Goal: Transaction & Acquisition: Purchase product/service

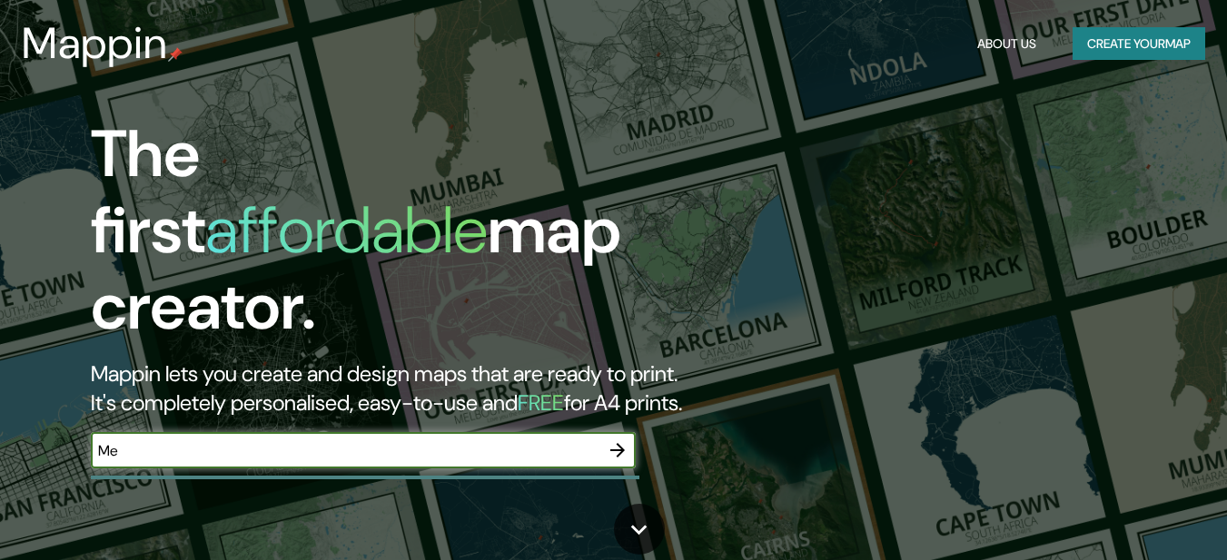
type input "M"
type input "[GEOGRAPHIC_DATA]"
click at [833, 204] on div "The first affordable map creator. Mappin lets you create and design maps that a…" at bounding box center [613, 280] width 1227 height 560
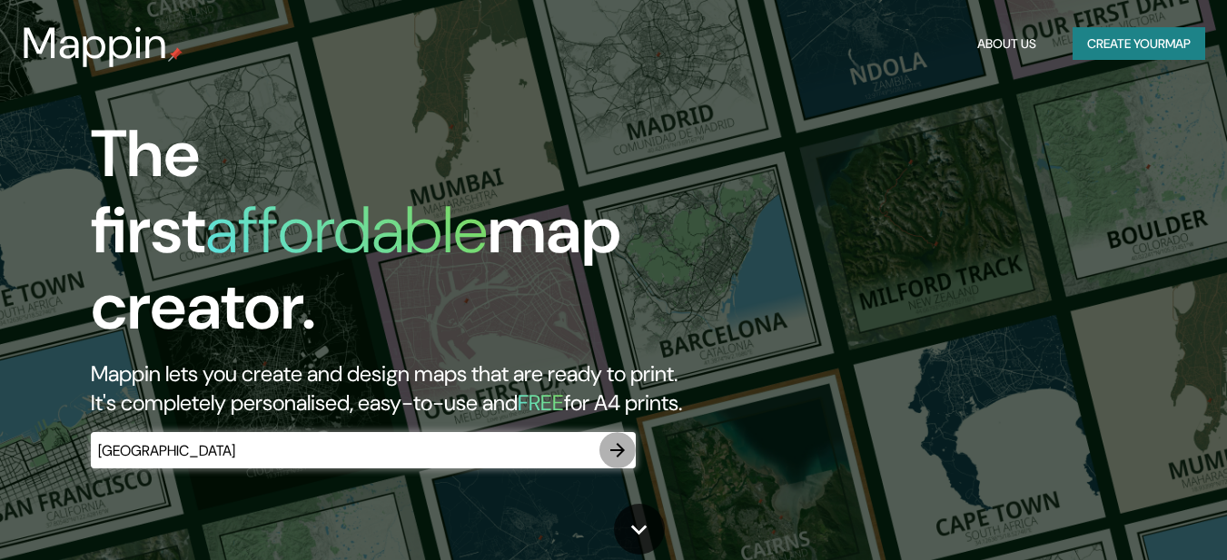
click at [610, 440] on icon "button" at bounding box center [618, 451] width 22 height 22
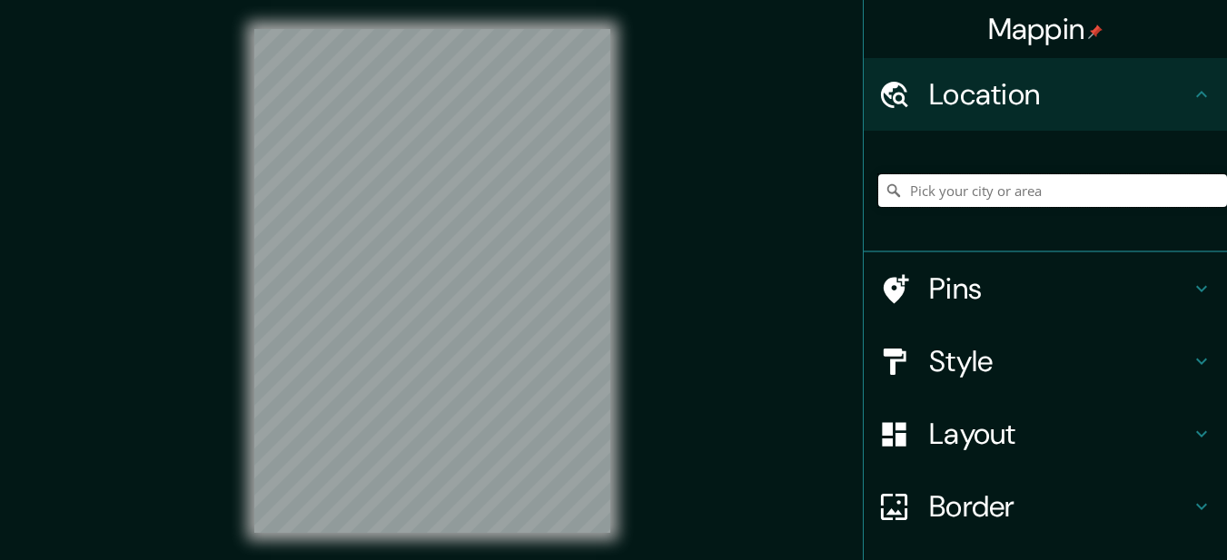
click at [990, 187] on input "Pick your city or area" at bounding box center [1052, 190] width 349 height 33
click at [1046, 96] on h4 "Location" at bounding box center [1060, 94] width 262 height 36
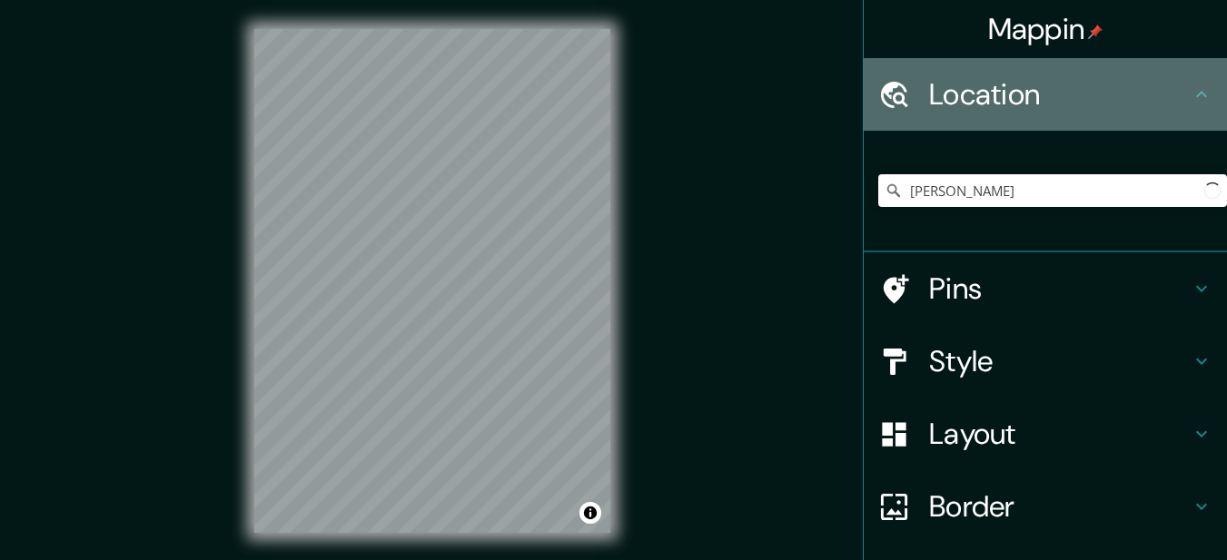
click at [1046, 96] on h4 "Location" at bounding box center [1060, 94] width 262 height 36
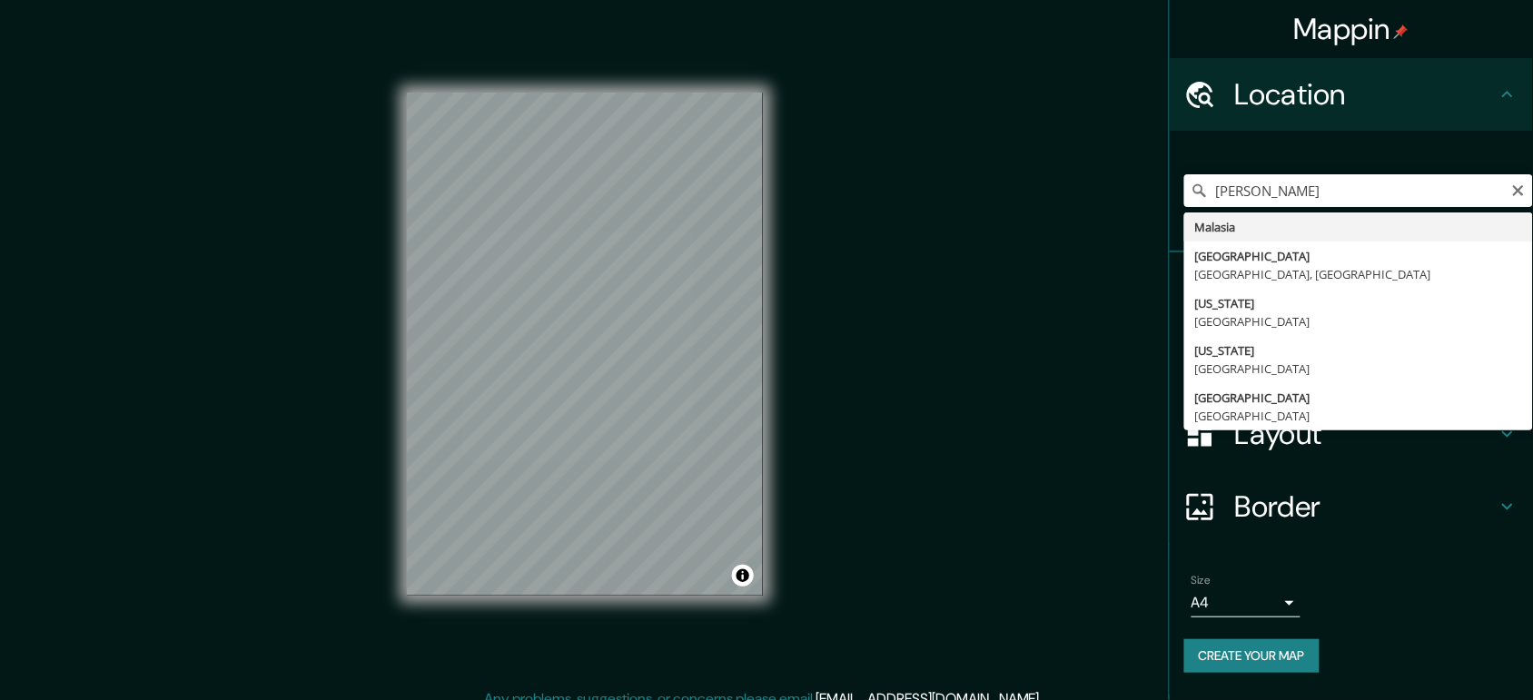
drag, startPoint x: 1123, startPoint y: 5, endPoint x: 868, endPoint y: 382, distance: 454.0
click at [868, 382] on div "Mappin Location [GEOGRAPHIC_DATA][PERSON_NAME][GEOGRAPHIC_DATA] [GEOGRAPHIC_DAT…" at bounding box center [766, 359] width 1533 height 718
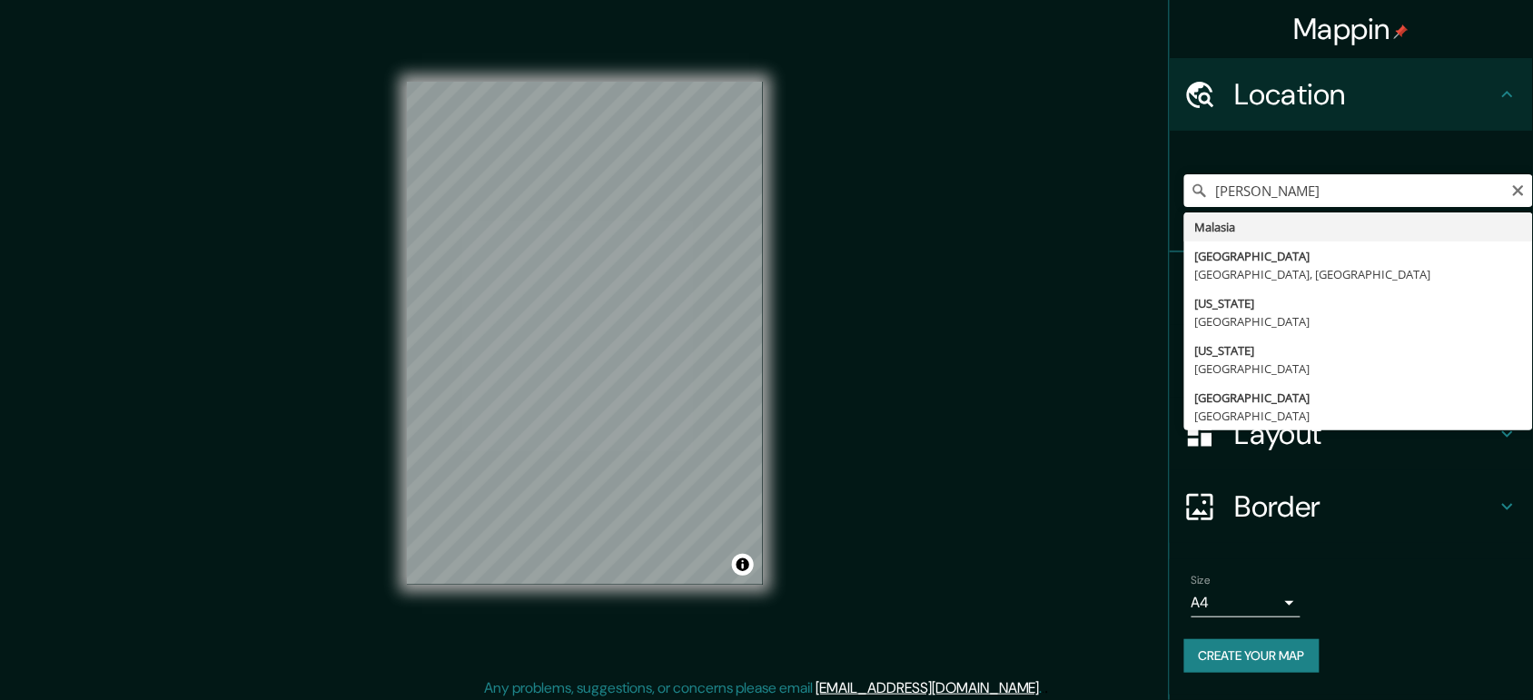
scroll to position [16, 0]
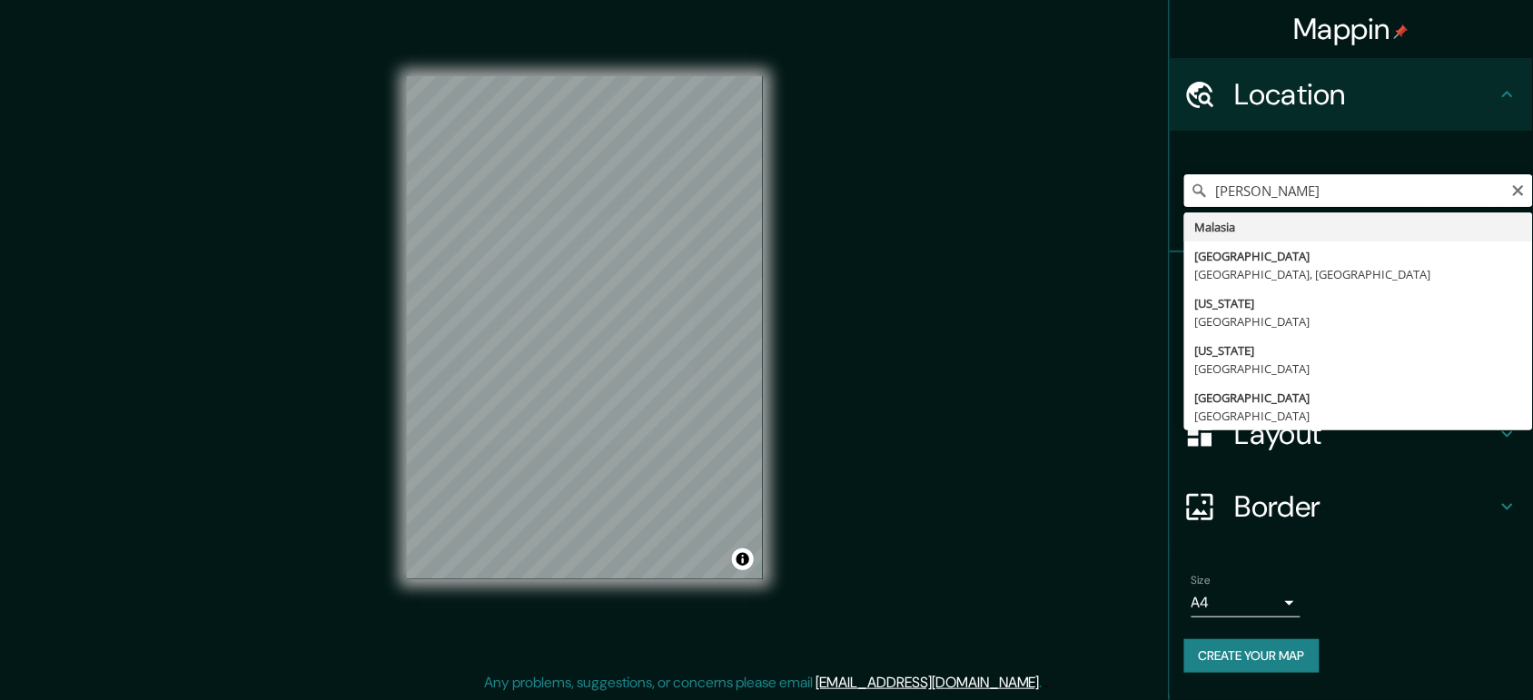
click at [1226, 203] on input "[PERSON_NAME]" at bounding box center [1359, 190] width 349 height 33
type input "M"
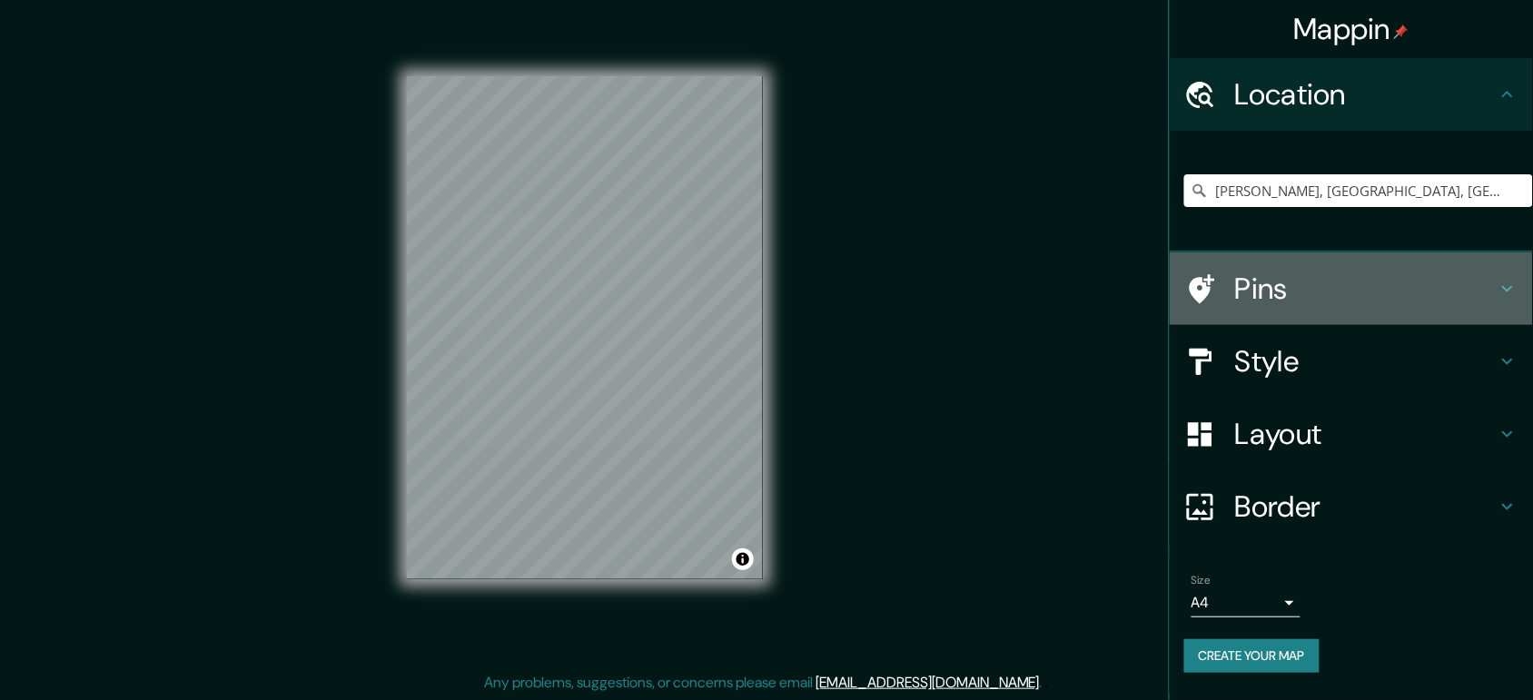
click at [1226, 280] on h4 "Pins" at bounding box center [1366, 289] width 262 height 36
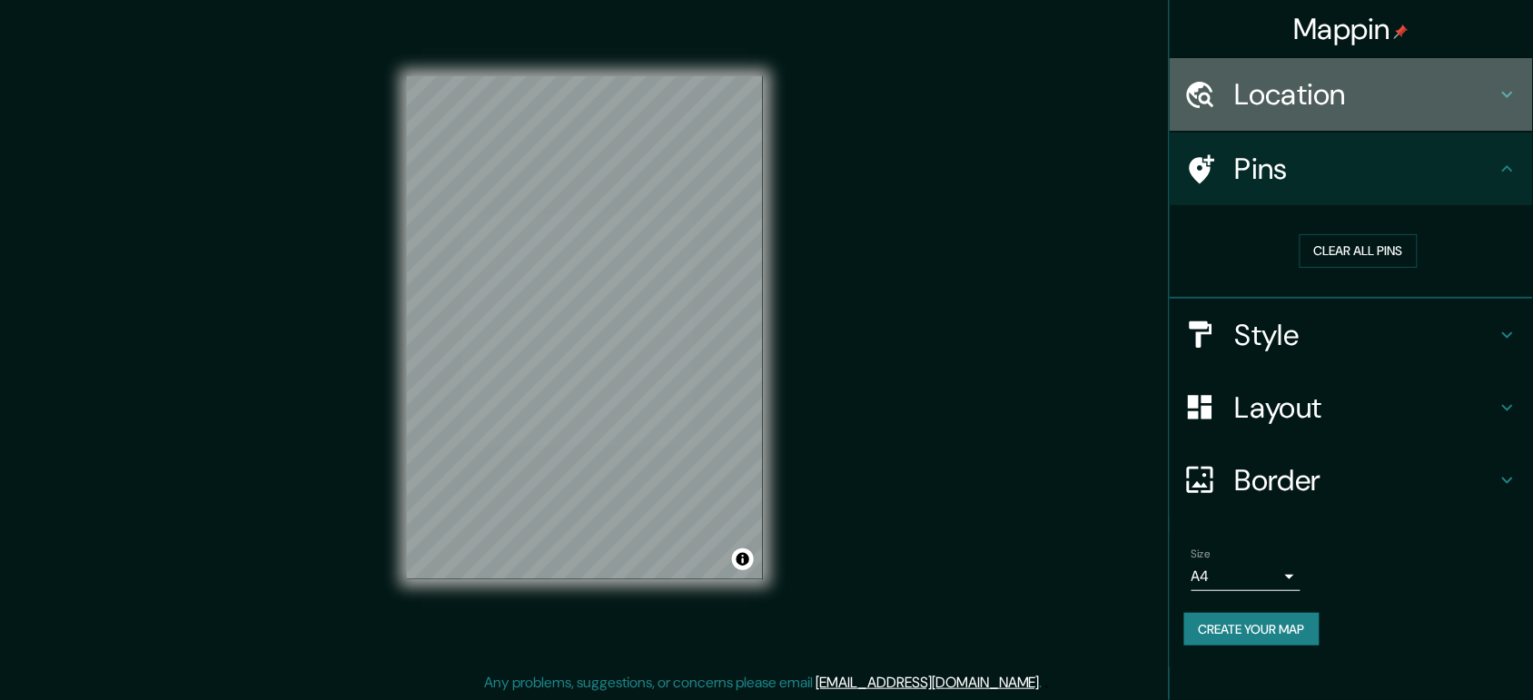
click at [1226, 109] on h4 "Location" at bounding box center [1366, 94] width 262 height 36
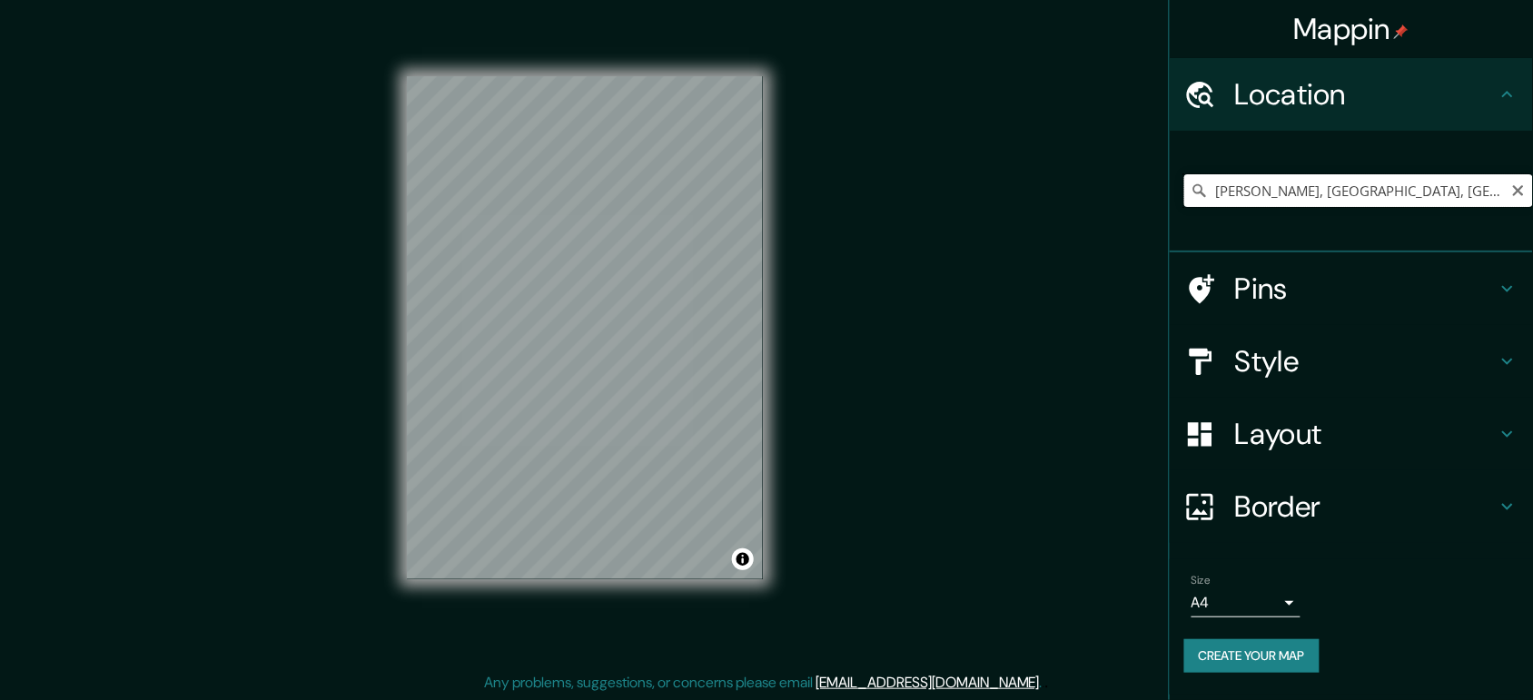
click at [1226, 192] on input "[PERSON_NAME], [GEOGRAPHIC_DATA], [GEOGRAPHIC_DATA]" at bounding box center [1359, 190] width 349 height 33
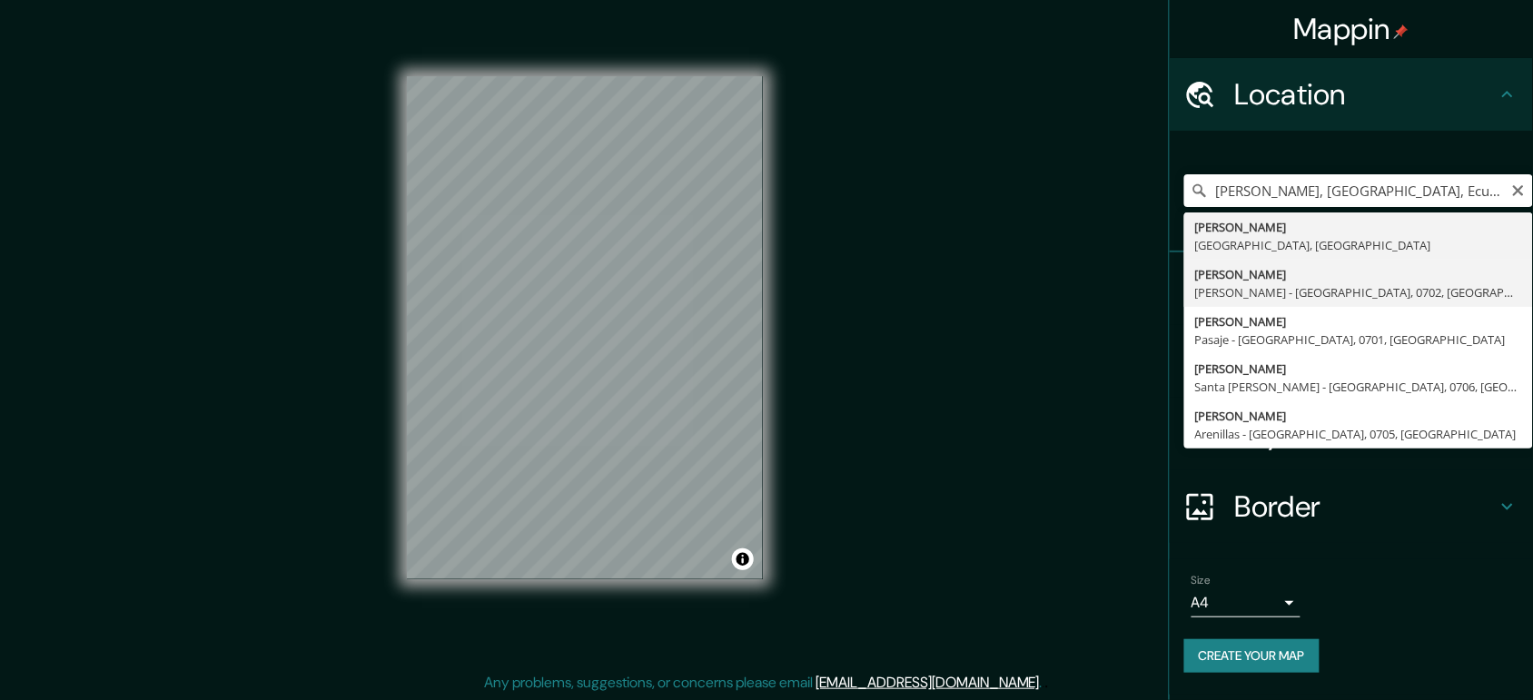
type input "[PERSON_NAME], [PERSON_NAME] - [GEOGRAPHIC_DATA], 0702, [GEOGRAPHIC_DATA]"
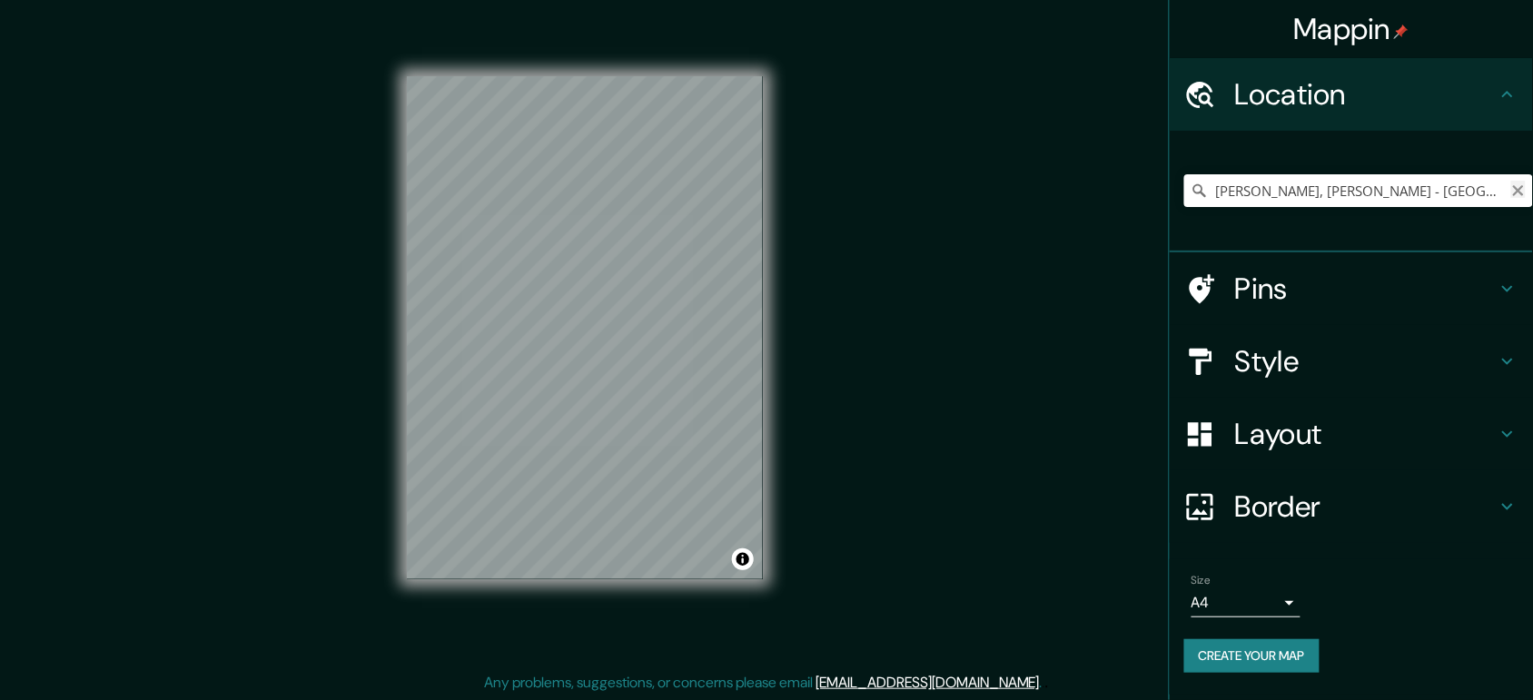
click at [1226, 183] on icon "Clear" at bounding box center [1519, 190] width 15 height 15
click at [1226, 184] on input "[GEOGRAPHIC_DATA], [PERSON_NAME] - [GEOGRAPHIC_DATA], 0702, [GEOGRAPHIC_DATA]" at bounding box center [1359, 190] width 349 height 33
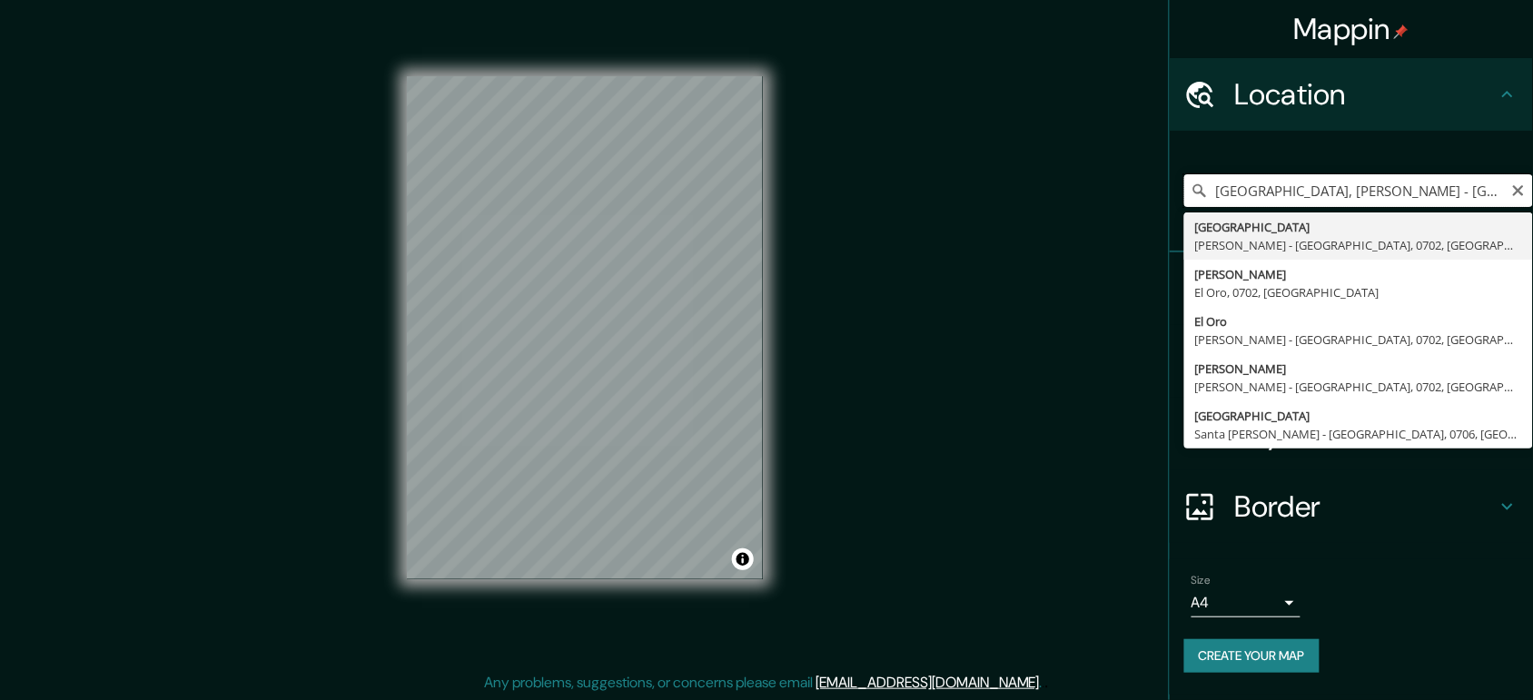
type input "[GEOGRAPHIC_DATA], [PERSON_NAME] - [GEOGRAPHIC_DATA], 0702, [GEOGRAPHIC_DATA]"
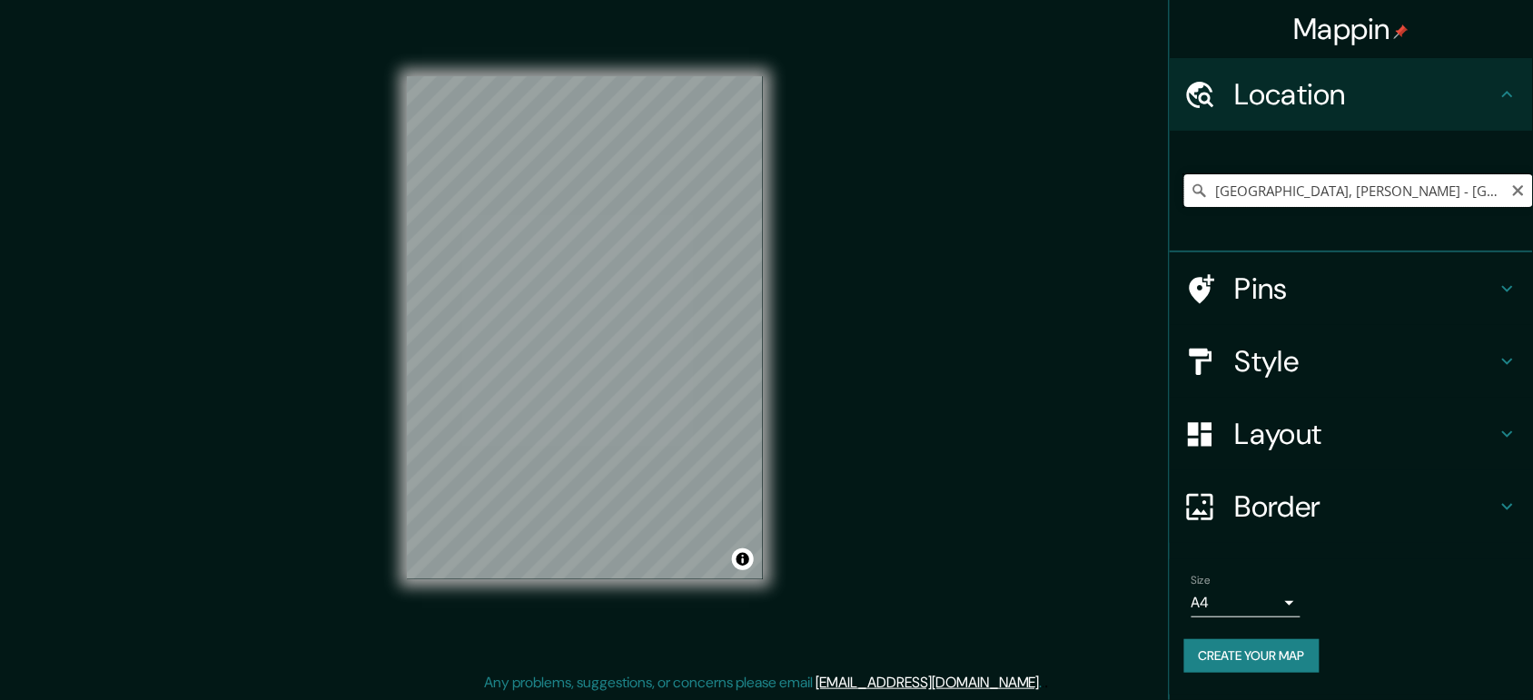
click at [1226, 191] on input "[GEOGRAPHIC_DATA], [PERSON_NAME] - [GEOGRAPHIC_DATA], 0702, [GEOGRAPHIC_DATA]" at bounding box center [1359, 190] width 349 height 33
click at [1226, 189] on icon "Clear" at bounding box center [1519, 190] width 15 height 15
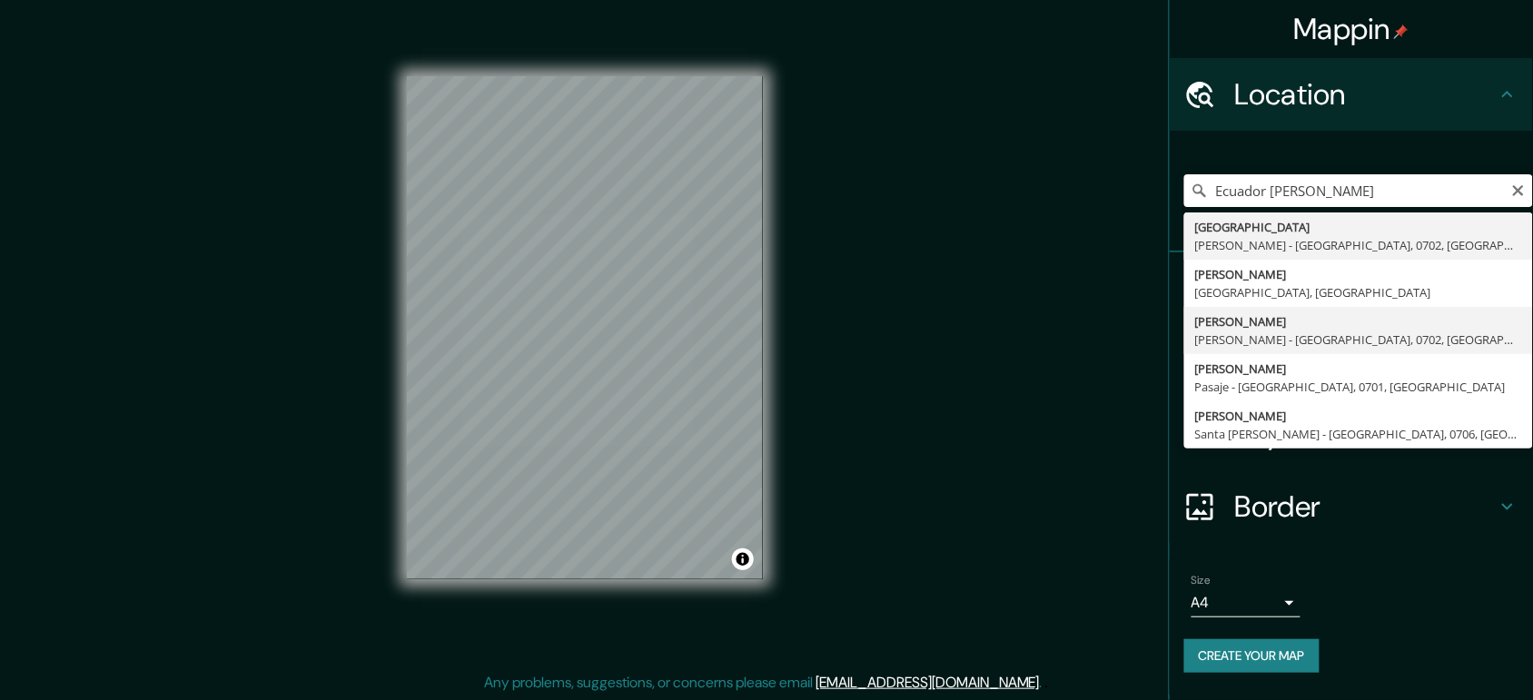
type input "[PERSON_NAME], [PERSON_NAME] - [GEOGRAPHIC_DATA], 0702, [GEOGRAPHIC_DATA]"
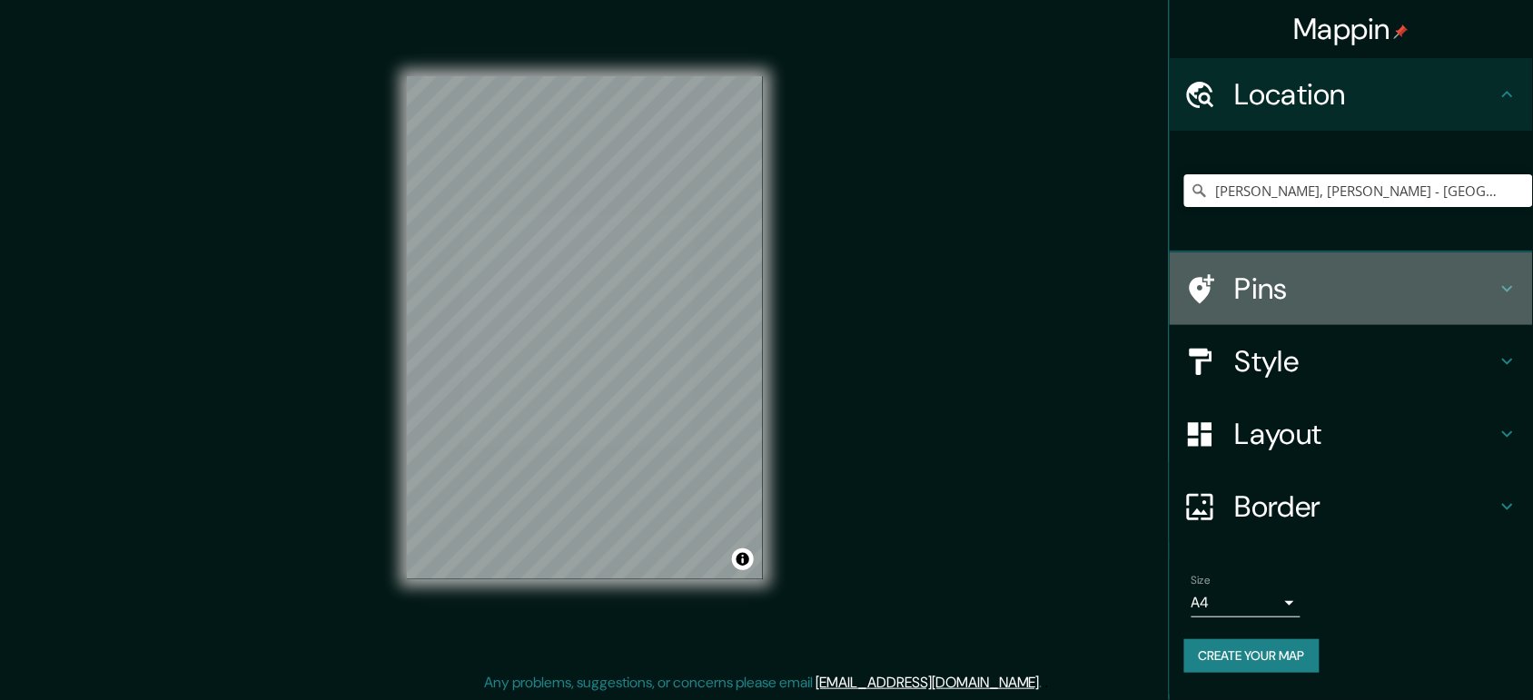
click at [1226, 278] on h4 "Pins" at bounding box center [1366, 289] width 262 height 36
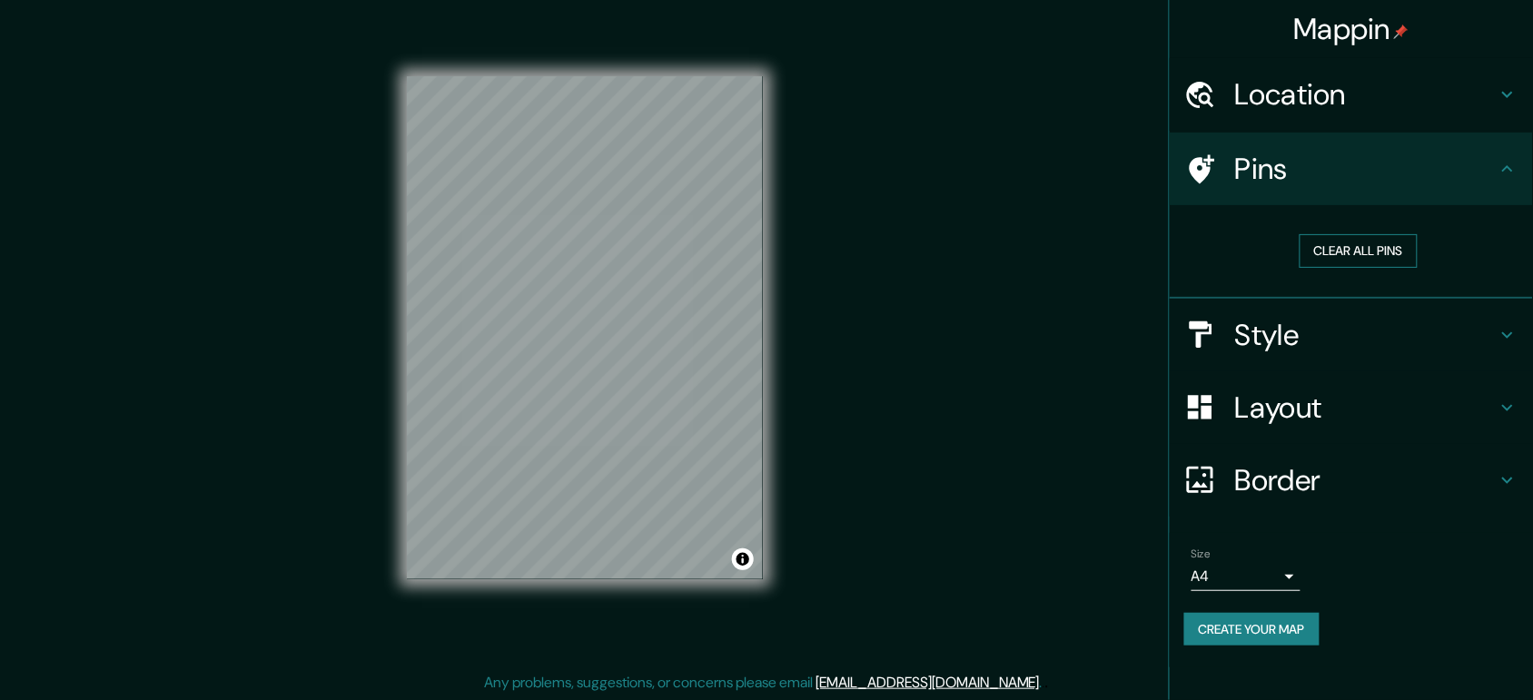
click at [1226, 260] on button "Clear all pins" at bounding box center [1359, 251] width 118 height 34
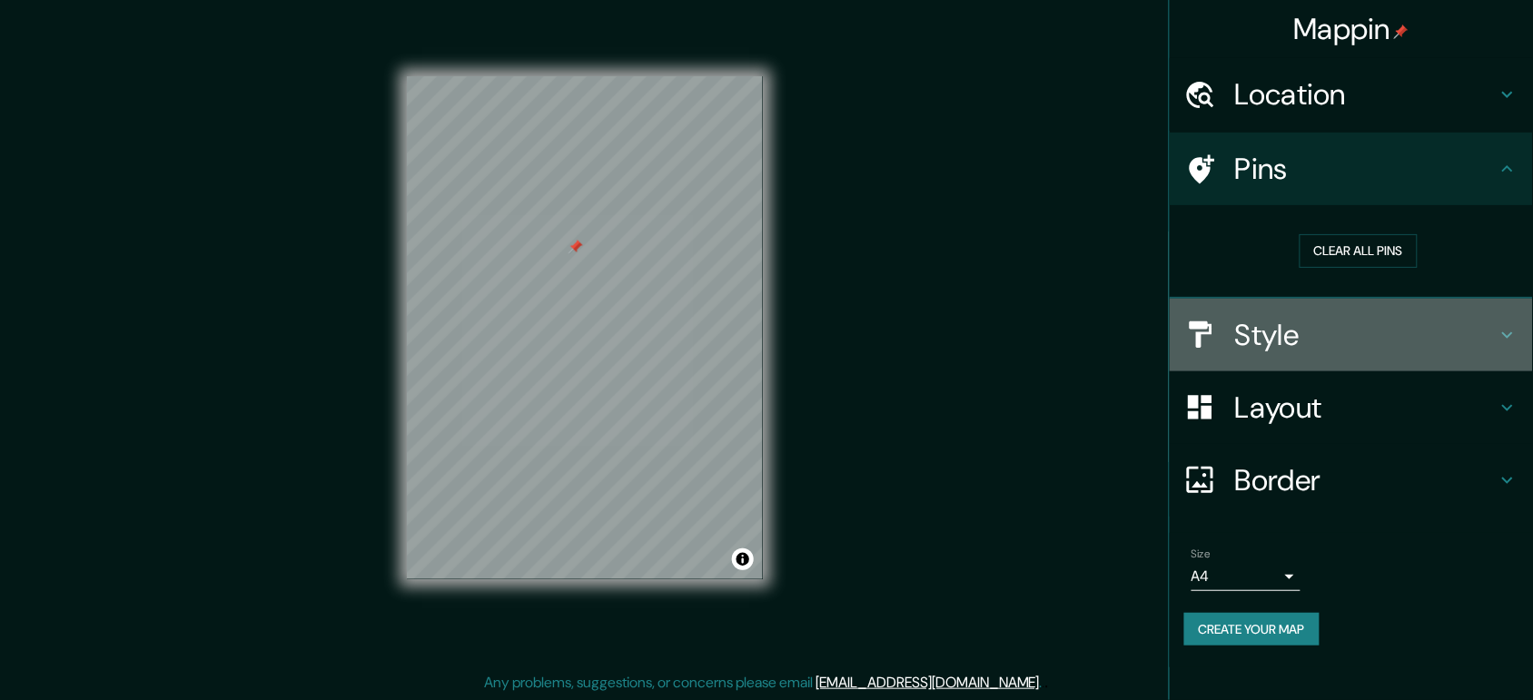
click at [1226, 339] on h4 "Style" at bounding box center [1366, 335] width 262 height 36
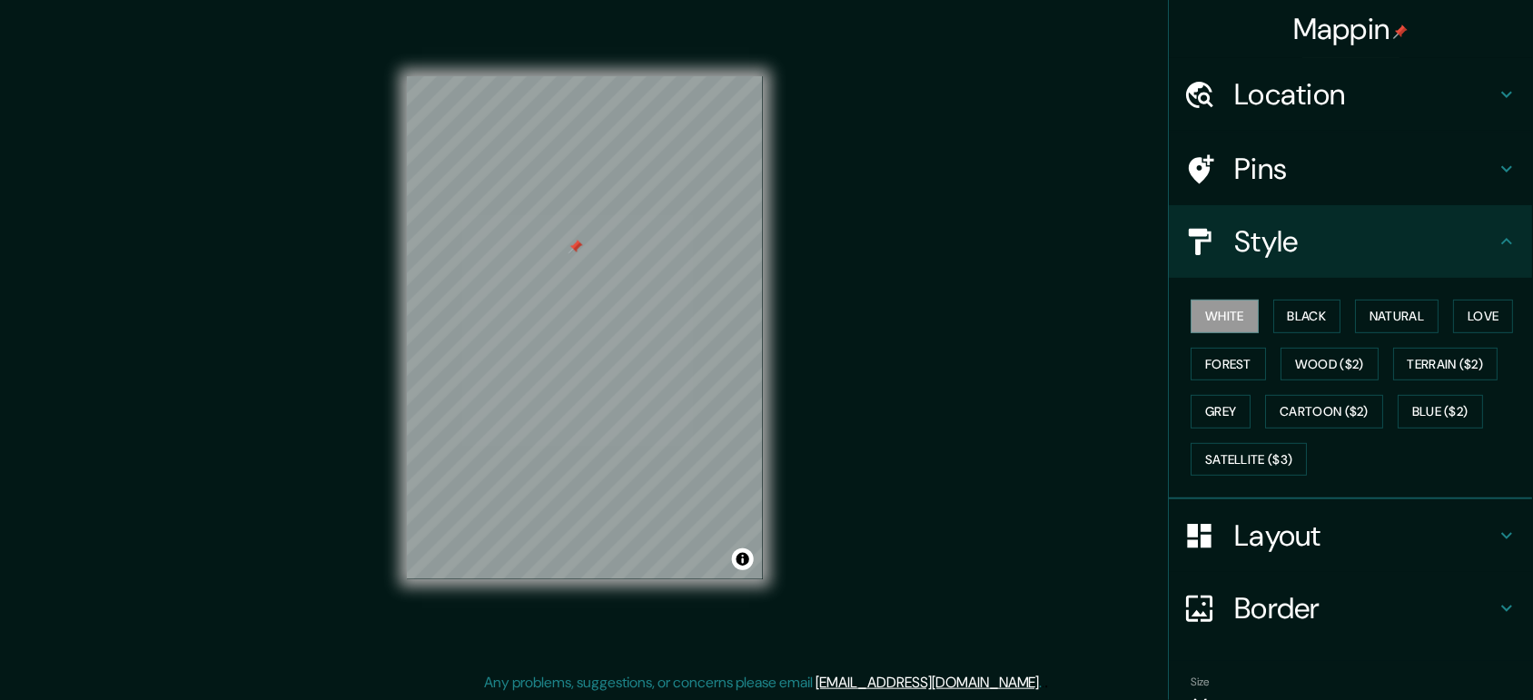
click at [1226, 159] on h4 "Pins" at bounding box center [1366, 169] width 262 height 36
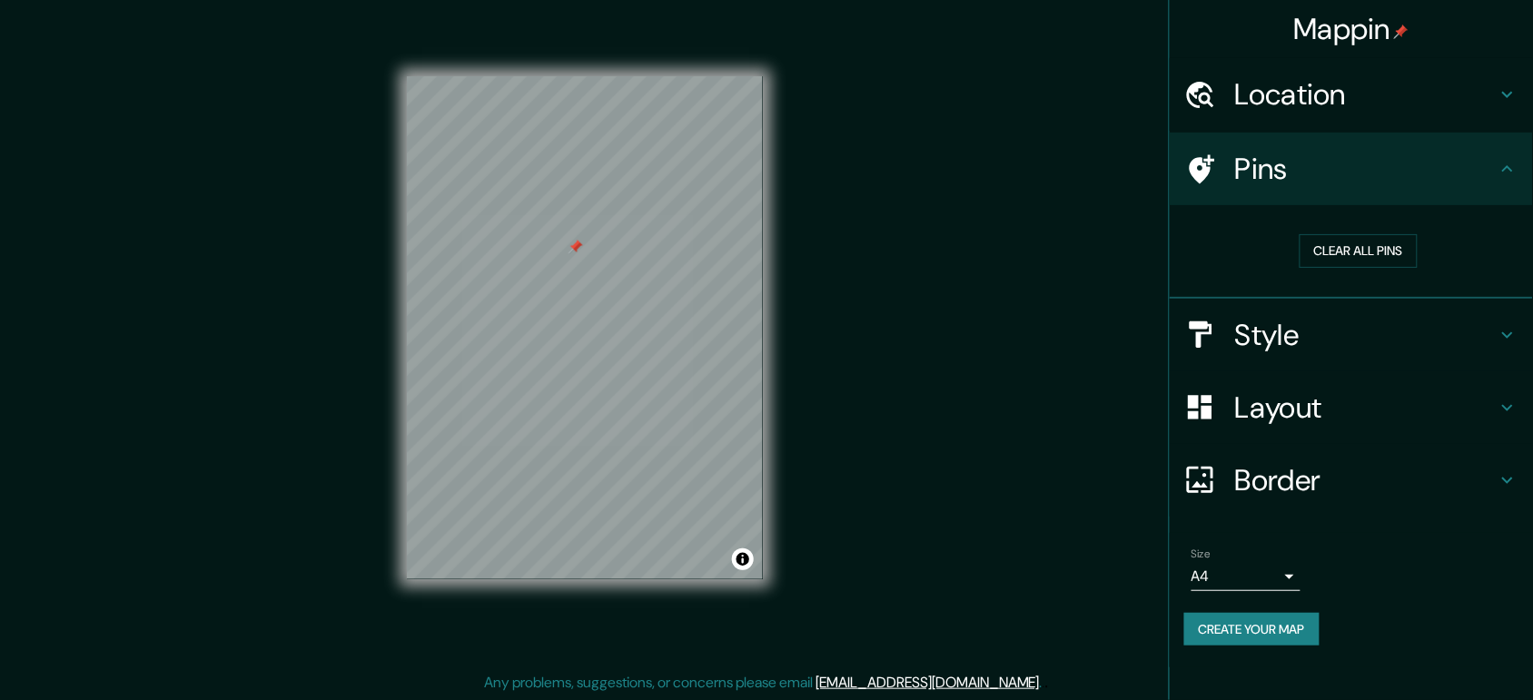
click at [1226, 114] on div "Location" at bounding box center [1351, 94] width 363 height 73
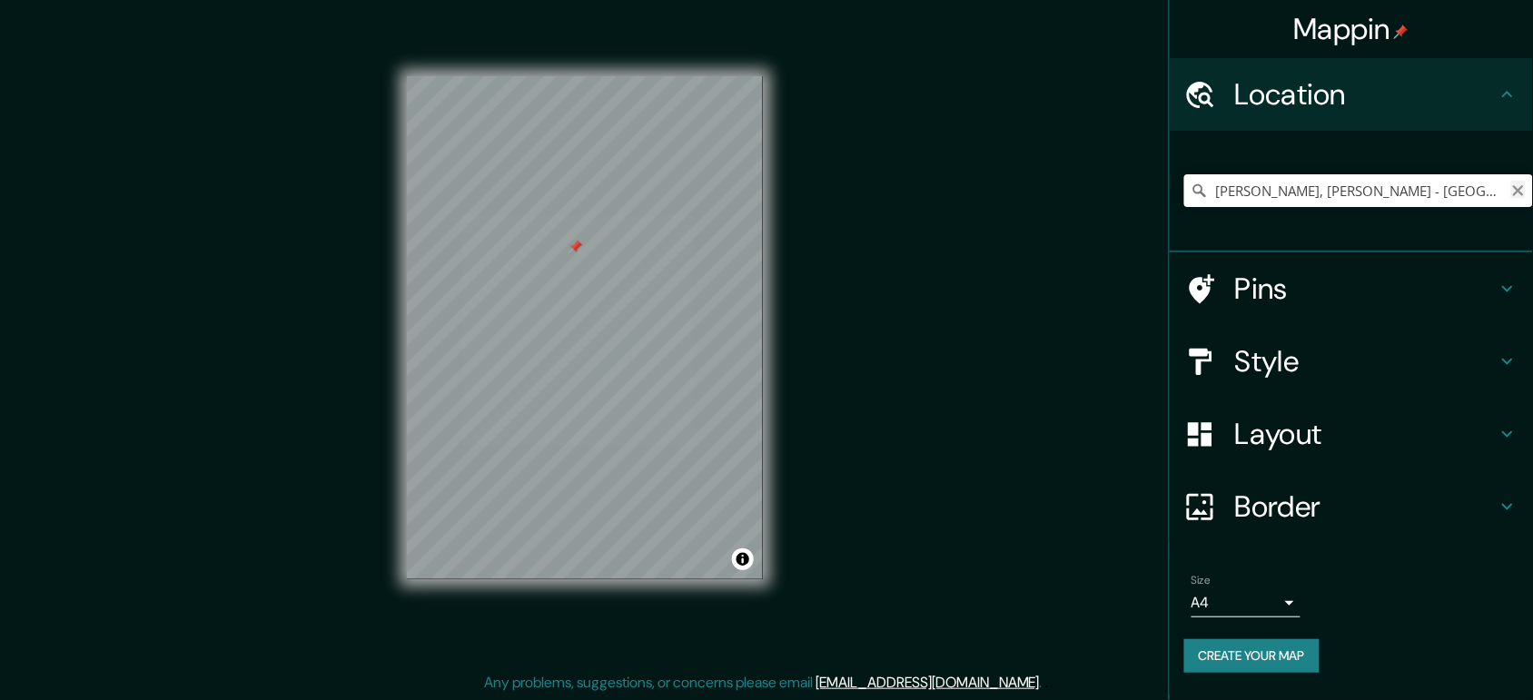
click at [1226, 187] on icon "Clear" at bounding box center [1519, 190] width 15 height 15
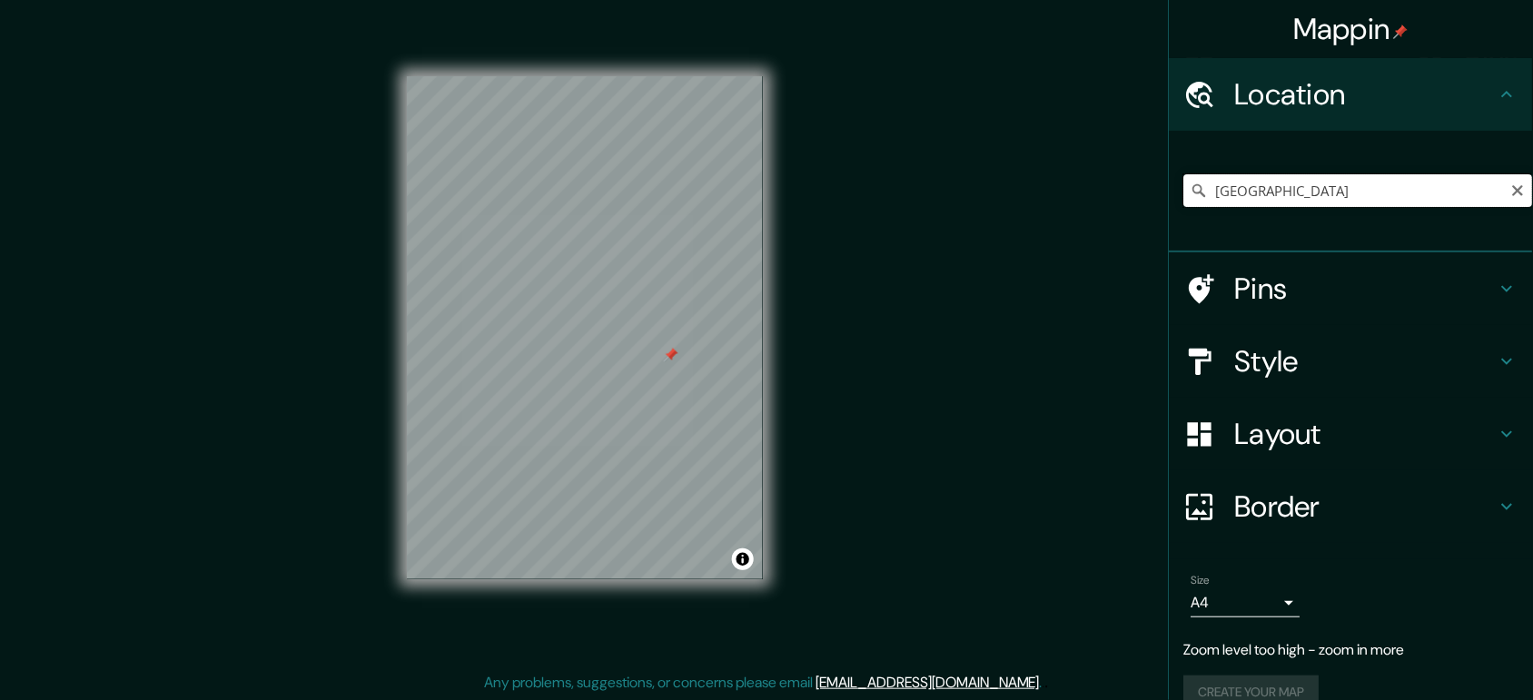
click at [1226, 175] on input "[GEOGRAPHIC_DATA]" at bounding box center [1359, 190] width 349 height 33
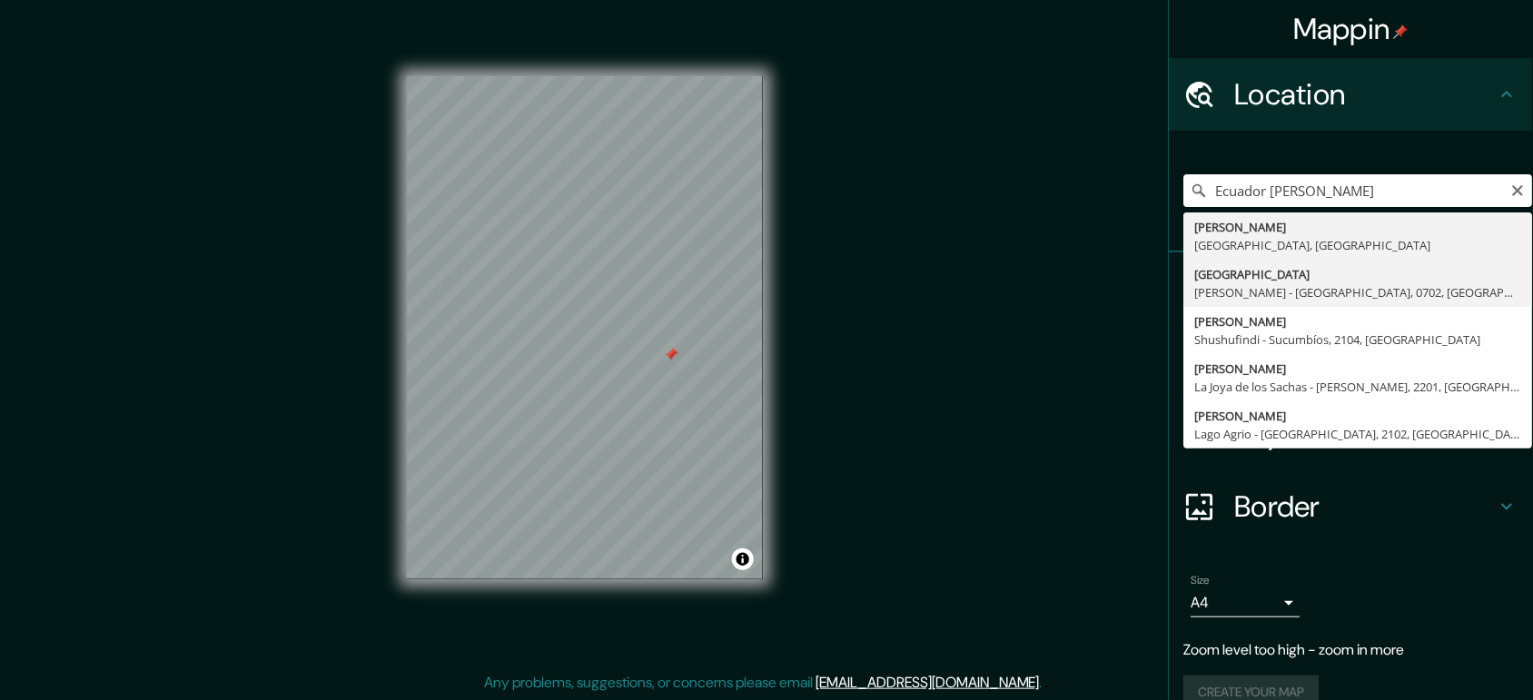
type input "[GEOGRAPHIC_DATA], [PERSON_NAME] - [GEOGRAPHIC_DATA], 0702, [GEOGRAPHIC_DATA]"
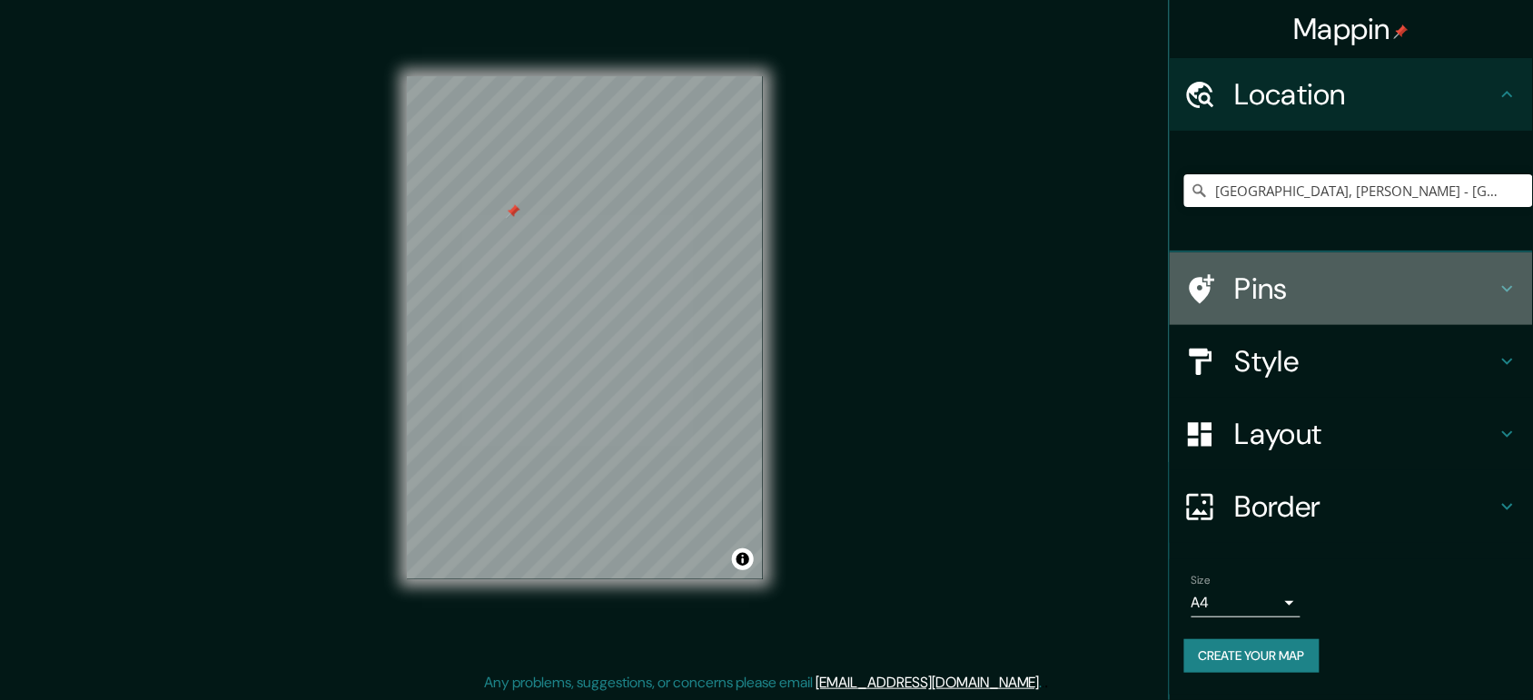
click at [1226, 291] on h4 "Pins" at bounding box center [1366, 289] width 262 height 36
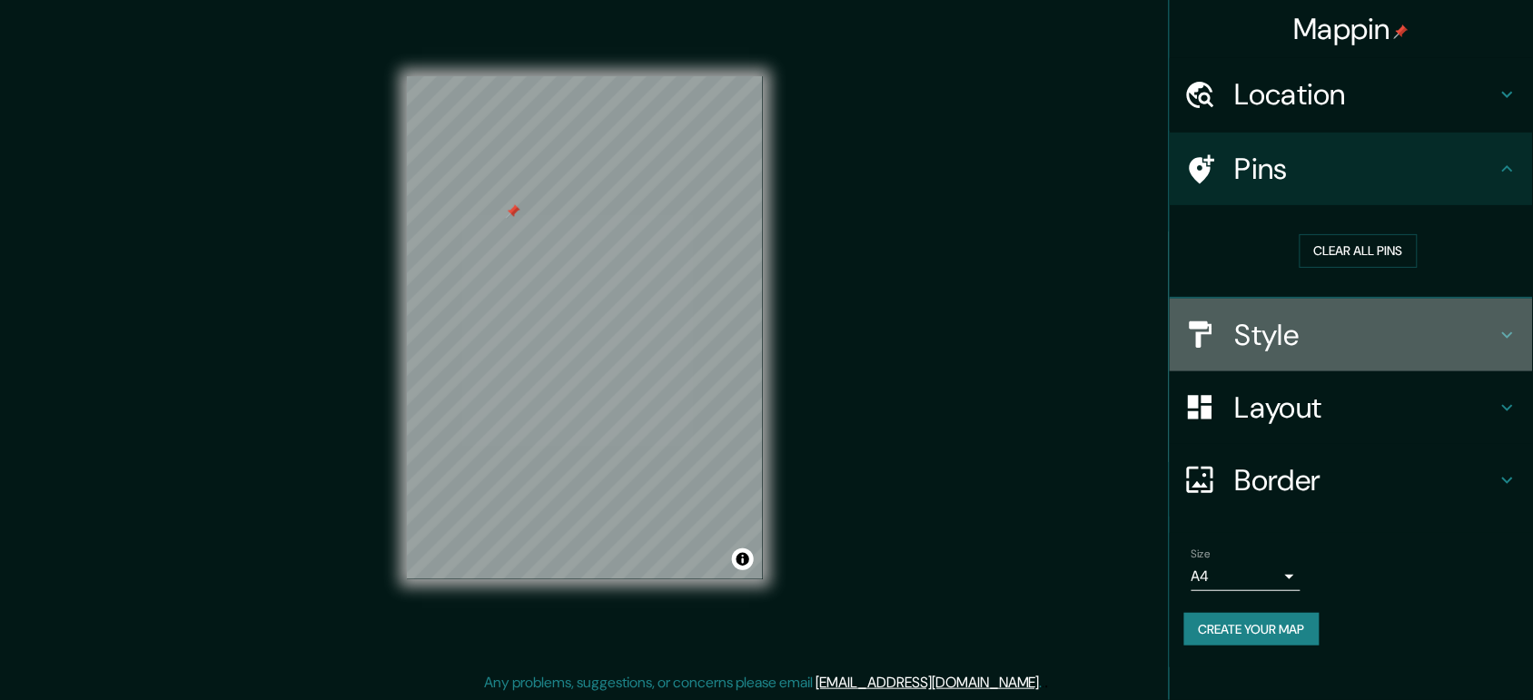
click at [1226, 332] on h4 "Style" at bounding box center [1366, 335] width 262 height 36
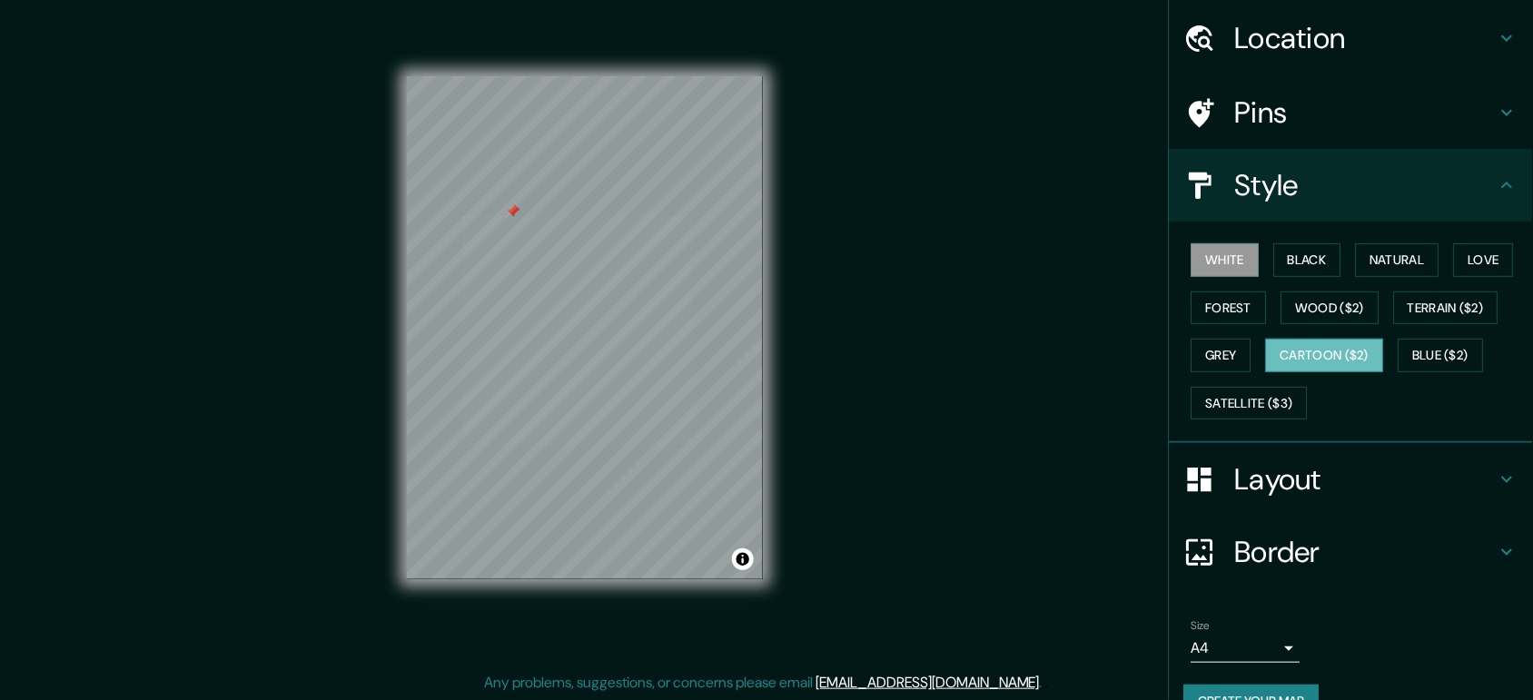
scroll to position [95, 0]
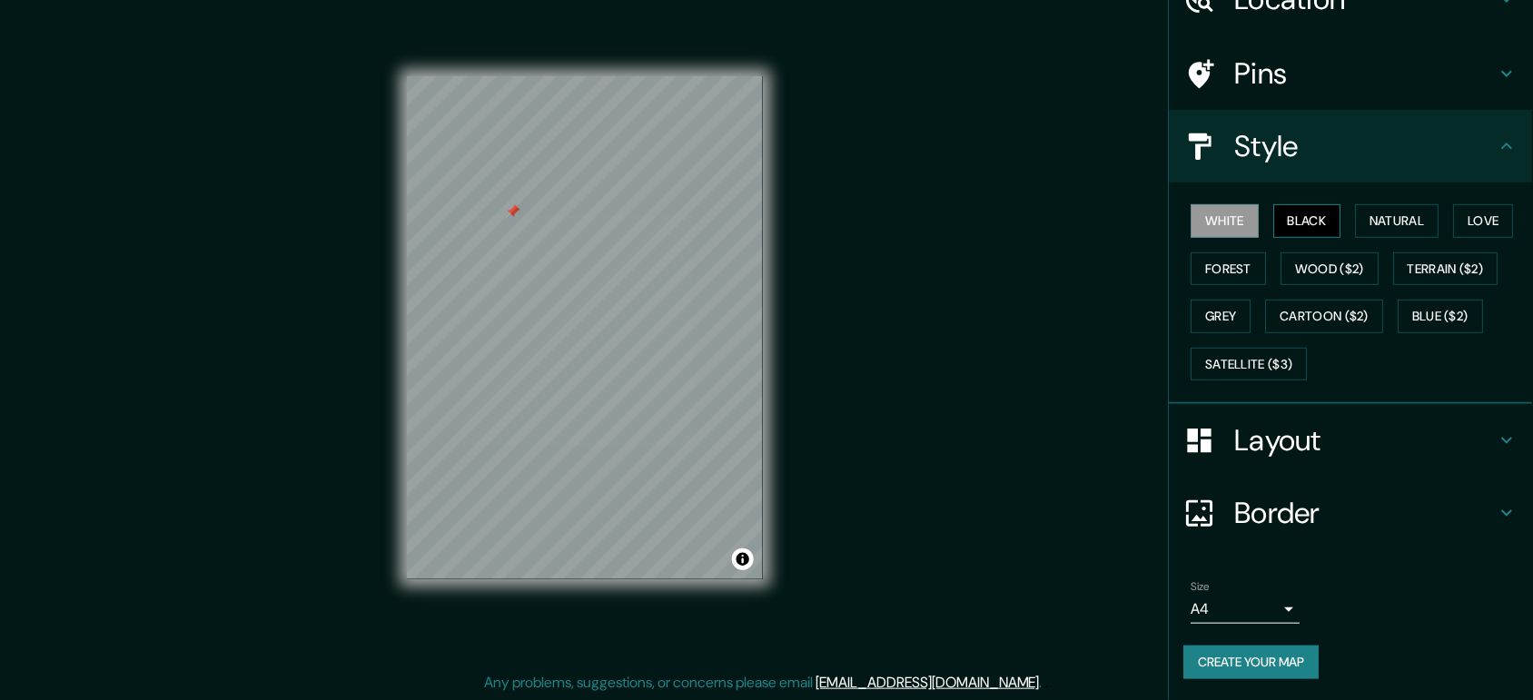
click at [1226, 219] on button "Black" at bounding box center [1308, 221] width 68 height 34
click at [1226, 233] on button "Natural" at bounding box center [1398, 221] width 84 height 34
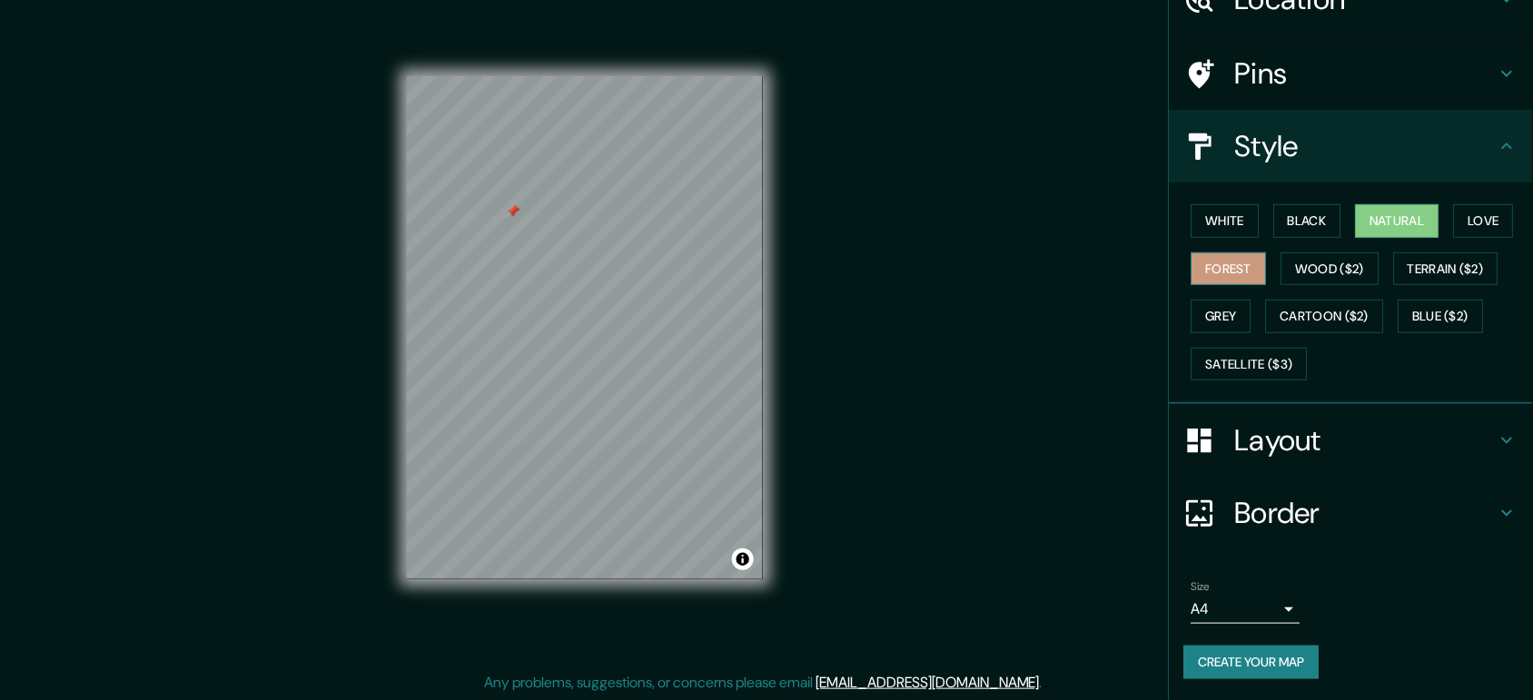
click at [1226, 268] on button "Forest" at bounding box center [1229, 270] width 75 height 34
click at [1226, 212] on button "Love" at bounding box center [1484, 221] width 60 height 34
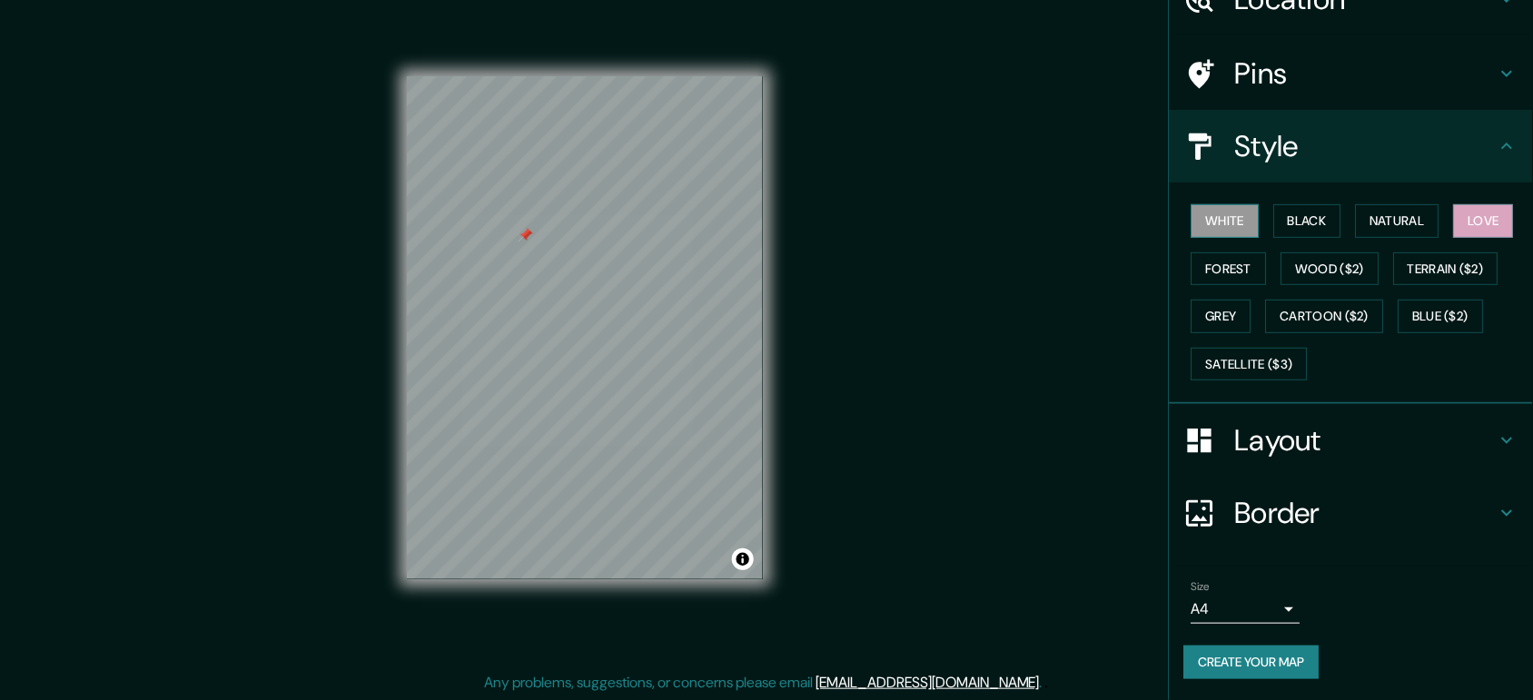
click at [1217, 215] on button "White" at bounding box center [1226, 221] width 68 height 34
click at [1226, 322] on button "Cartoon ($2)" at bounding box center [1325, 317] width 118 height 34
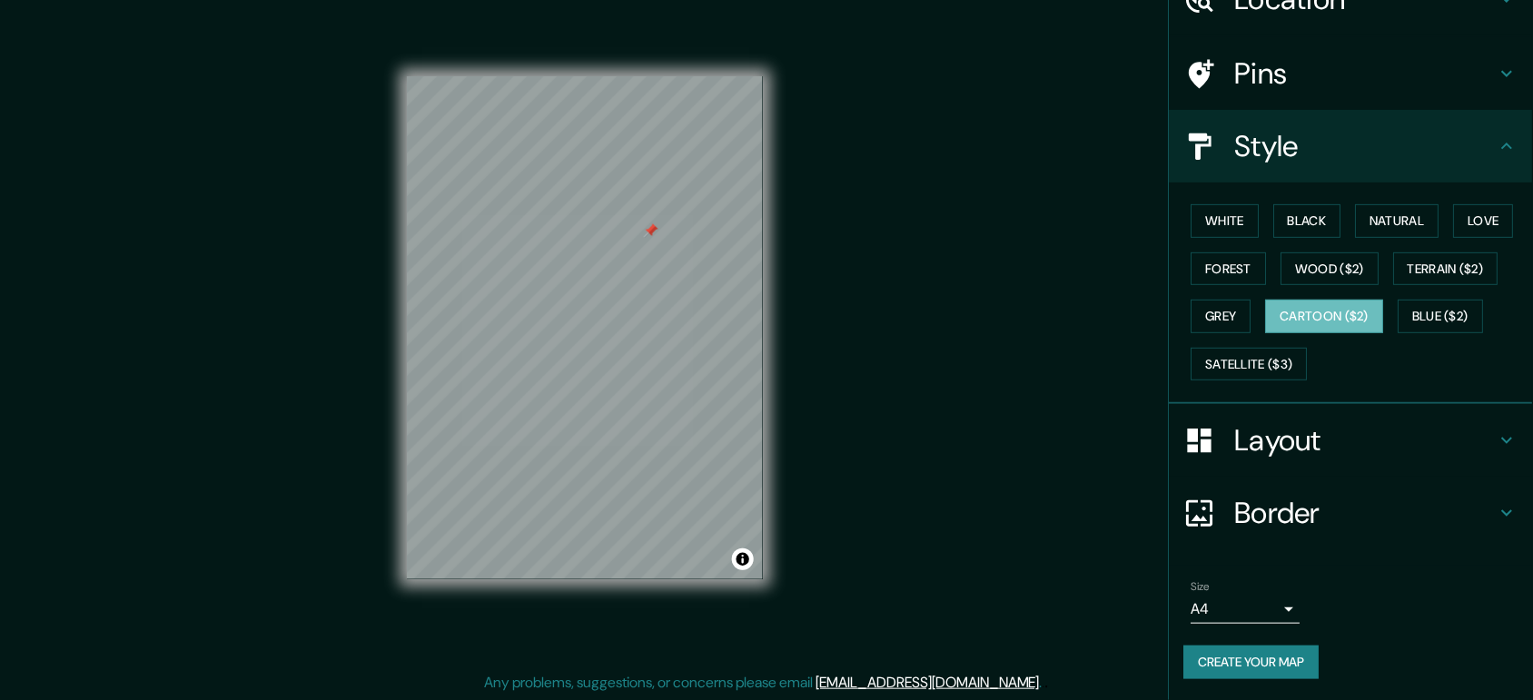
click at [1195, 297] on div "White Black Natural Love Forest Wood ($2) Terrain ($2) Grey Cartoon ($2) Blue (…" at bounding box center [1359, 292] width 349 height 191
click at [1202, 316] on button "Grey" at bounding box center [1222, 317] width 60 height 34
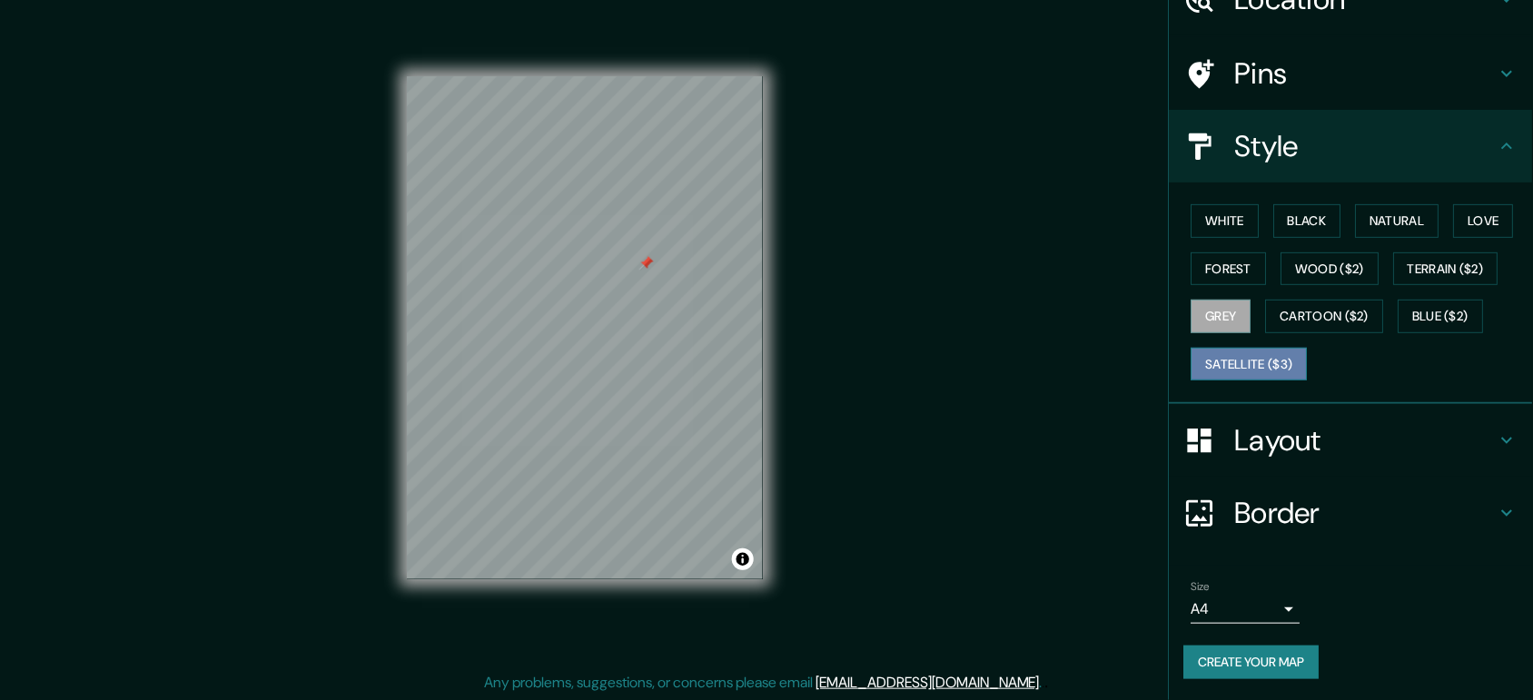
click at [1197, 368] on button "Satellite ($3)" at bounding box center [1250, 365] width 116 height 34
click at [800, 289] on div "Mappin Location [GEOGRAPHIC_DATA], [GEOGRAPHIC_DATA] - [GEOGRAPHIC_DATA], [GEOG…" at bounding box center [766, 343] width 1533 height 718
click at [1226, 79] on h4 "Pins" at bounding box center [1366, 73] width 262 height 36
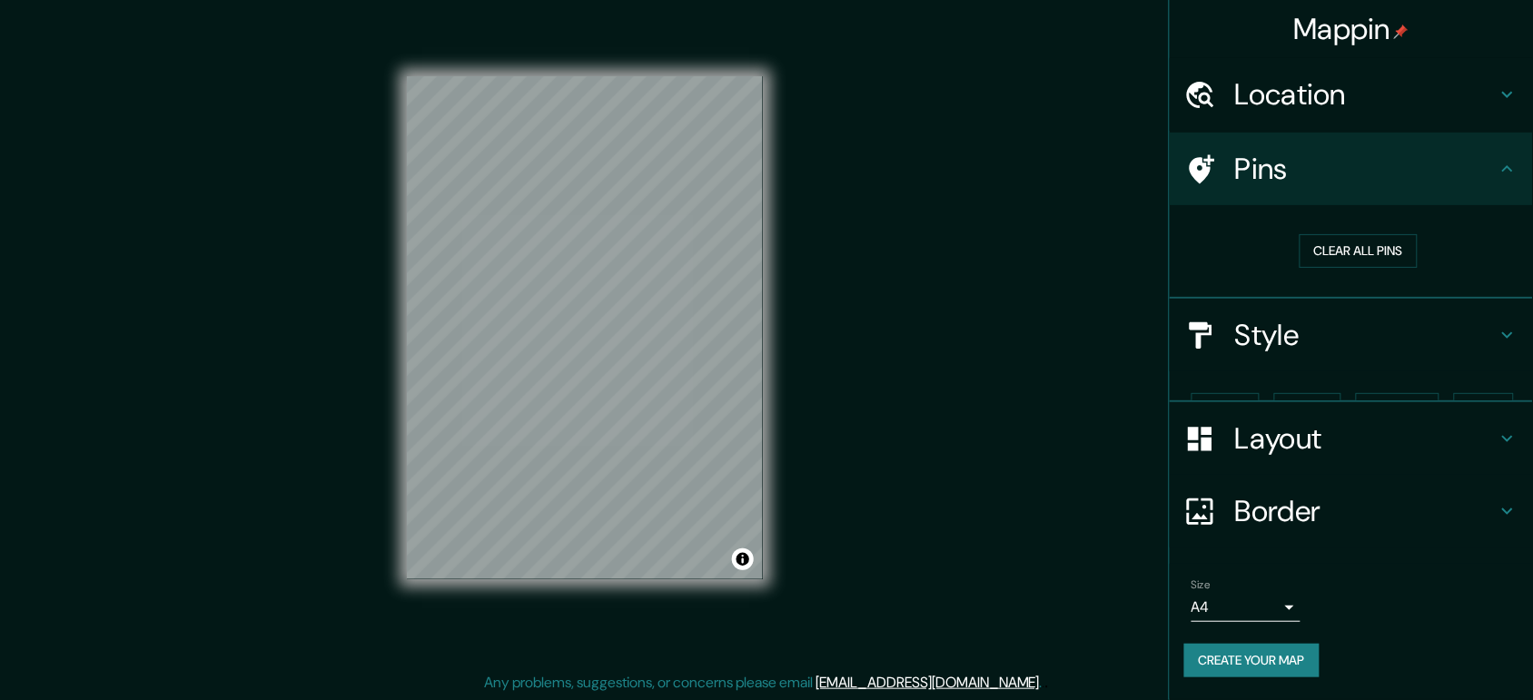
scroll to position [0, 0]
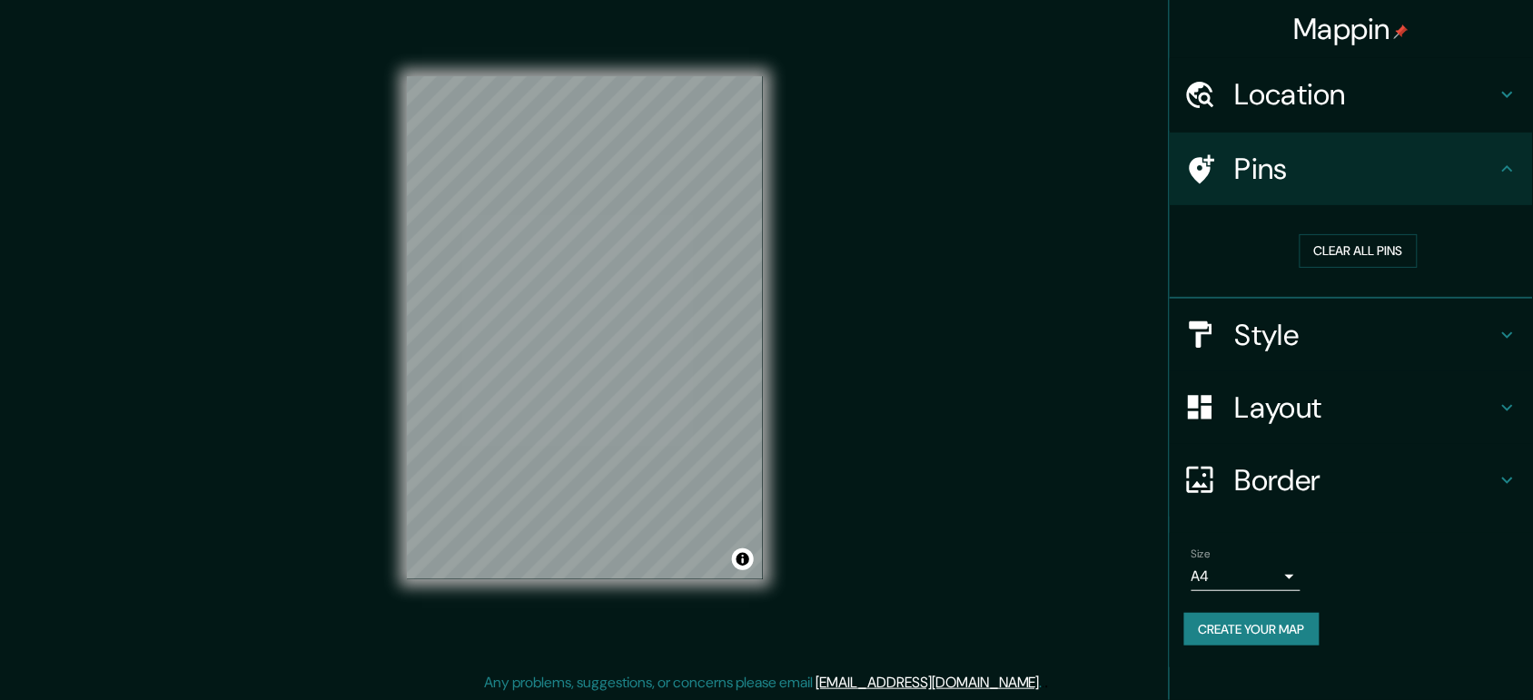
drag, startPoint x: 1306, startPoint y: 162, endPoint x: 1314, endPoint y: 155, distance: 10.4
click at [1226, 159] on h4 "Pins" at bounding box center [1366, 169] width 262 height 36
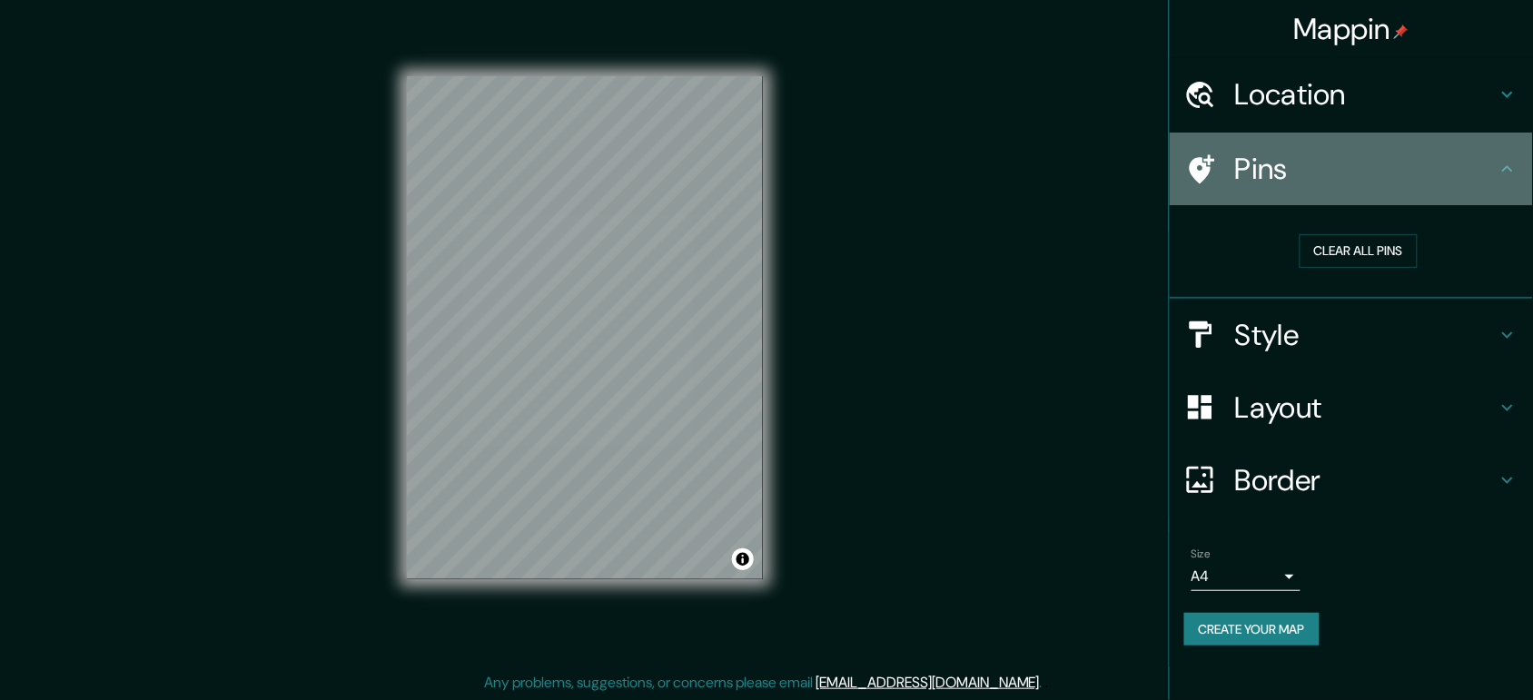
click at [1226, 164] on h4 "Pins" at bounding box center [1366, 169] width 262 height 36
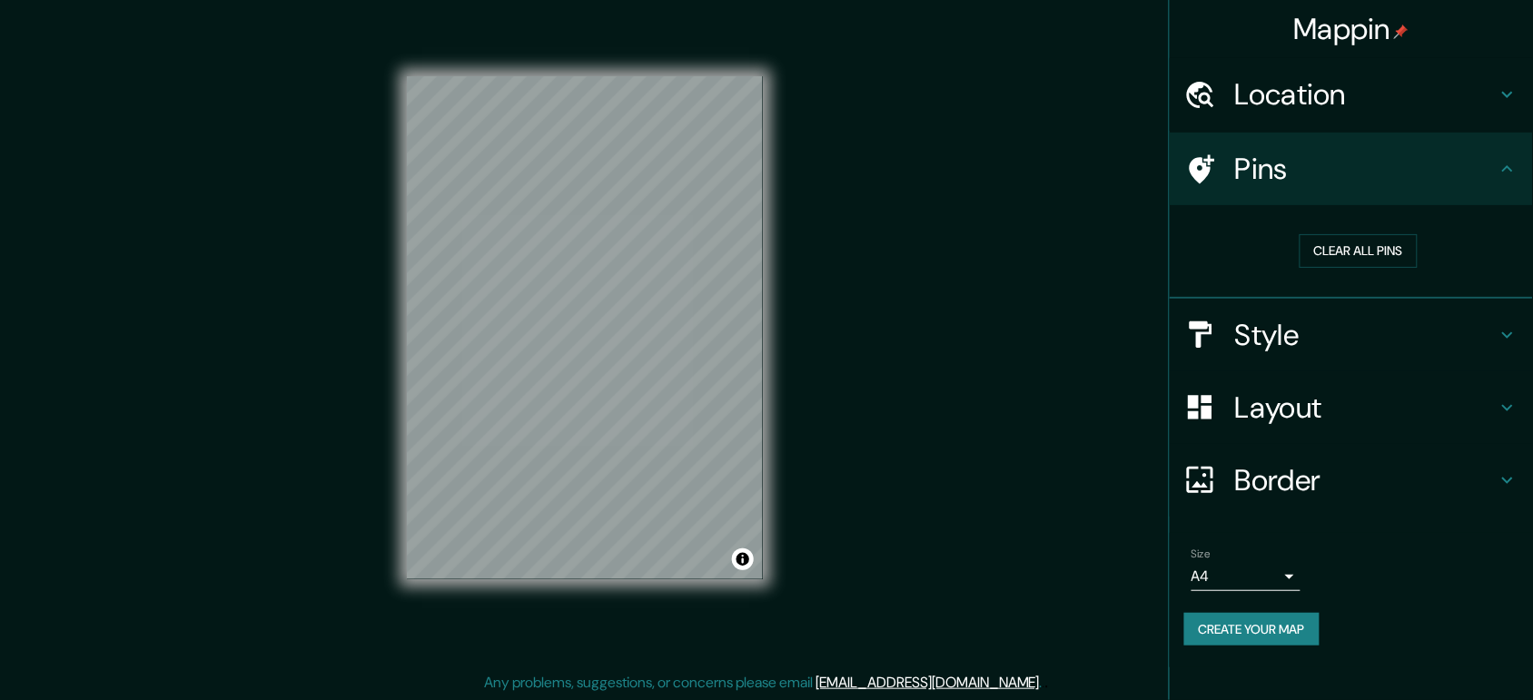
click at [1226, 170] on icon at bounding box center [1508, 169] width 22 height 22
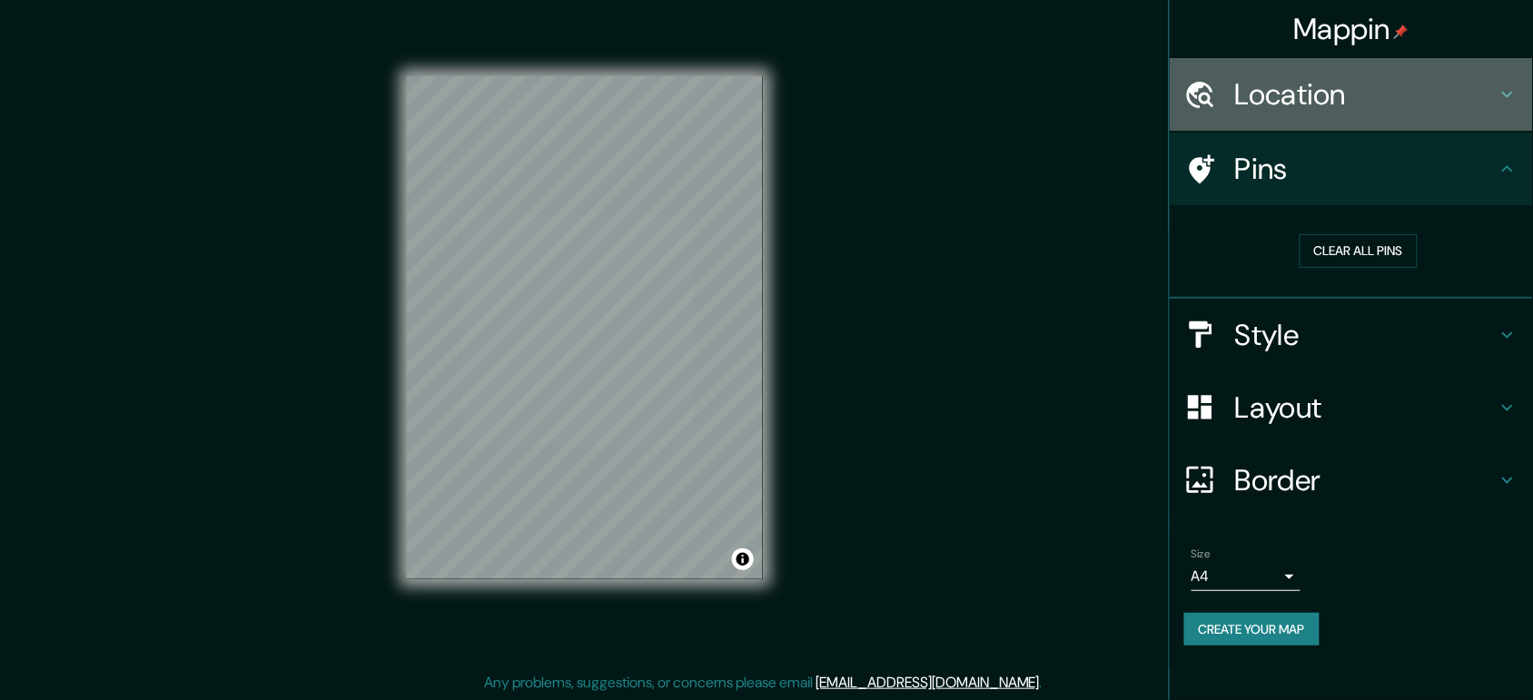
click at [1226, 98] on h4 "Location" at bounding box center [1366, 94] width 262 height 36
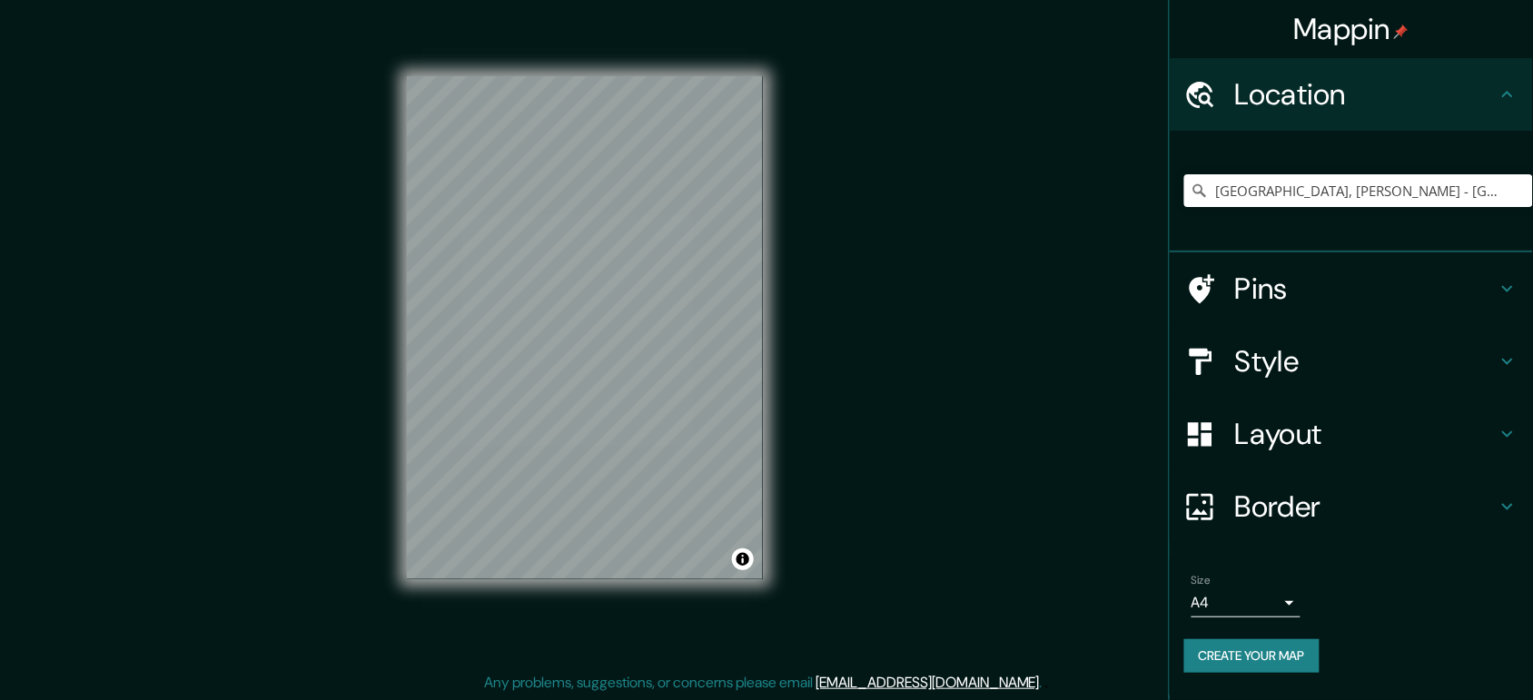
click at [1226, 293] on h4 "Pins" at bounding box center [1366, 289] width 262 height 36
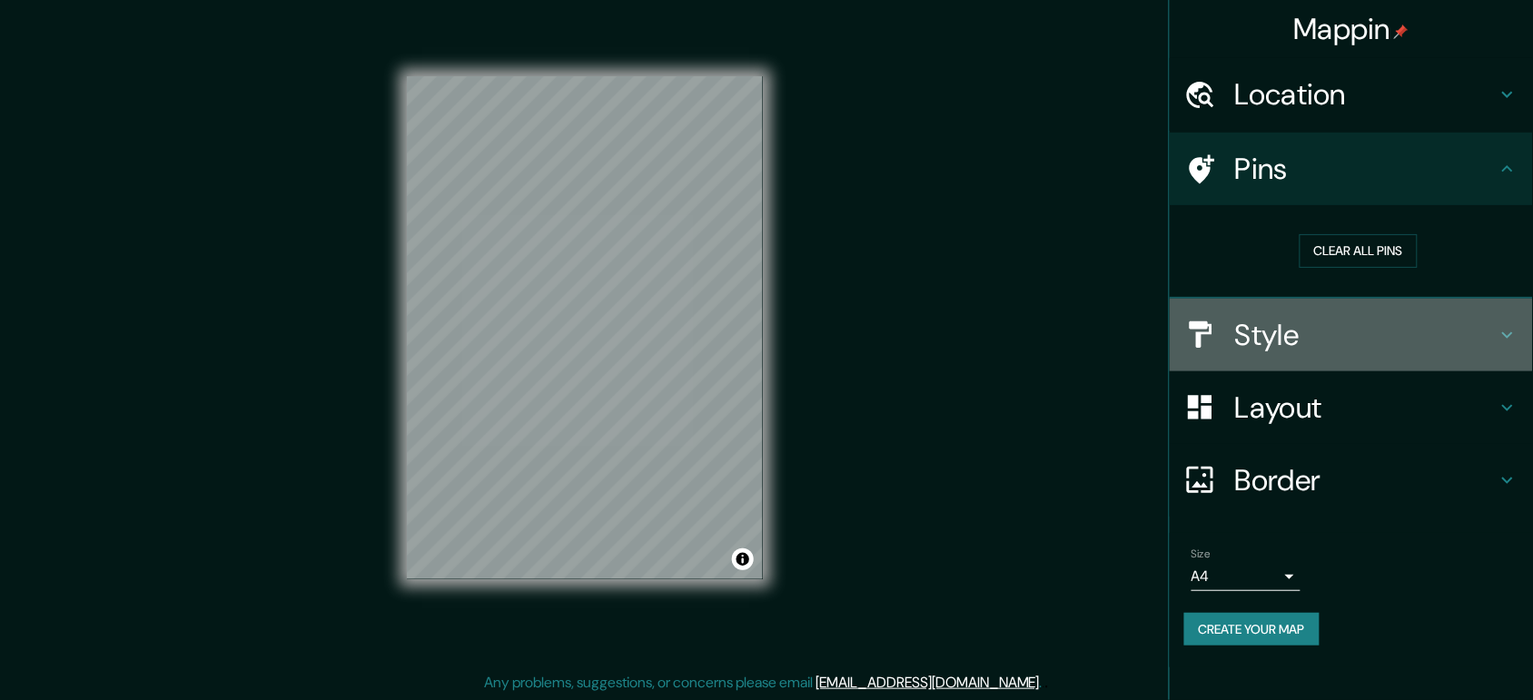
click at [1226, 325] on h4 "Style" at bounding box center [1366, 335] width 262 height 36
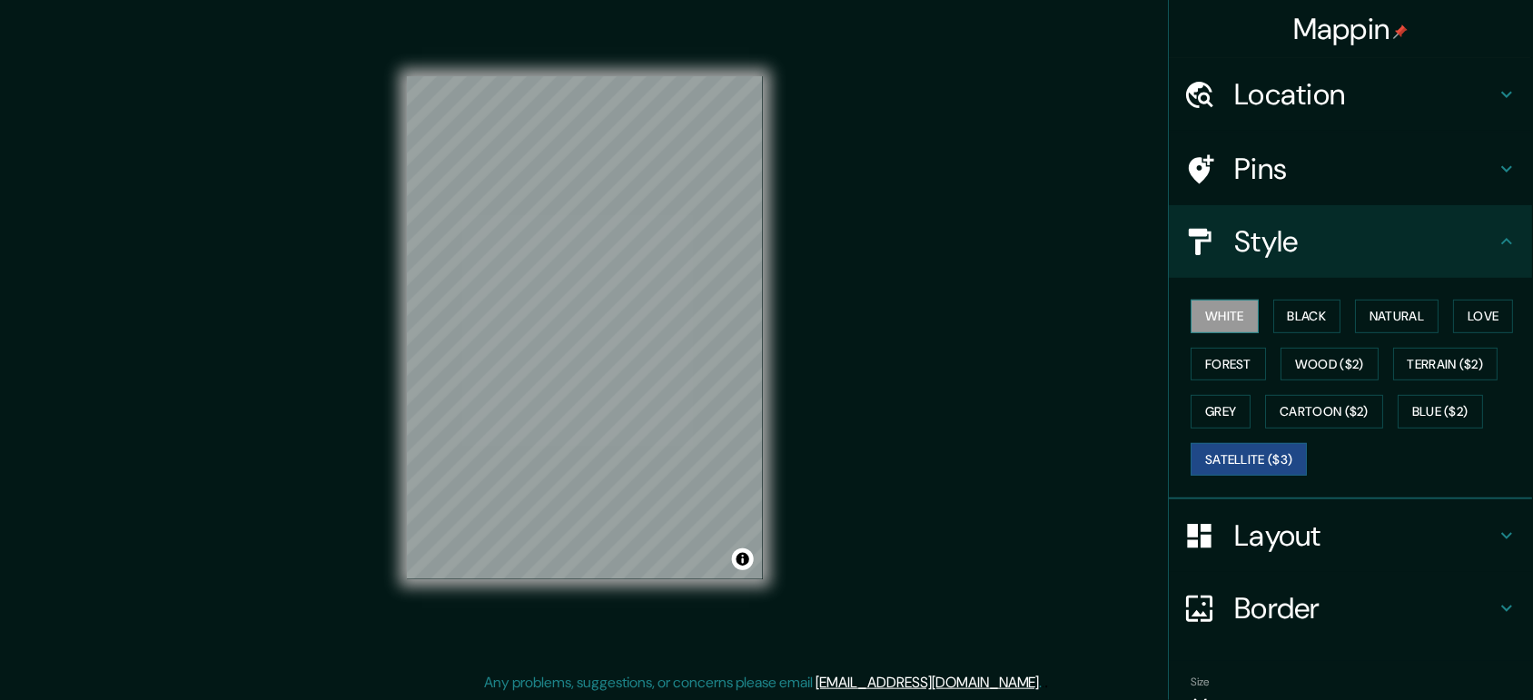
click at [1214, 296] on div "White Black Natural Love Forest Wood ($2) Terrain ($2) Grey Cartoon ($2) Blue (…" at bounding box center [1359, 388] width 349 height 191
click at [1222, 310] on button "White" at bounding box center [1226, 317] width 68 height 34
click at [1223, 395] on button "Grey" at bounding box center [1222, 412] width 60 height 34
click at [1226, 166] on h4 "Pins" at bounding box center [1366, 169] width 262 height 36
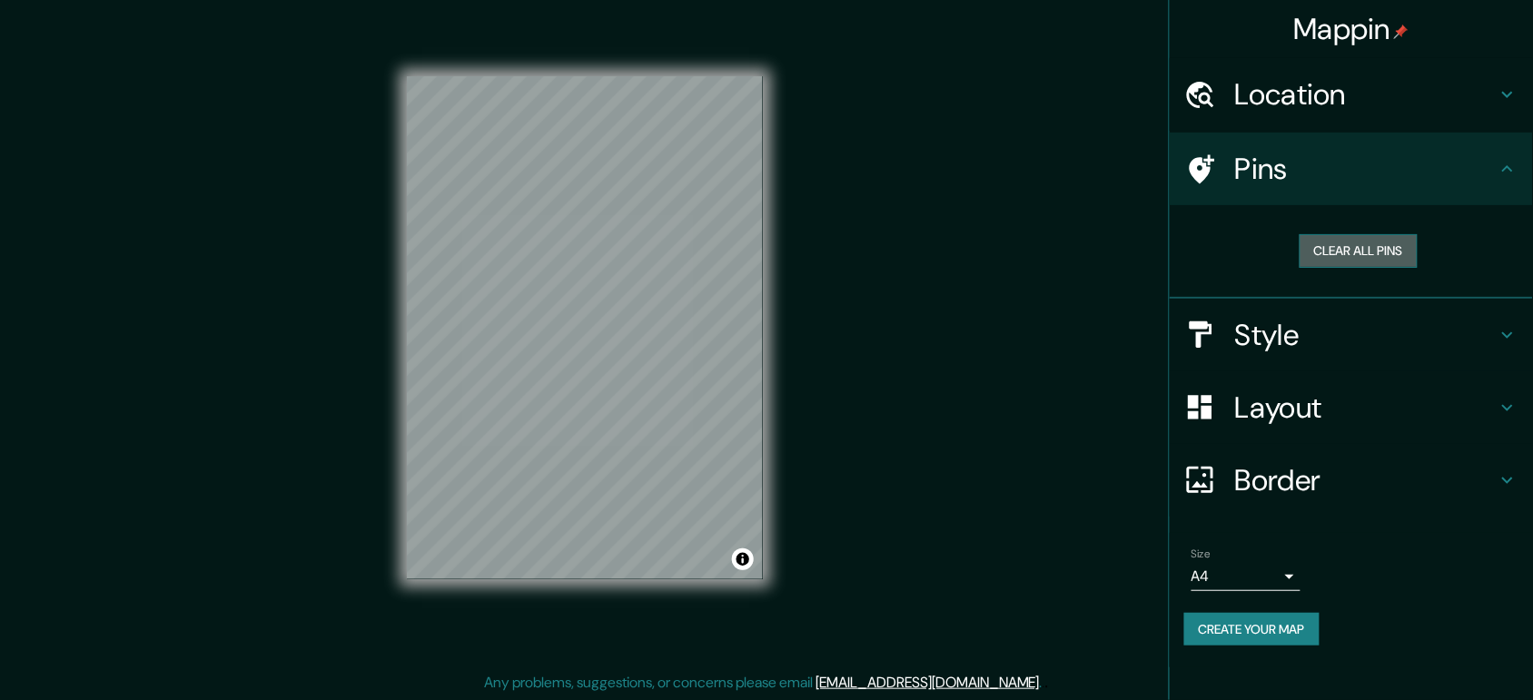
click at [1226, 259] on button "Clear all pins" at bounding box center [1359, 251] width 118 height 34
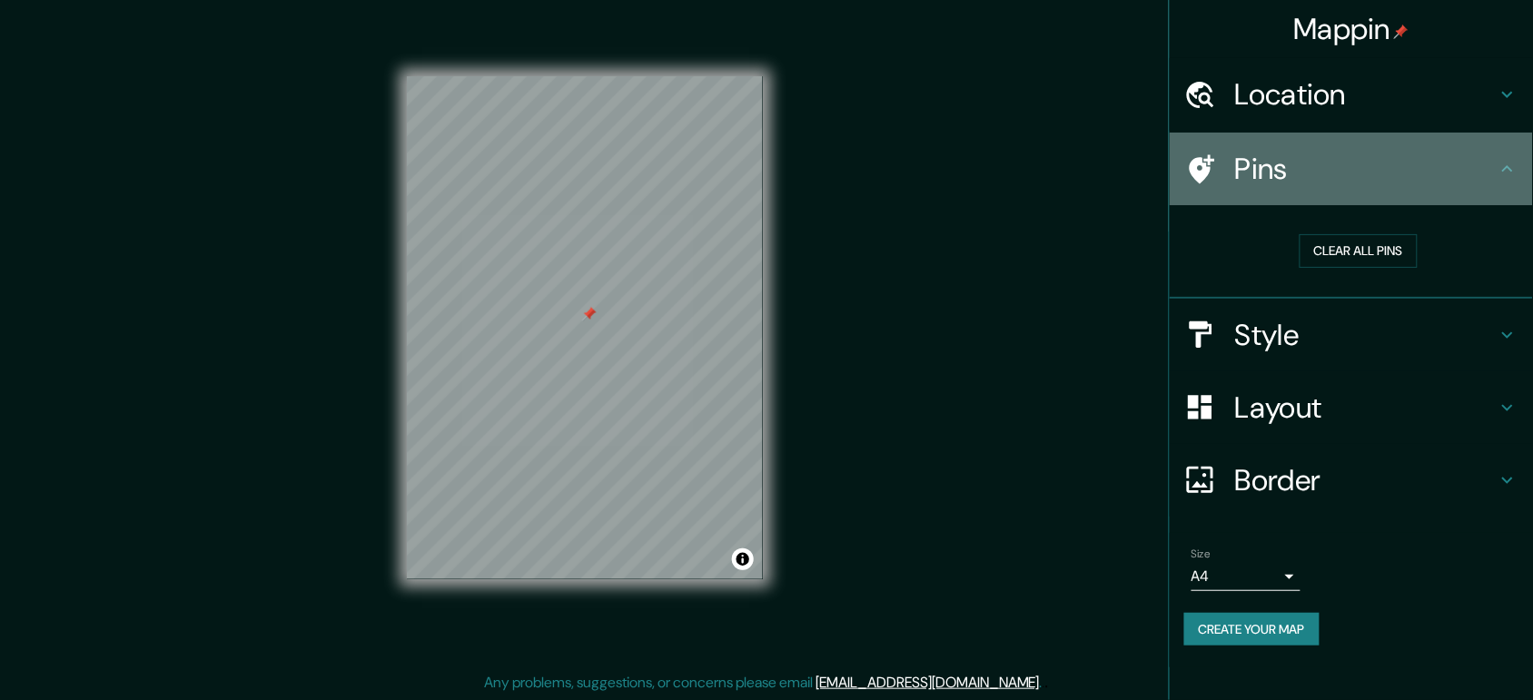
click at [1226, 182] on h4 "Pins" at bounding box center [1366, 169] width 262 height 36
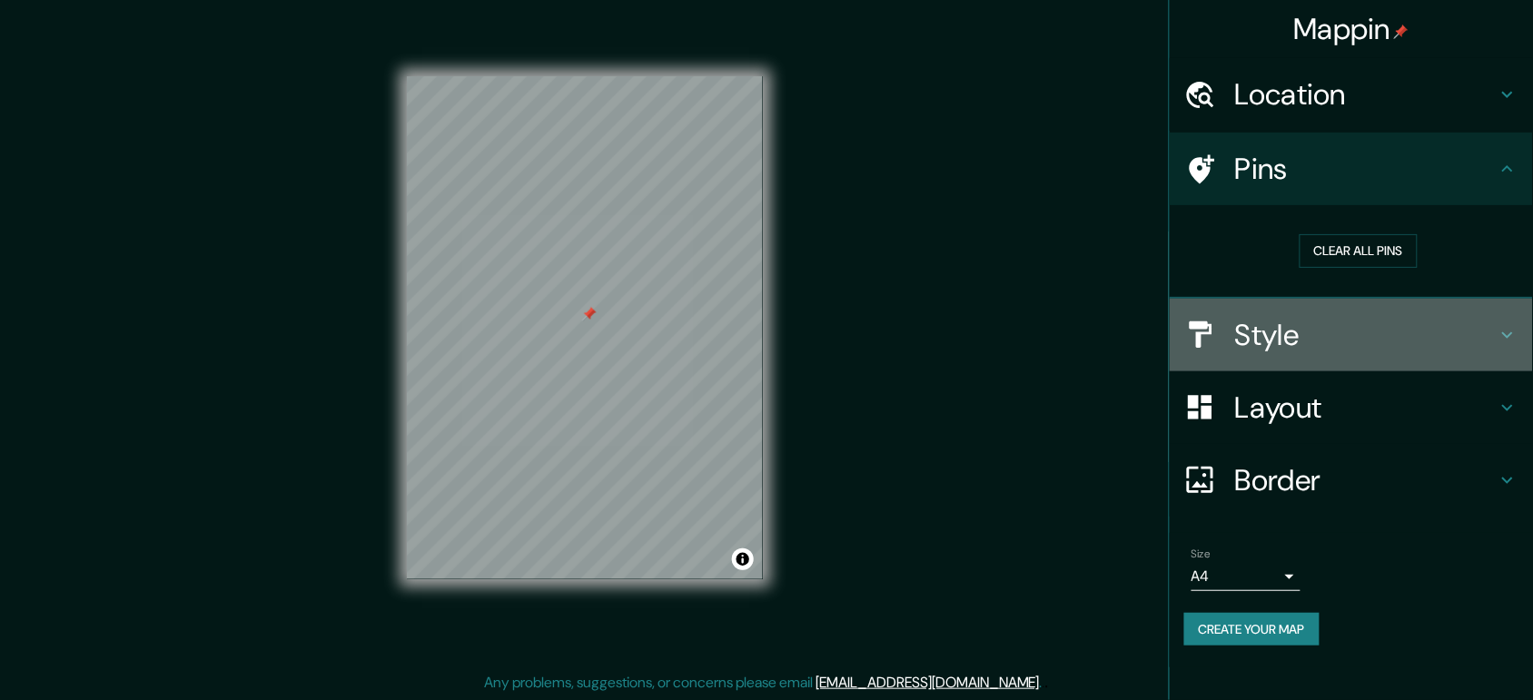
click at [1226, 342] on h4 "Style" at bounding box center [1366, 335] width 262 height 36
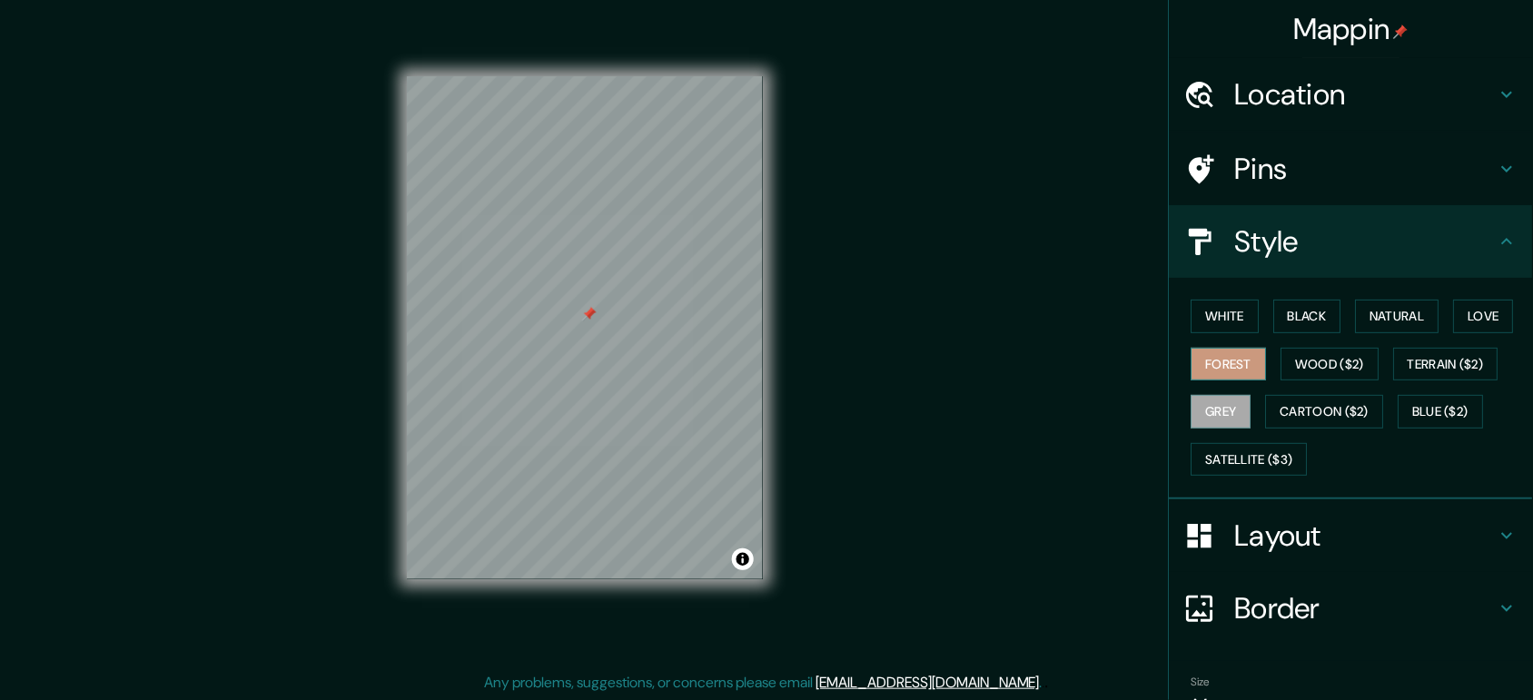
click at [1215, 371] on button "Forest" at bounding box center [1229, 365] width 75 height 34
click at [1218, 412] on button "Grey" at bounding box center [1222, 412] width 60 height 34
click at [1226, 410] on button "Cartoon ($2)" at bounding box center [1325, 412] width 118 height 34
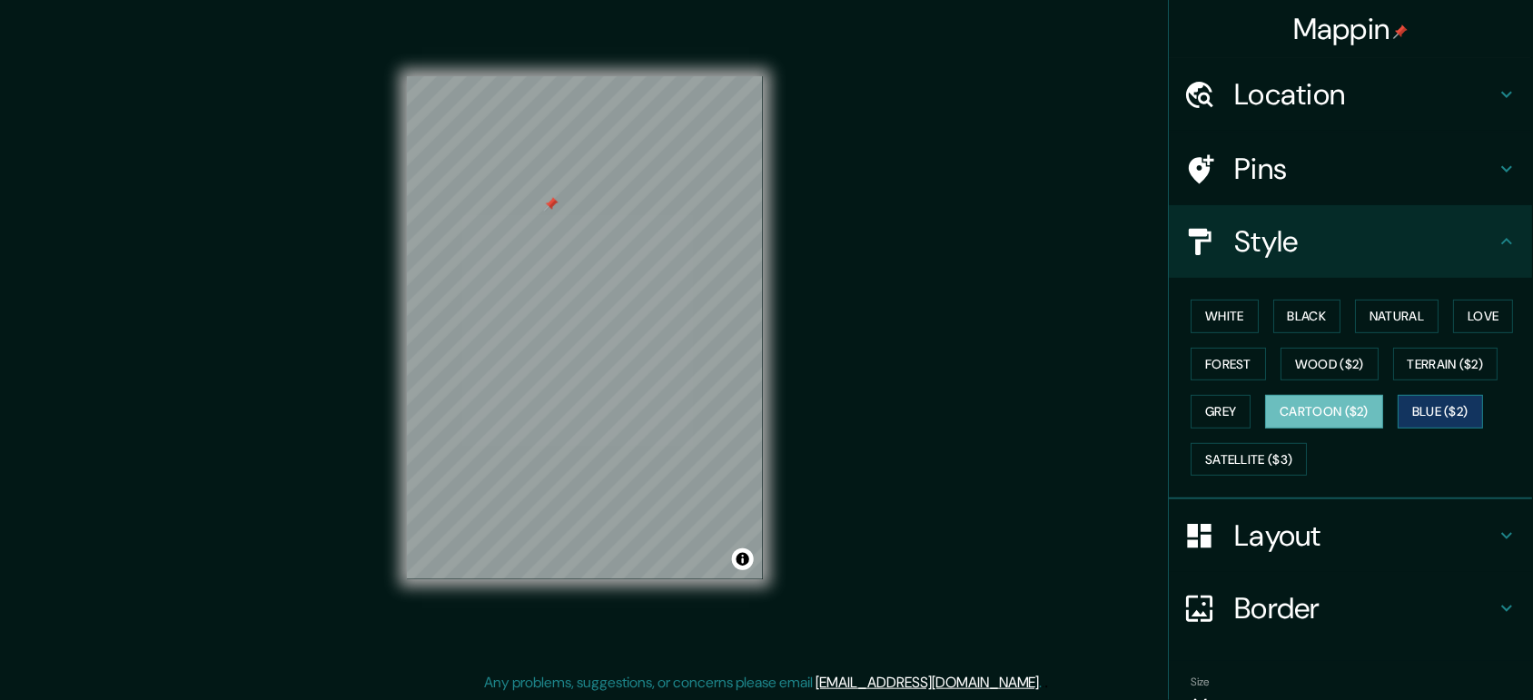
click at [1226, 409] on button "Blue ($2)" at bounding box center [1441, 412] width 85 height 34
click at [1226, 461] on button "Satellite ($3)" at bounding box center [1250, 460] width 116 height 34
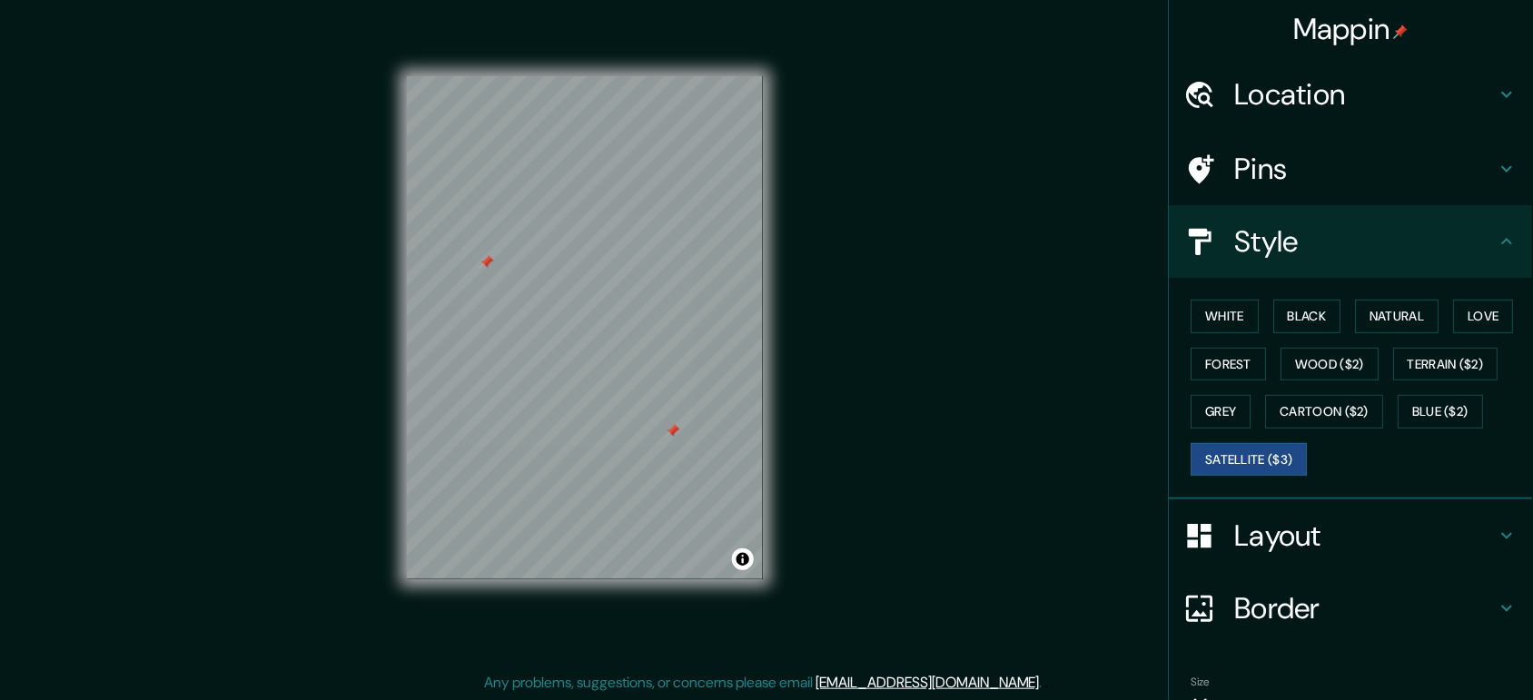
click at [491, 269] on div at bounding box center [487, 262] width 15 height 15
click at [675, 438] on div at bounding box center [673, 431] width 15 height 15
click at [1213, 319] on button "White" at bounding box center [1226, 317] width 68 height 34
click at [1226, 451] on button "Satellite ($3)" at bounding box center [1250, 460] width 116 height 34
click at [1210, 311] on button "White" at bounding box center [1226, 317] width 68 height 34
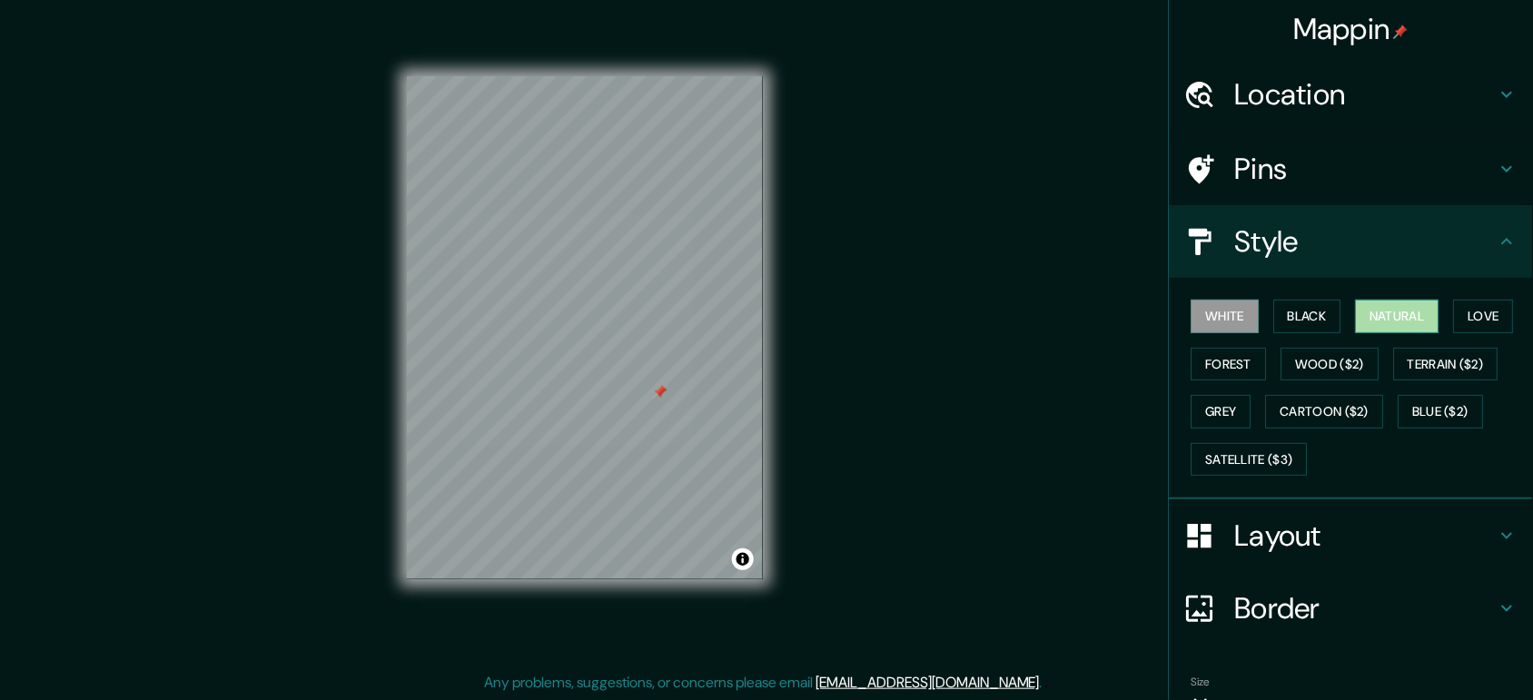
click at [1226, 315] on button "Natural" at bounding box center [1398, 317] width 84 height 34
click at [1226, 315] on button "Black" at bounding box center [1308, 317] width 68 height 34
click at [1217, 325] on button "White" at bounding box center [1226, 317] width 68 height 34
click at [1192, 378] on button "Forest" at bounding box center [1229, 365] width 75 height 34
click at [1219, 312] on button "White" at bounding box center [1226, 317] width 68 height 34
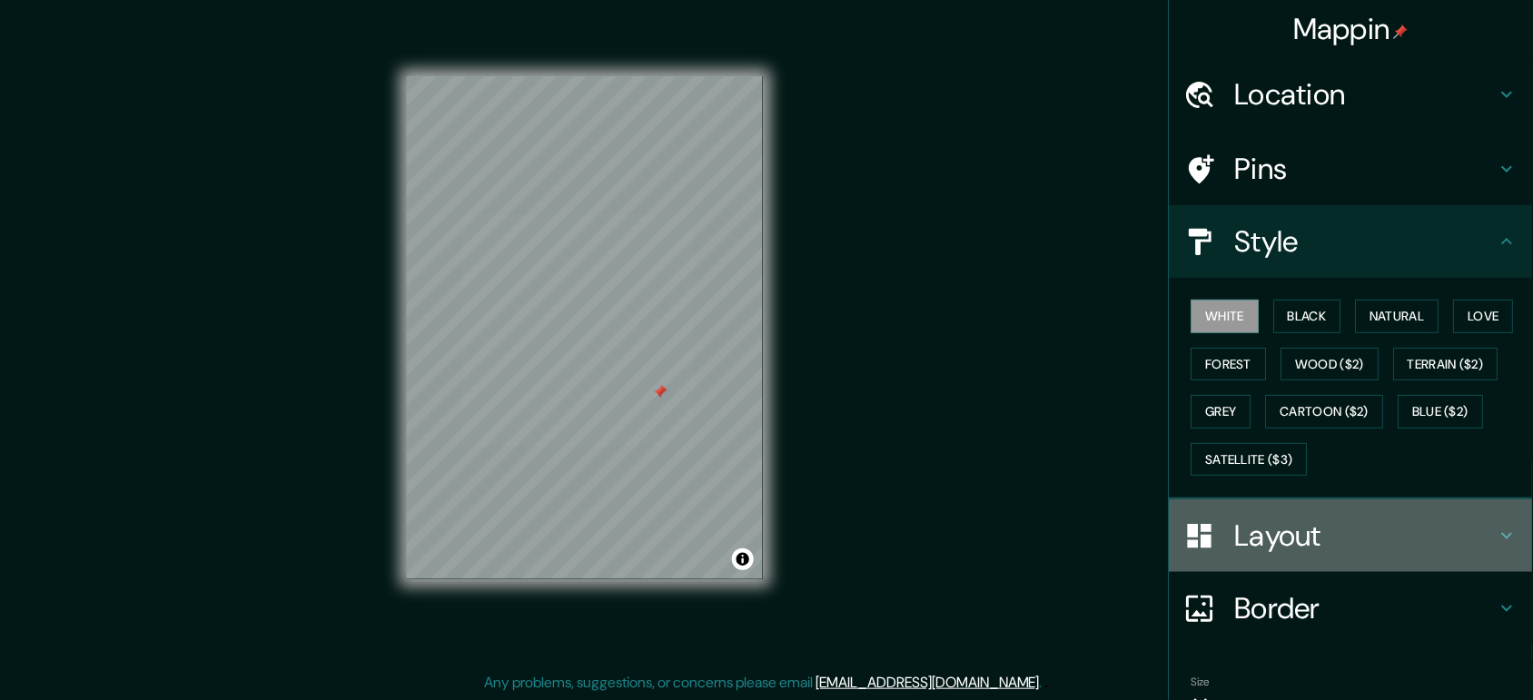
click at [1226, 548] on h4 "Layout" at bounding box center [1366, 536] width 262 height 36
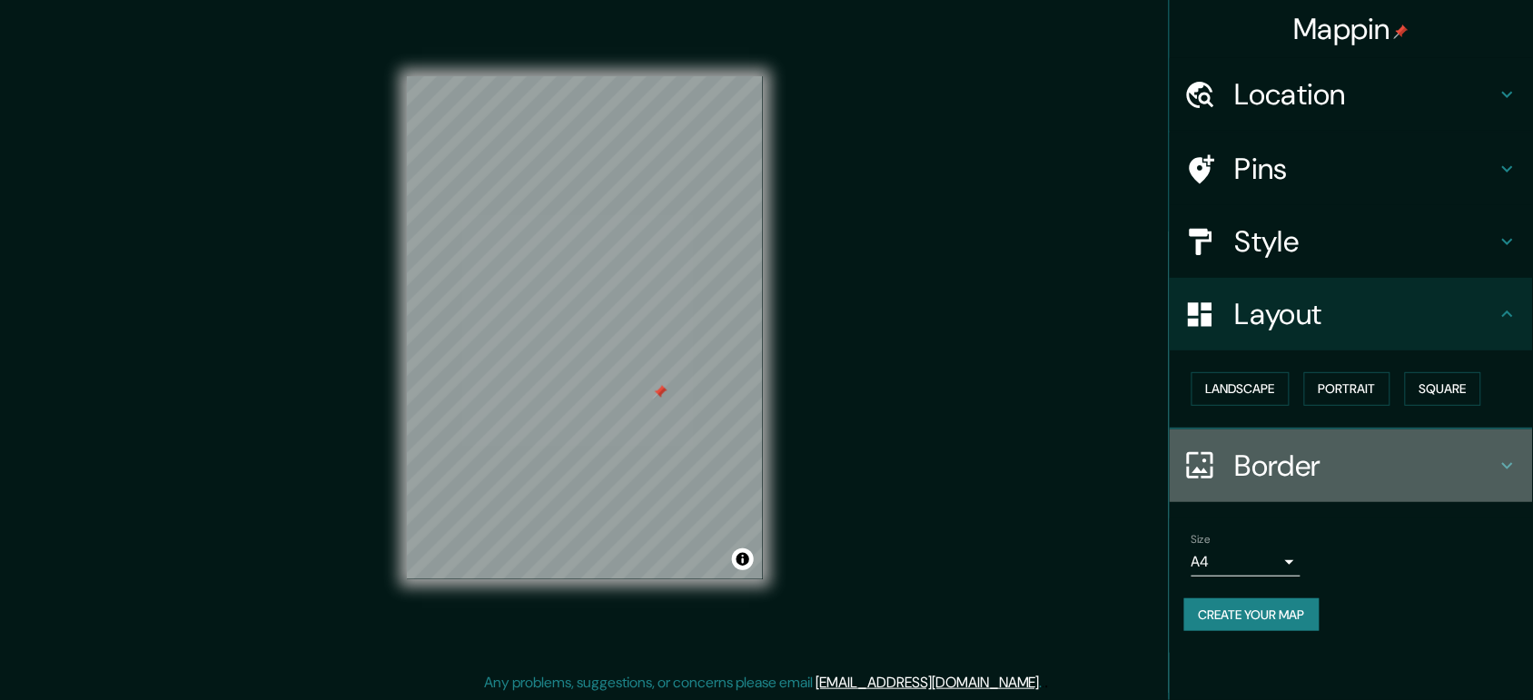
click at [1226, 451] on h4 "Border" at bounding box center [1366, 466] width 262 height 36
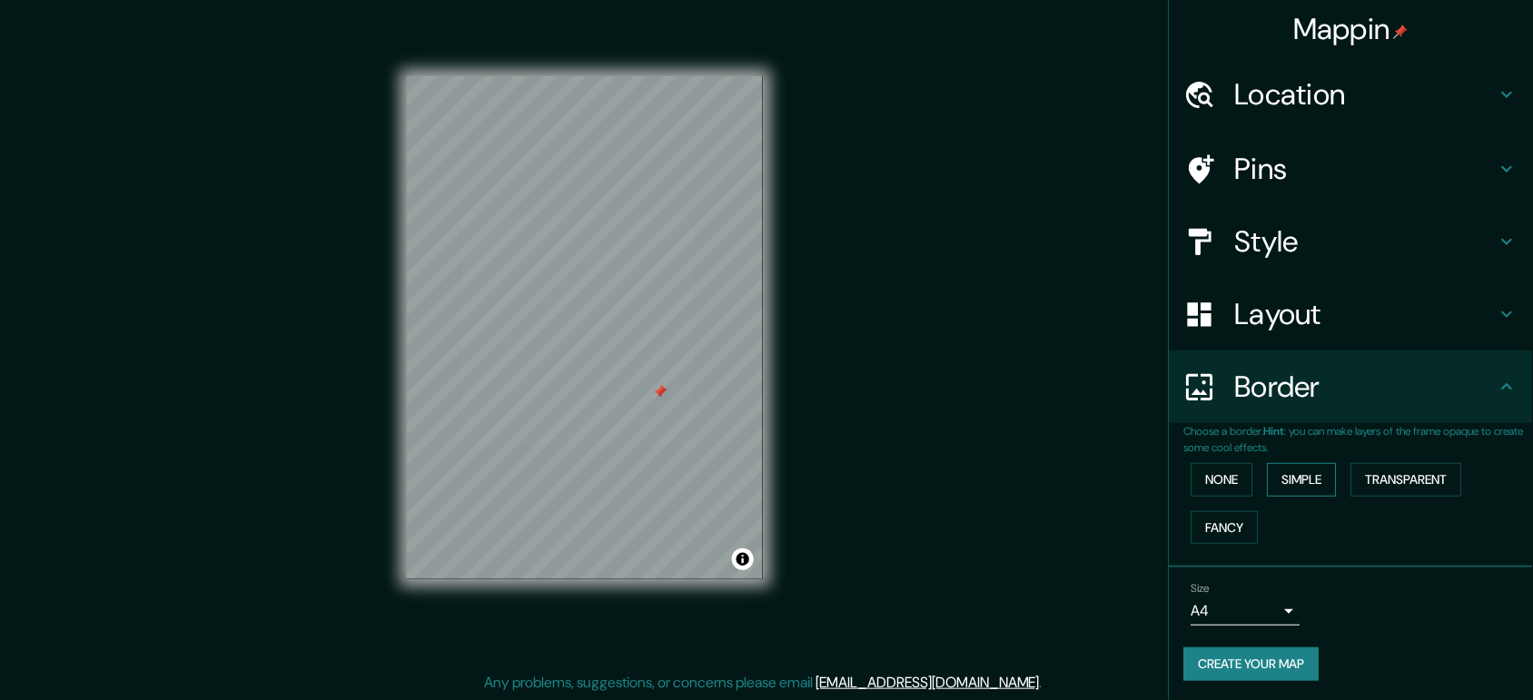
click at [1226, 491] on button "Simple" at bounding box center [1302, 480] width 69 height 34
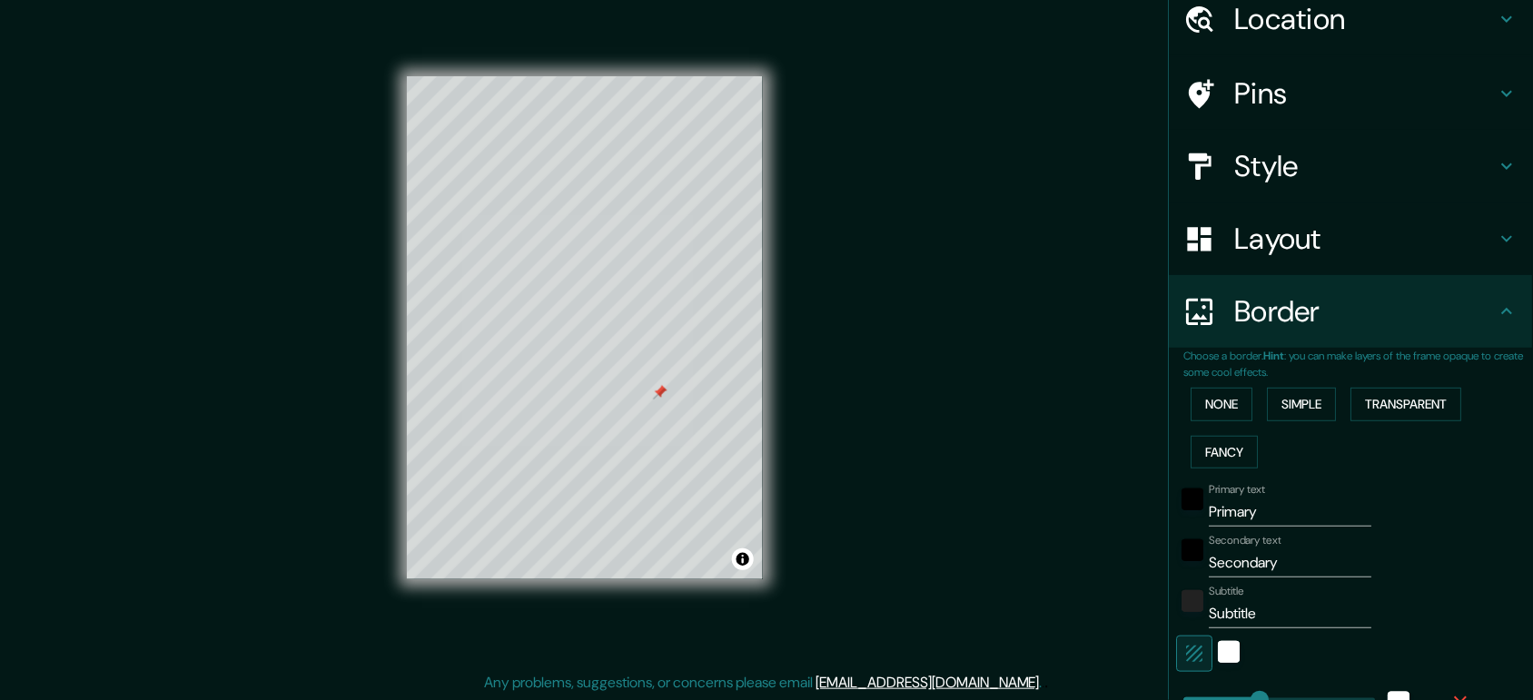
scroll to position [114, 0]
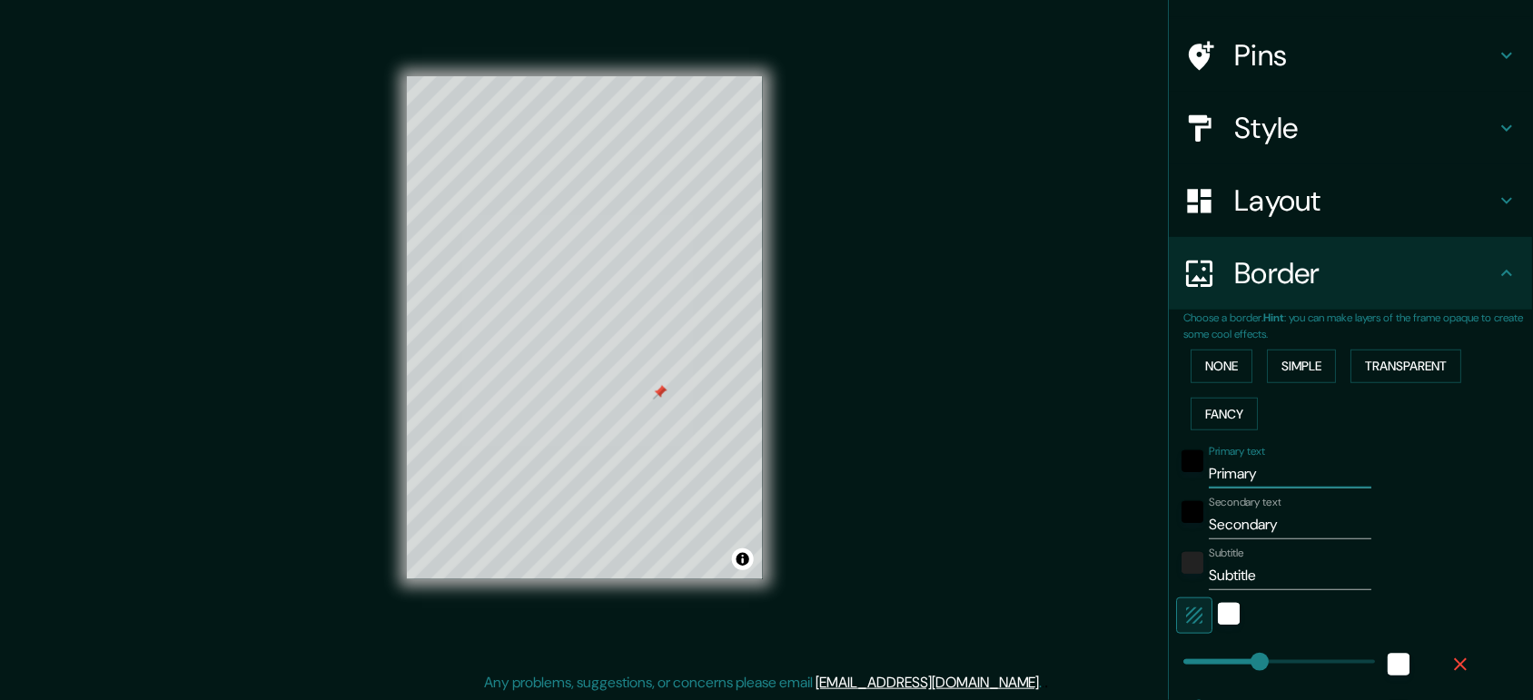
click at [1226, 475] on input "Primary" at bounding box center [1291, 474] width 163 height 29
type input "Primar"
type input "156"
type input "31"
type input "P"
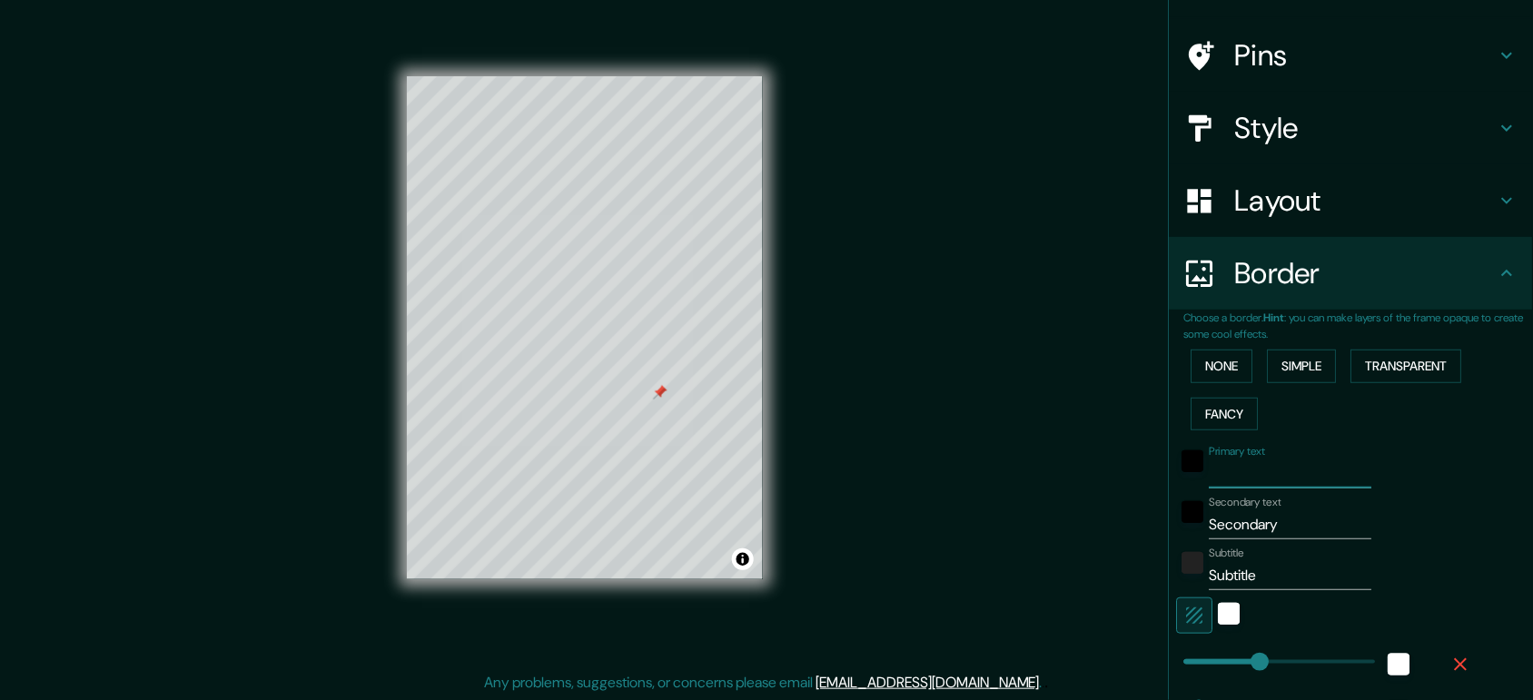
type input "156"
type input "31"
type input "E"
type input "156"
type input "31"
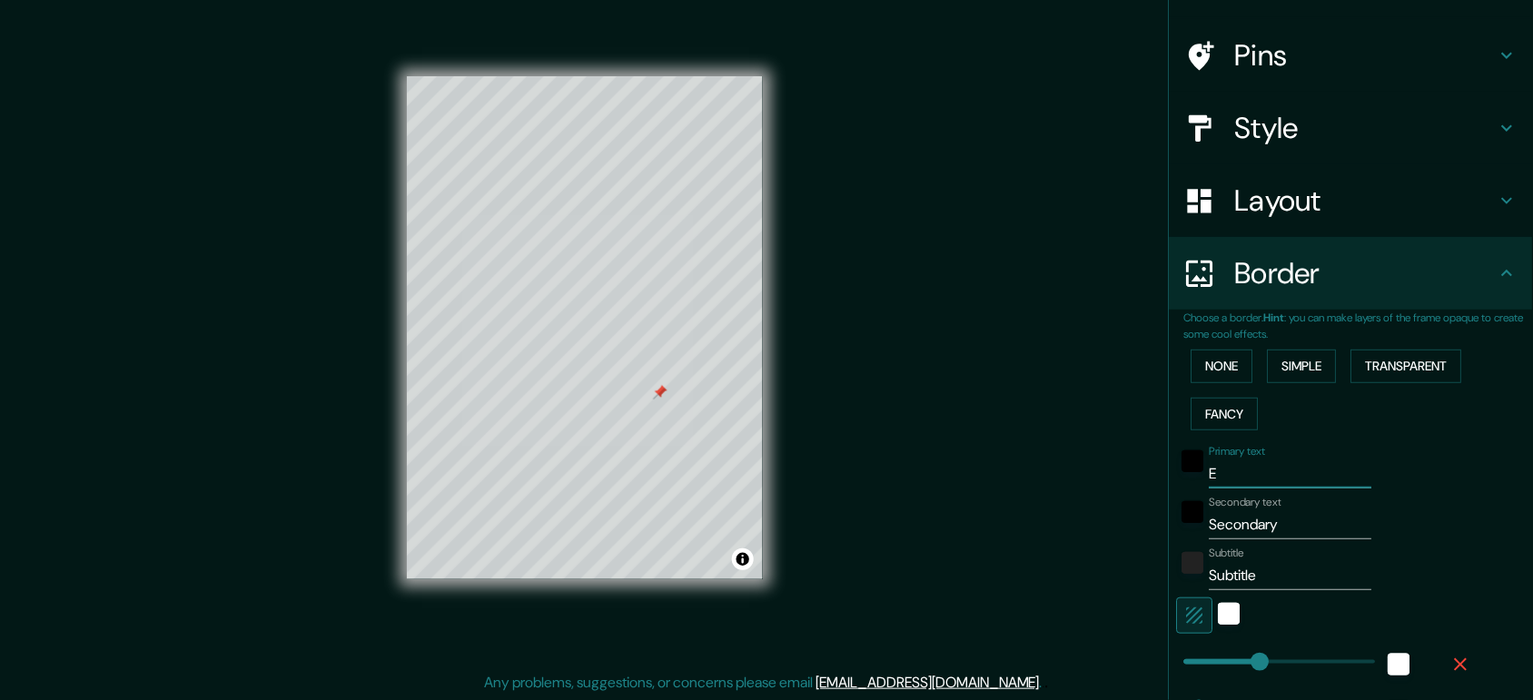
type input "Ec"
type input "156"
type input "31"
type input "Ecu"
type input "156"
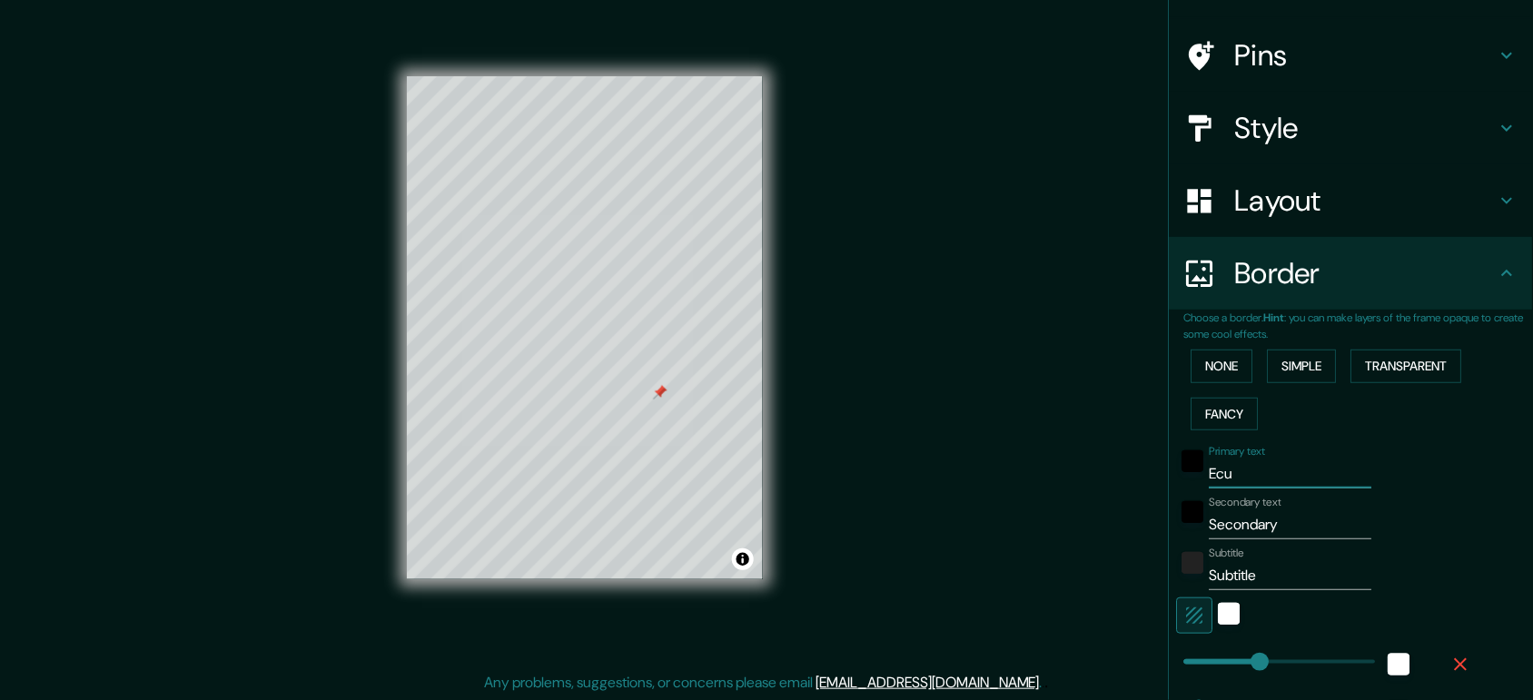
type input "31"
type input "Ecua"
type input "156"
type input "31"
type input "Ecuad"
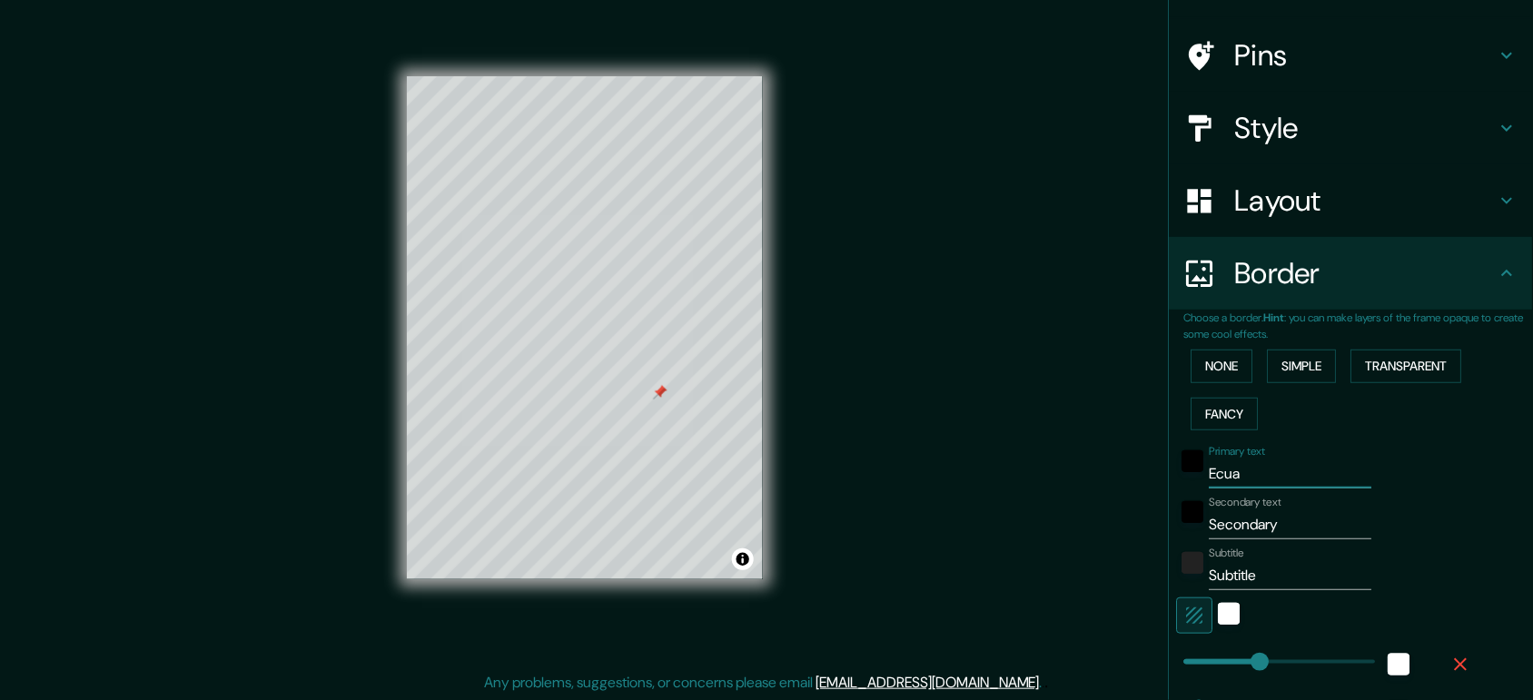
type input "156"
type input "31"
type input "Ecuado"
type input "156"
type input "31"
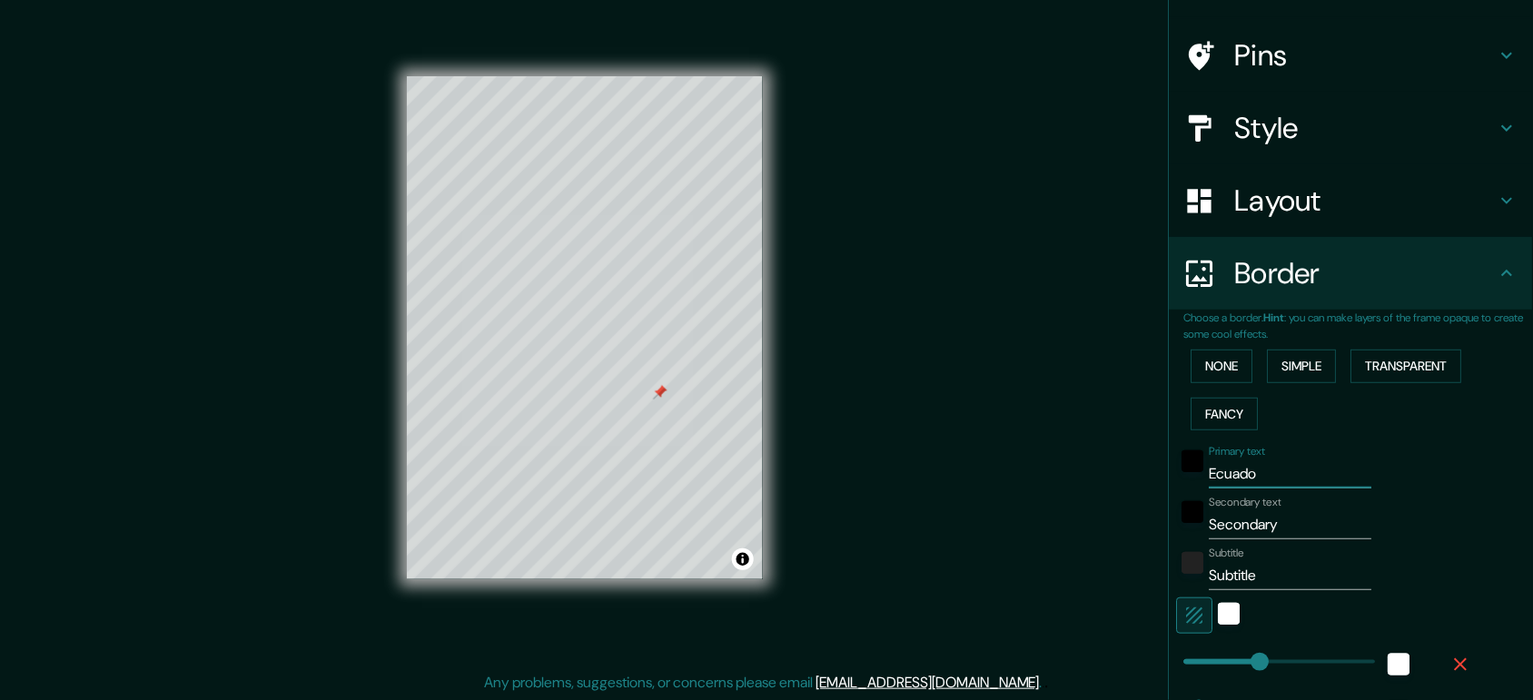
type input "[GEOGRAPHIC_DATA]"
type input "156"
type input "31"
type input "[GEOGRAPHIC_DATA]"
click at [1226, 536] on input "Secondary" at bounding box center [1291, 525] width 163 height 29
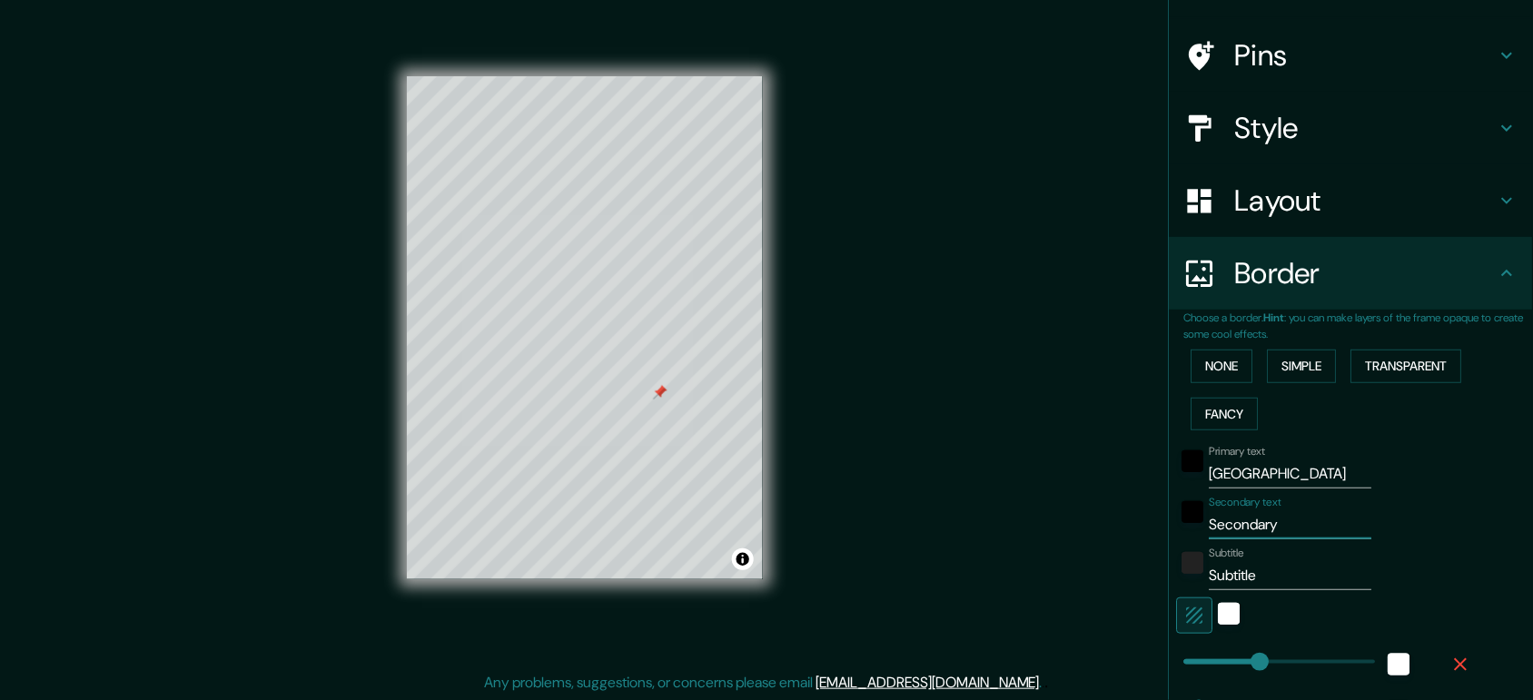
type input "Secondar"
type input "156"
type input "31"
type input "Seconda"
type input "156"
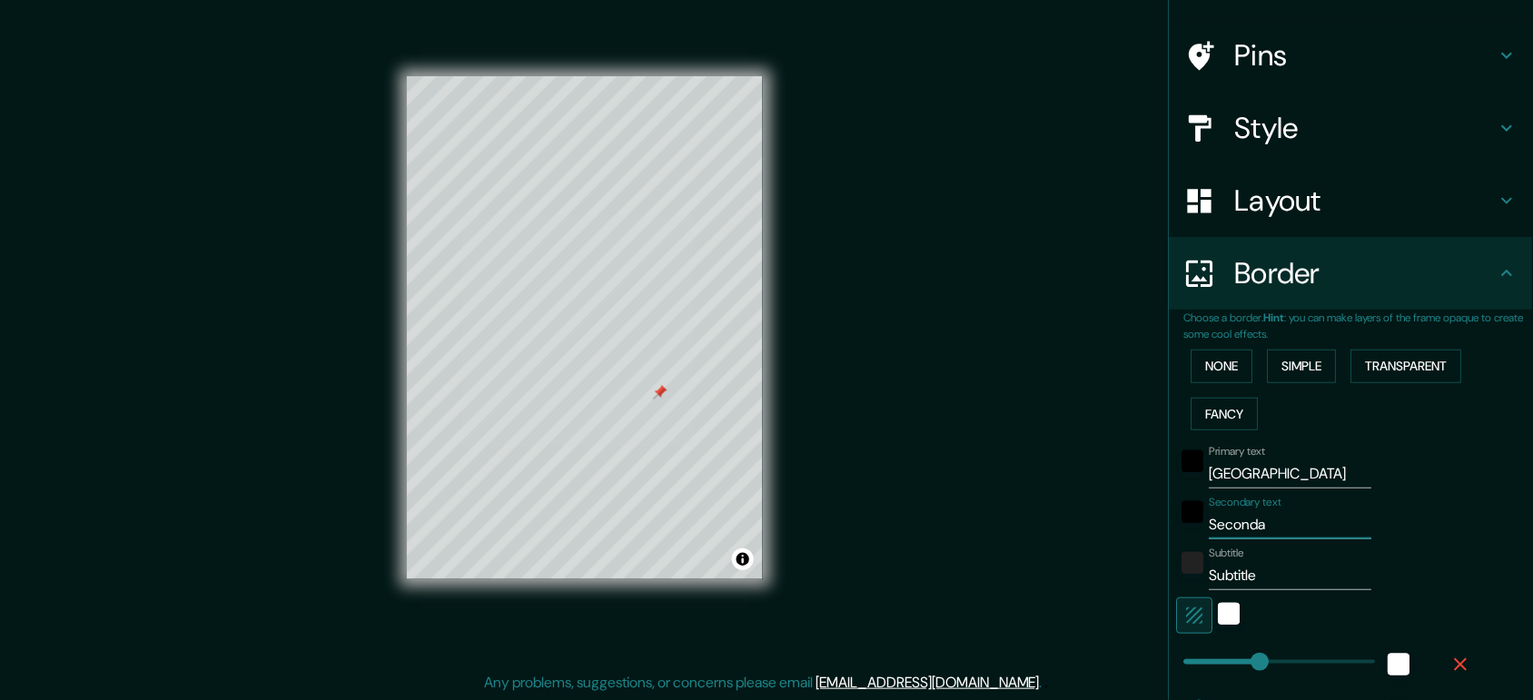
type input "31"
type input "Second"
type input "156"
type input "31"
type input "Secon"
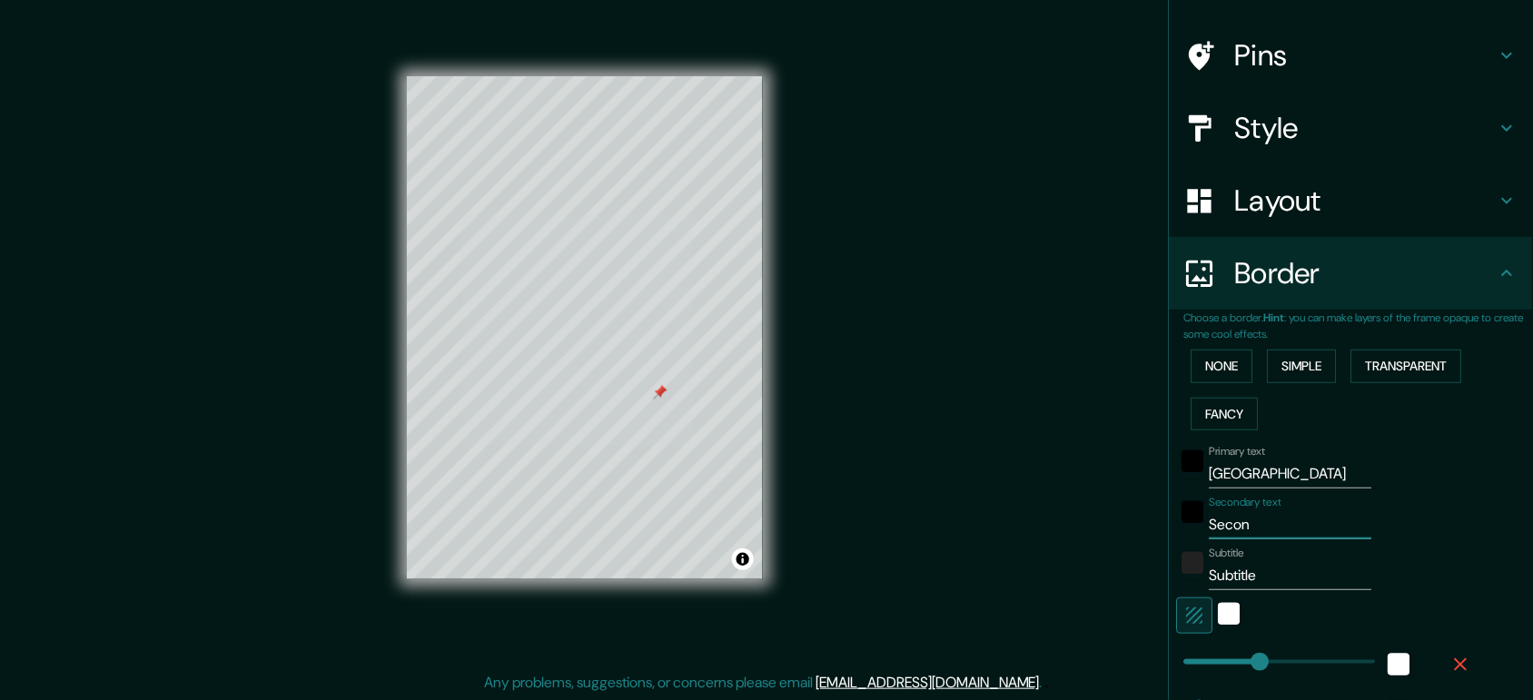
type input "156"
type input "31"
type input "Seco"
type input "156"
type input "31"
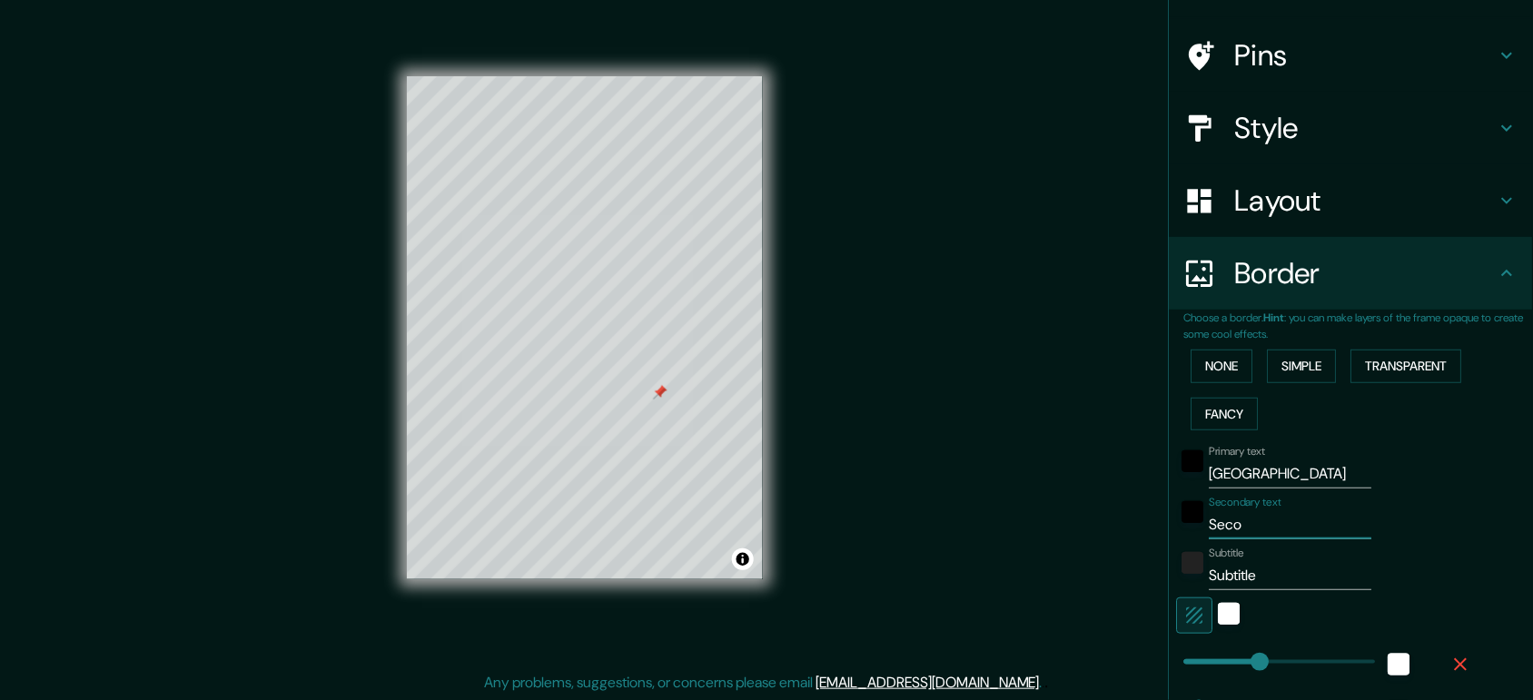
type input "Sec"
type input "156"
type input "31"
type input "Se"
type input "156"
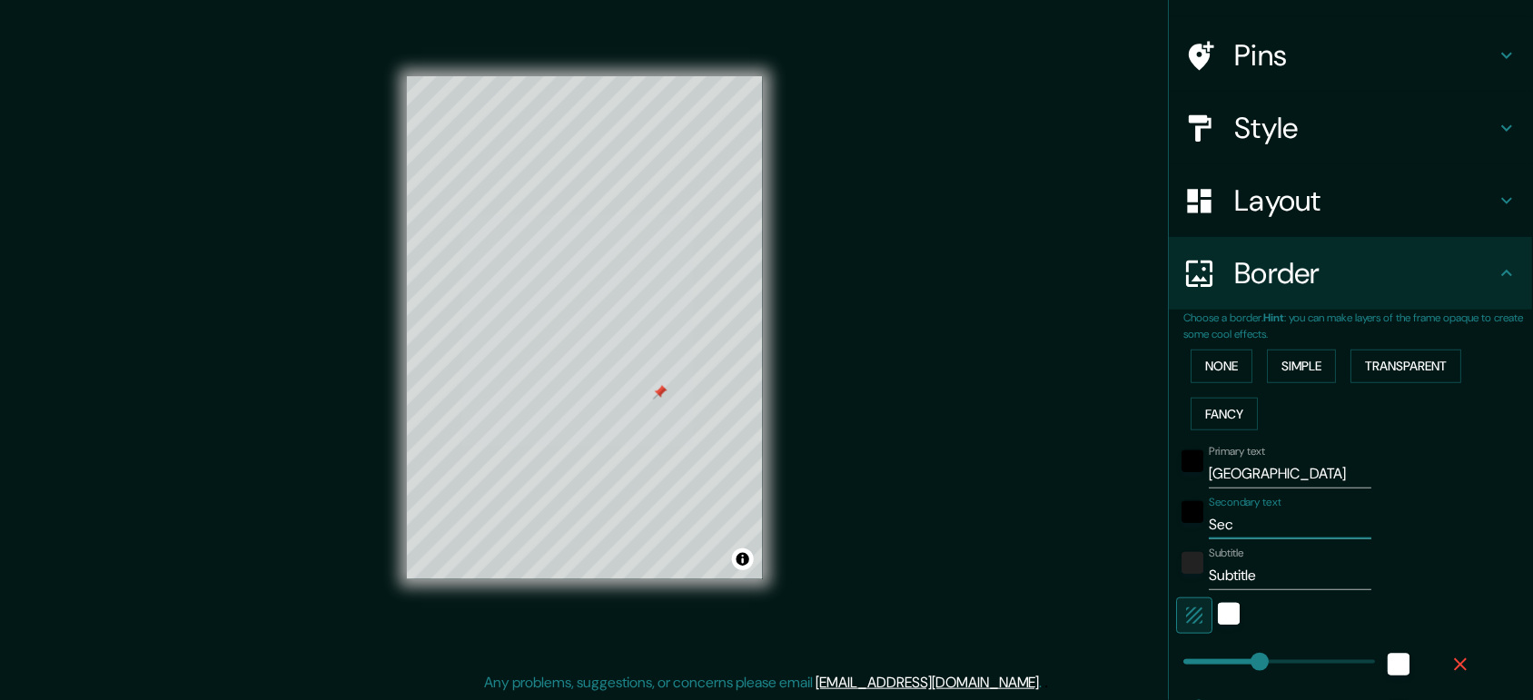
type input "31"
type input "S"
type input "156"
type input "31"
type input "156"
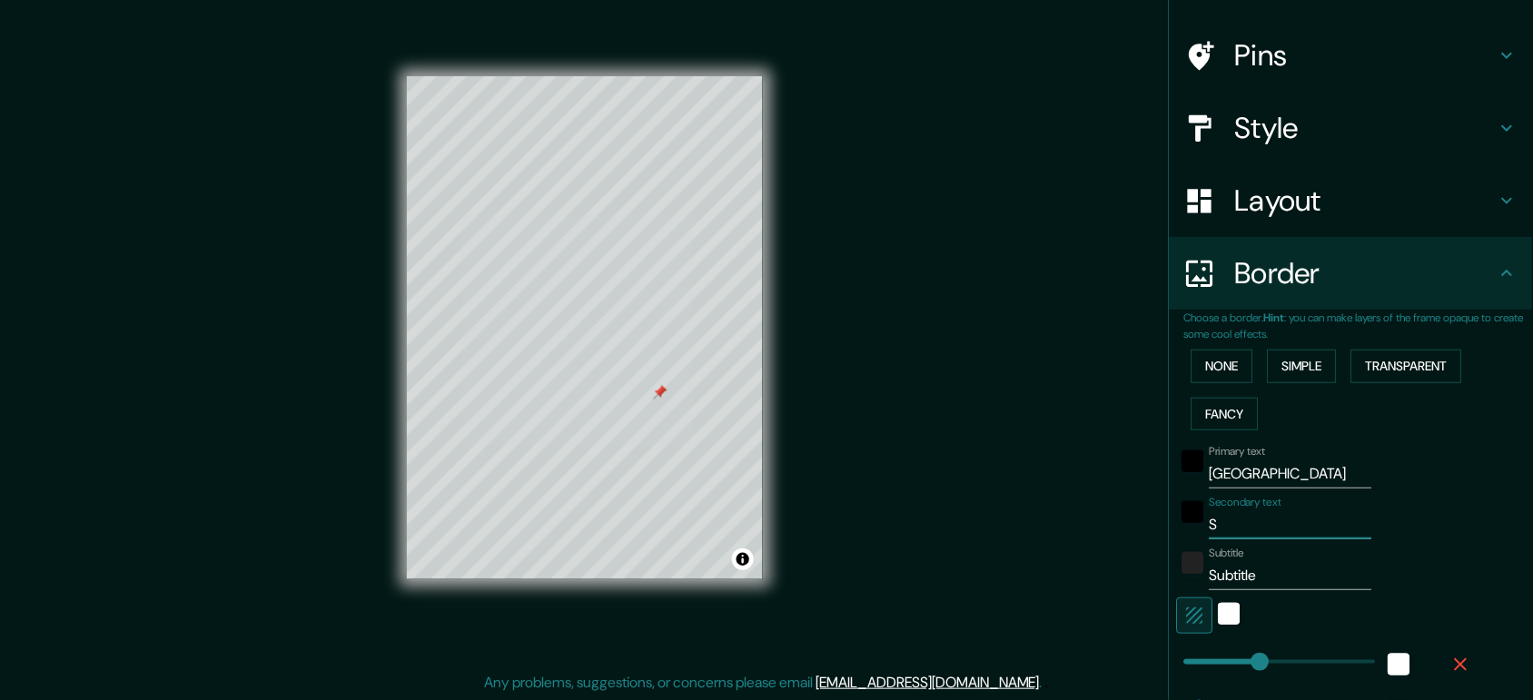
type input "31"
type input "M"
type input "156"
type input "31"
type input "Ma"
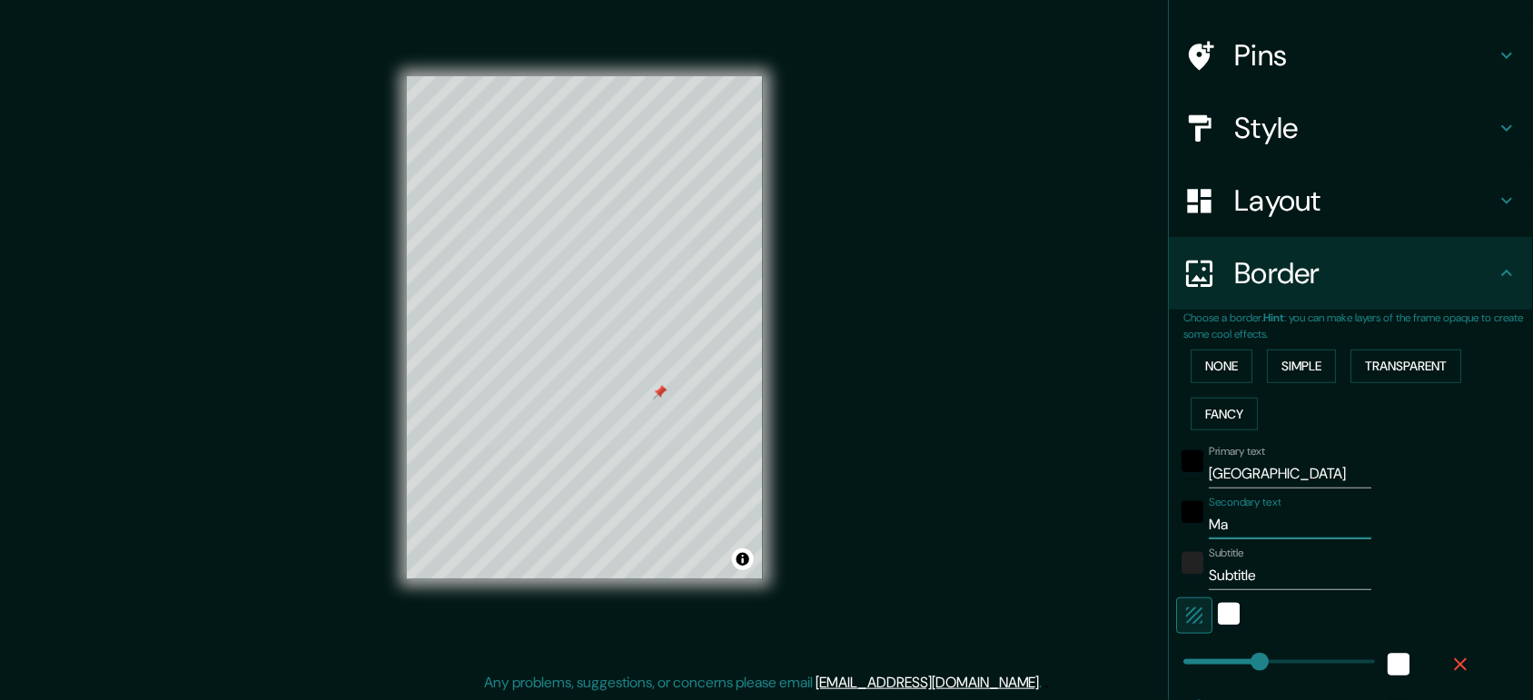
type input "156"
type input "31"
type input "Mac"
type input "156"
type input "31"
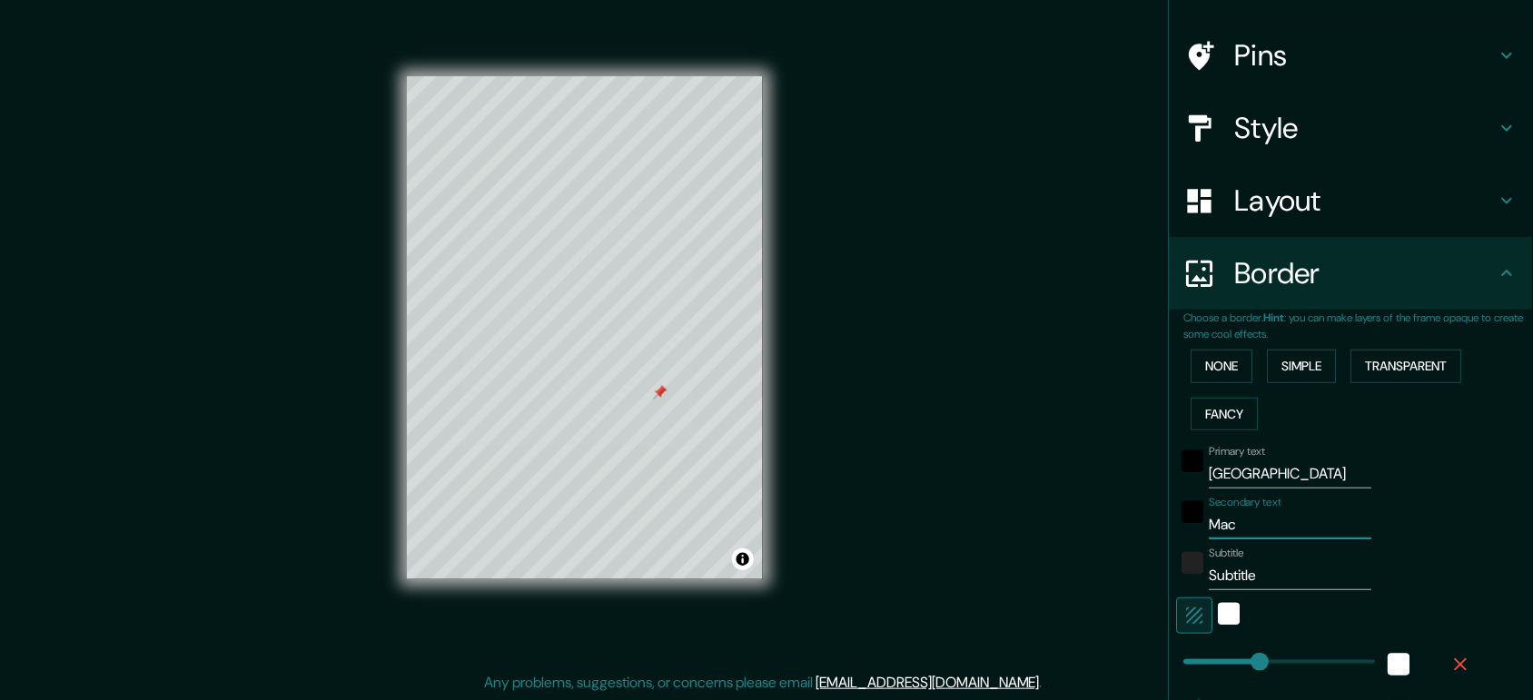
type input "Mach"
type input "156"
type input "31"
type input "Macha"
type input "156"
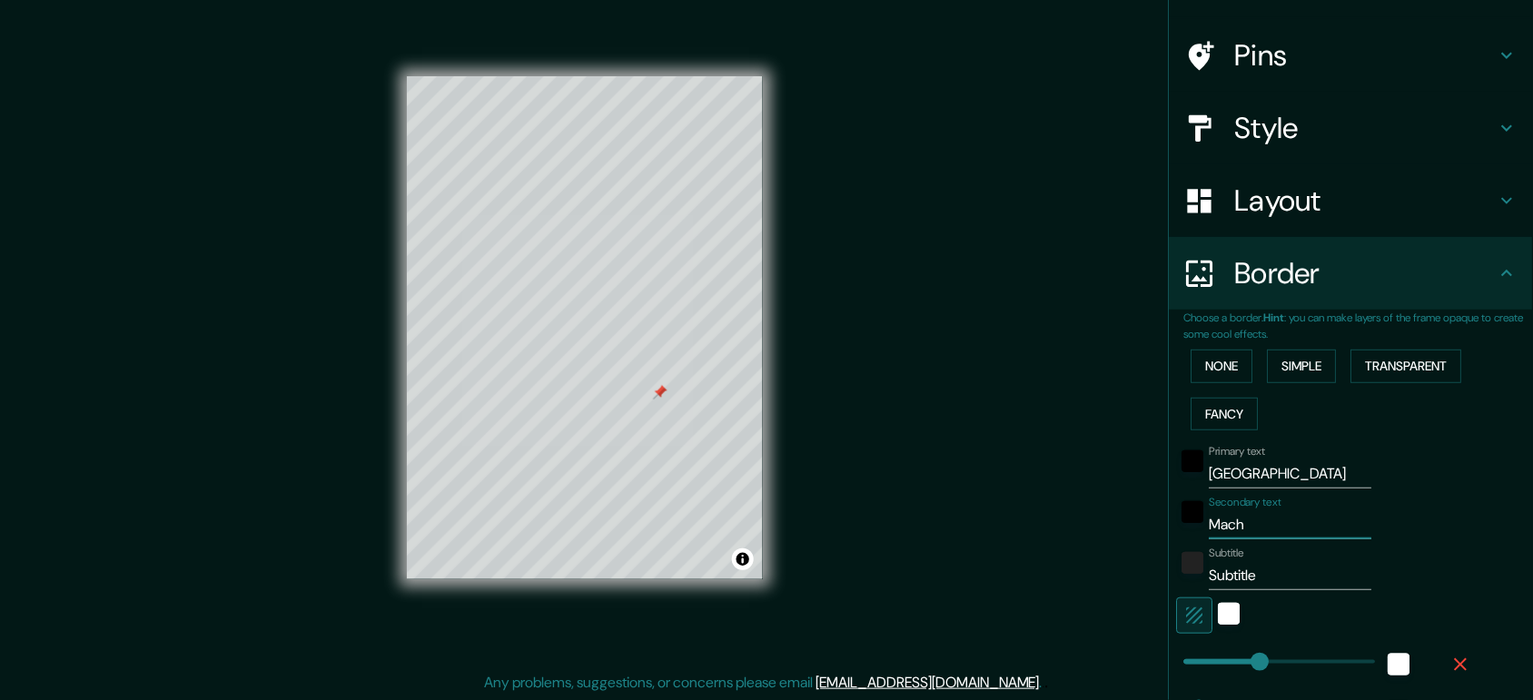
type input "31"
type input "Machal"
type input "156"
type input "31"
type input "[PERSON_NAME]"
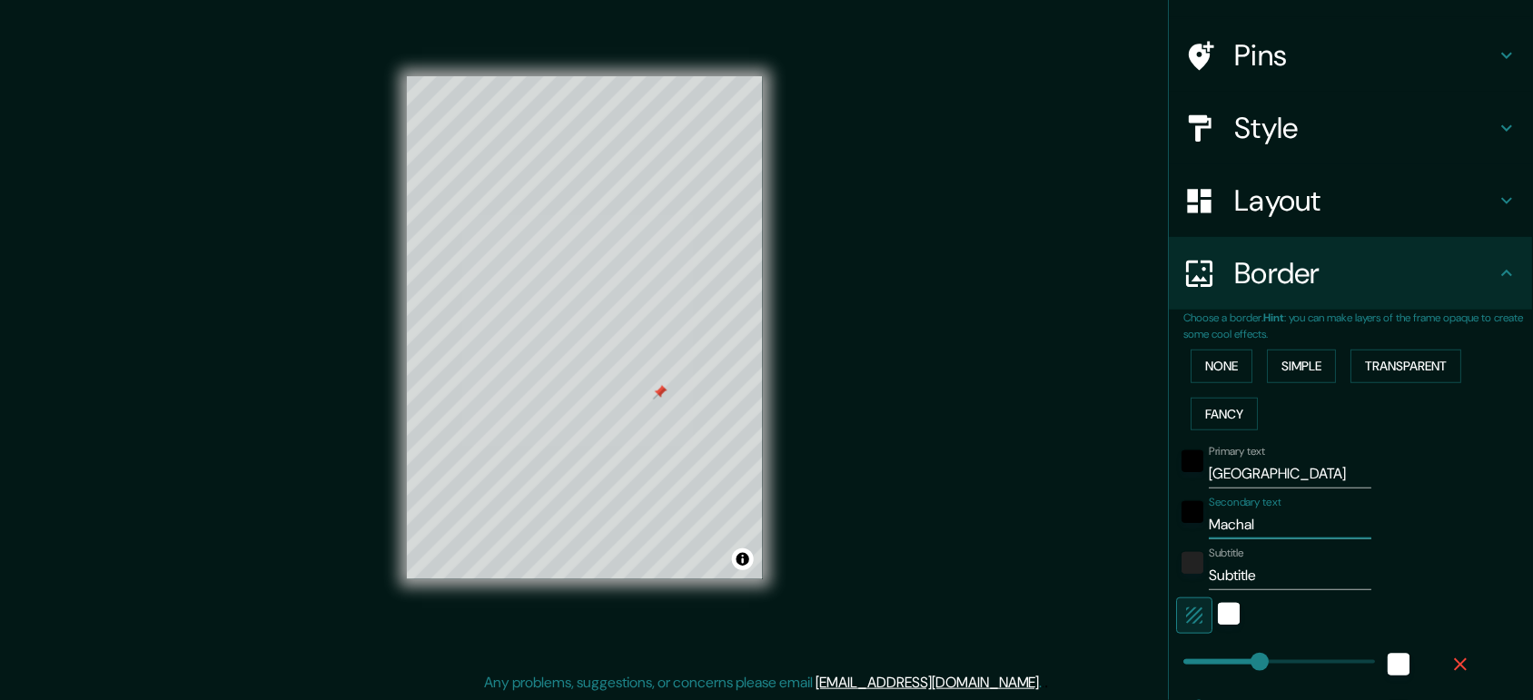
type input "156"
type input "31"
type input "156"
type input "31"
type input "[PERSON_NAME]"
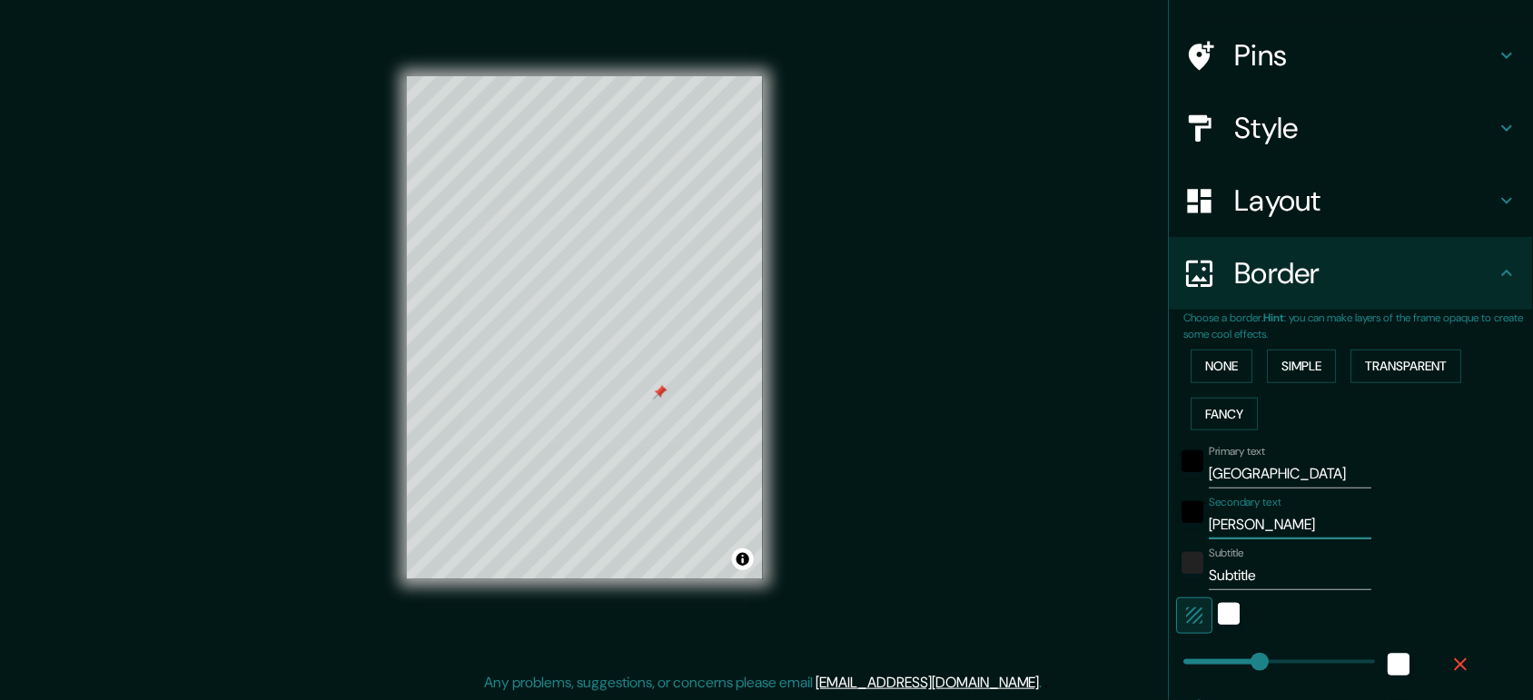
click at [1226, 560] on input "Subtitle" at bounding box center [1291, 575] width 163 height 29
type input "Subtitl"
type input "156"
type input "31"
type input "Subtit"
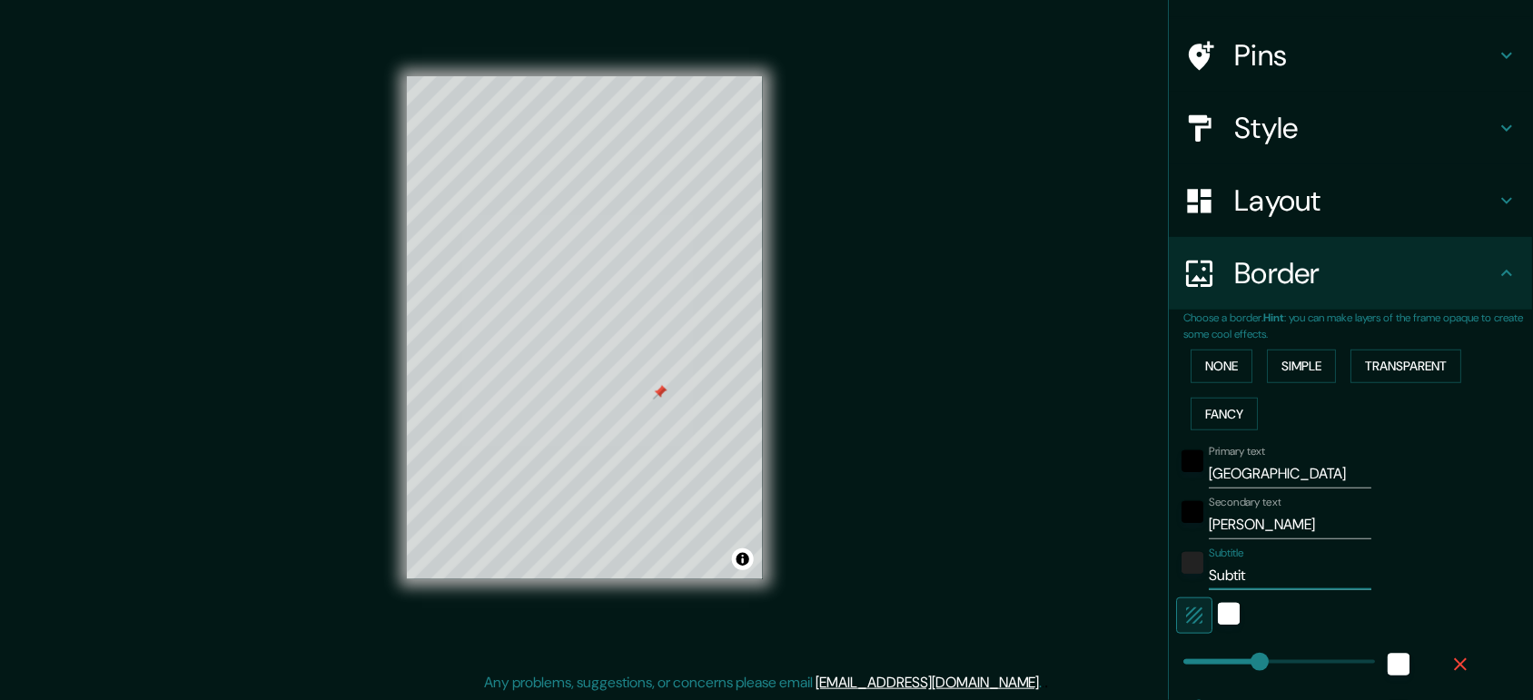
type input "156"
type input "31"
type input "Subti"
type input "156"
type input "31"
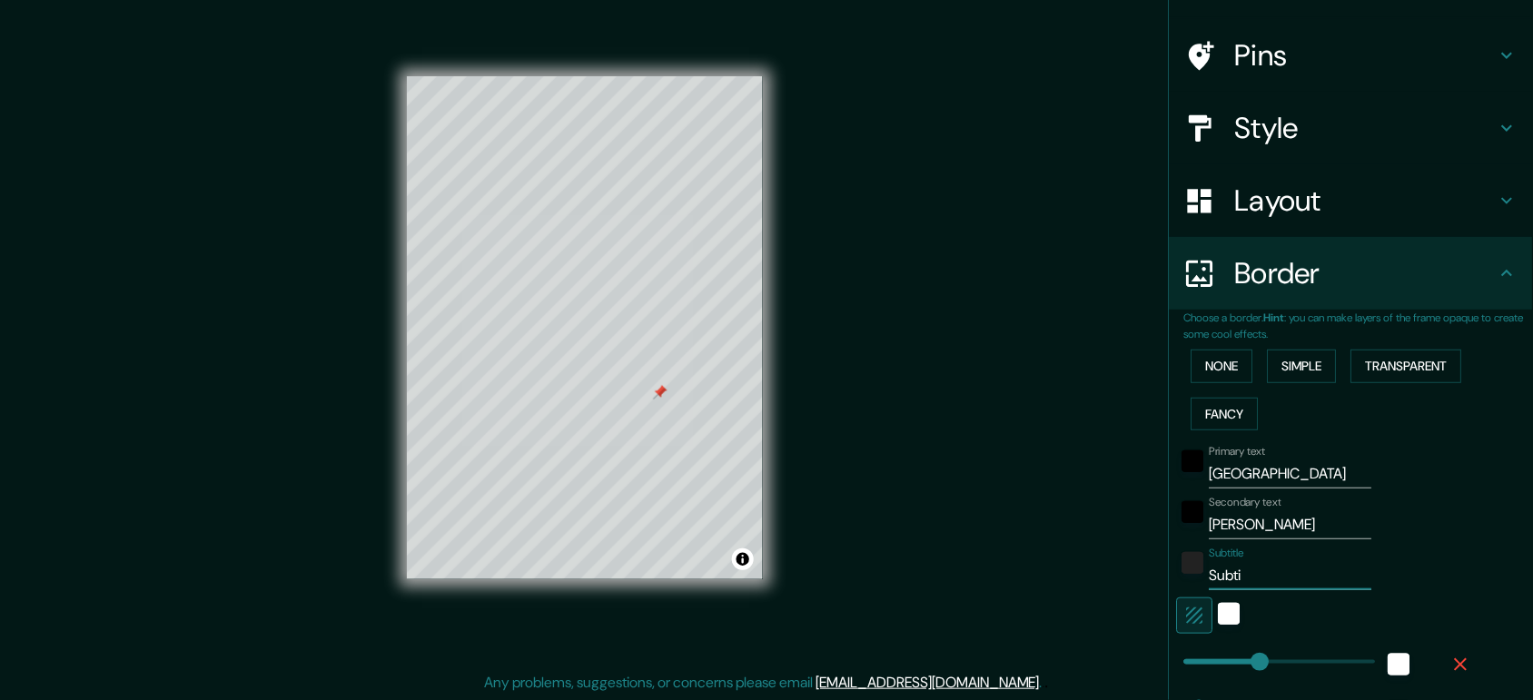
type input "Subt"
type input "156"
type input "31"
type input "Sub"
type input "156"
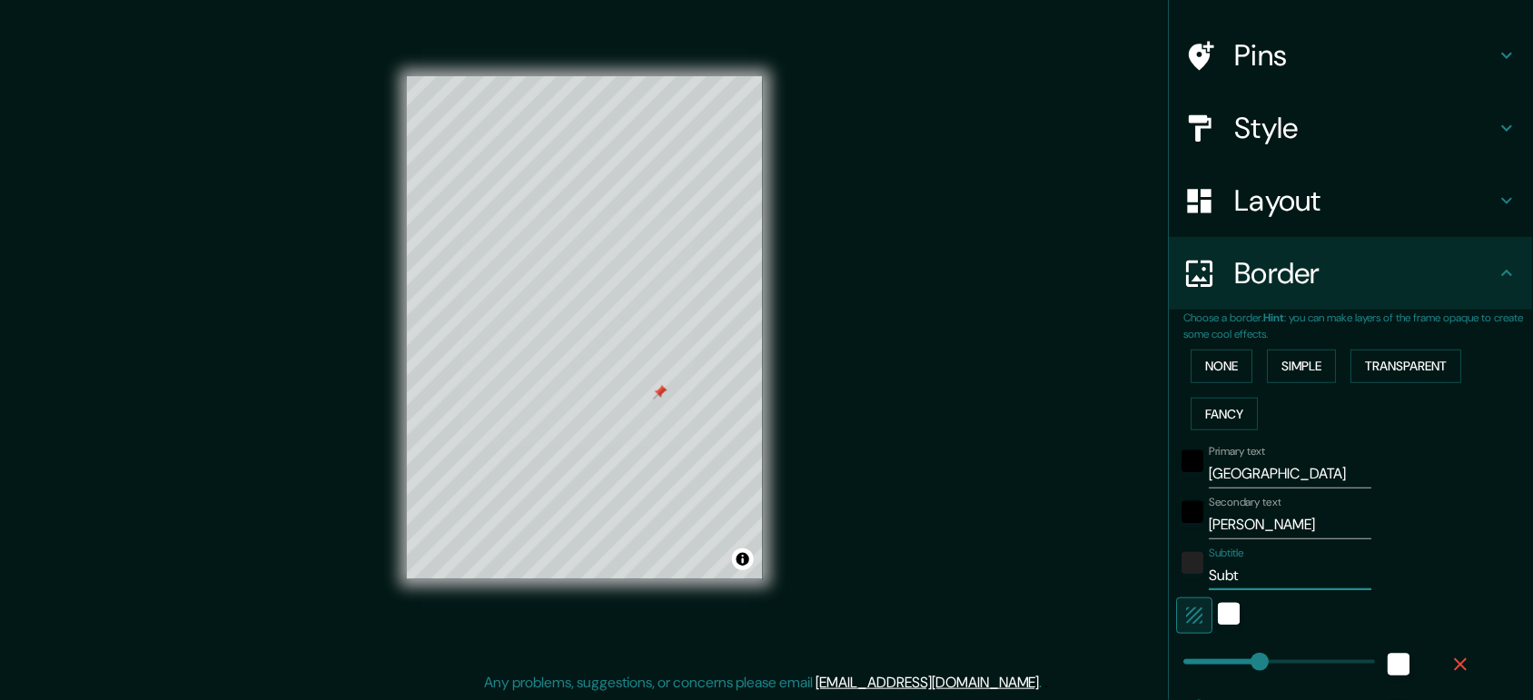
type input "31"
type input "Su"
type input "156"
type input "31"
type input "S"
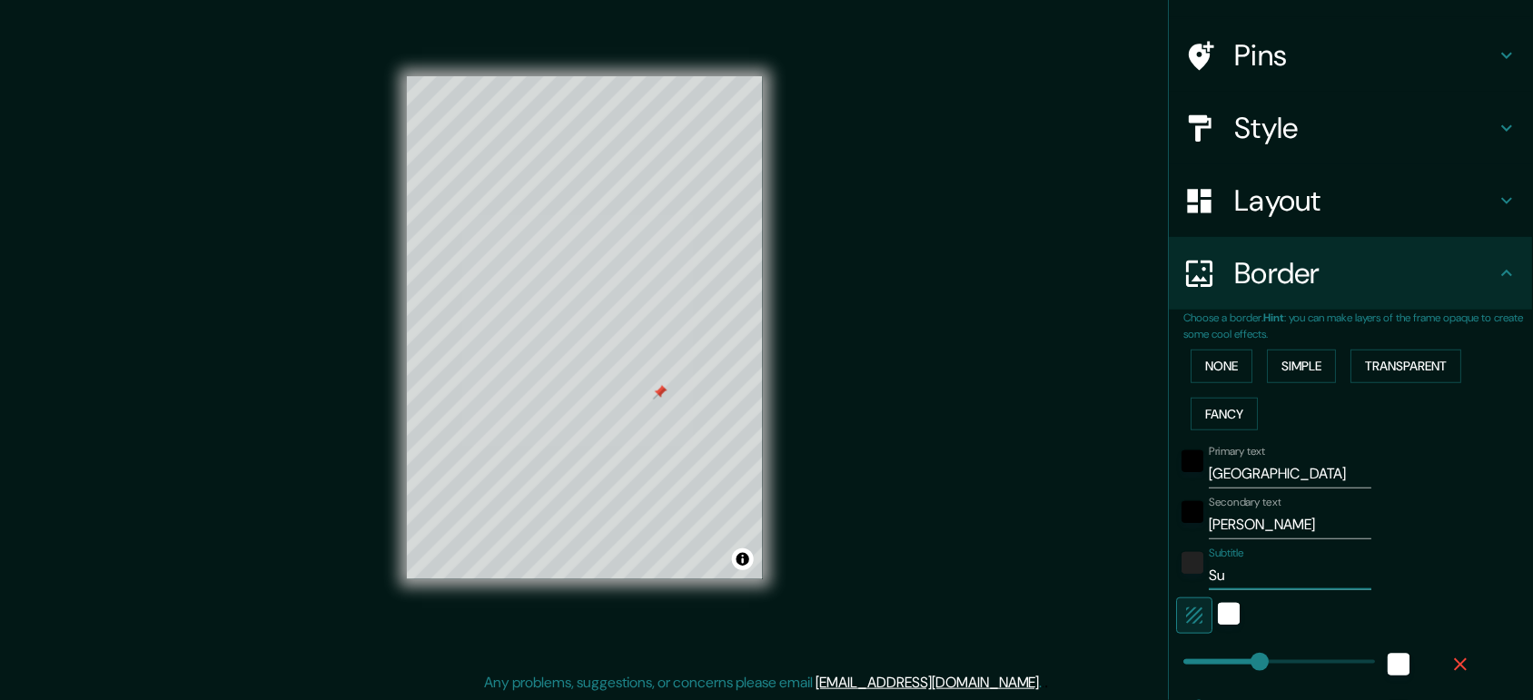
type input "156"
type input "31"
type input "156"
type input "31"
type input "F"
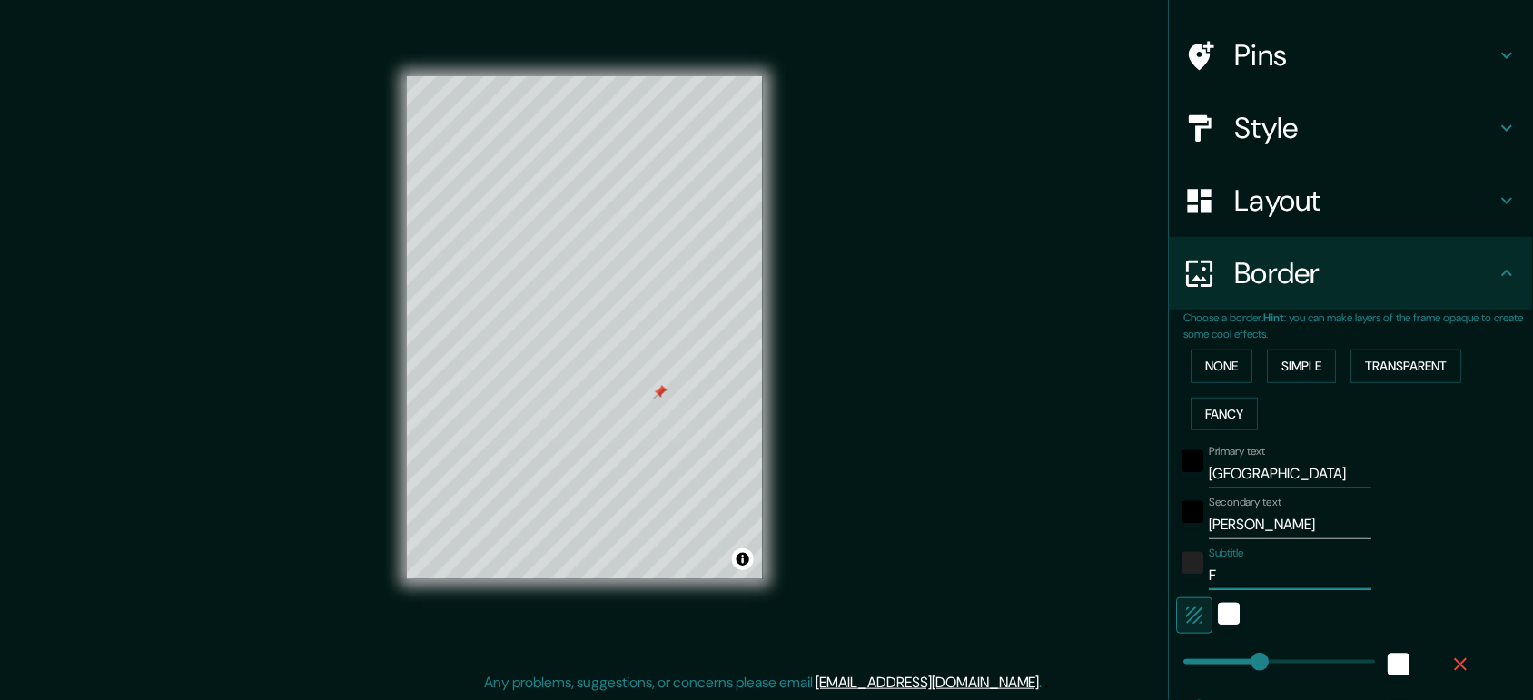
type input "156"
type input "31"
type input "Fe"
type input "156"
type input "31"
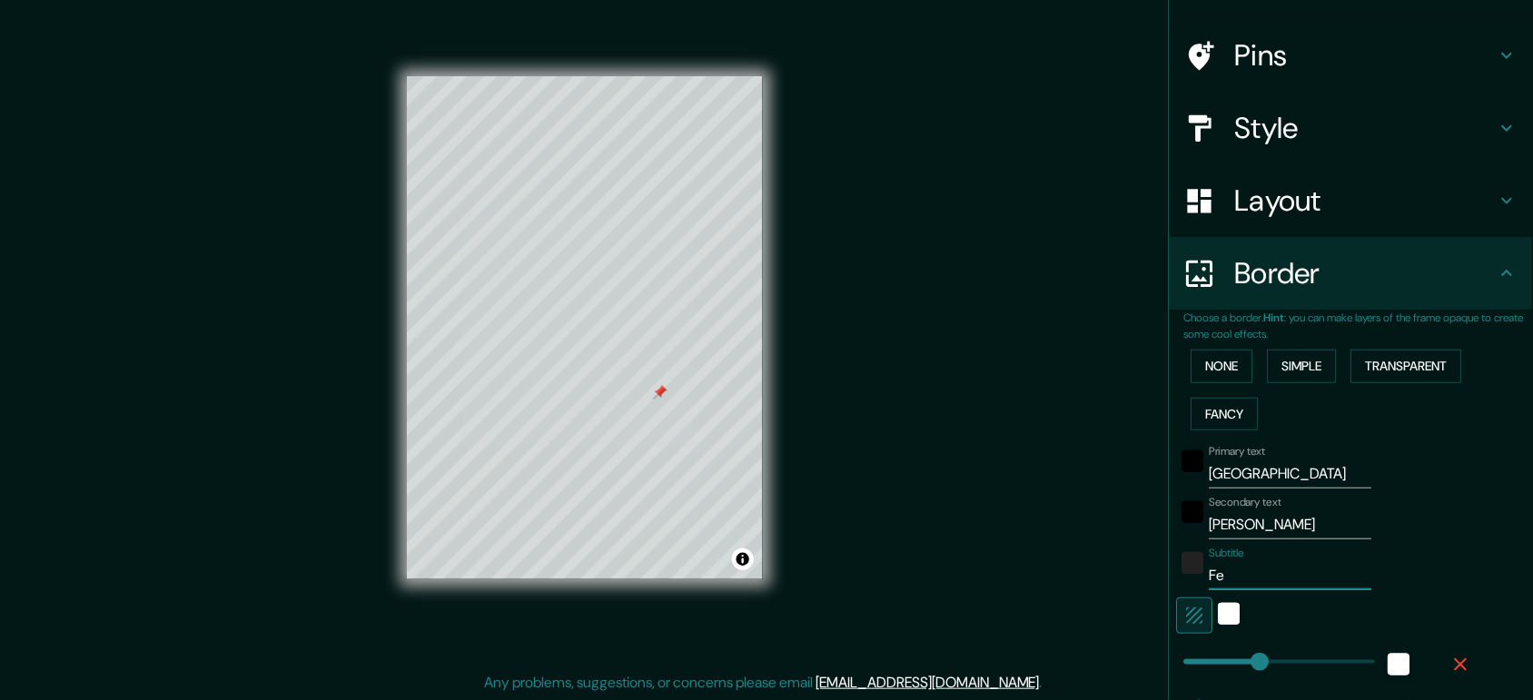
type input "Fel"
type input "156"
type input "31"
type input "Feli"
type input "156"
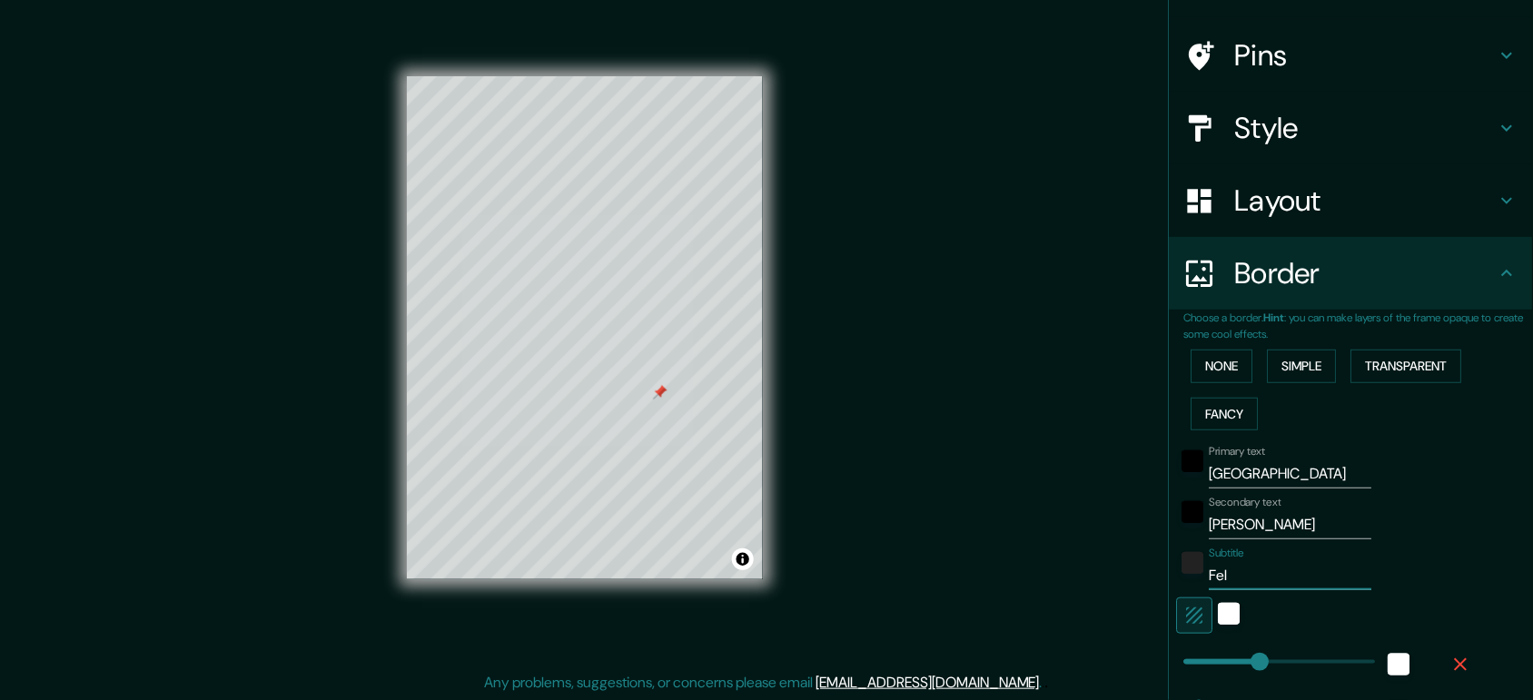
type input "31"
type input "Feliz"
type input "156"
type input "31"
type input "Feliz"
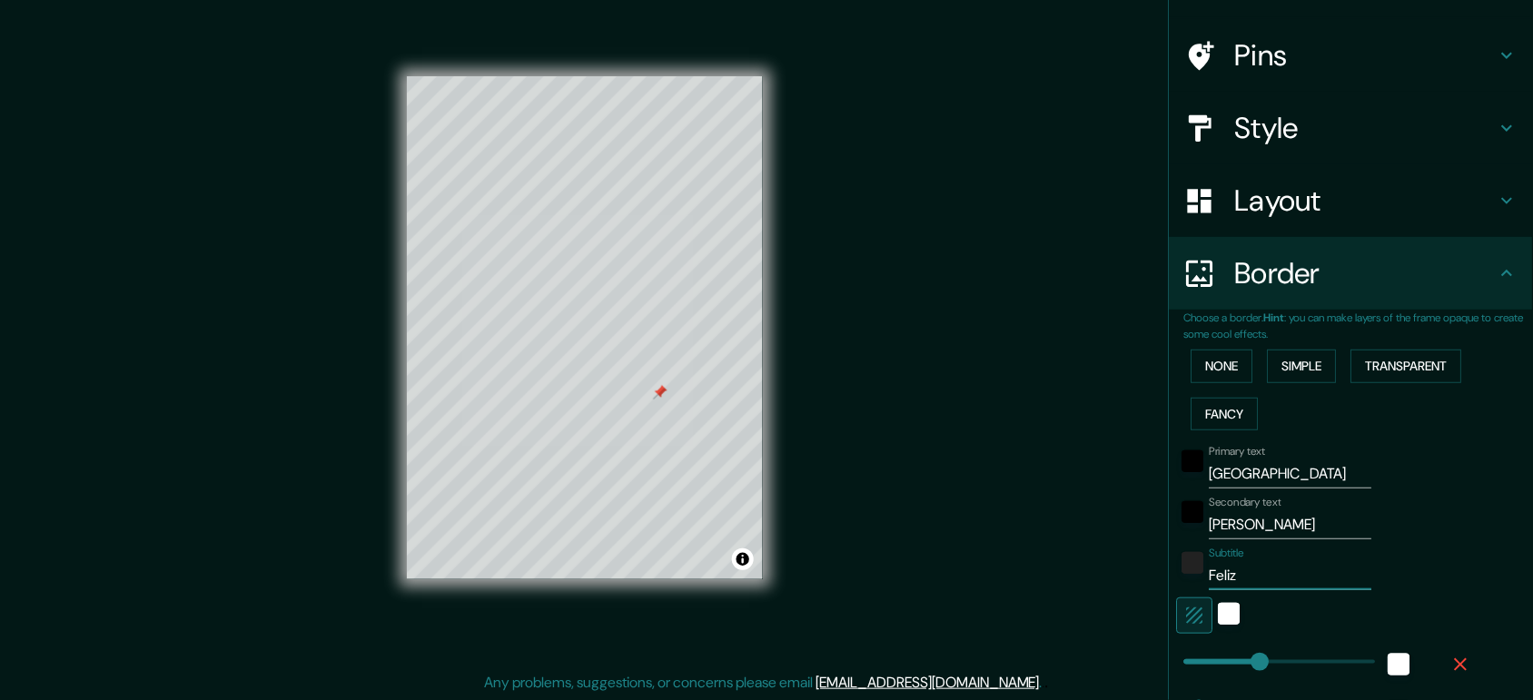
type input "156"
type input "31"
type input "Feliz C"
type input "156"
type input "31"
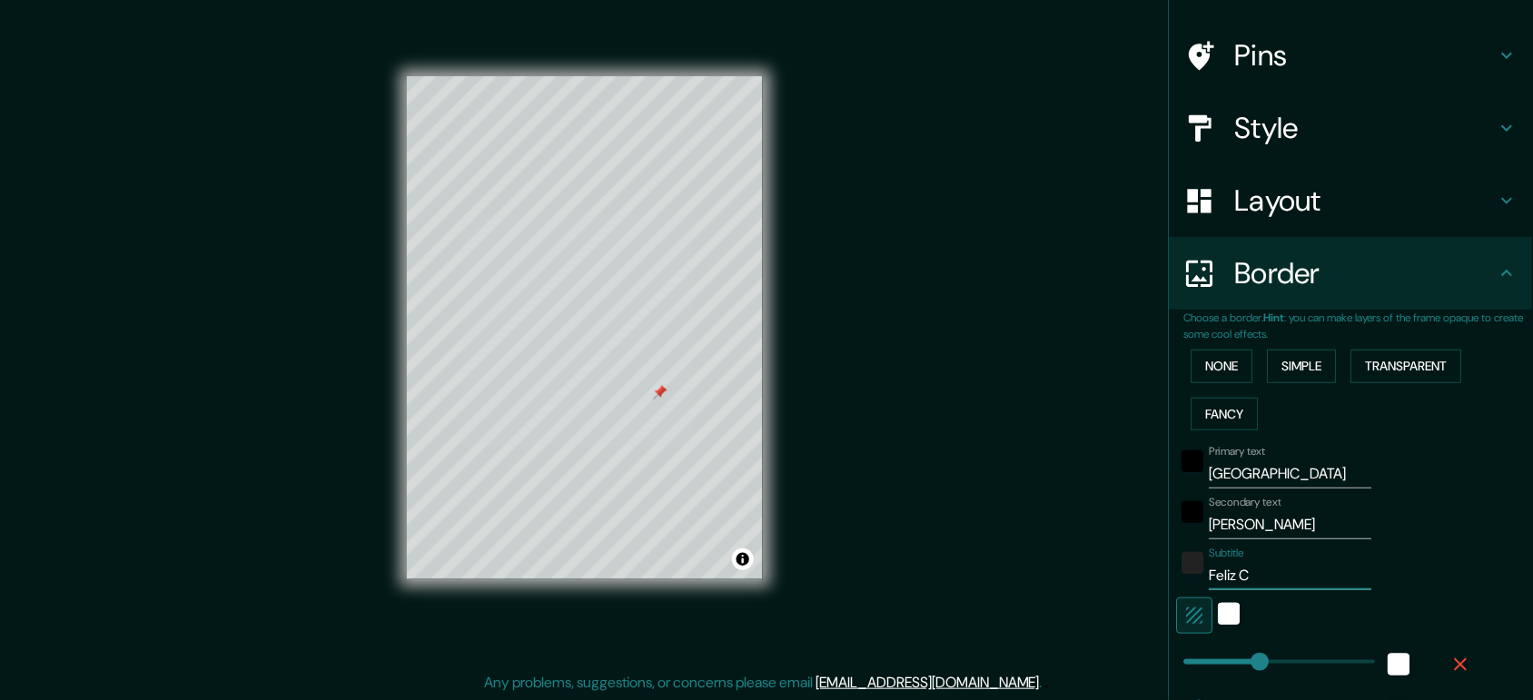
type input "Feliz Cu"
type input "156"
type input "31"
type input "Feliz Cum"
type input "156"
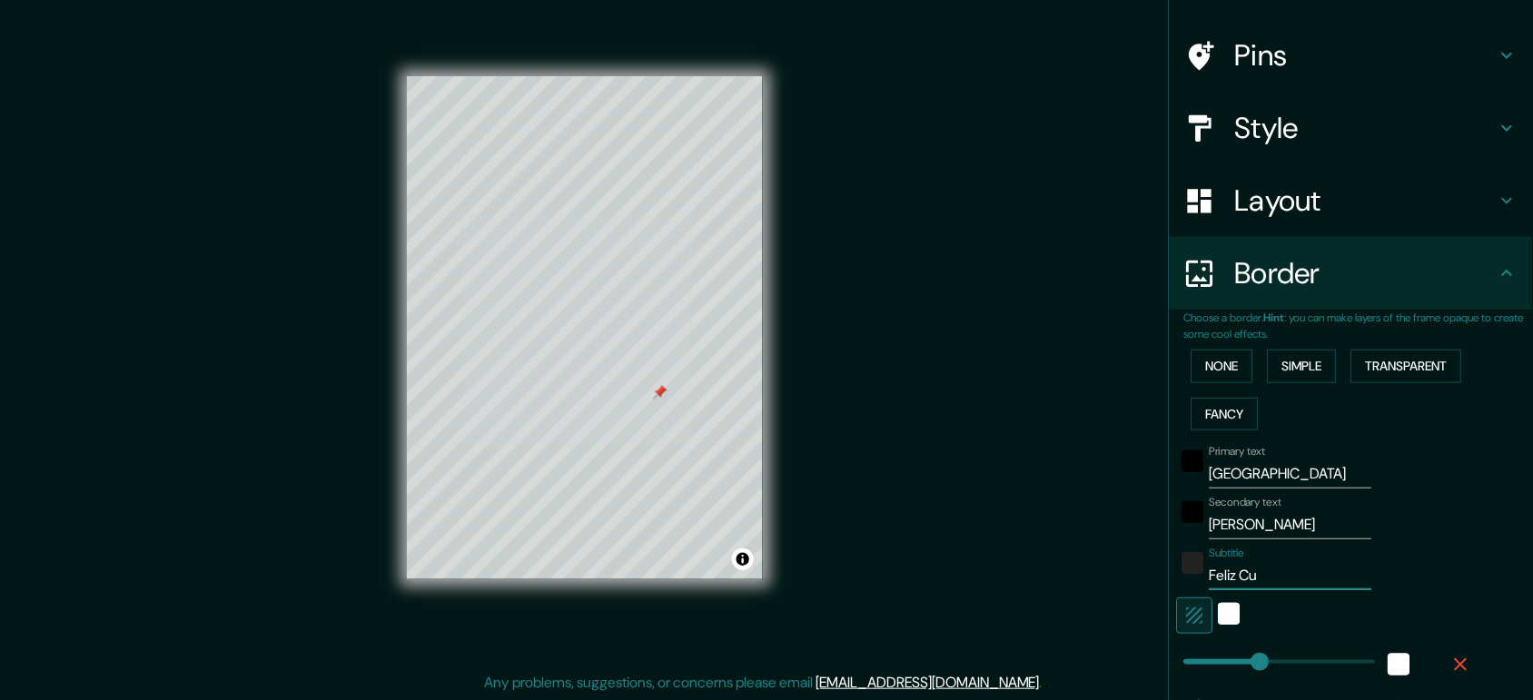
type input "31"
type input "Feliz Cump"
type input "156"
type input "31"
type input "Feliz Cumpl"
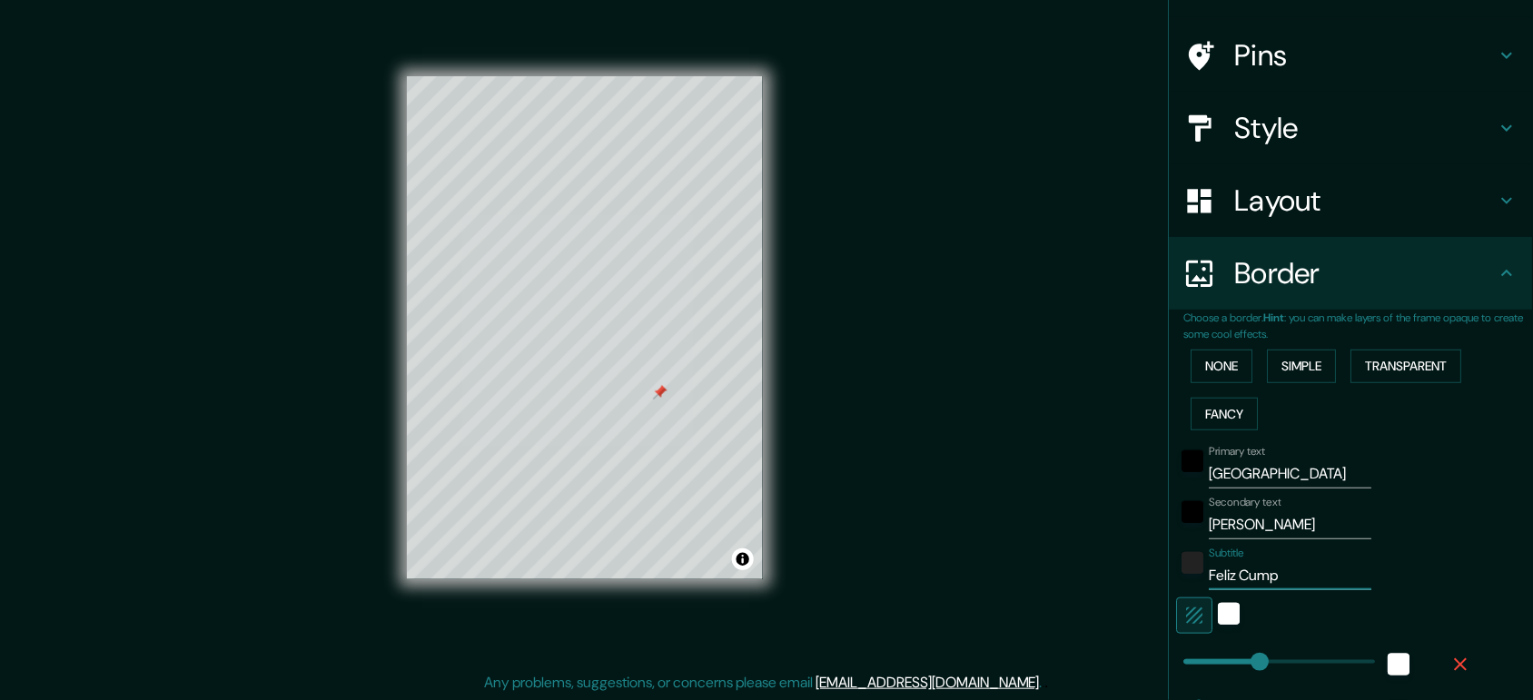
type input "156"
type input "31"
type input "Feliz Cumple"
type input "156"
type input "31"
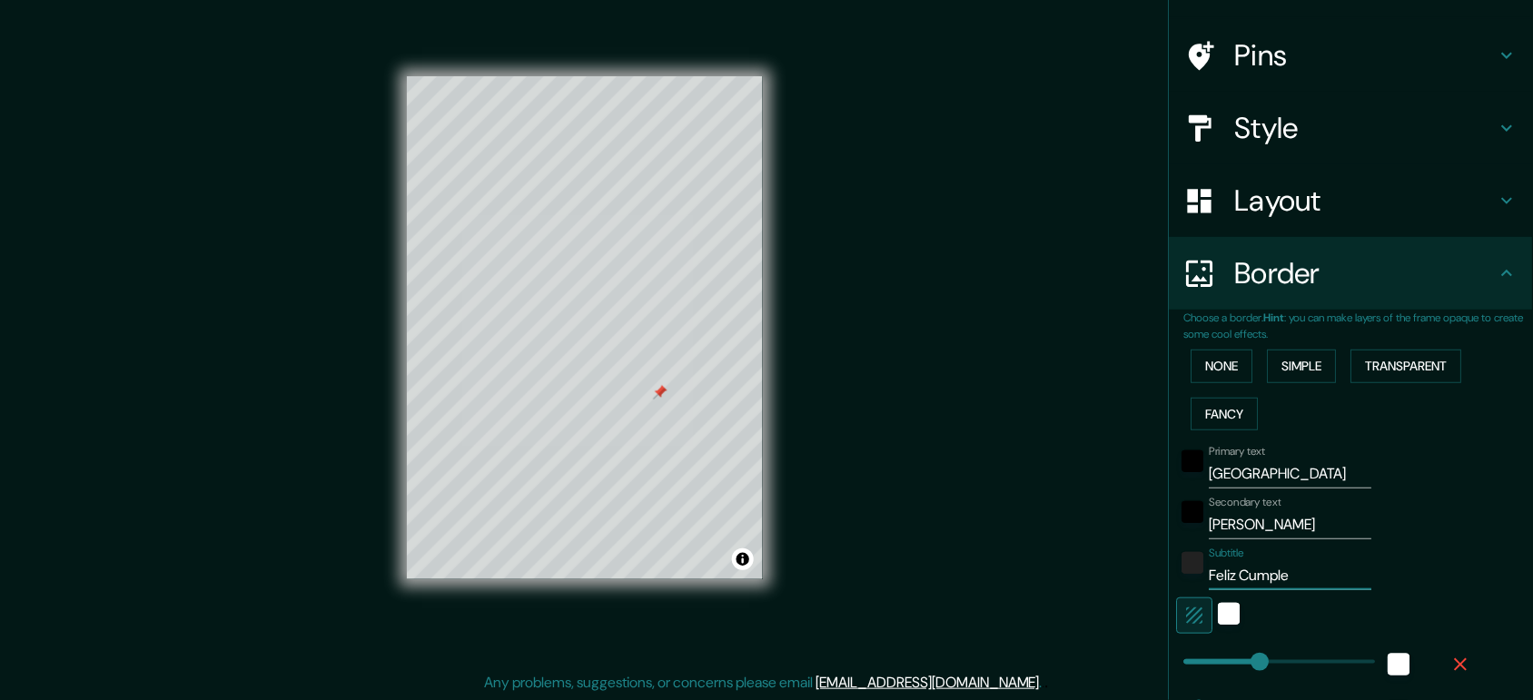
type input "Feliz Cumplea"
type input "156"
type input "31"
type input "Feliz Cumpleañ"
type input "156"
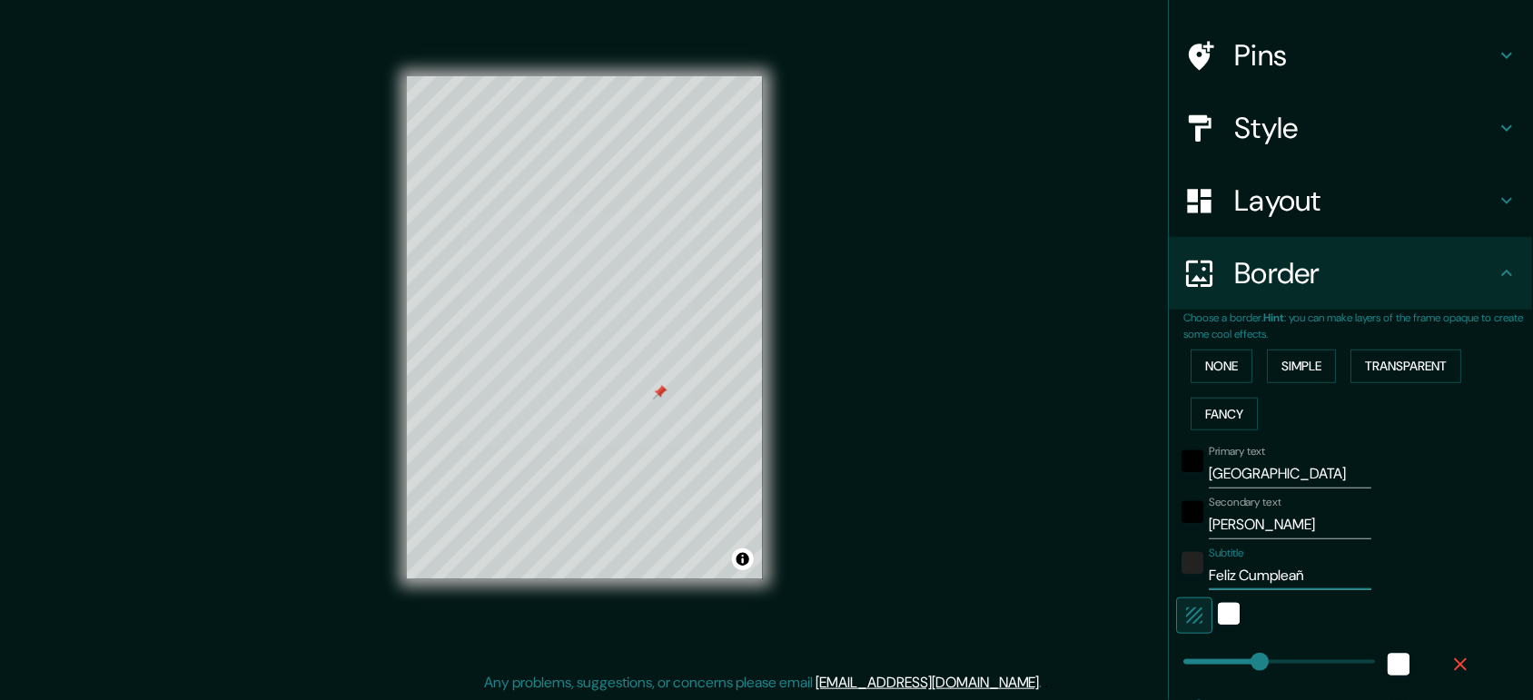
type input "31"
type input "Feliz Cumpleaño"
type input "156"
type input "31"
type input "Feliz Cumpleaños"
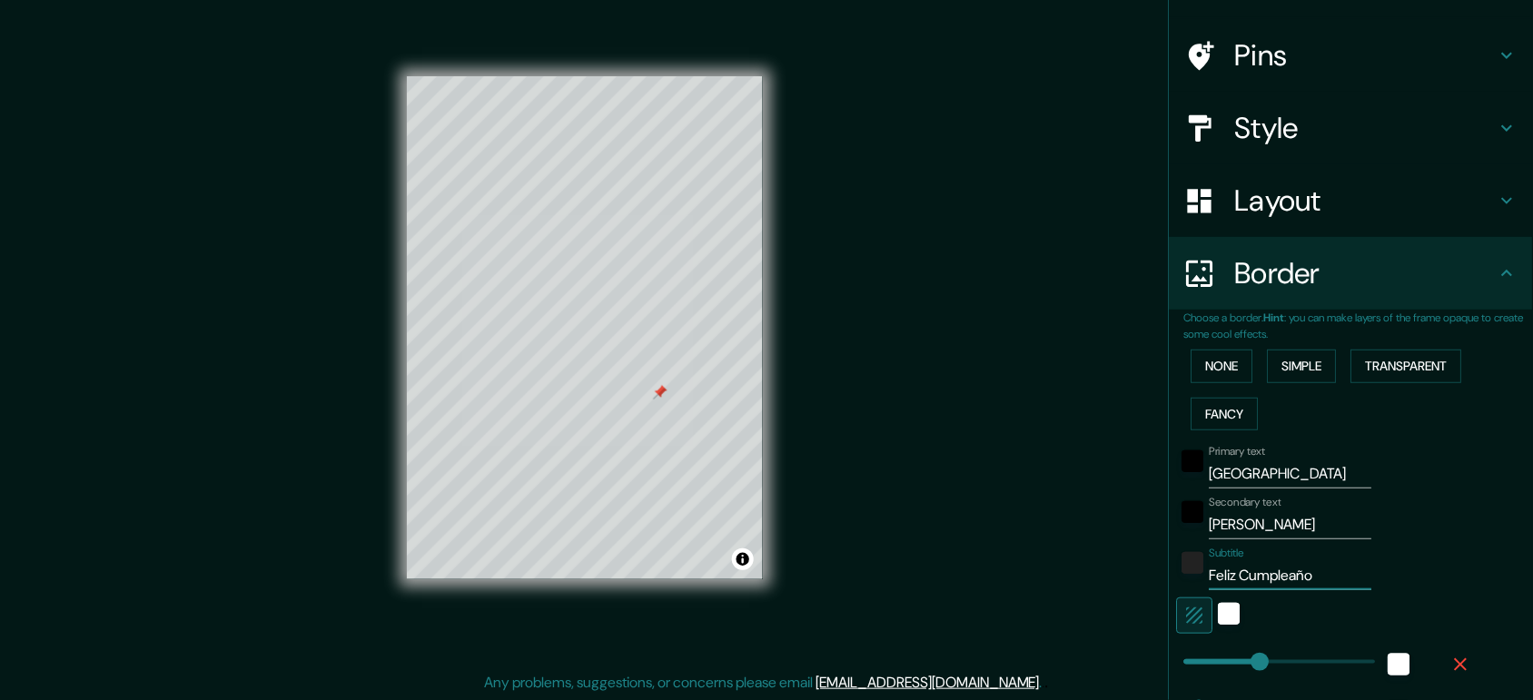
type input "156"
type input "31"
type input "156"
type input "Feliz Cumpleaños"
click at [1219, 560] on div "white" at bounding box center [1230, 614] width 22 height 22
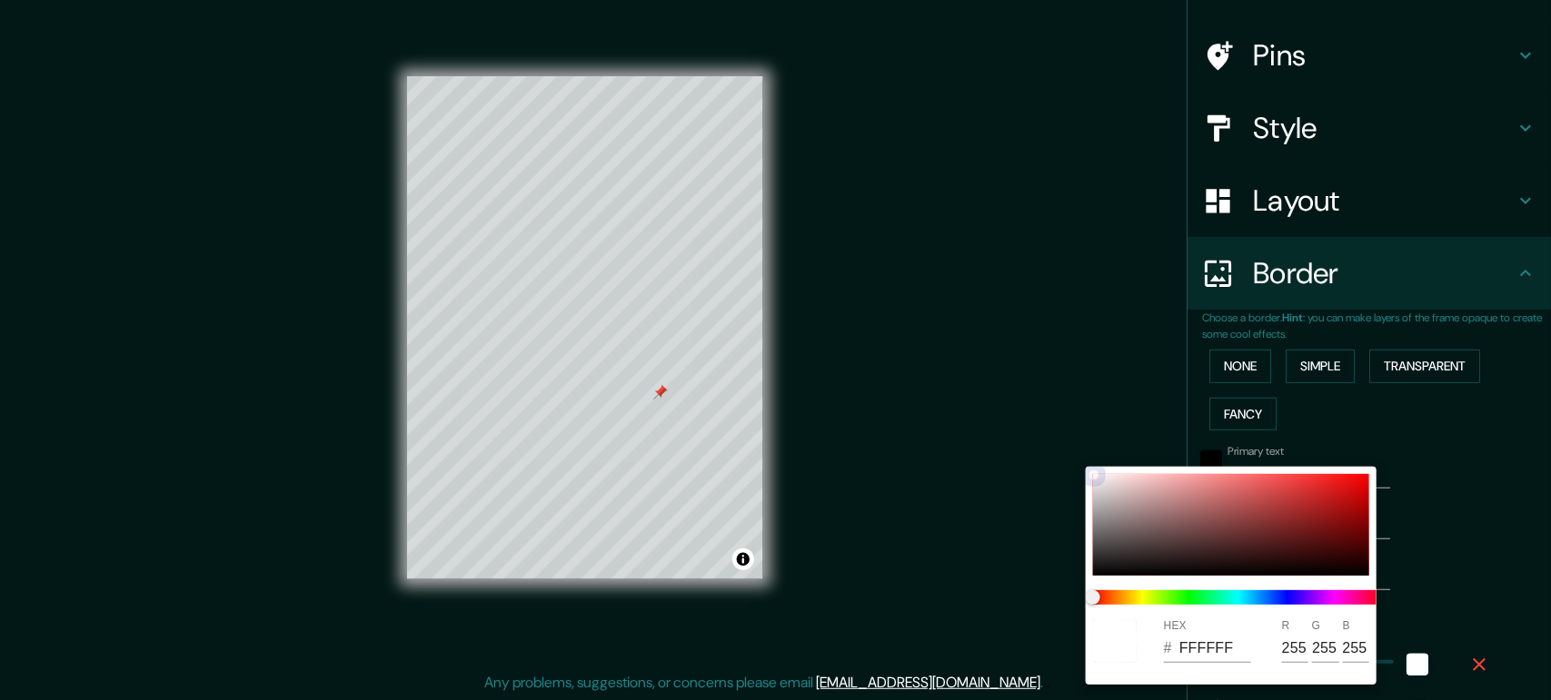
click at [1209, 495] on div at bounding box center [1231, 525] width 276 height 102
type input "156"
type input "31"
type input "CC7676"
type input "204"
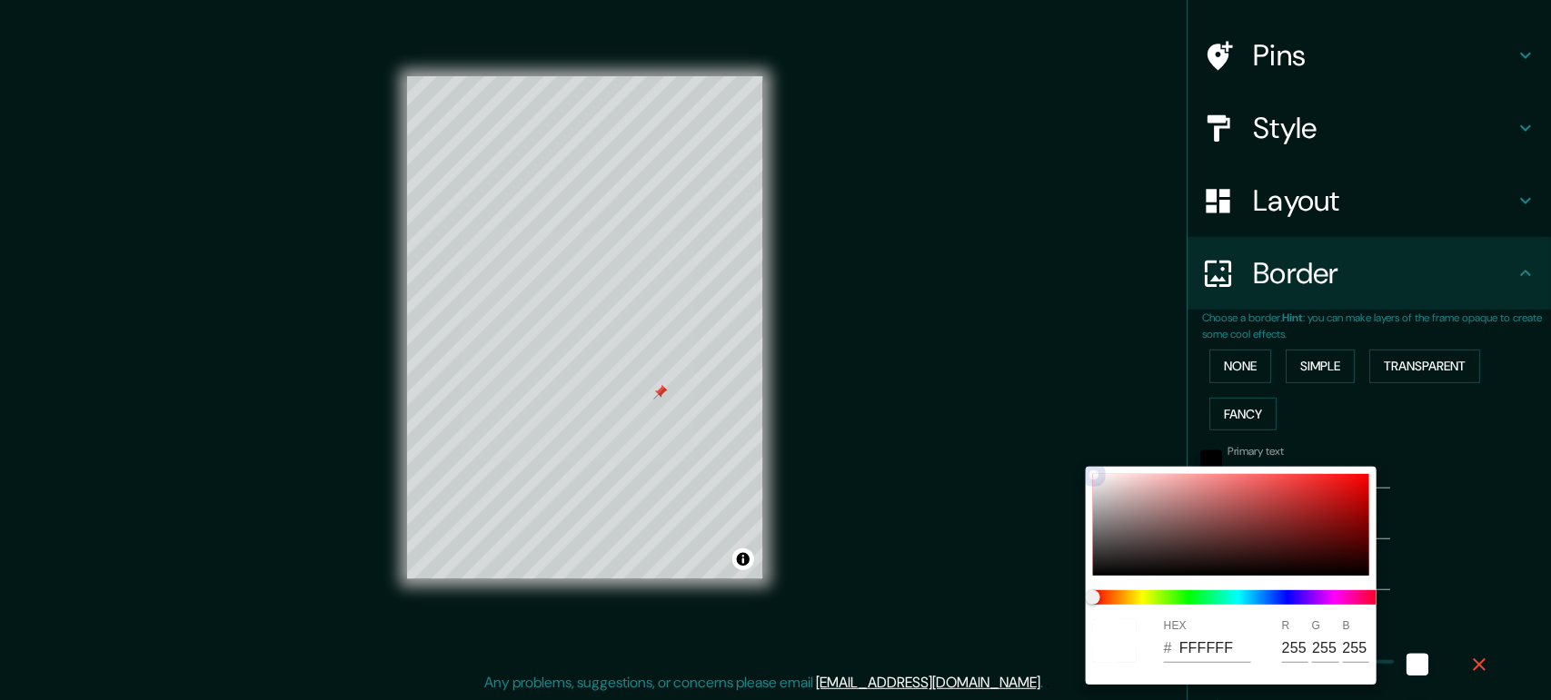
type input "118"
type input "156"
type input "31"
type input "A1CC76"
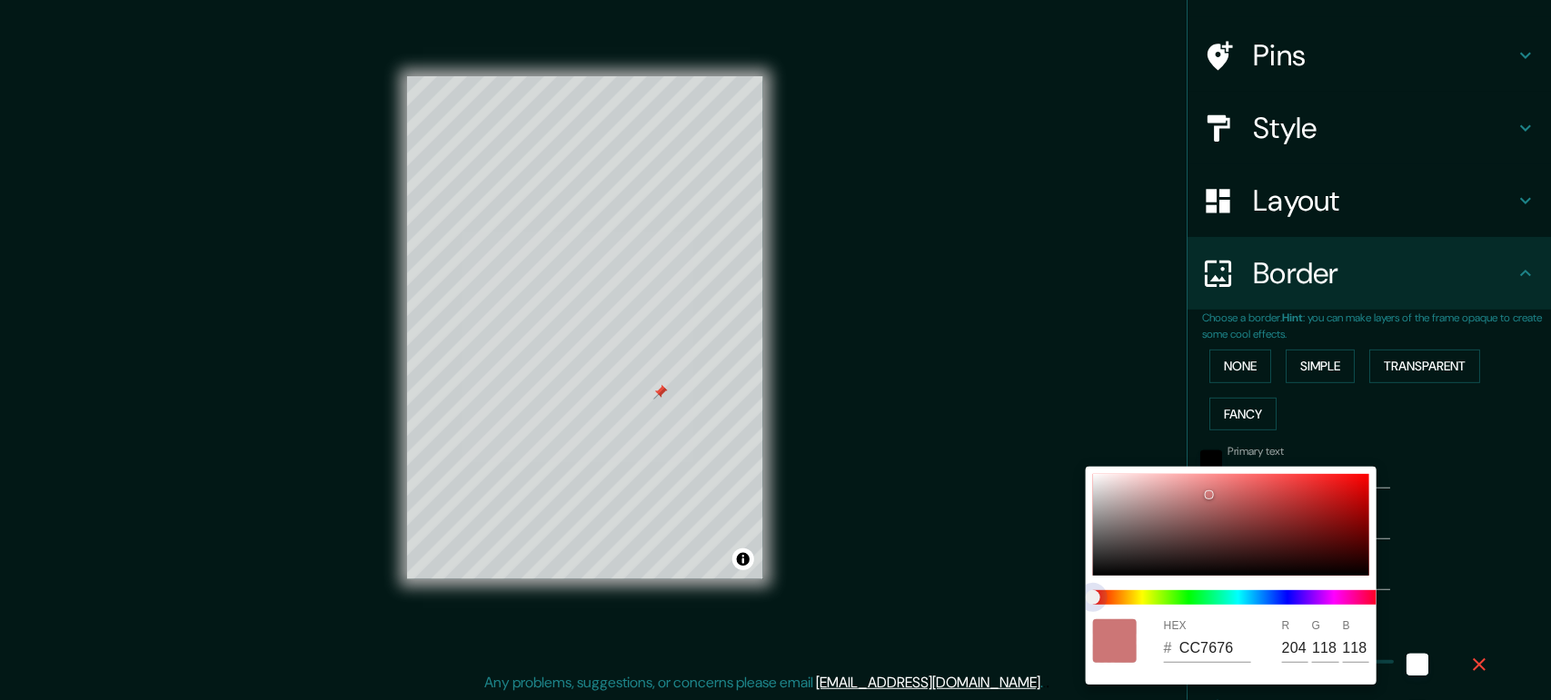
type input "161"
type input "204"
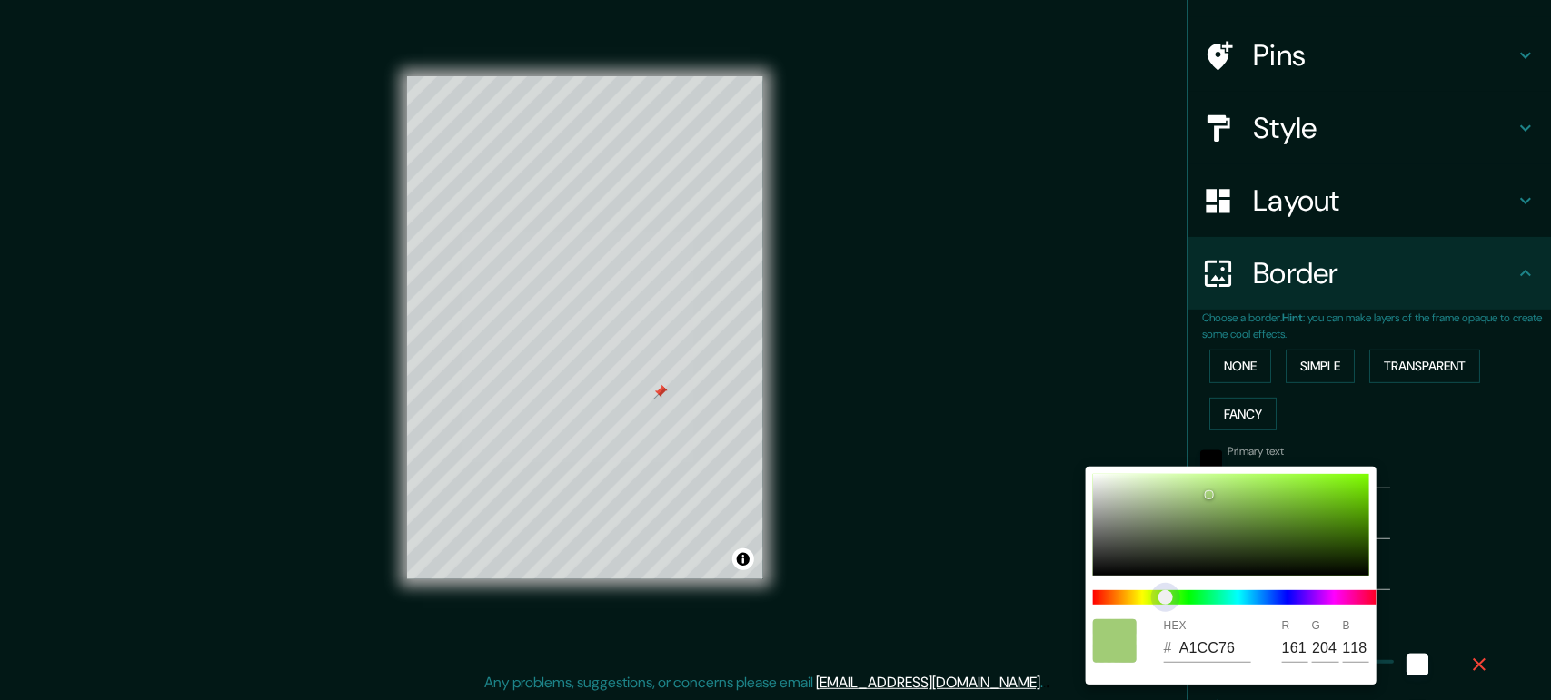
click at [1165, 560] on span at bounding box center [1238, 597] width 291 height 15
click at [1165, 530] on div at bounding box center [1231, 525] width 276 height 102
type input "156"
type input "31"
type input "637254"
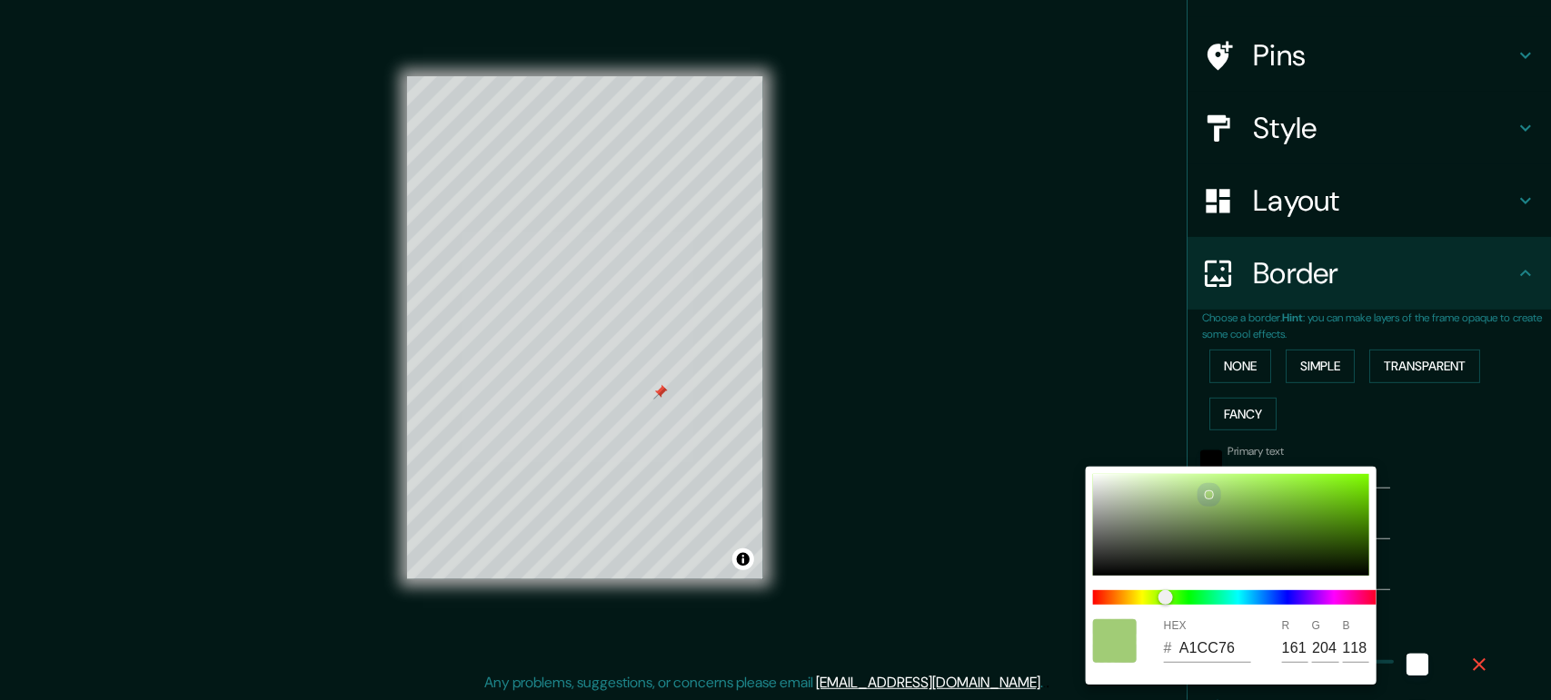
type input "99"
type input "114"
type input "84"
click at [1226, 523] on div at bounding box center [1231, 525] width 276 height 102
type input "156"
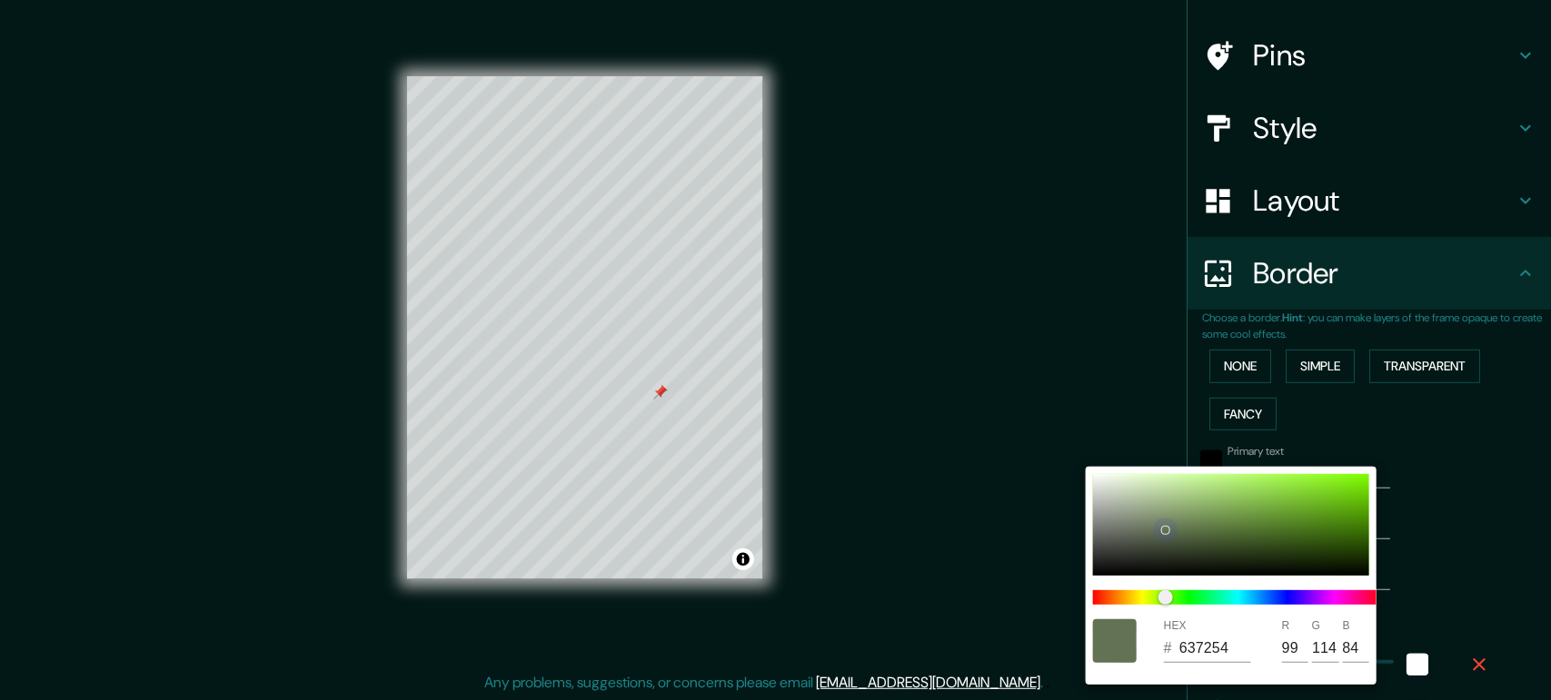
type input "31"
type input "5A8232"
type input "90"
type input "130"
type input "50"
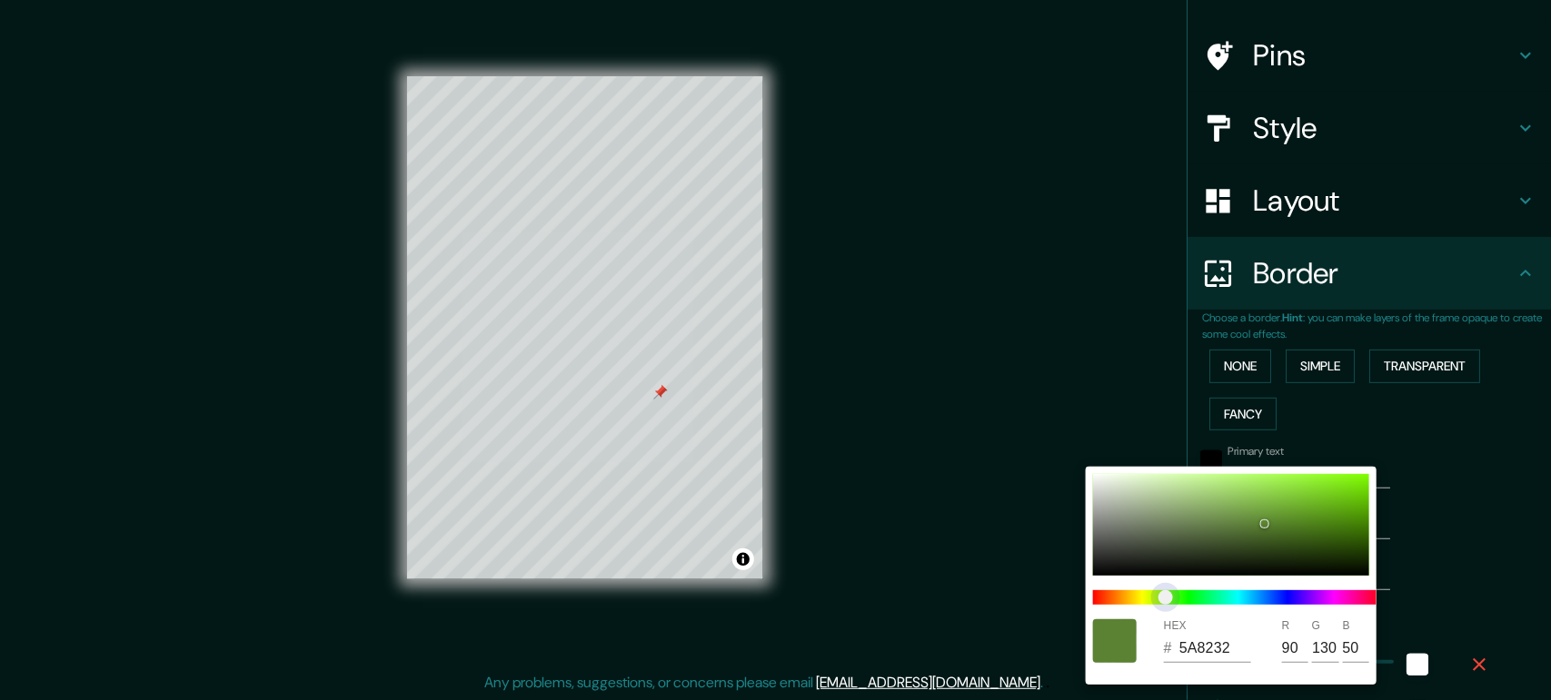
click at [1119, 560] on span at bounding box center [1238, 597] width 291 height 15
type input "156"
type input "31"
type input "825E31"
type input "130"
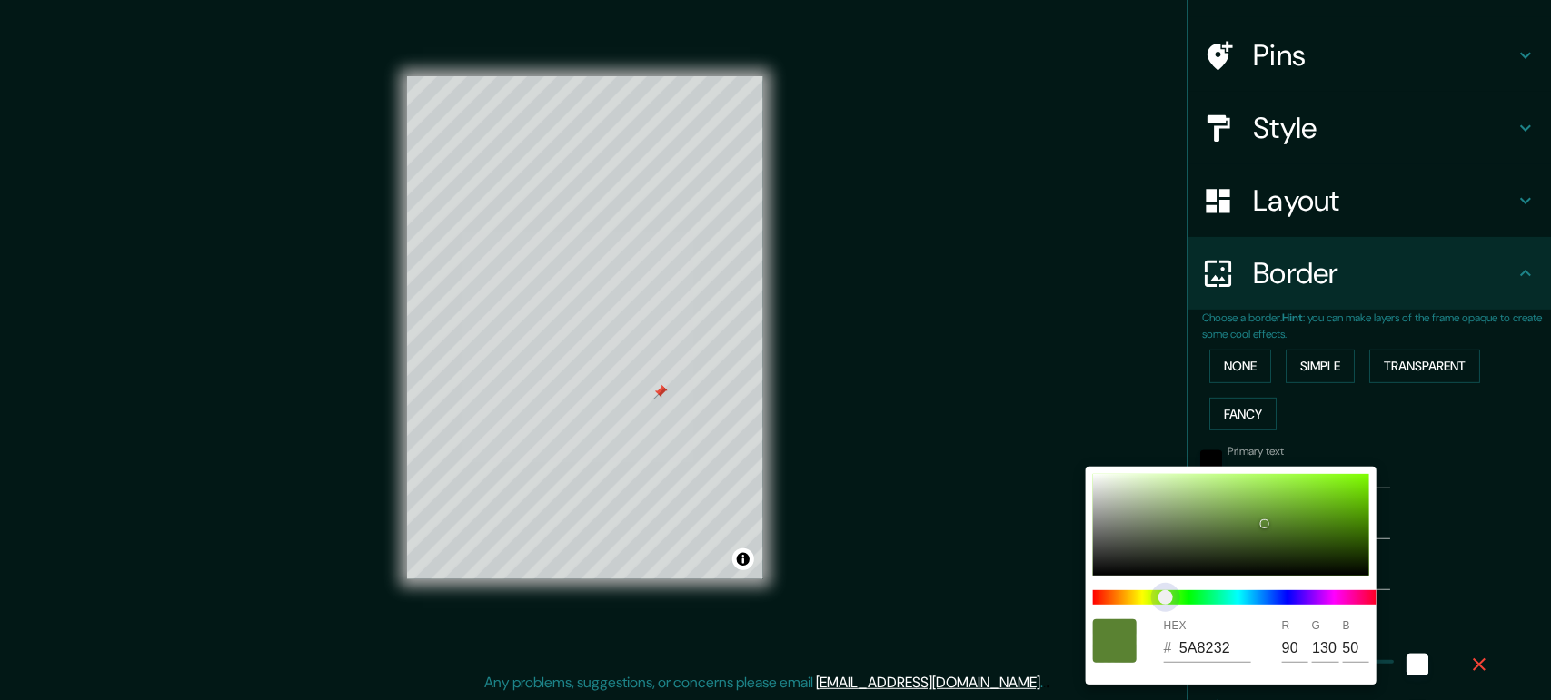
type input "94"
type input "49"
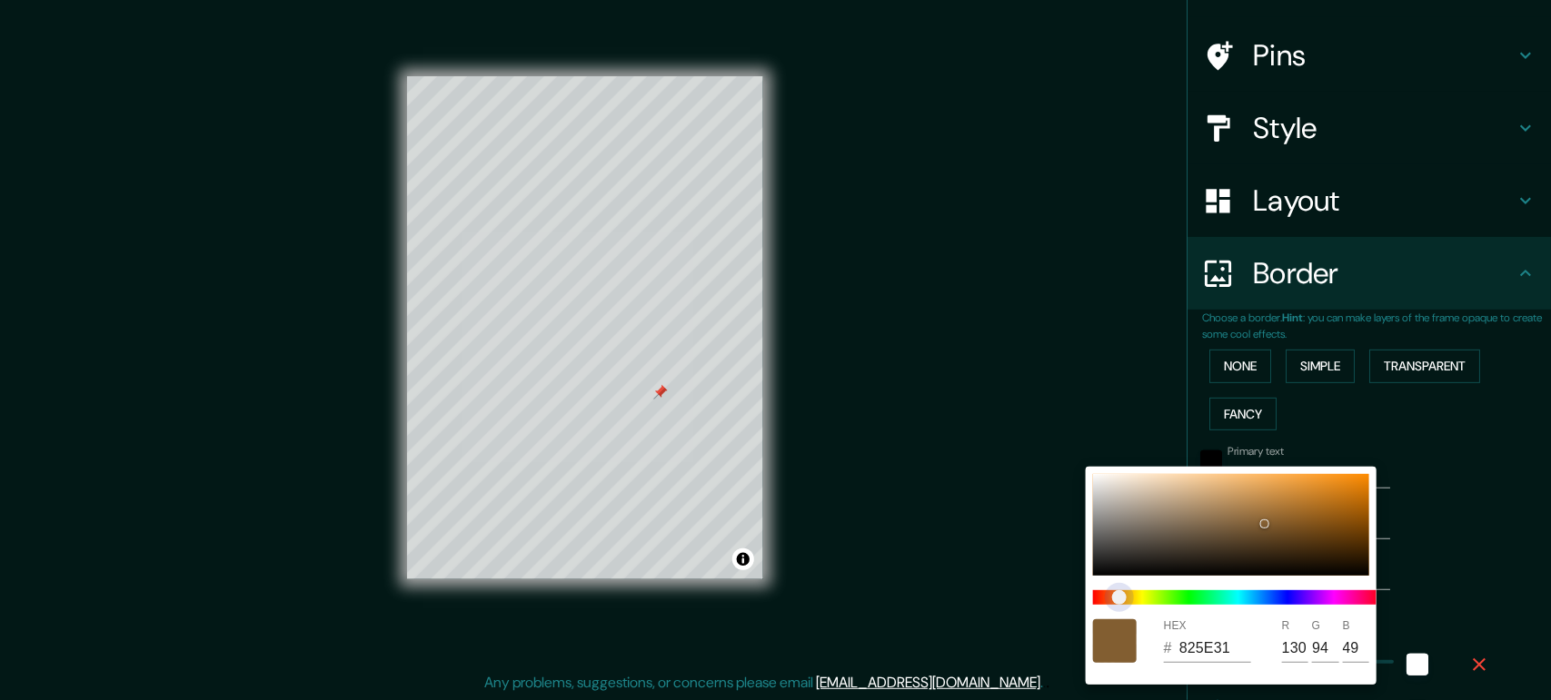
click at [1226, 560] on span at bounding box center [1238, 597] width 291 height 15
type input "156"
type input "31"
type input "763182"
type input "118"
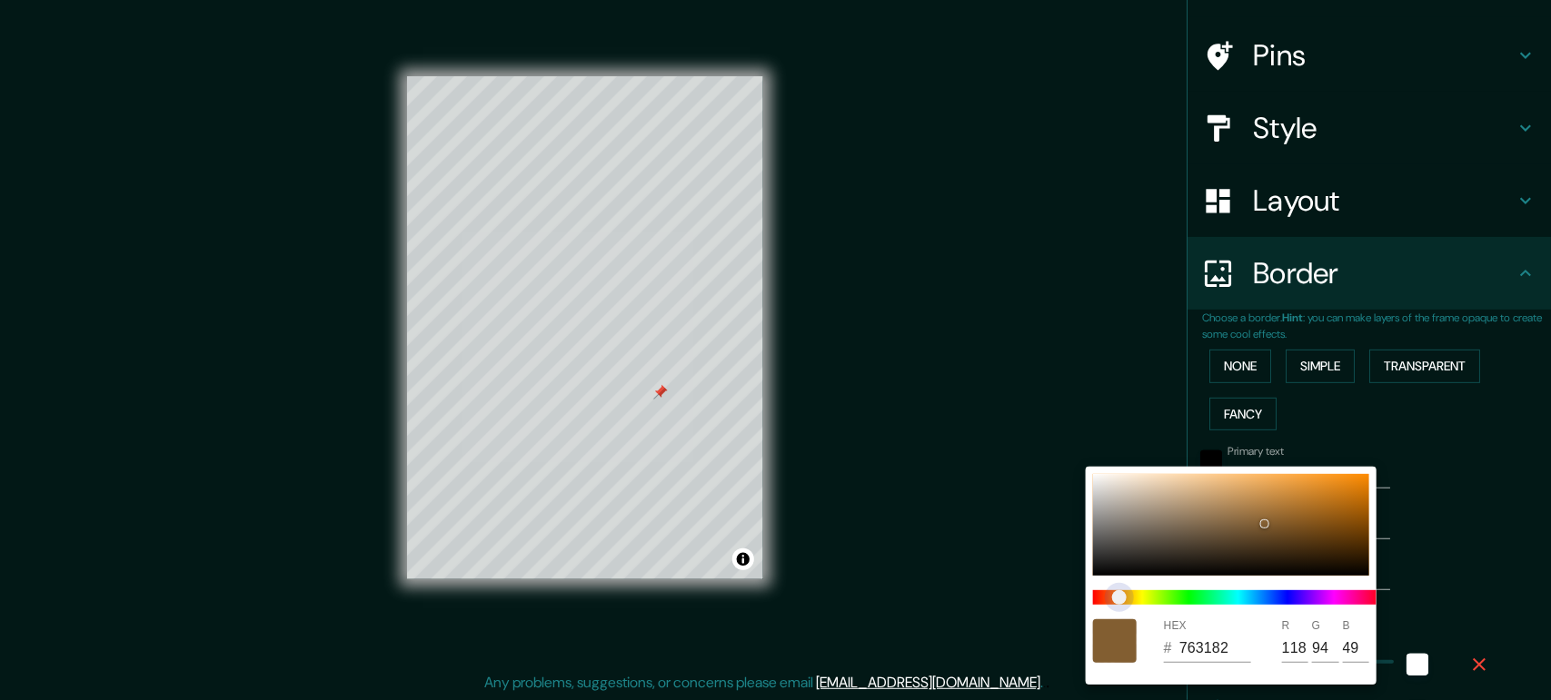
type input "49"
type input "130"
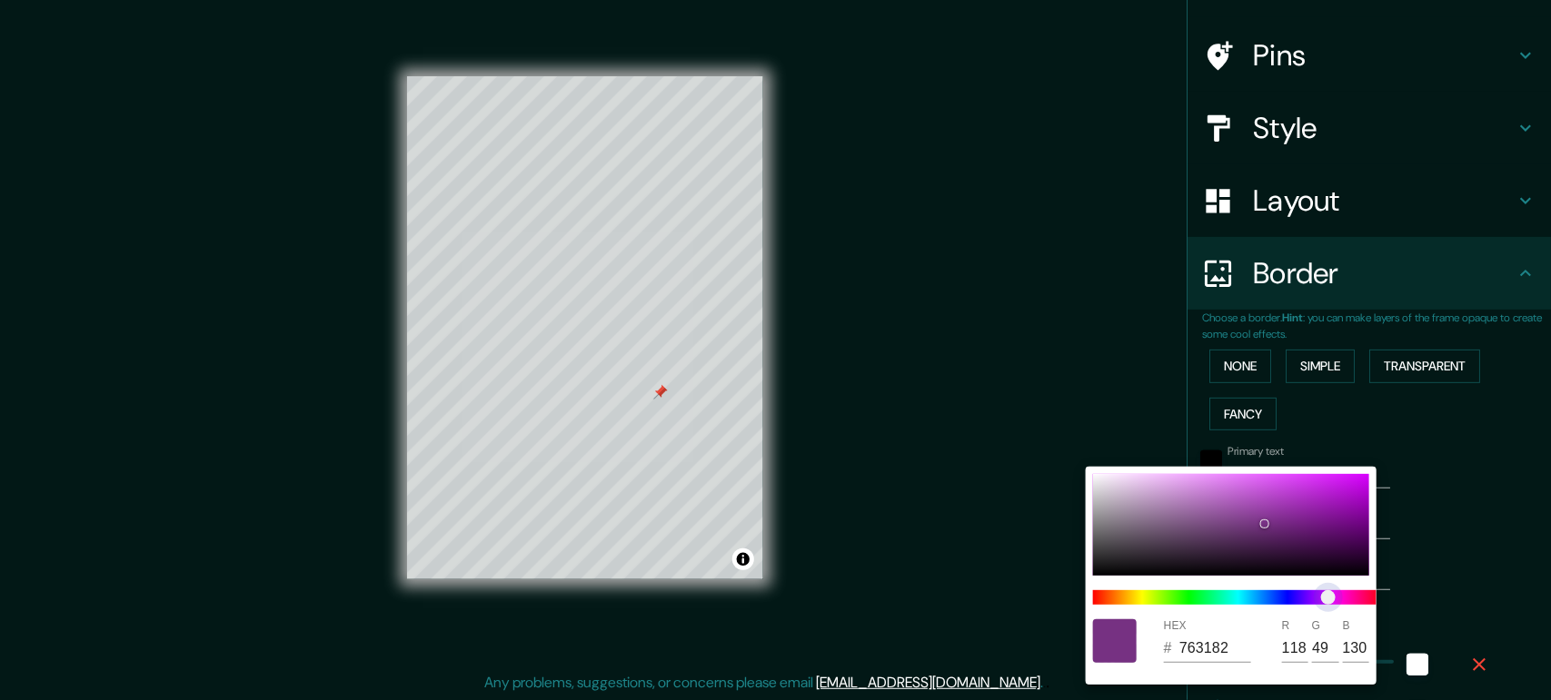
type input "156"
type input "31"
type input "823157"
type input "130"
click at [1226, 560] on span at bounding box center [1238, 597] width 291 height 15
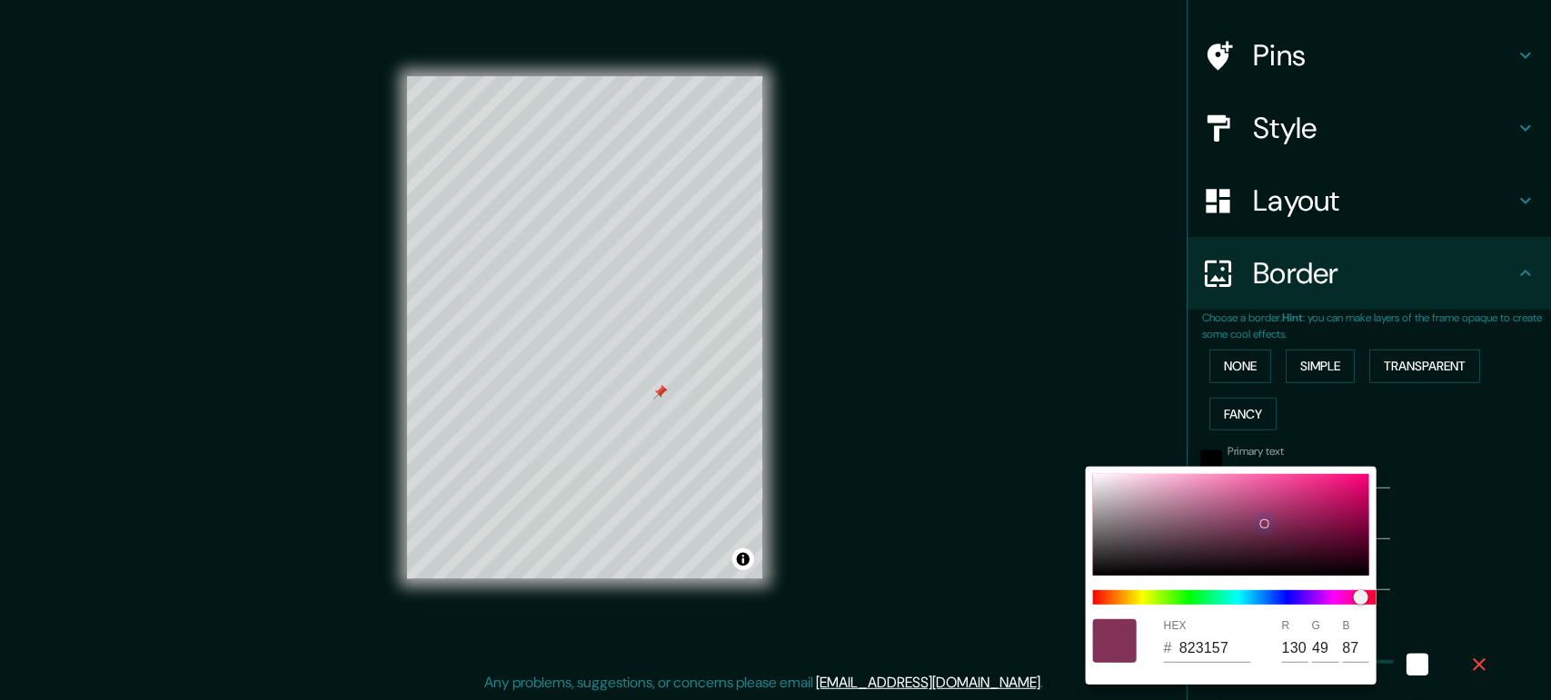
drag, startPoint x: 1117, startPoint y: 491, endPoint x: 1118, endPoint y: 480, distance: 11.8
click at [1118, 489] on div at bounding box center [1231, 525] width 276 height 102
click at [1226, 560] on div at bounding box center [775, 350] width 1551 height 700
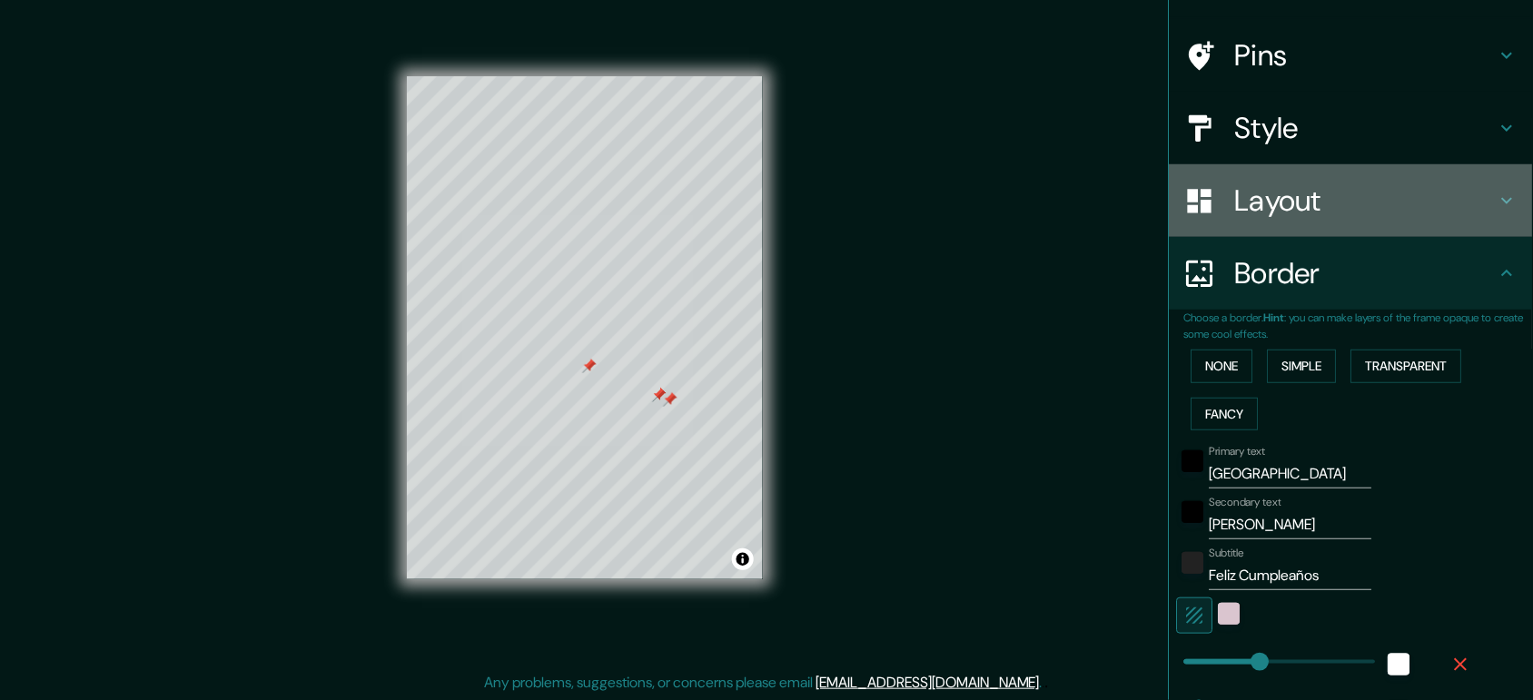
click at [1226, 209] on h4 "Layout" at bounding box center [1366, 201] width 262 height 36
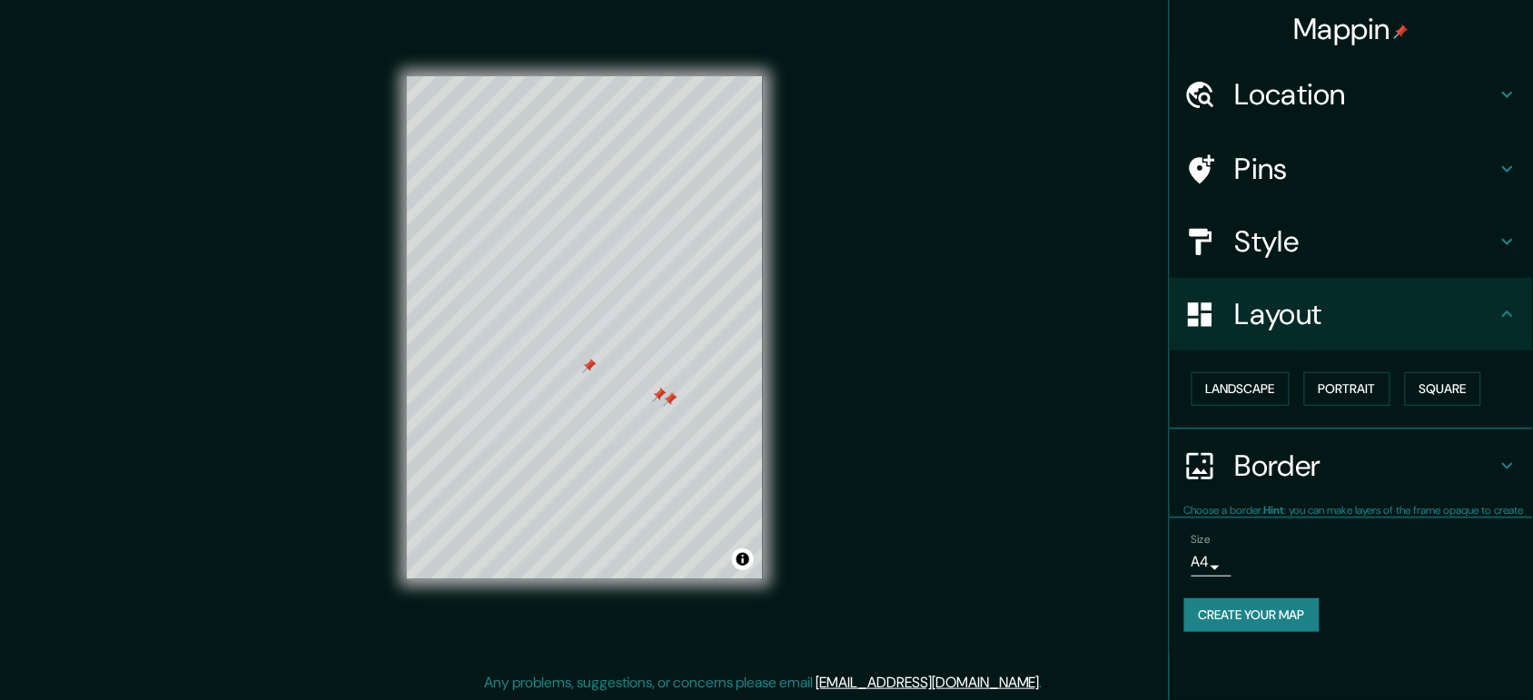
scroll to position [0, 0]
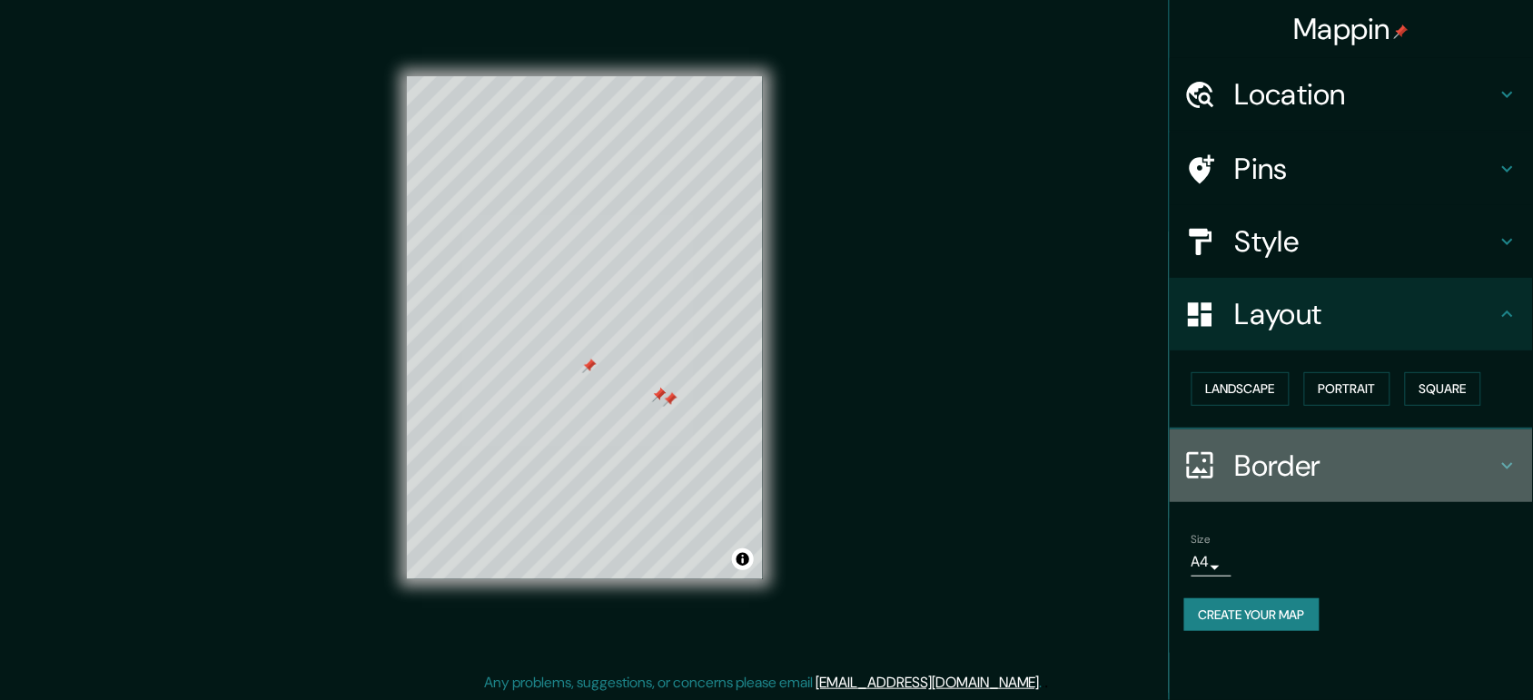
click at [1226, 470] on h4 "Border" at bounding box center [1366, 466] width 262 height 36
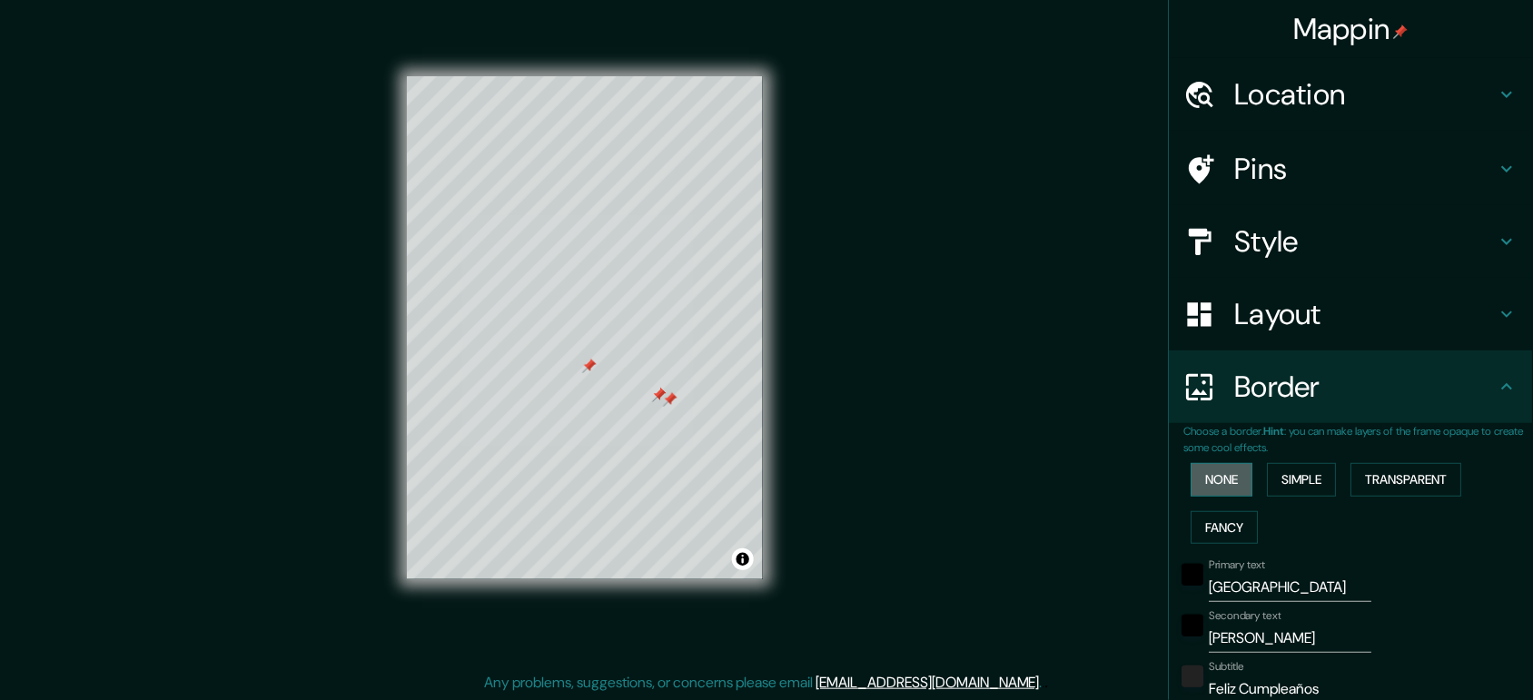
click at [1208, 472] on button "None" at bounding box center [1223, 480] width 62 height 34
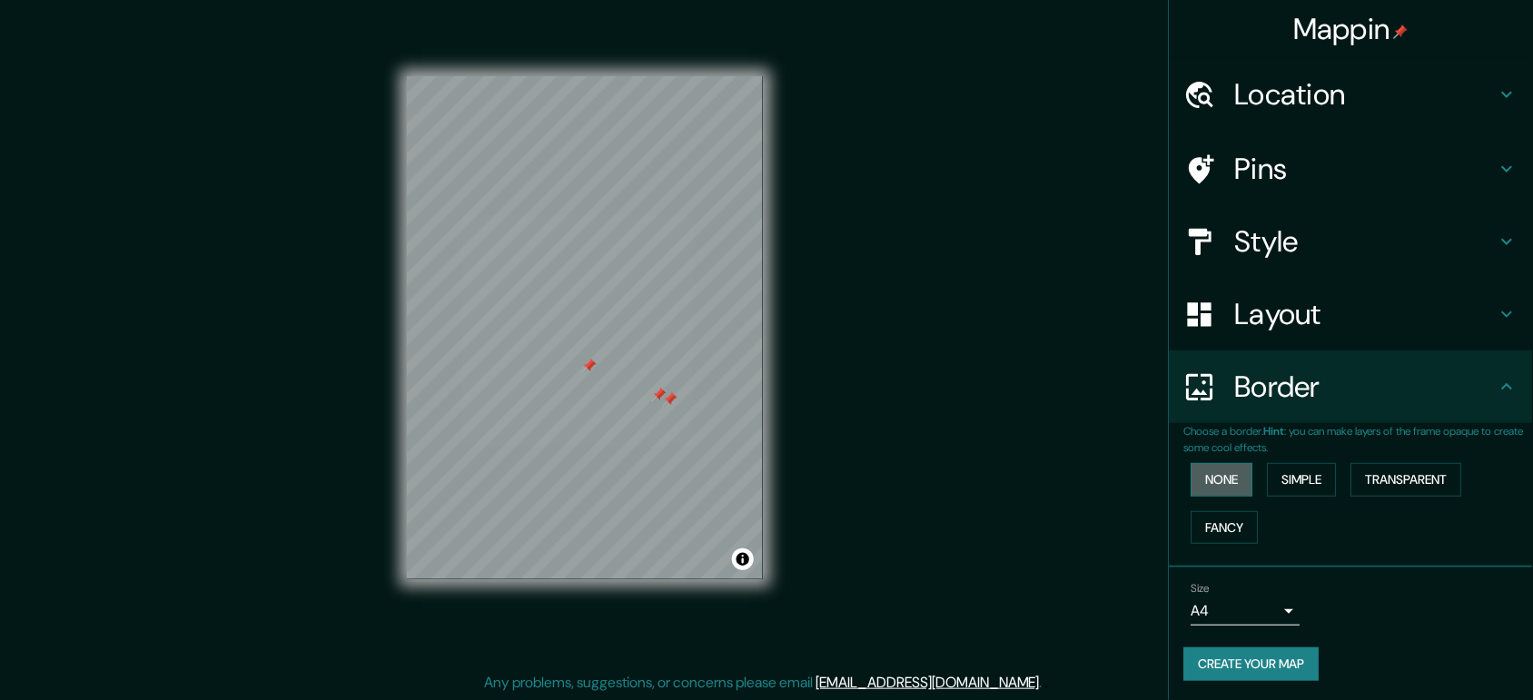
click at [1206, 478] on button "None" at bounding box center [1223, 480] width 62 height 34
click at [1226, 479] on button "Simple" at bounding box center [1302, 480] width 69 height 34
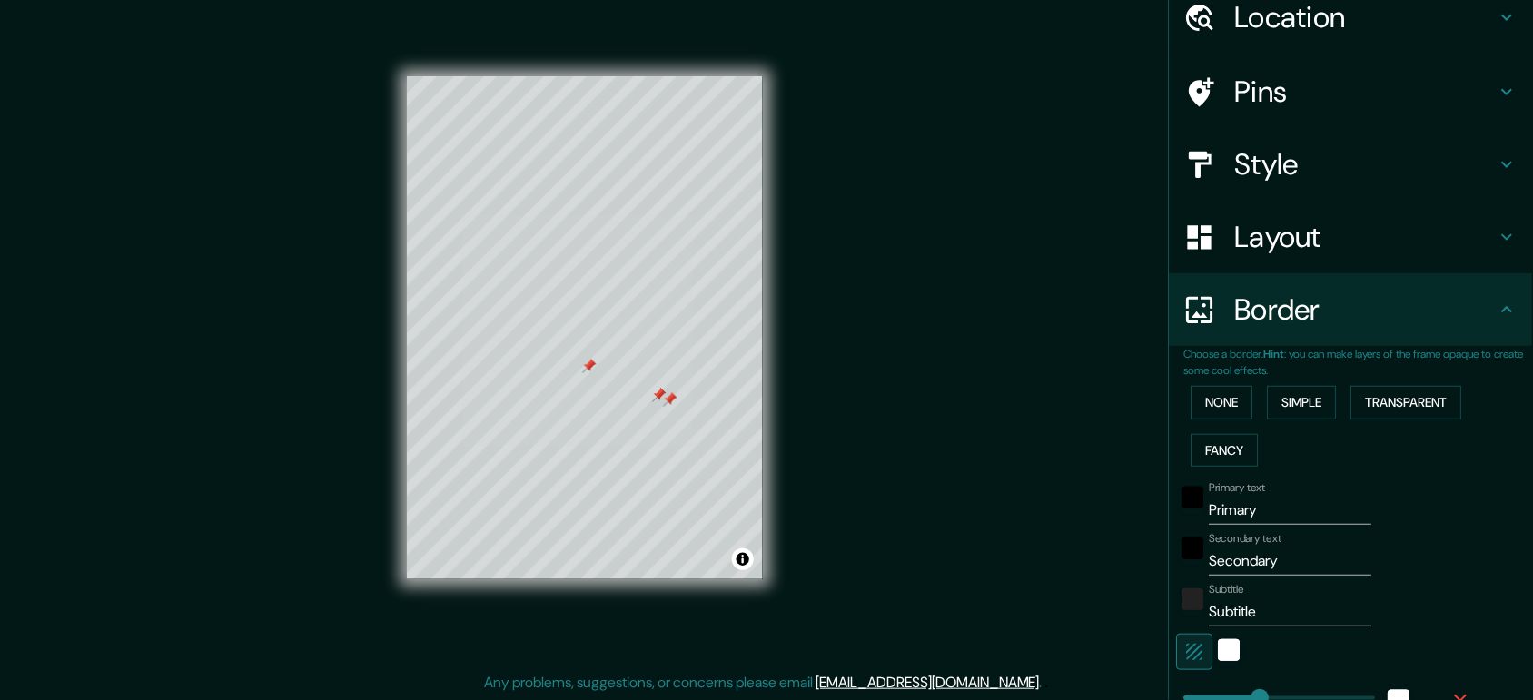
scroll to position [332, 0]
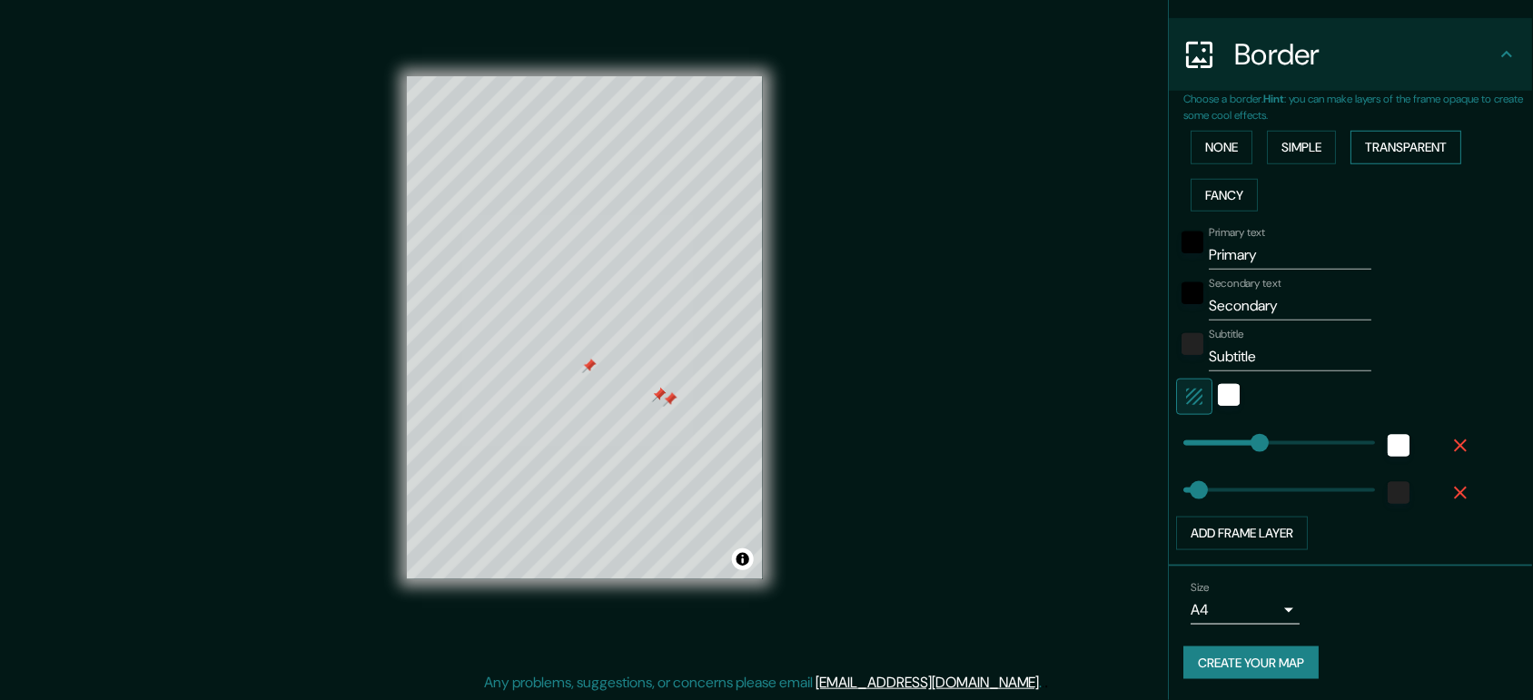
click at [1226, 134] on button "Transparent" at bounding box center [1407, 148] width 111 height 34
click at [1226, 251] on input "Primary" at bounding box center [1291, 255] width 163 height 29
drag, startPoint x: 1259, startPoint y: 251, endPoint x: 1181, endPoint y: 254, distance: 78.2
click at [1181, 254] on div "Primary text Primary" at bounding box center [1326, 248] width 298 height 44
click at [1226, 313] on input "Secondary" at bounding box center [1291, 306] width 163 height 29
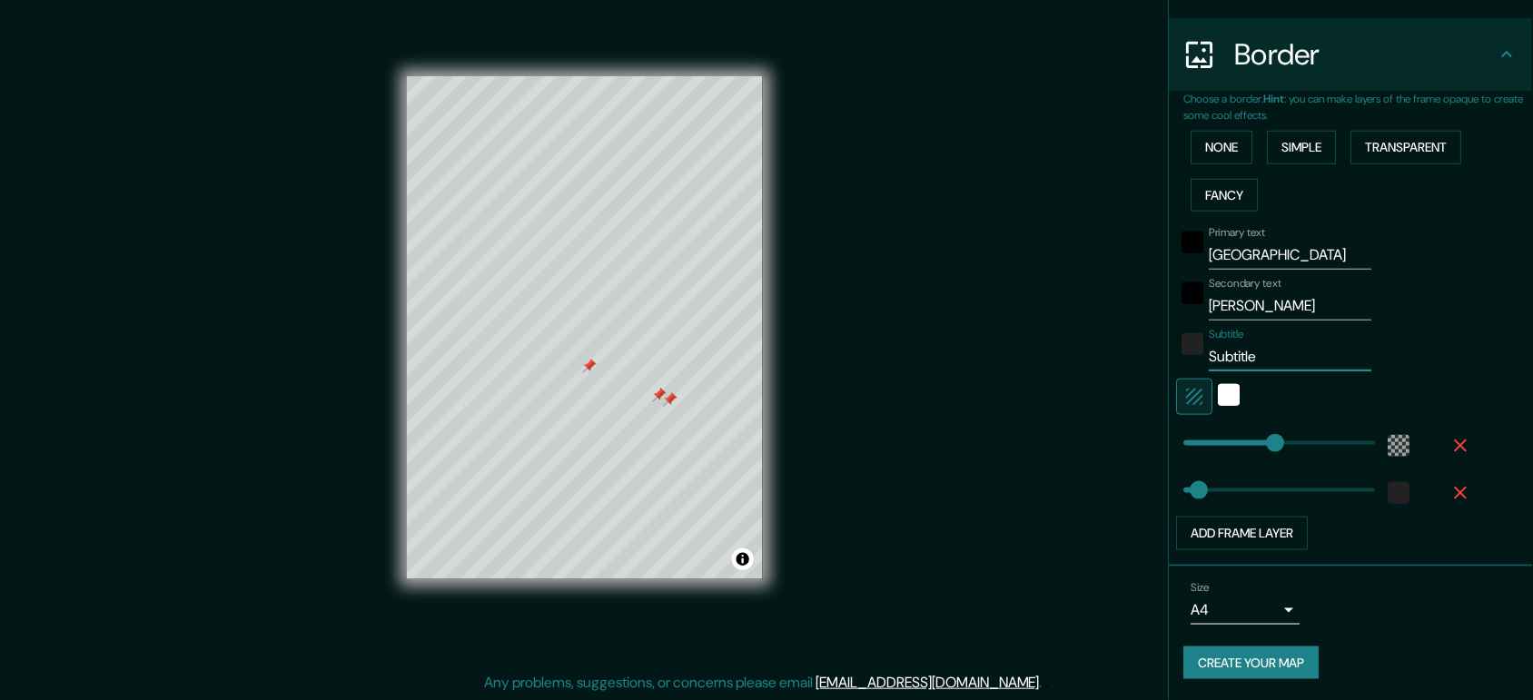
drag, startPoint x: 1249, startPoint y: 354, endPoint x: 1158, endPoint y: 374, distance: 93.0
click at [1170, 374] on div "Choose a border. Hint : you can make layers of the frame opaque to create some …" at bounding box center [1351, 329] width 363 height 476
drag, startPoint x: 1260, startPoint y: 436, endPoint x: 920, endPoint y: 446, distance: 339.9
click at [920, 446] on div "Mappin Location [GEOGRAPHIC_DATA], [GEOGRAPHIC_DATA] - [GEOGRAPHIC_DATA], [GEOG…" at bounding box center [766, 343] width 1533 height 718
drag, startPoint x: 920, startPoint y: 446, endPoint x: 1315, endPoint y: 460, distance: 395.4
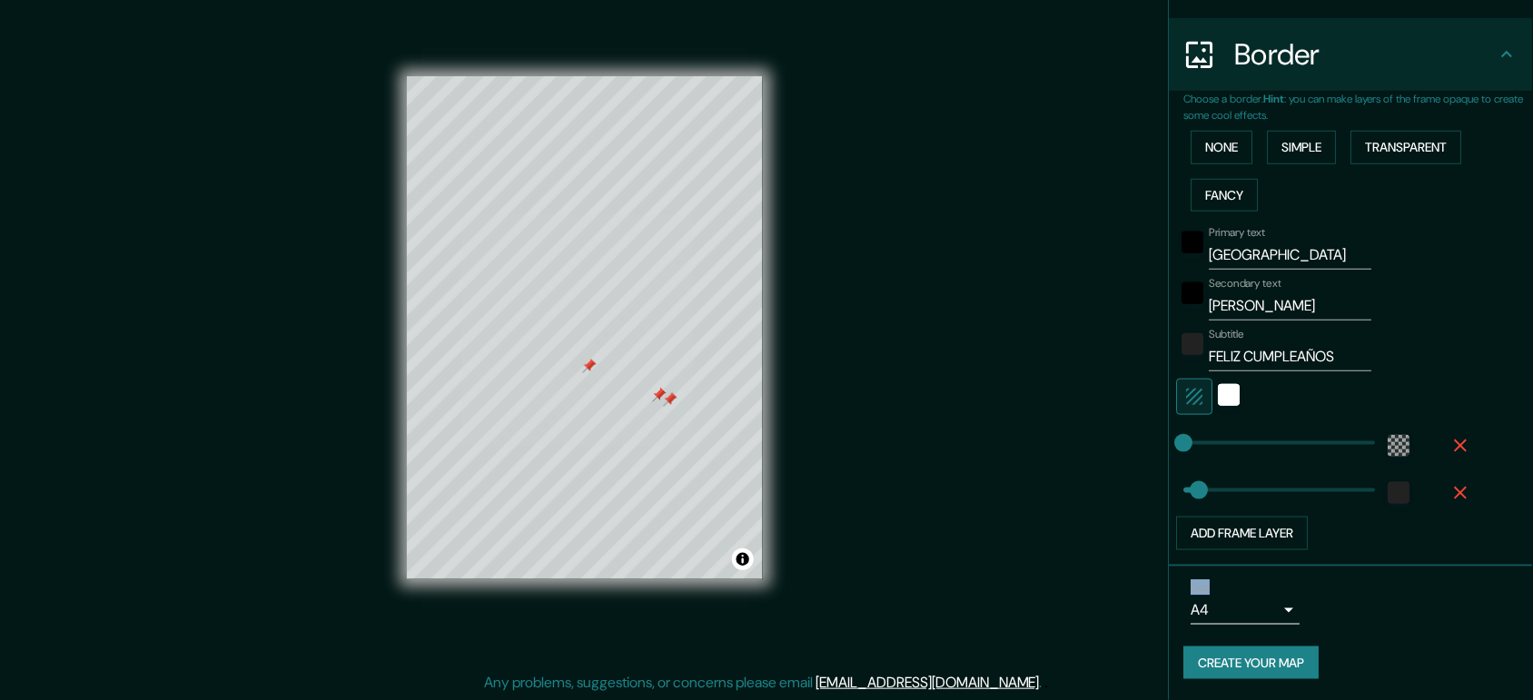
click at [1226, 460] on div "Mappin Location [GEOGRAPHIC_DATA], [GEOGRAPHIC_DATA] - [GEOGRAPHIC_DATA], [GEOG…" at bounding box center [766, 343] width 1533 height 718
click at [1226, 461] on div "Primary text Ecuador Secondary text [PERSON_NAME] Subtitle FELIZ CUMPLEAÑOS Add…" at bounding box center [1330, 385] width 291 height 332
drag, startPoint x: 1320, startPoint y: 450, endPoint x: 1278, endPoint y: 446, distance: 41.9
drag, startPoint x: 1205, startPoint y: 491, endPoint x: 1218, endPoint y: 491, distance: 12.7
click at [1226, 554] on div "Choose a border. Hint : you can make layers of the frame opaque to create some …" at bounding box center [1351, 329] width 363 height 476
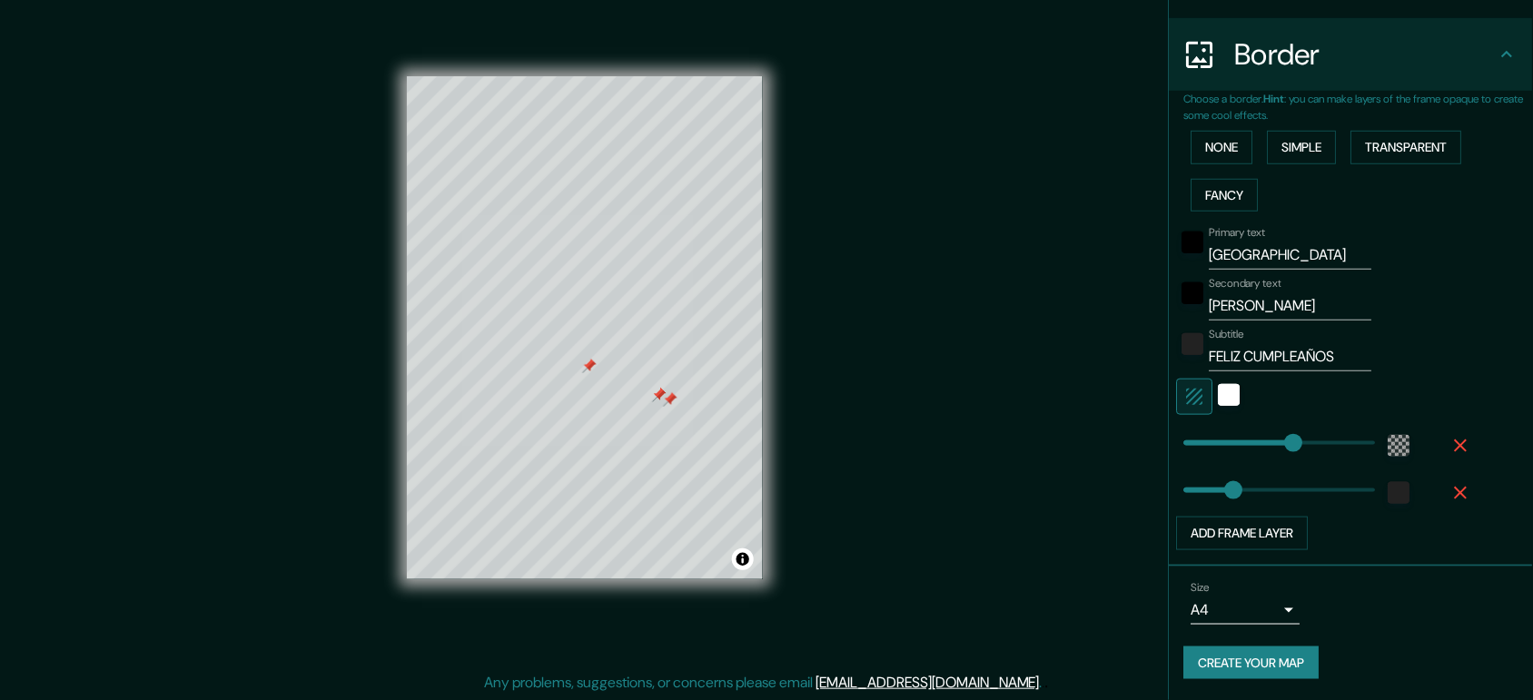
click at [1226, 55] on icon at bounding box center [1508, 55] width 22 height 22
click at [1226, 55] on icon at bounding box center [1507, 54] width 11 height 6
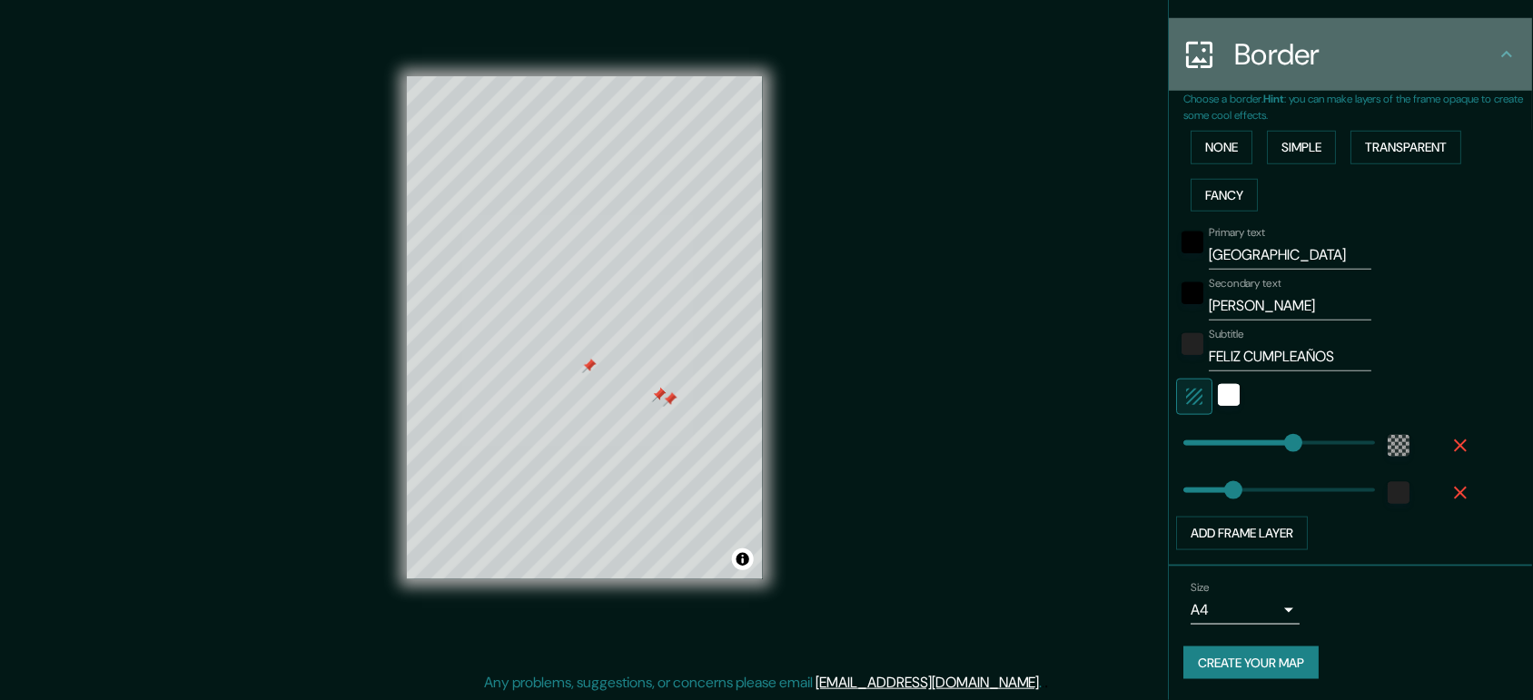
click at [1226, 53] on icon at bounding box center [1507, 54] width 11 height 6
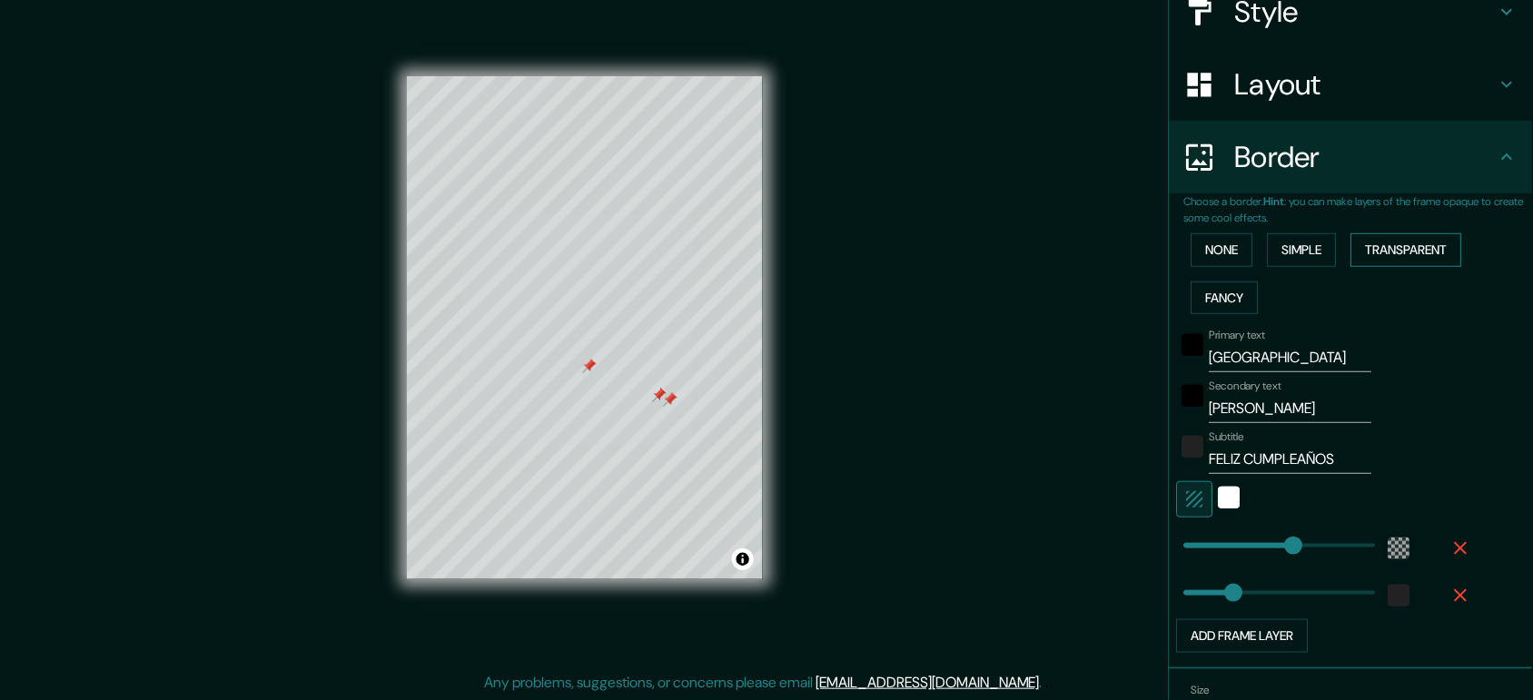
scroll to position [105, 0]
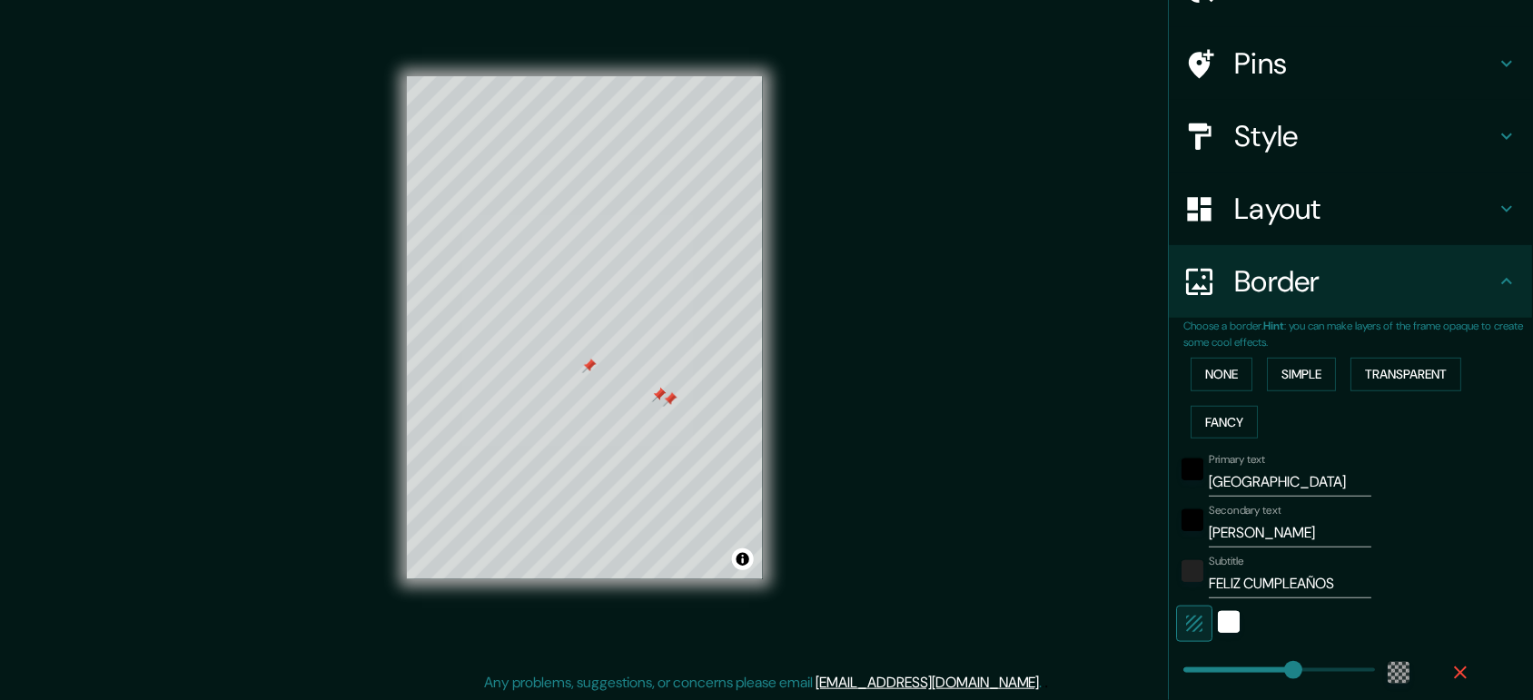
click at [1226, 218] on h4 "Layout" at bounding box center [1366, 209] width 262 height 36
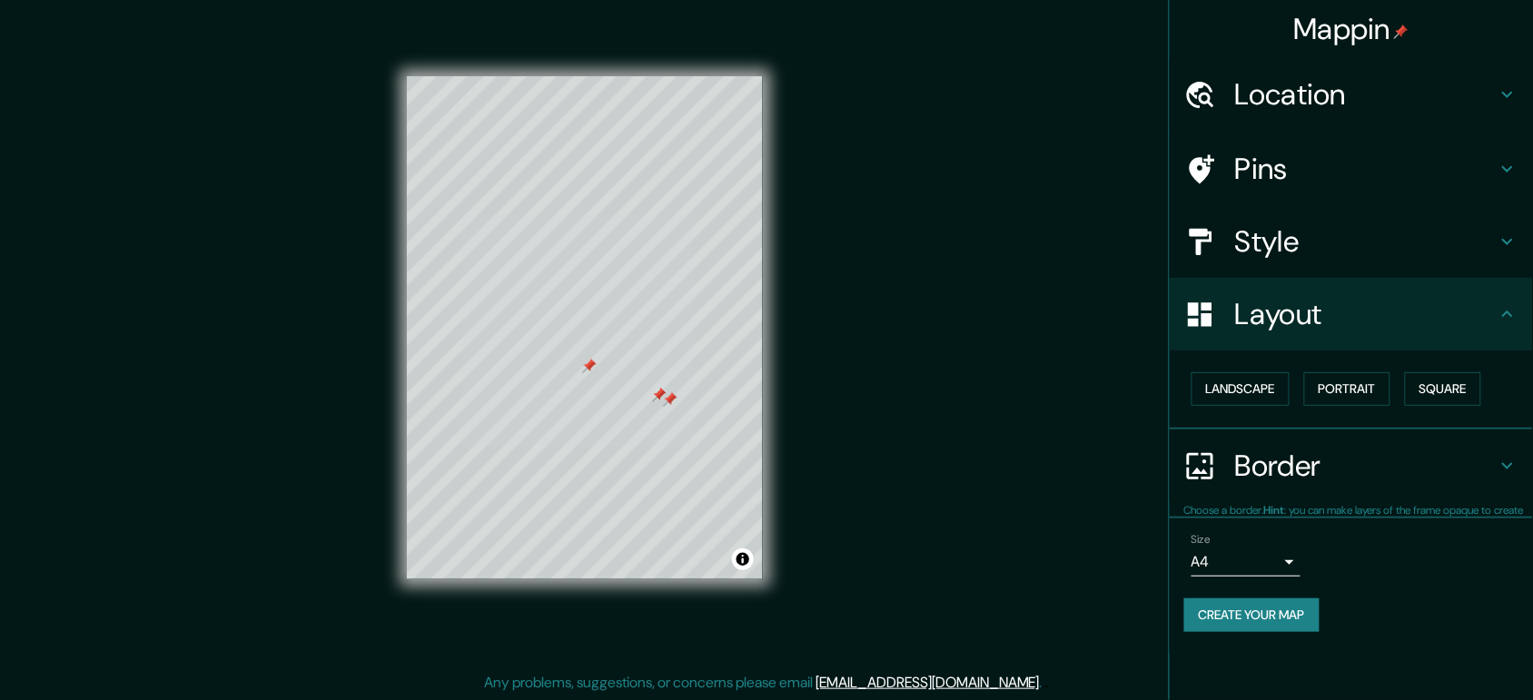
scroll to position [0, 0]
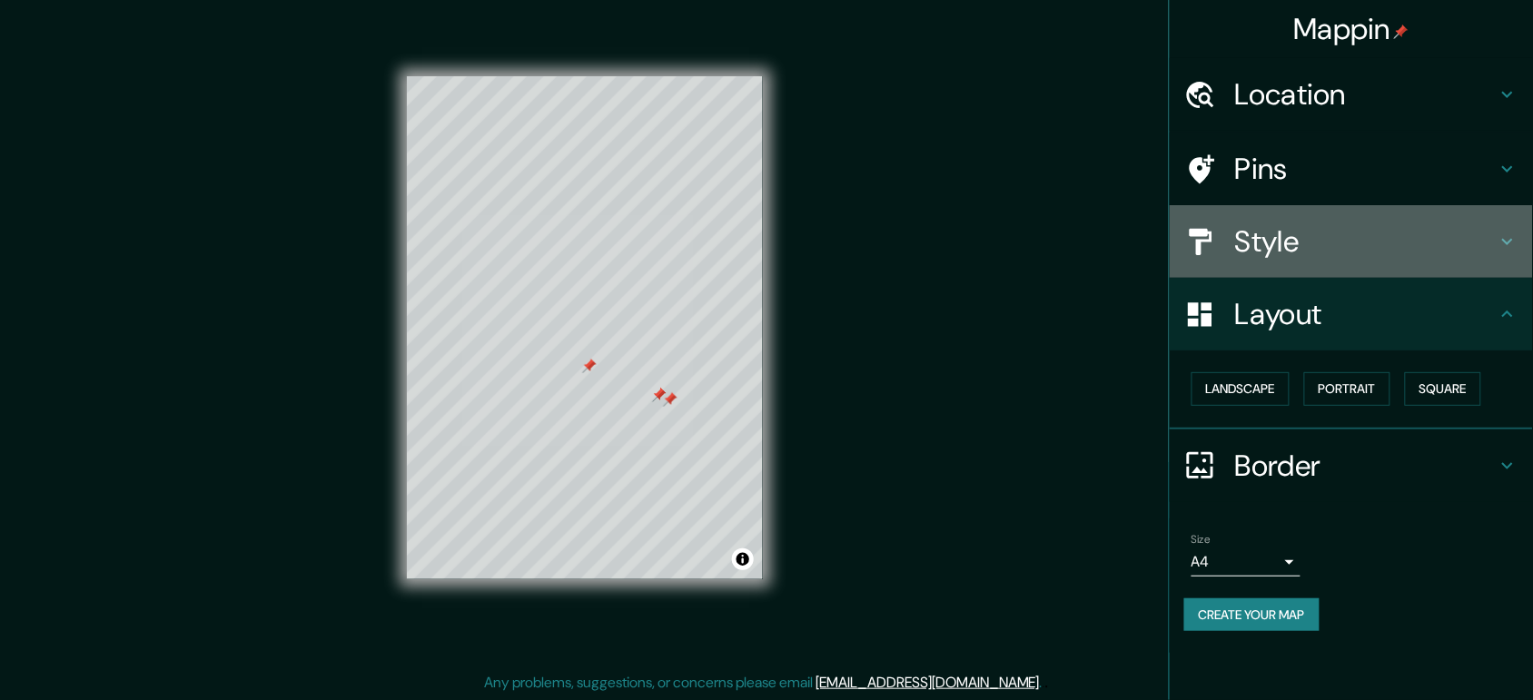
click at [1226, 250] on h4 "Style" at bounding box center [1366, 241] width 262 height 36
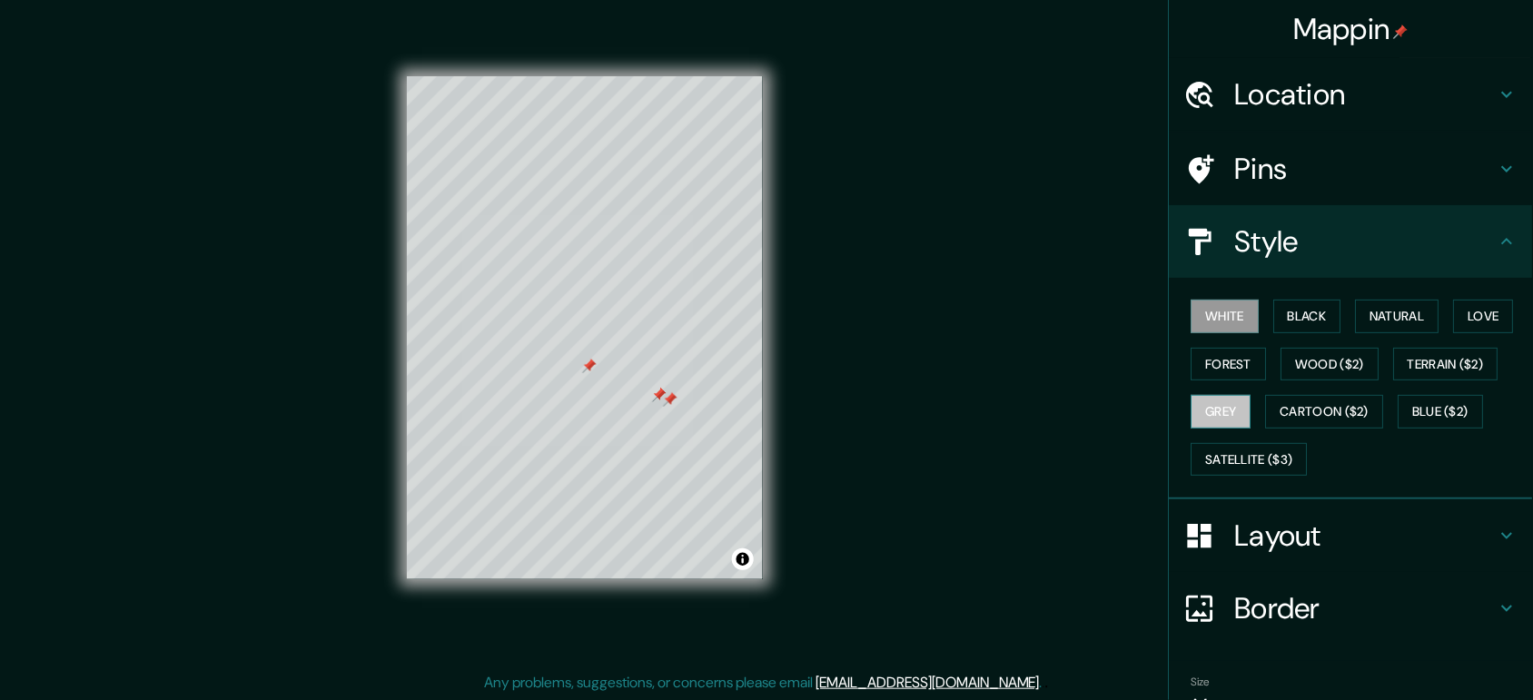
click at [1204, 414] on button "Grey" at bounding box center [1222, 412] width 60 height 34
click at [1226, 416] on button "Cartoon ($2)" at bounding box center [1325, 412] width 118 height 34
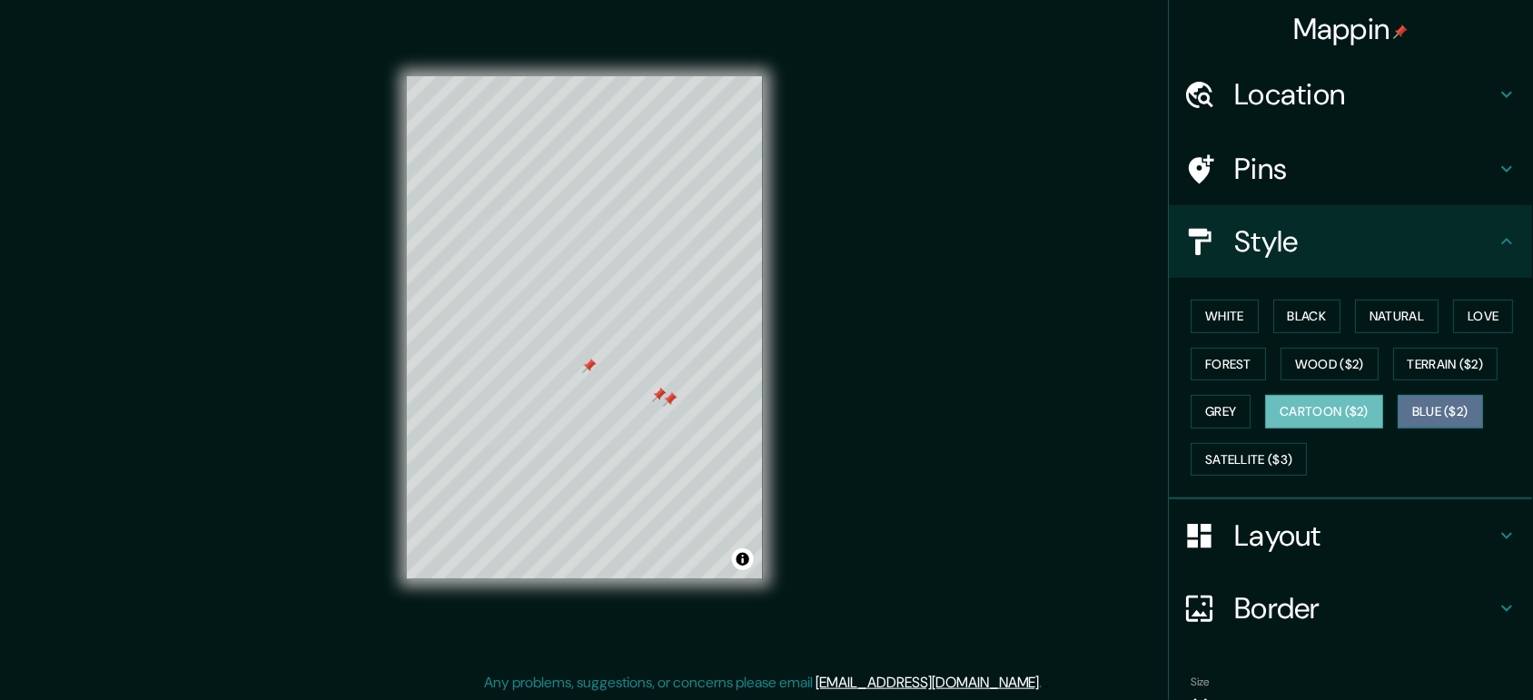
click at [1226, 400] on button "Blue ($2)" at bounding box center [1441, 412] width 85 height 34
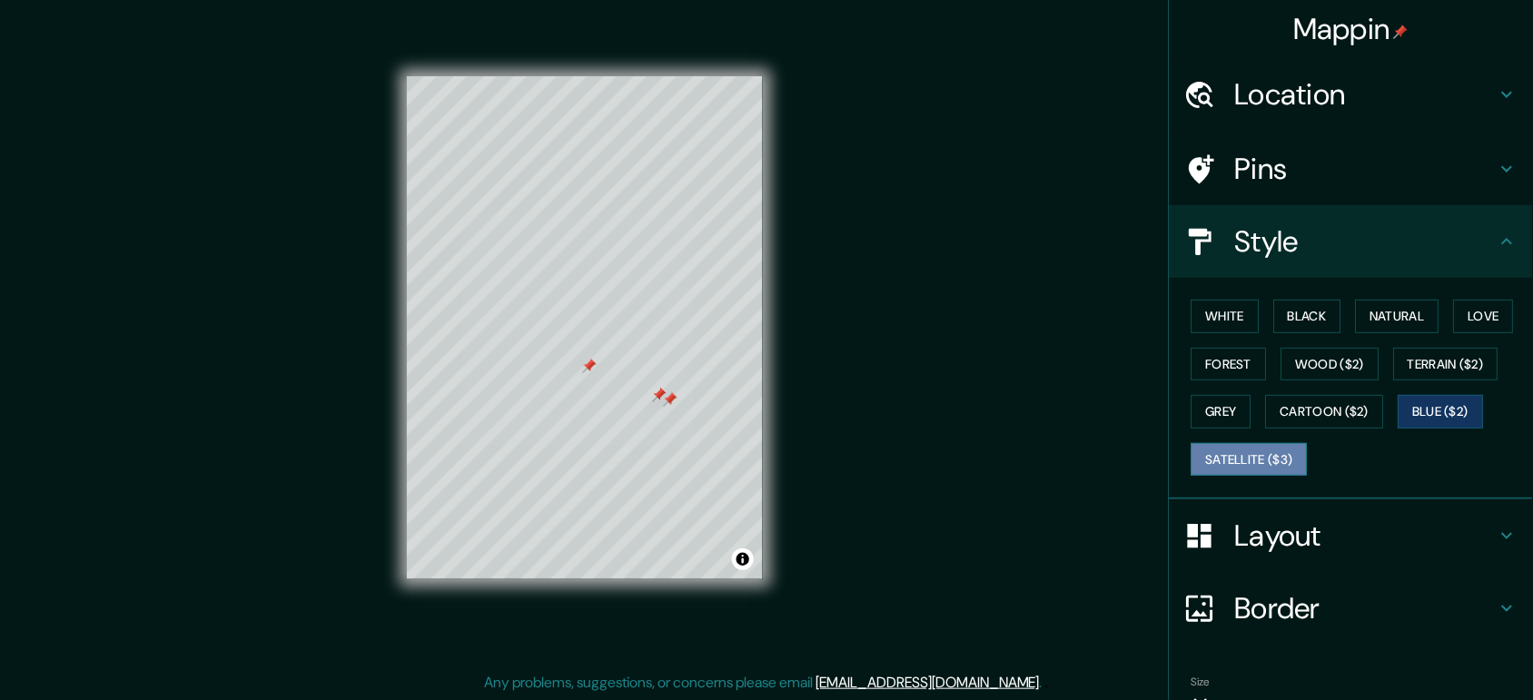
click at [1204, 466] on button "Satellite ($3)" at bounding box center [1250, 460] width 116 height 34
click at [956, 560] on div "Mappin Location [GEOGRAPHIC_DATA], [GEOGRAPHIC_DATA] - [GEOGRAPHIC_DATA], [GEOG…" at bounding box center [766, 343] width 1533 height 718
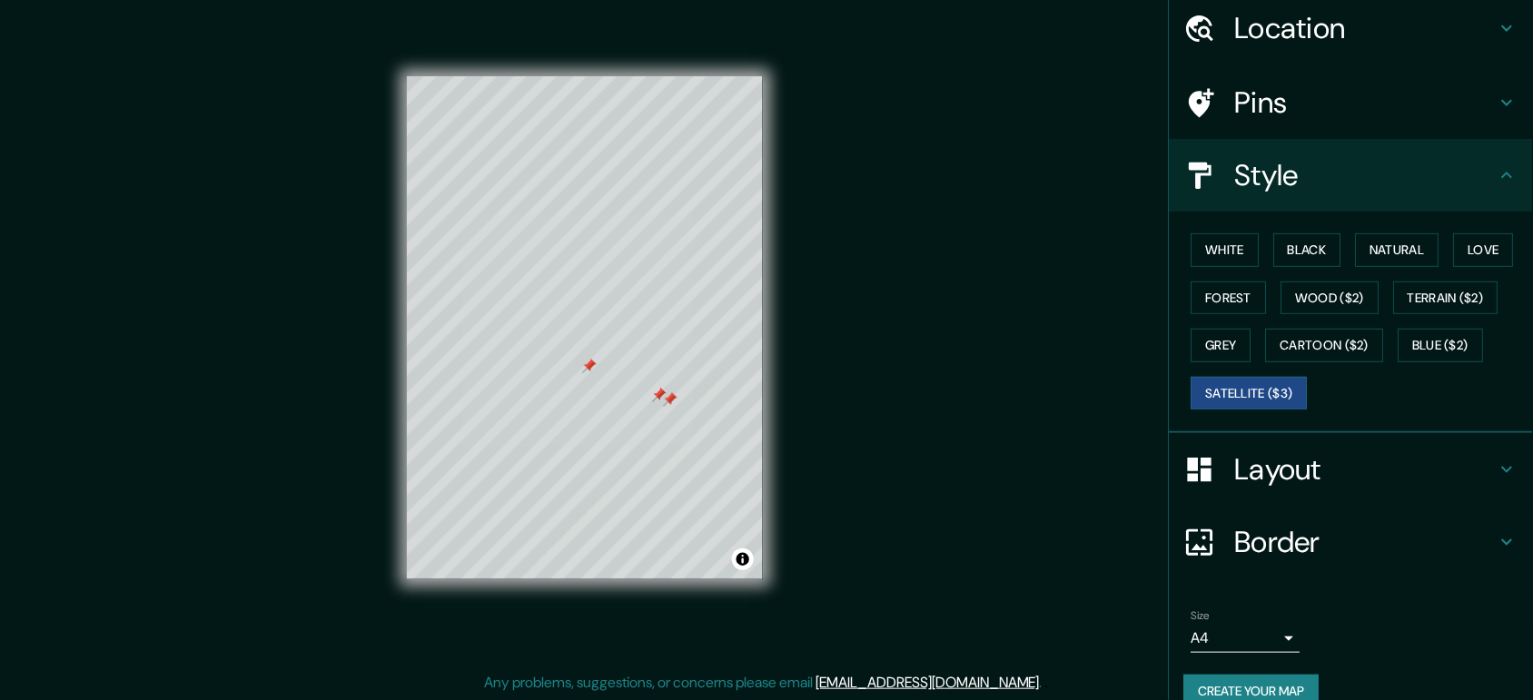
scroll to position [95, 0]
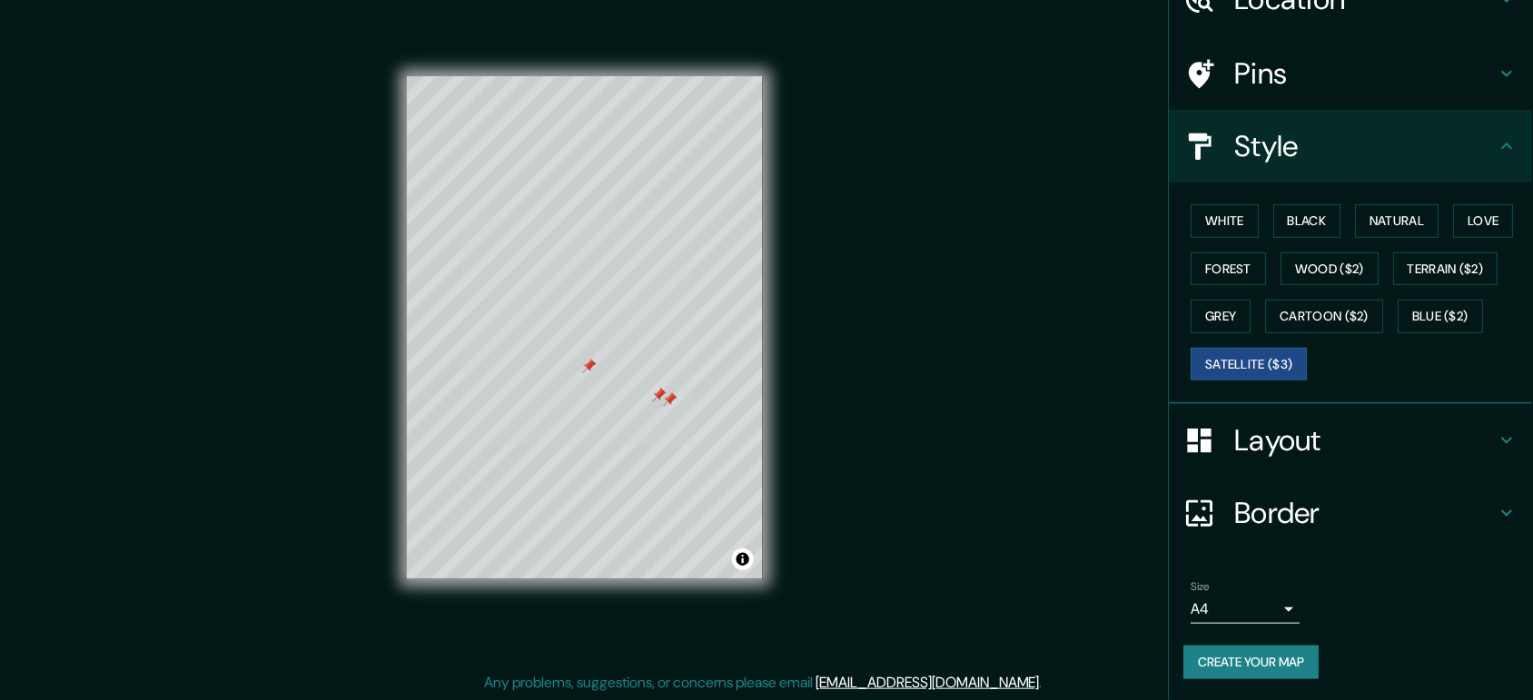
click at [1217, 560] on button "Create your map" at bounding box center [1252, 663] width 135 height 34
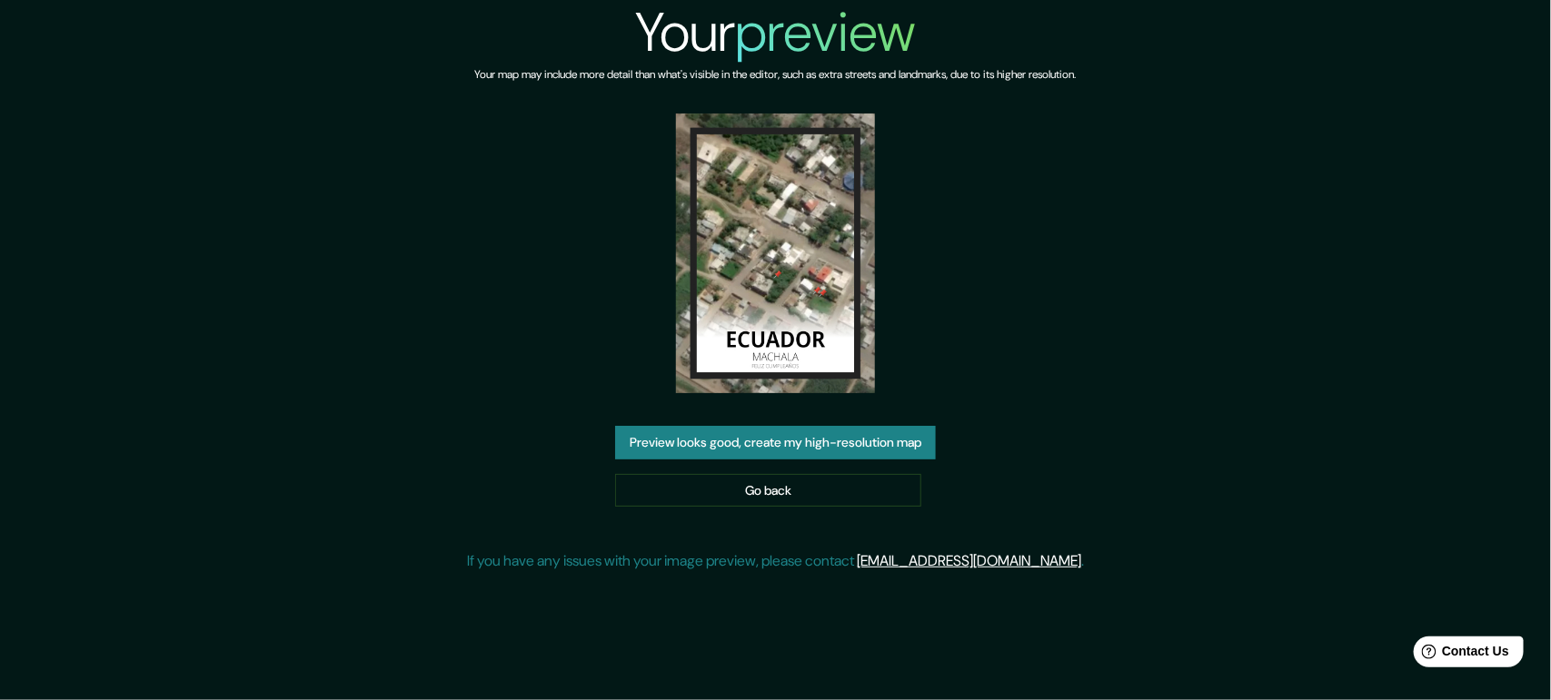
click at [845, 424] on div "Your preview Your map may include more detail than what's visible in the editor…" at bounding box center [775, 293] width 617 height 587
click at [845, 437] on button "Preview looks good, create my high-resolution map" at bounding box center [775, 443] width 321 height 34
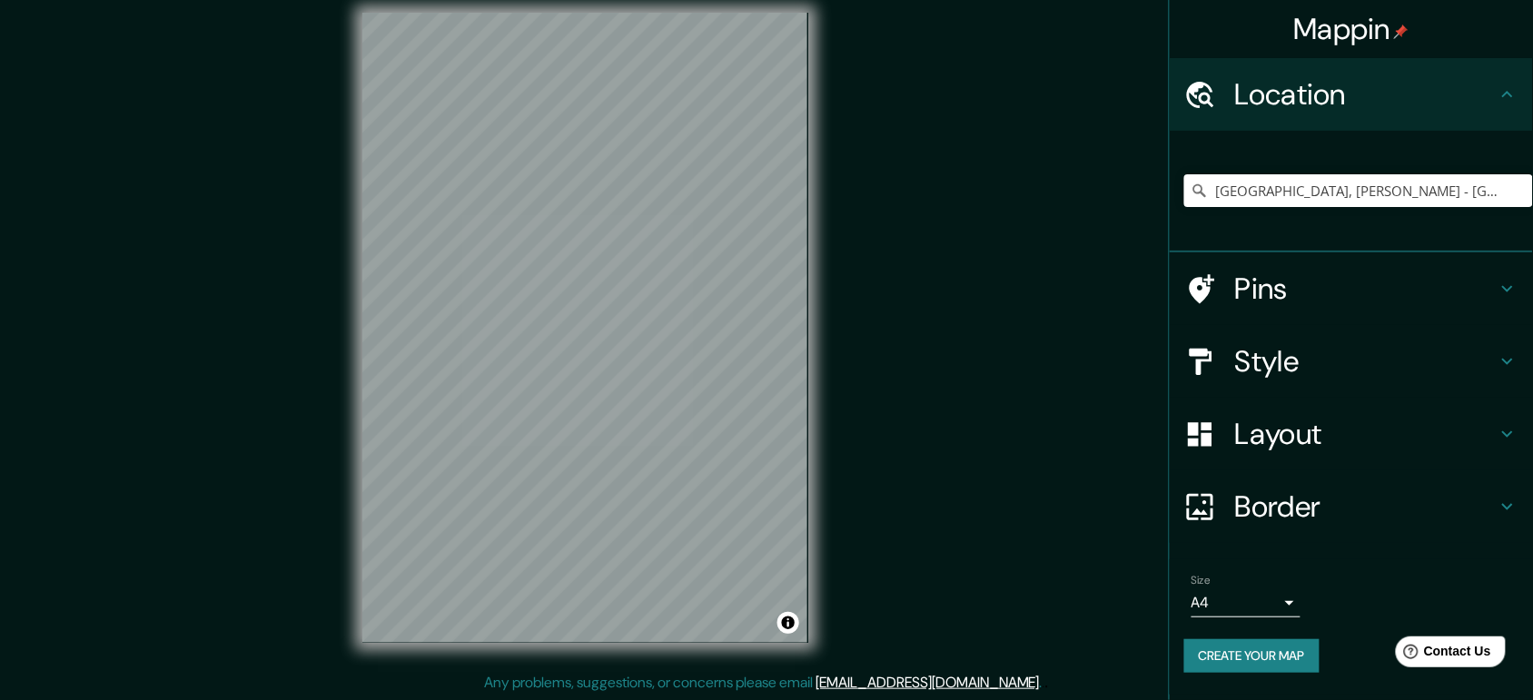
click at [1274, 283] on h4 "Pins" at bounding box center [1366, 289] width 262 height 36
type input "single"
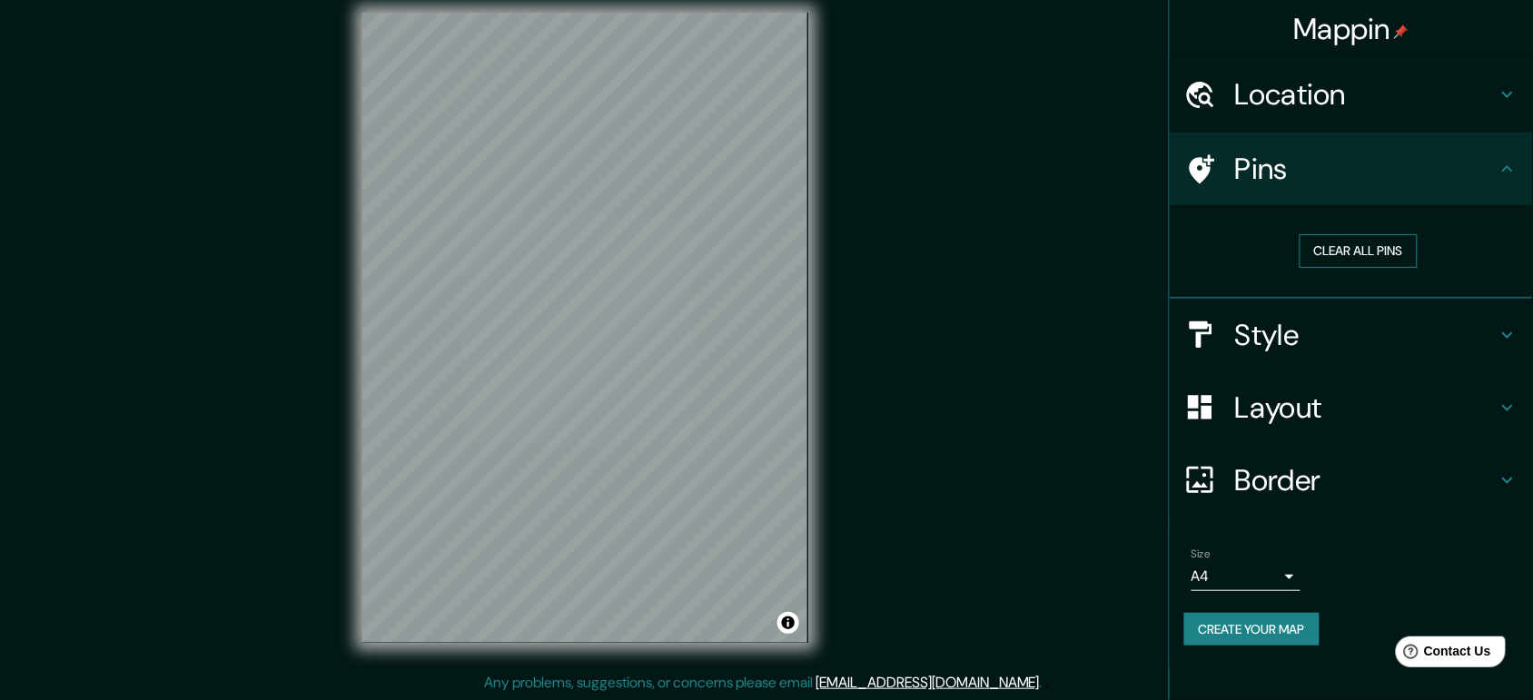
click at [1364, 246] on button "Clear all pins" at bounding box center [1359, 251] width 118 height 34
click at [1367, 243] on button "Clear all pins" at bounding box center [1359, 251] width 118 height 34
click at [1404, 175] on h4 "Pins" at bounding box center [1366, 169] width 262 height 36
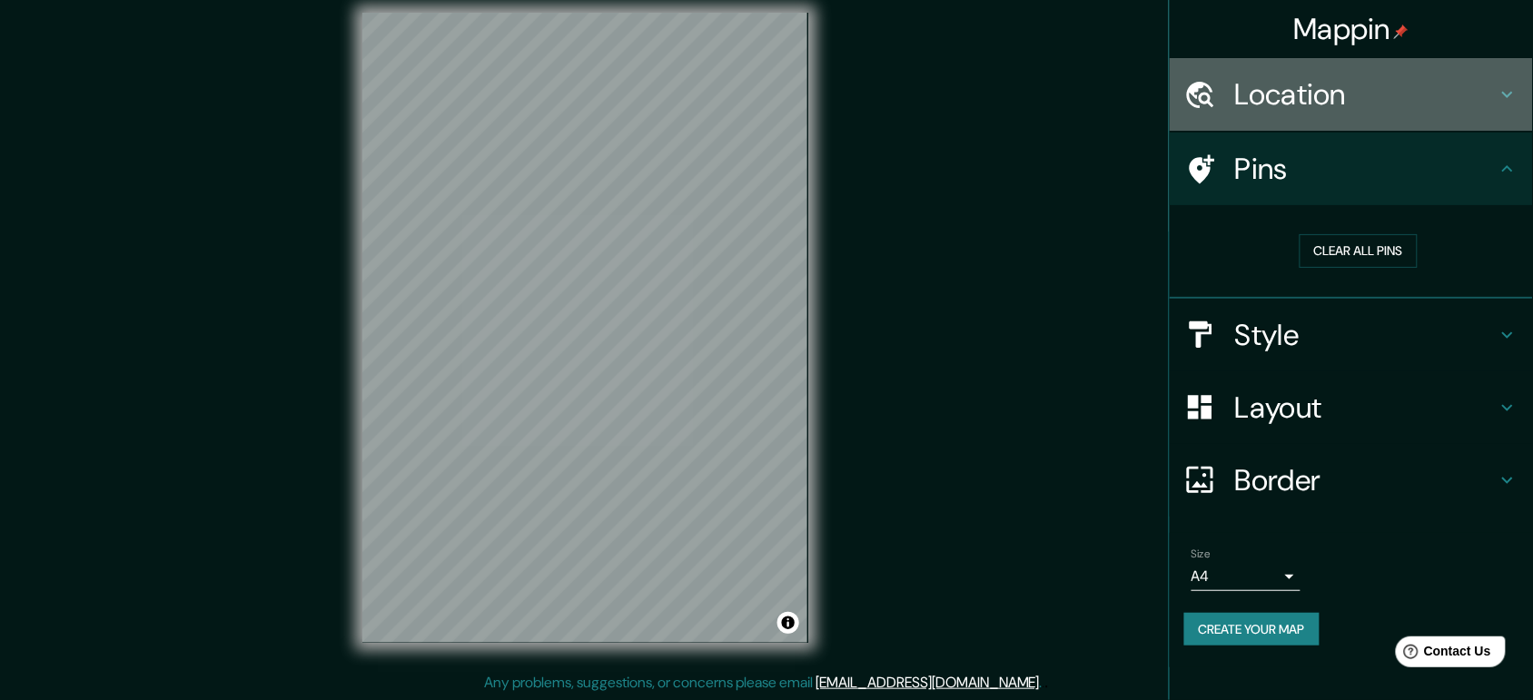
click at [1404, 112] on h4 "Location" at bounding box center [1366, 94] width 262 height 36
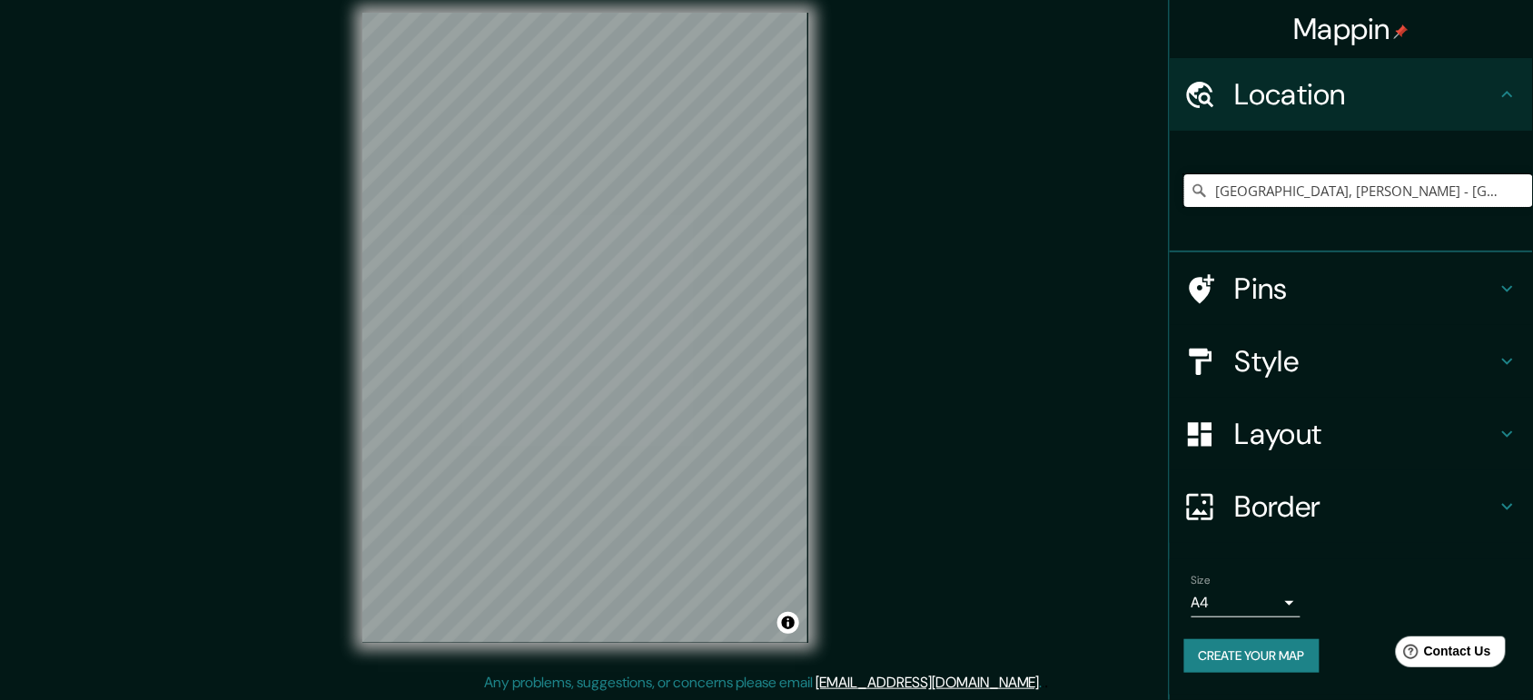
click at [1440, 184] on input "[GEOGRAPHIC_DATA], [PERSON_NAME] - [GEOGRAPHIC_DATA], 0702, [GEOGRAPHIC_DATA]" at bounding box center [1359, 190] width 349 height 33
click at [1479, 187] on input "[GEOGRAPHIC_DATA], [PERSON_NAME] - [GEOGRAPHIC_DATA], 0702, [GEOGRAPHIC_DATA]" at bounding box center [1359, 190] width 349 height 33
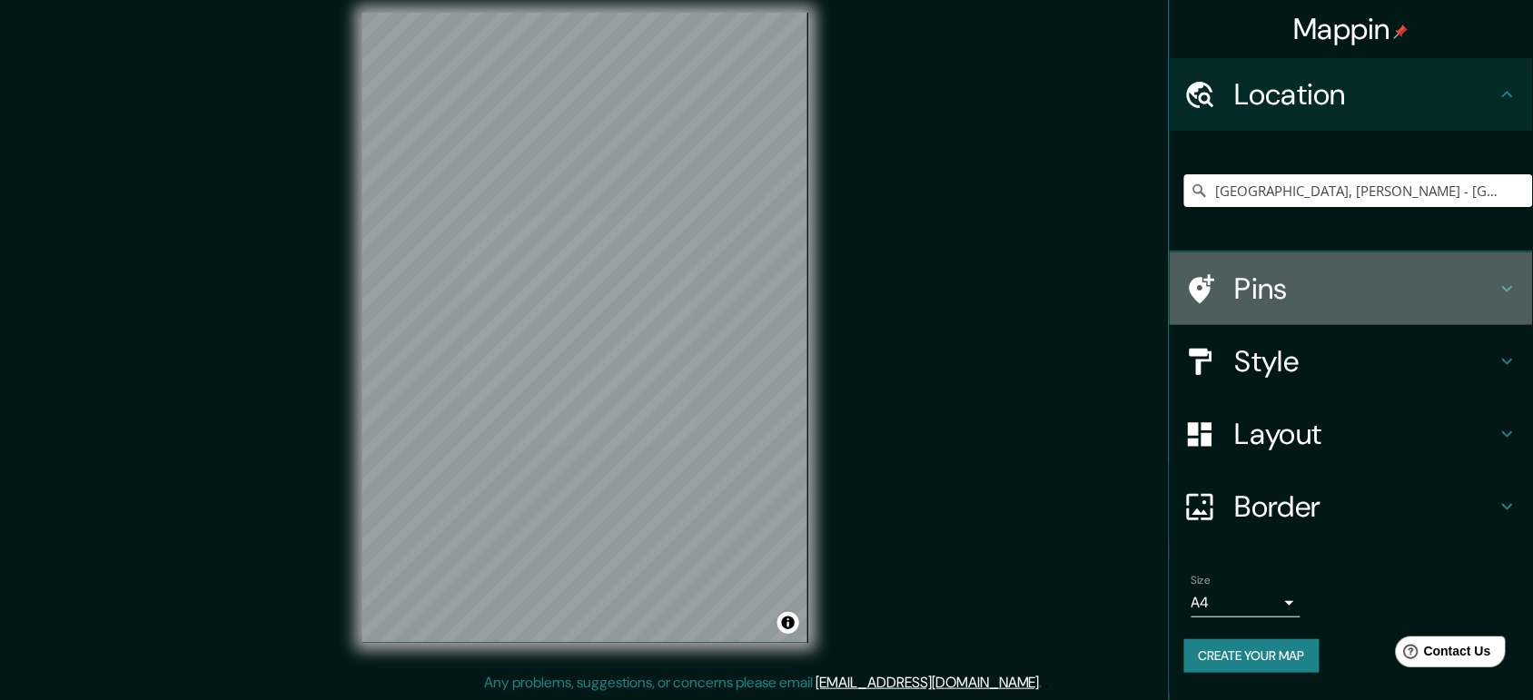
click at [1401, 283] on h4 "Pins" at bounding box center [1366, 289] width 262 height 36
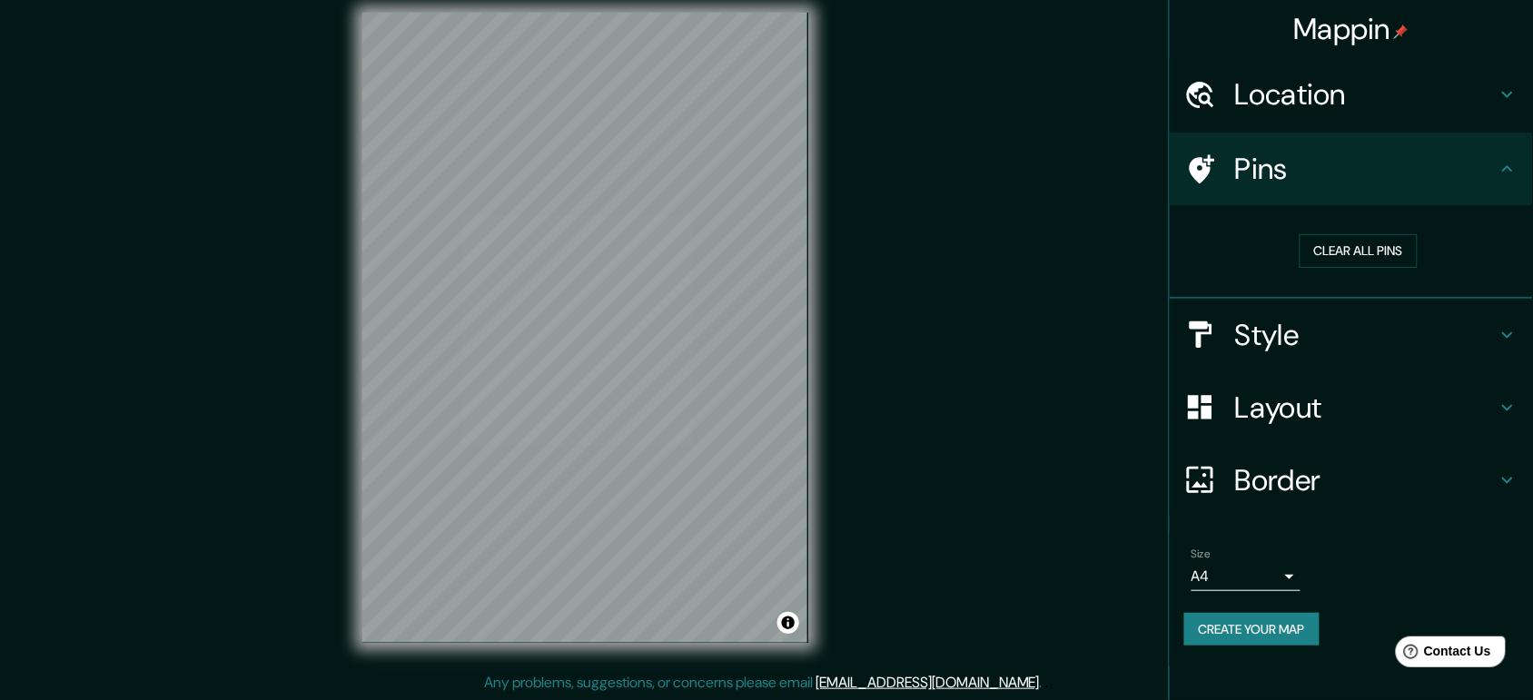
drag, startPoint x: 1363, startPoint y: 155, endPoint x: 1363, endPoint y: 145, distance: 10.0
click at [1363, 154] on h4 "Pins" at bounding box center [1366, 169] width 262 height 36
click at [1364, 98] on h4 "Location" at bounding box center [1366, 94] width 262 height 36
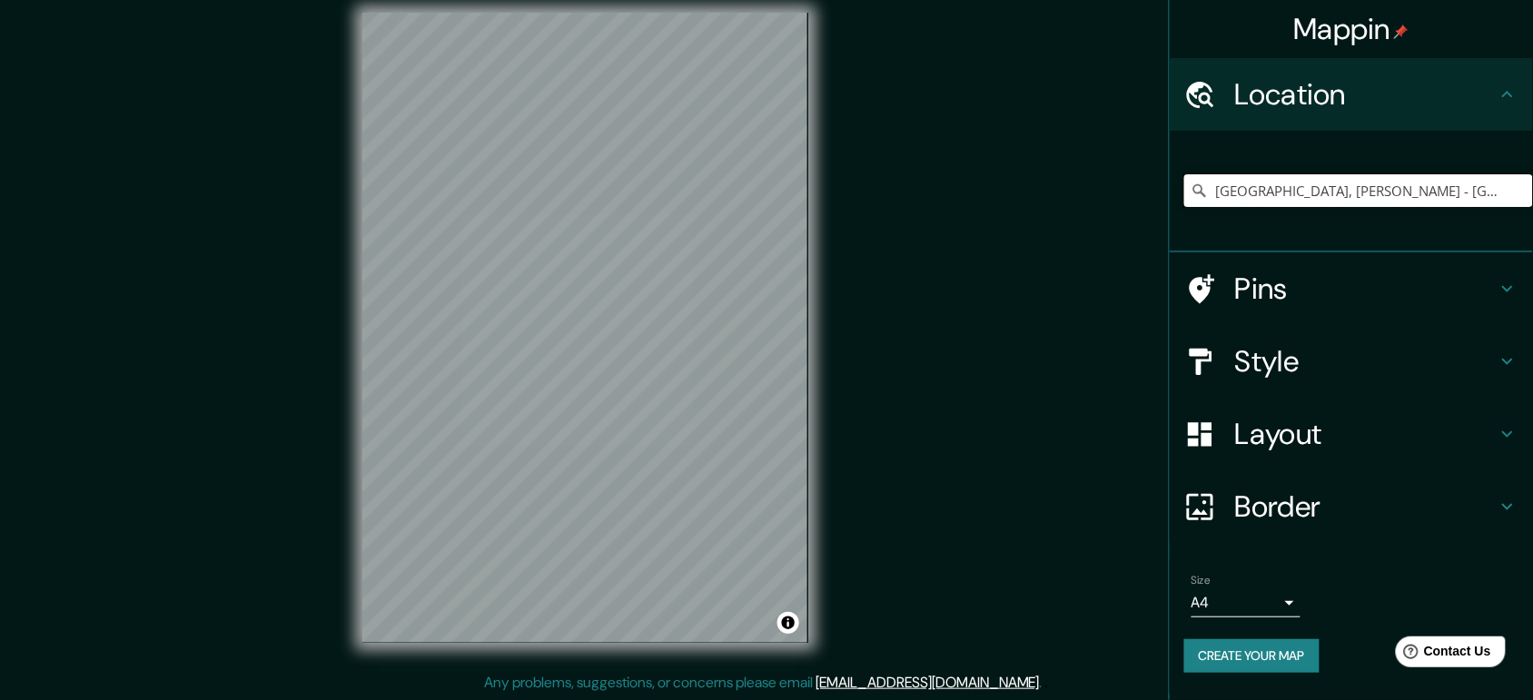
drag, startPoint x: 1472, startPoint y: 192, endPoint x: 1485, endPoint y: 188, distance: 14.1
click at [1473, 192] on input "[GEOGRAPHIC_DATA], [PERSON_NAME] - [GEOGRAPHIC_DATA], 0702, [GEOGRAPHIC_DATA]" at bounding box center [1359, 190] width 349 height 33
drag, startPoint x: 1502, startPoint y: 186, endPoint x: 1049, endPoint y: 241, distance: 455.7
click at [1128, 224] on div "Mappin Location Ecuador, Machala - El Oro, 0702, Ecuador Pins Style Layout Bord…" at bounding box center [766, 343] width 1533 height 718
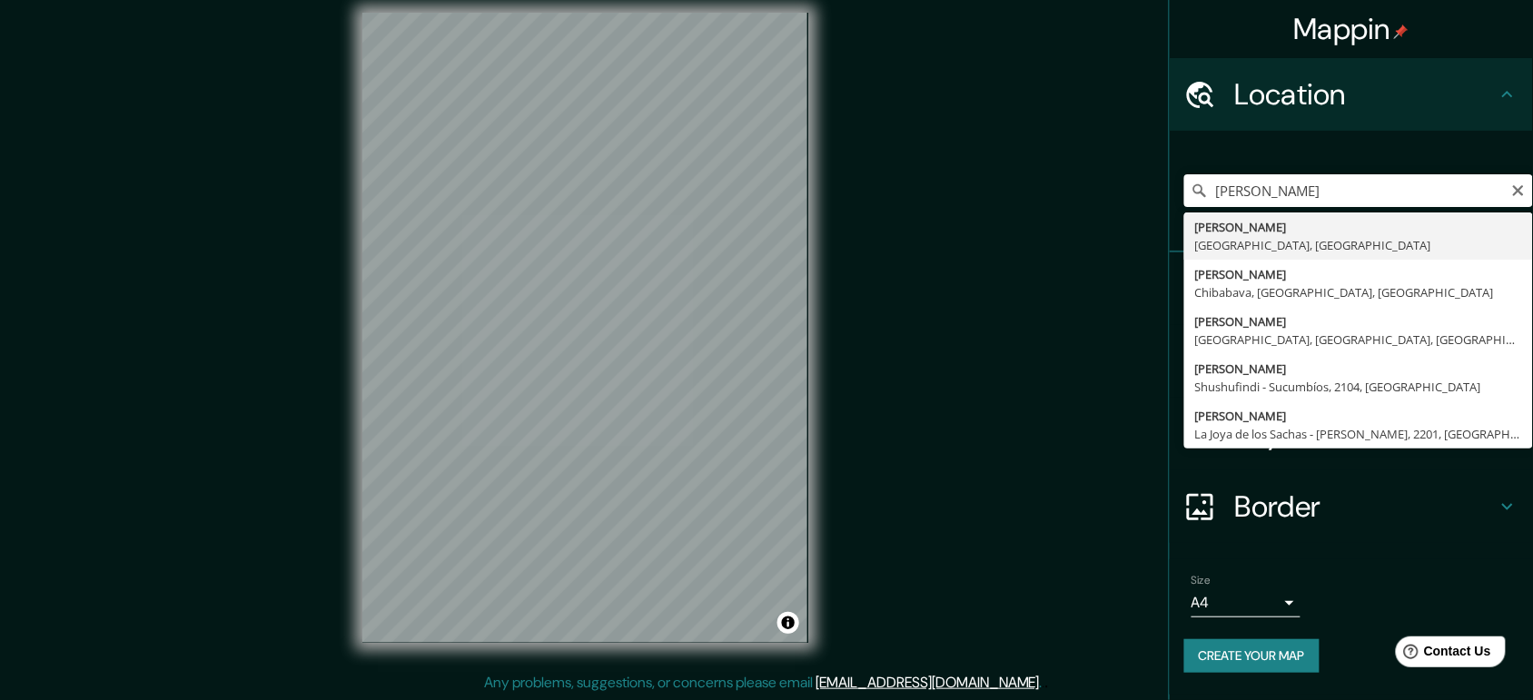
type input "[PERSON_NAME], [GEOGRAPHIC_DATA], [GEOGRAPHIC_DATA]"
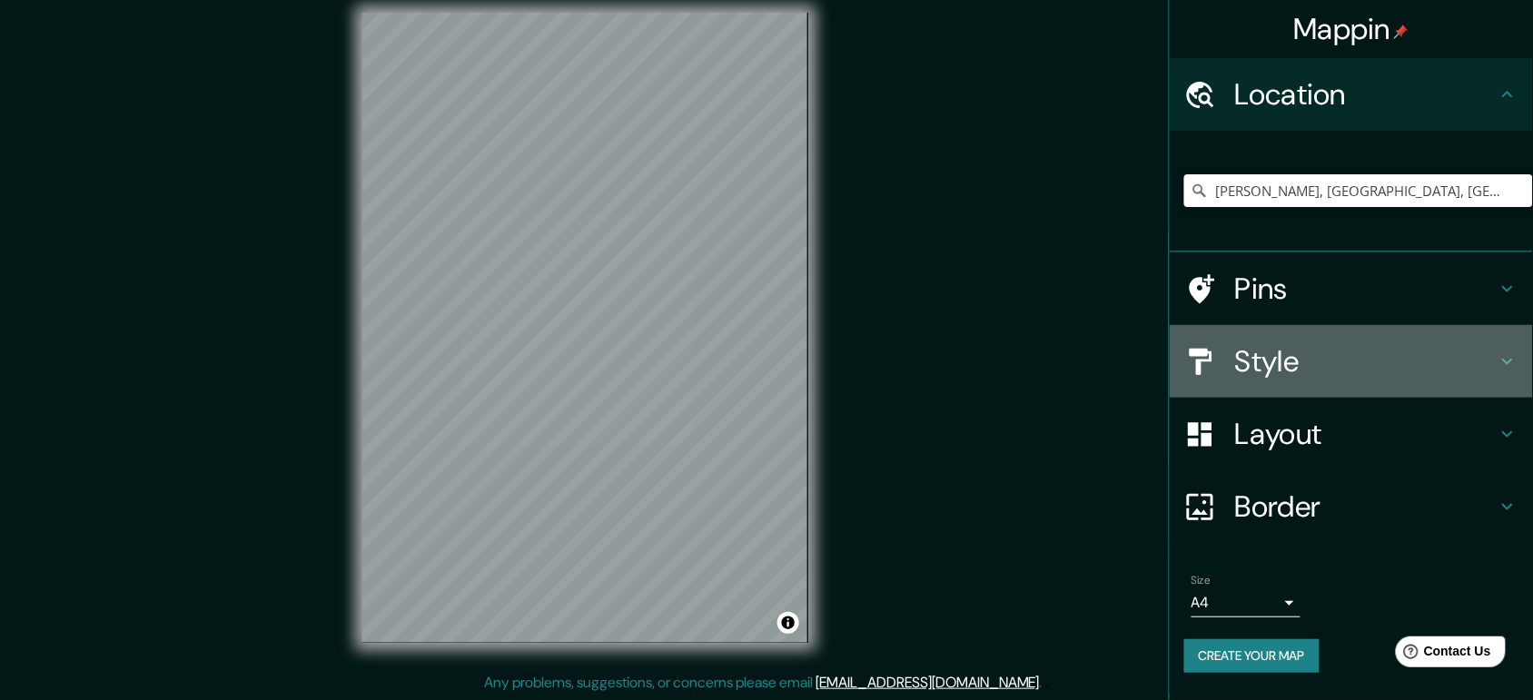
click at [1310, 369] on h4 "Style" at bounding box center [1366, 361] width 262 height 36
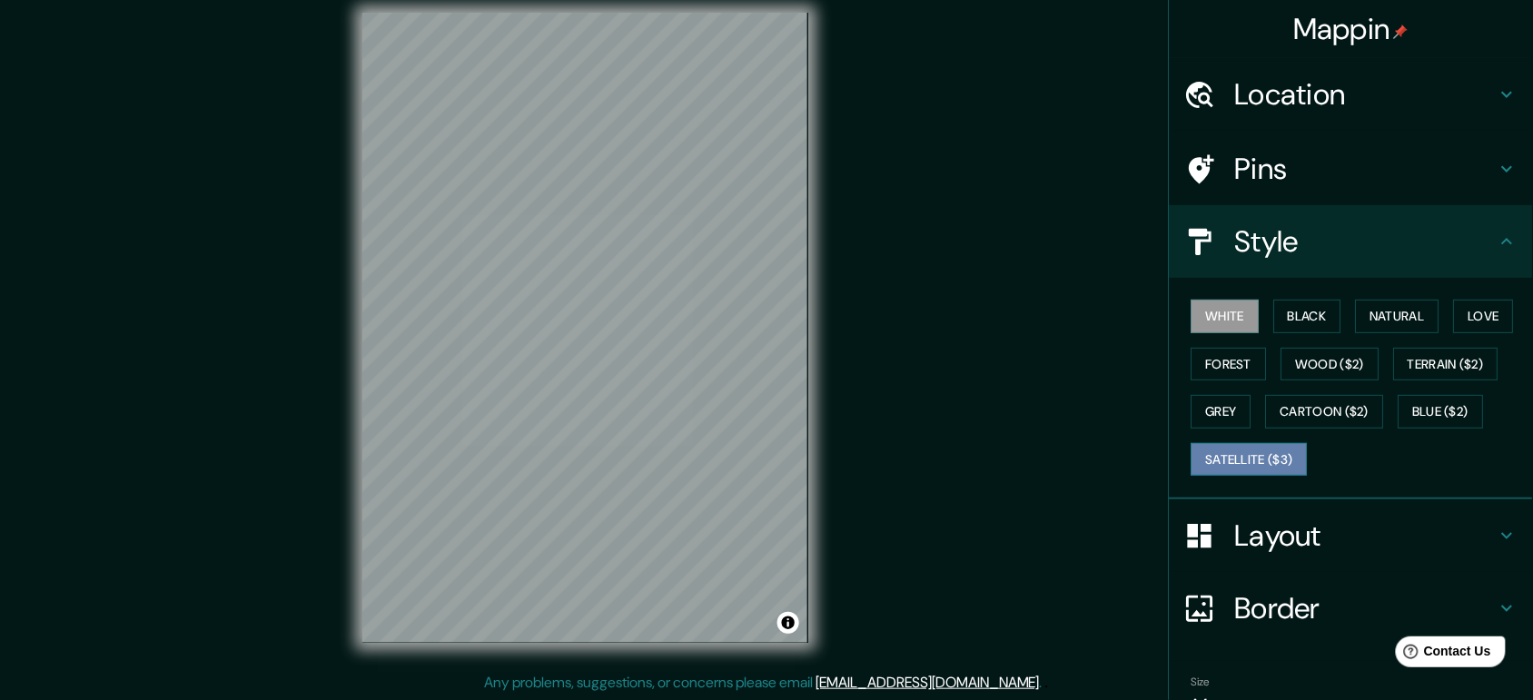
click at [1226, 461] on button "Satellite ($3)" at bounding box center [1250, 460] width 116 height 34
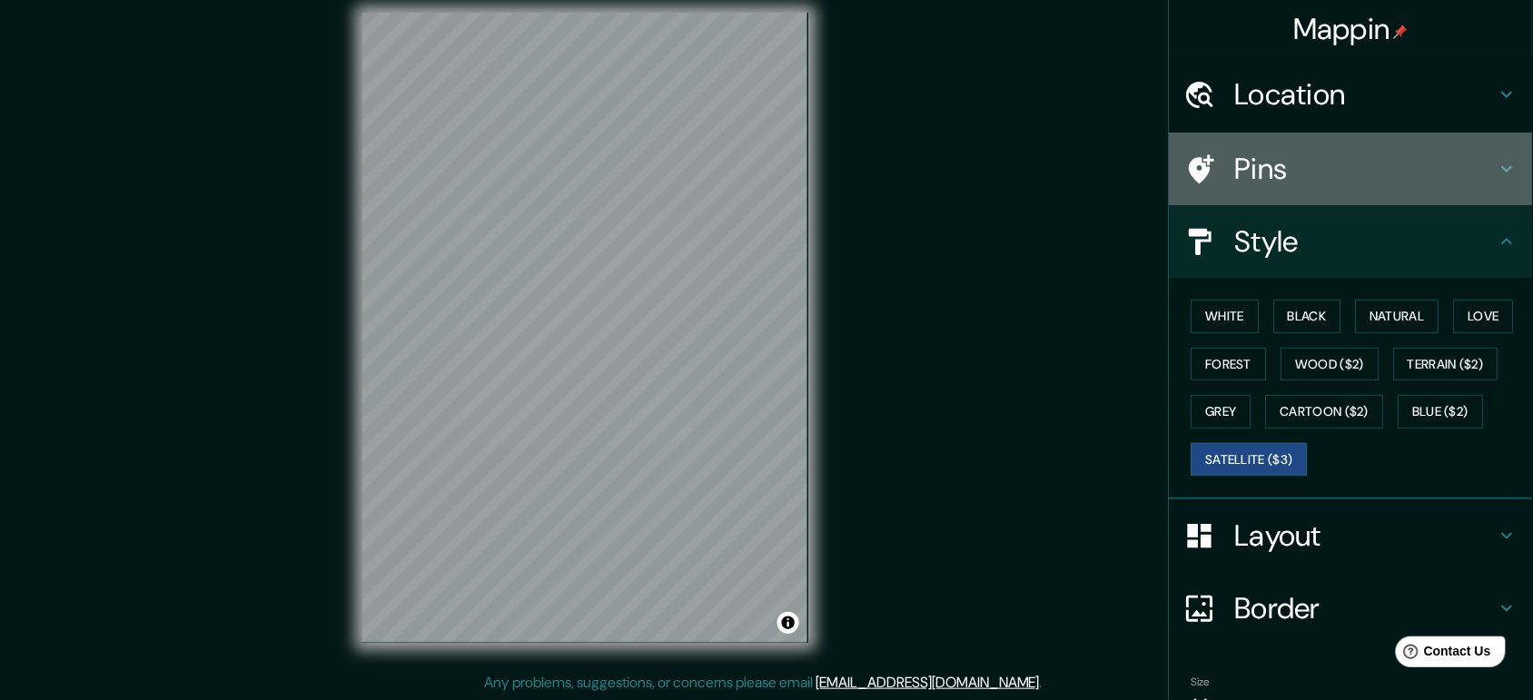
click at [1274, 179] on h4 "Pins" at bounding box center [1366, 169] width 262 height 36
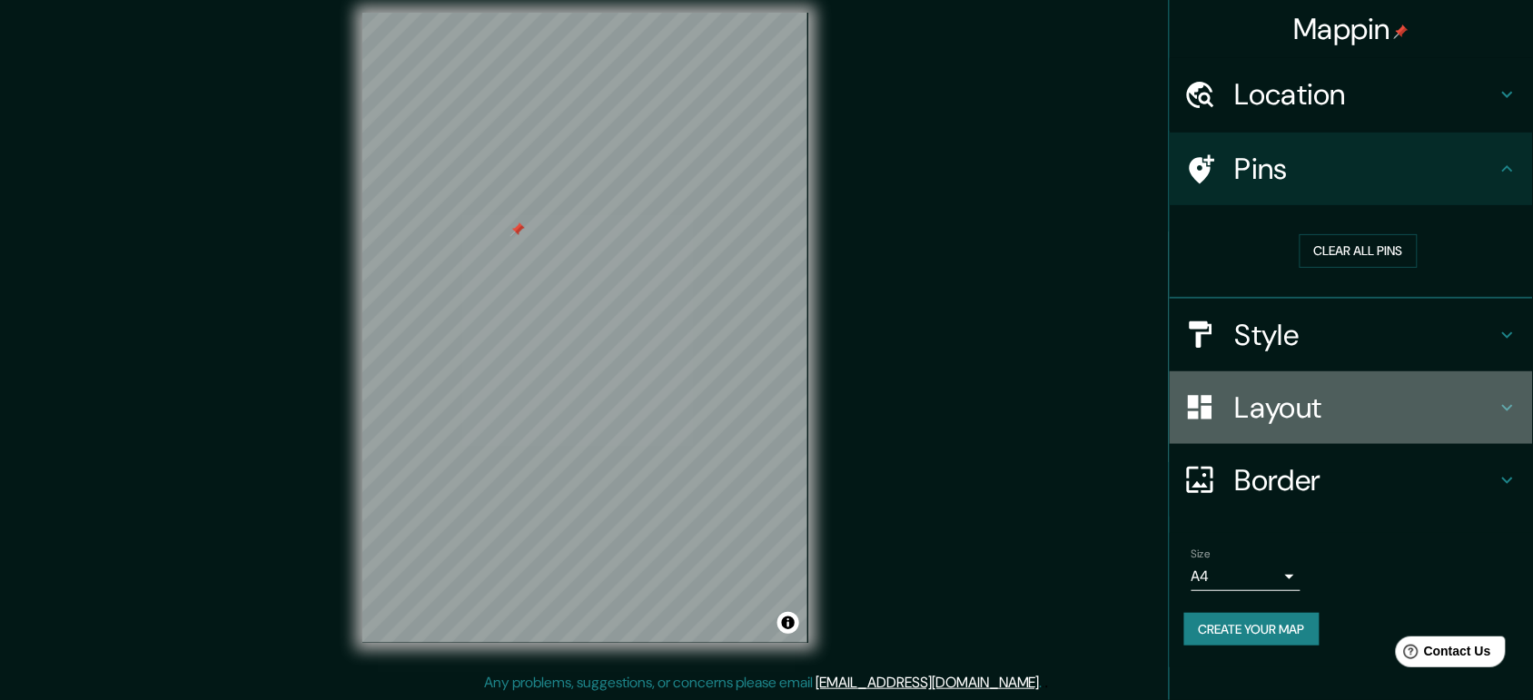
click at [1309, 412] on h4 "Layout" at bounding box center [1366, 408] width 262 height 36
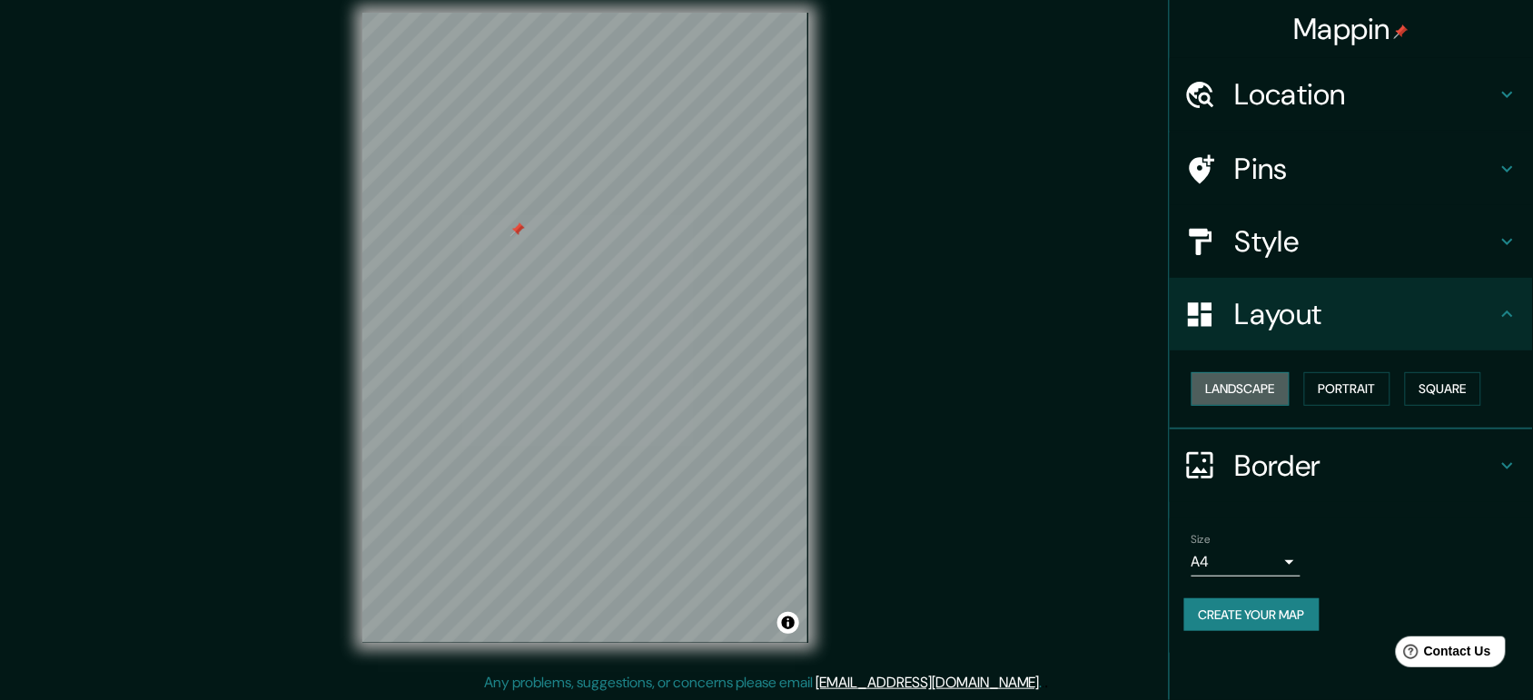
click at [1247, 393] on button "Landscape" at bounding box center [1241, 389] width 98 height 34
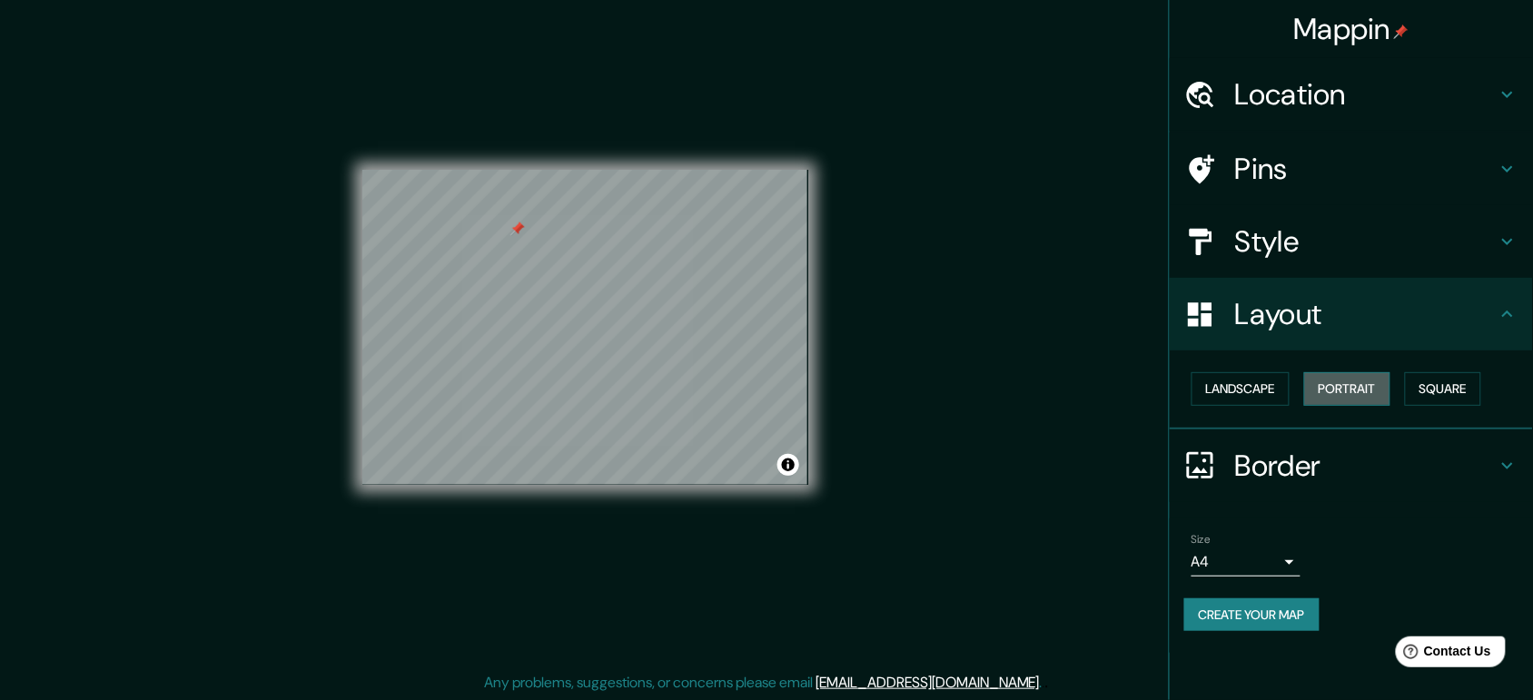
click at [1333, 389] on button "Portrait" at bounding box center [1347, 389] width 86 height 34
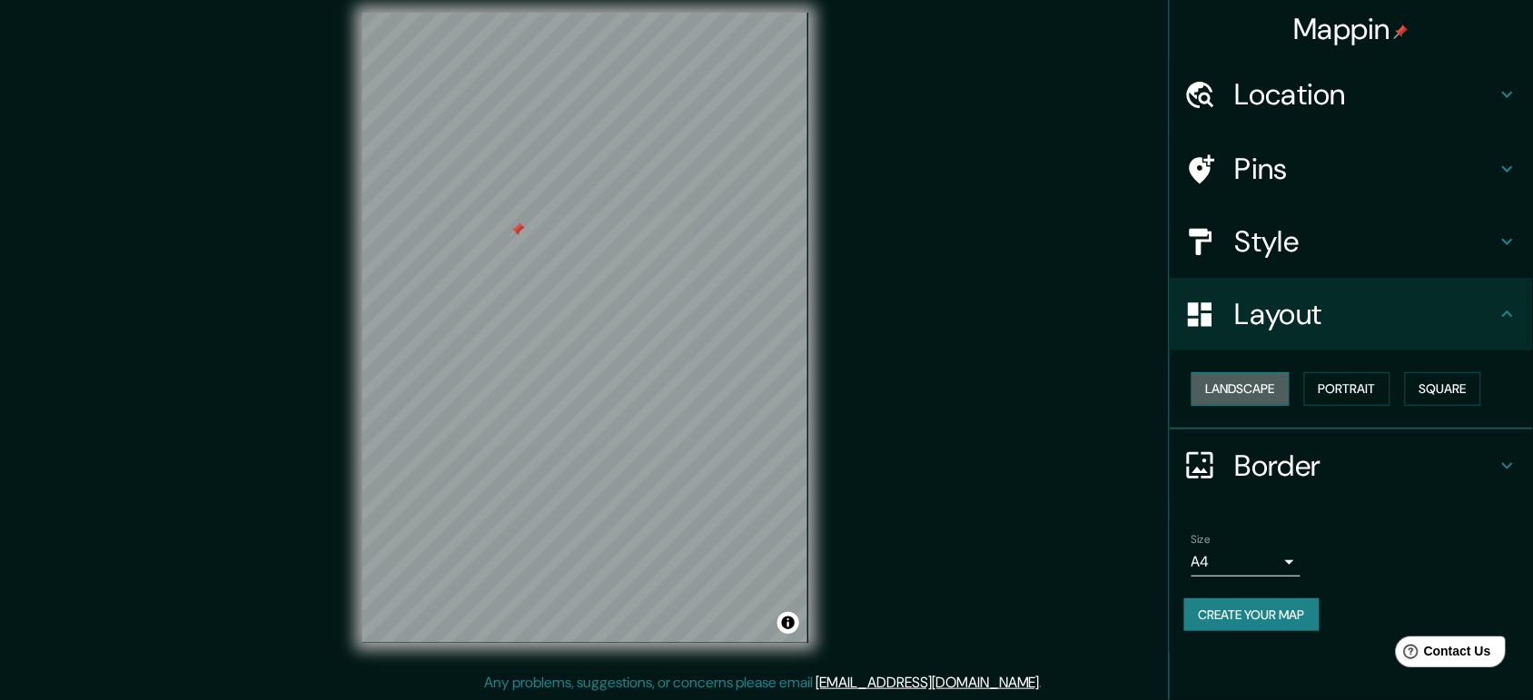
click at [1228, 386] on button "Landscape" at bounding box center [1241, 389] width 98 height 34
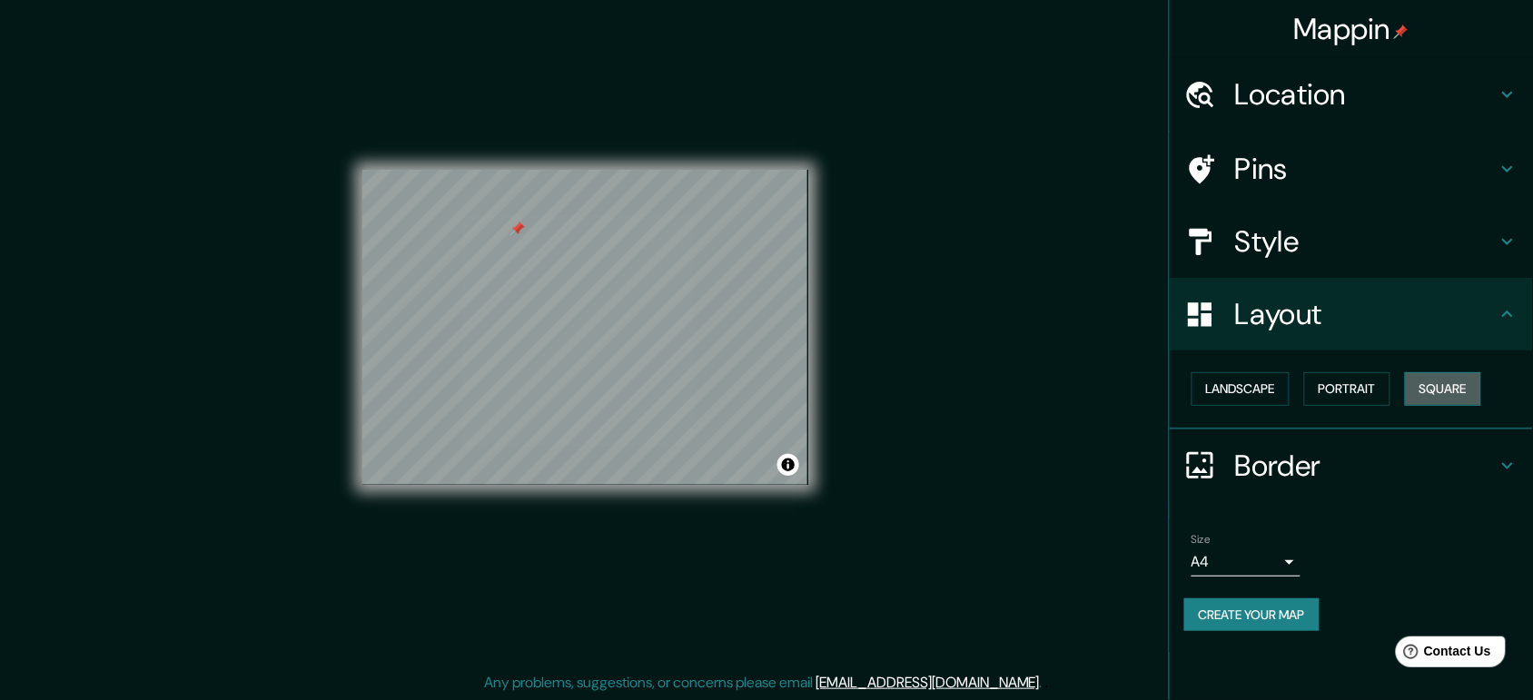
click at [1438, 396] on button "Square" at bounding box center [1443, 389] width 76 height 34
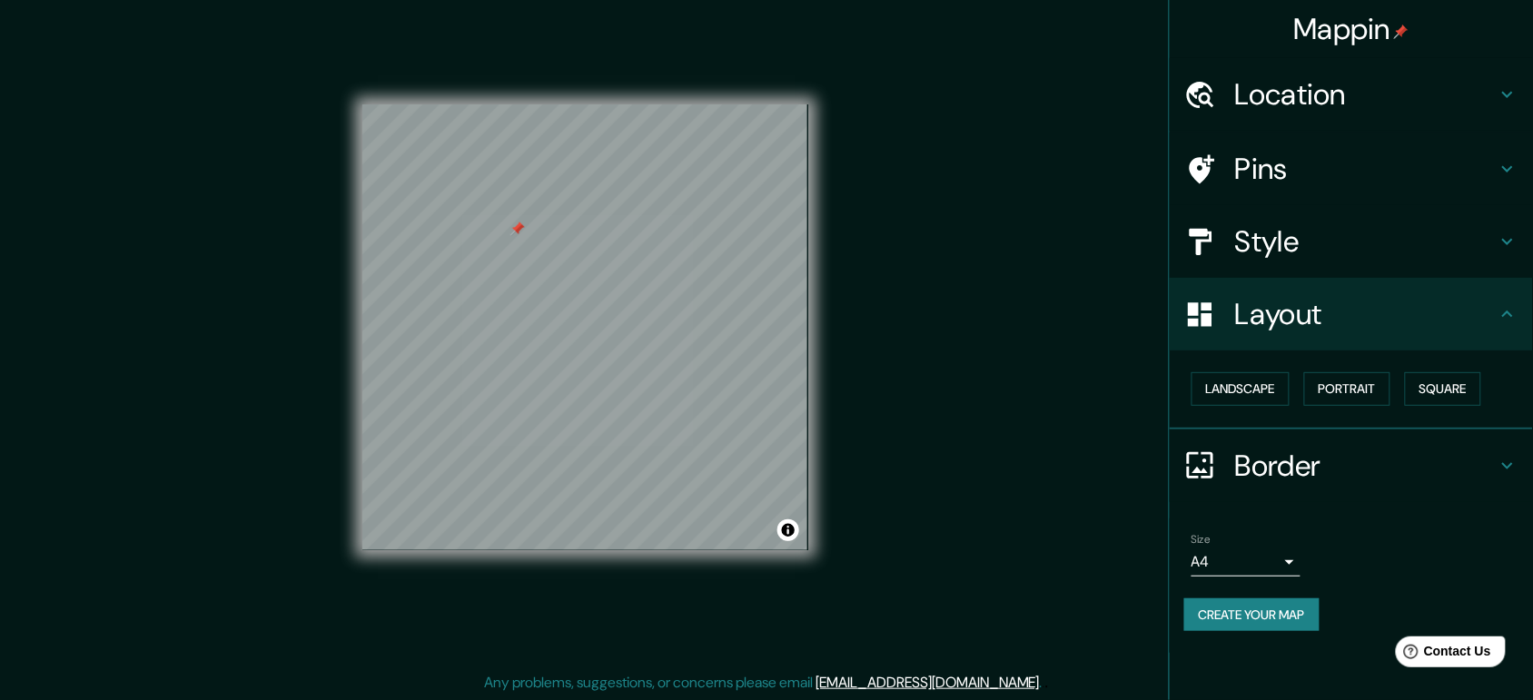
click at [1245, 466] on h4 "Border" at bounding box center [1366, 466] width 262 height 36
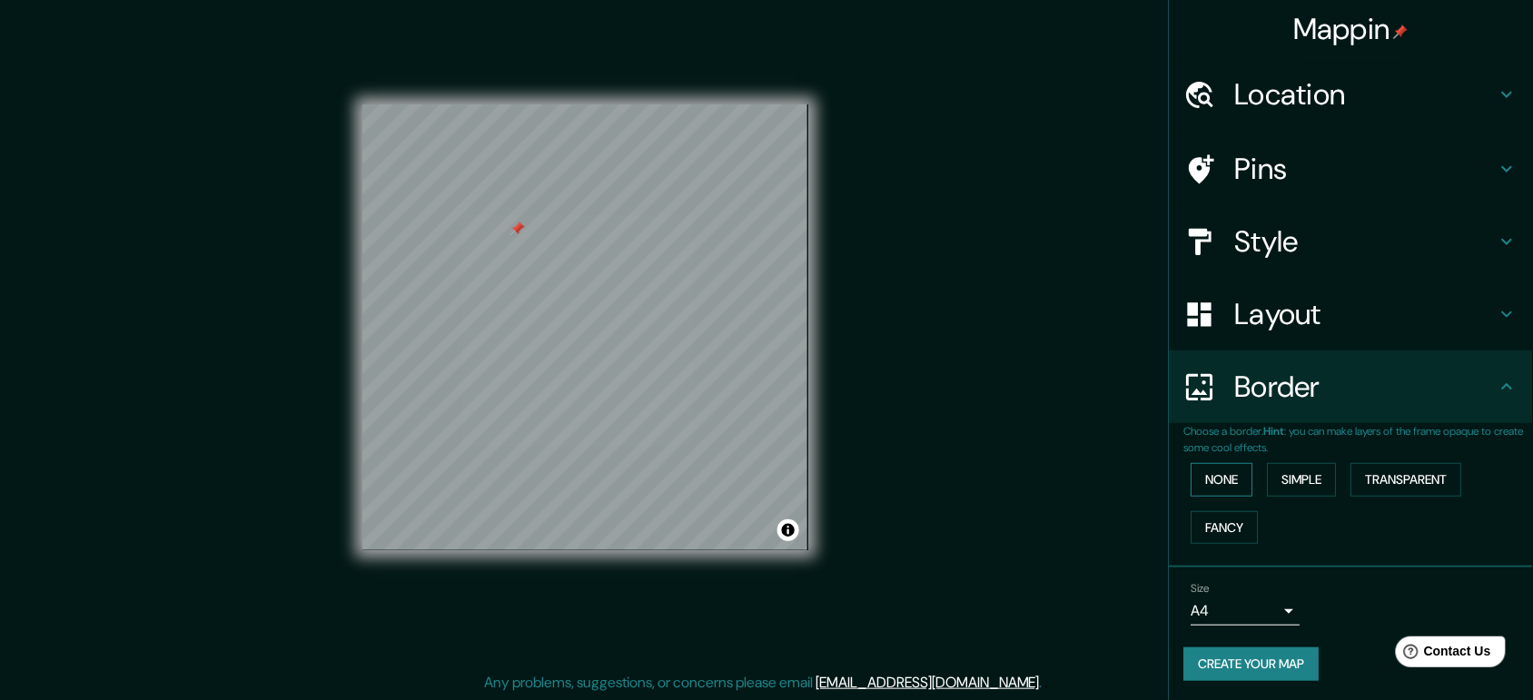
click at [1197, 463] on button "None" at bounding box center [1223, 480] width 62 height 34
click at [1196, 533] on button "Fancy" at bounding box center [1225, 528] width 67 height 34
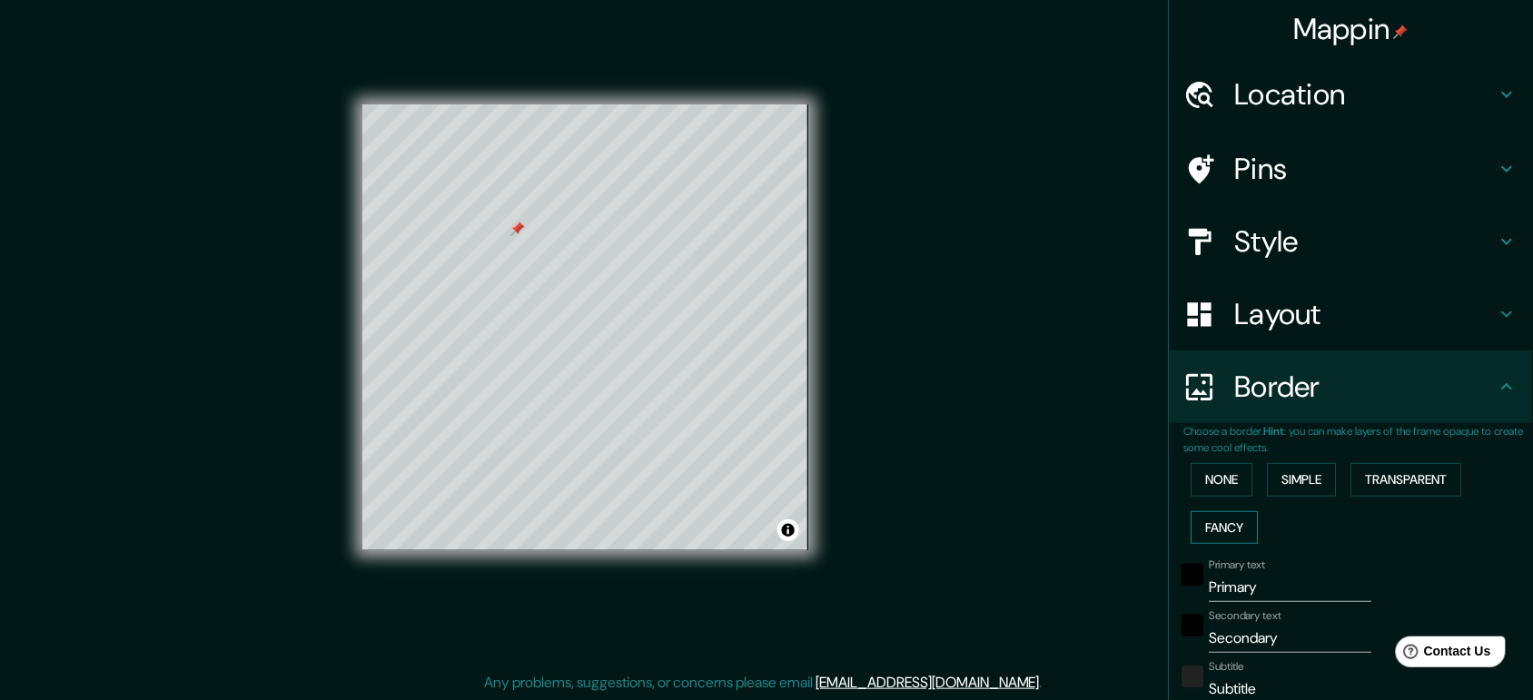
drag, startPoint x: 1197, startPoint y: 529, endPoint x: 1202, endPoint y: 520, distance: 10.2
click at [1199, 524] on button "Fancy" at bounding box center [1225, 528] width 67 height 34
type input "39"
type input "20"
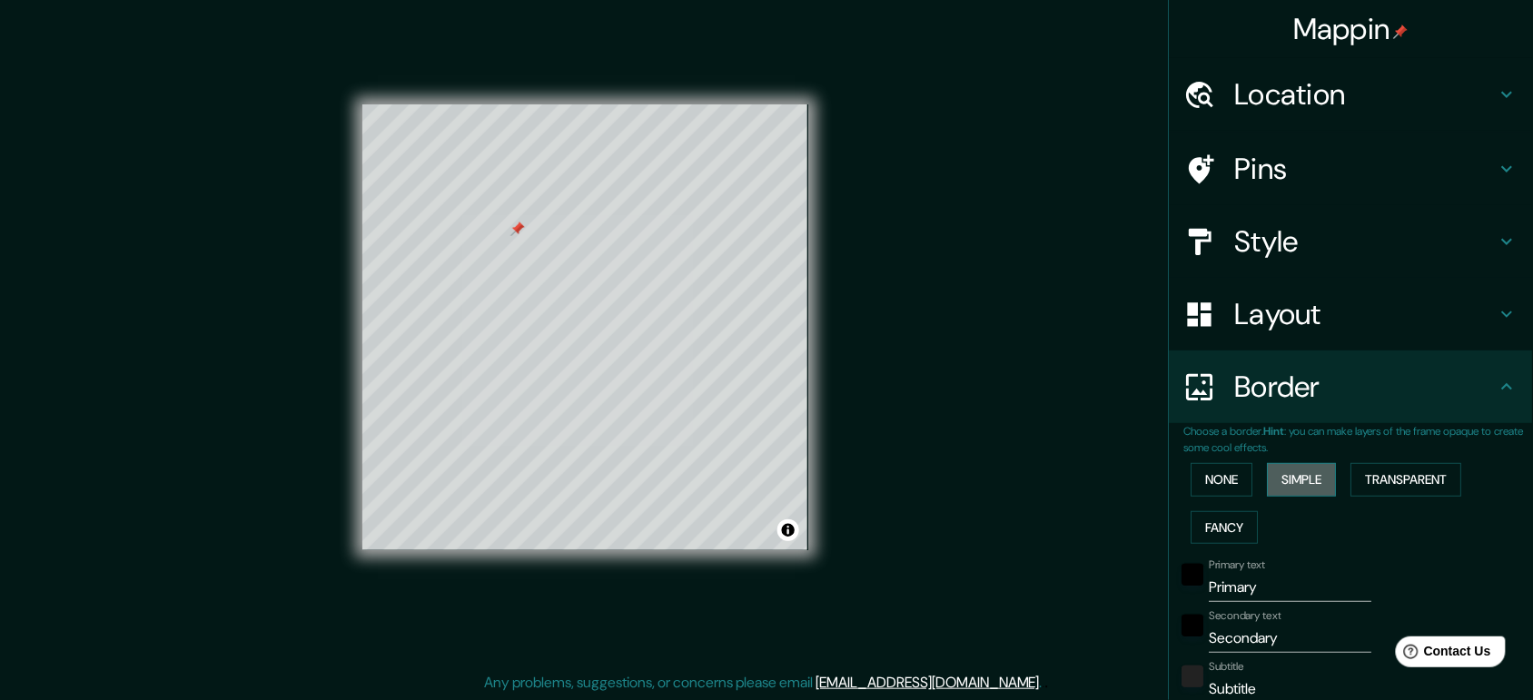
click at [1278, 474] on button "Simple" at bounding box center [1302, 480] width 69 height 34
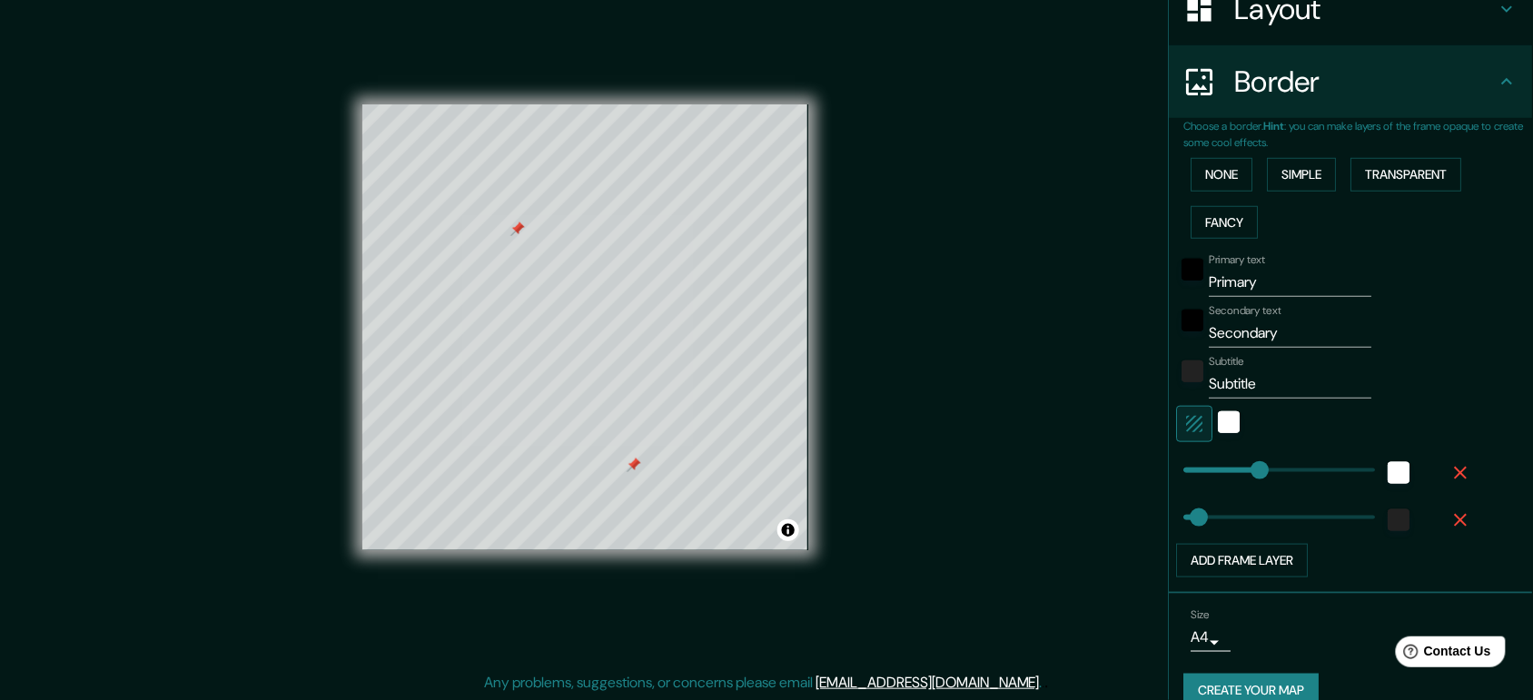
type input "39"
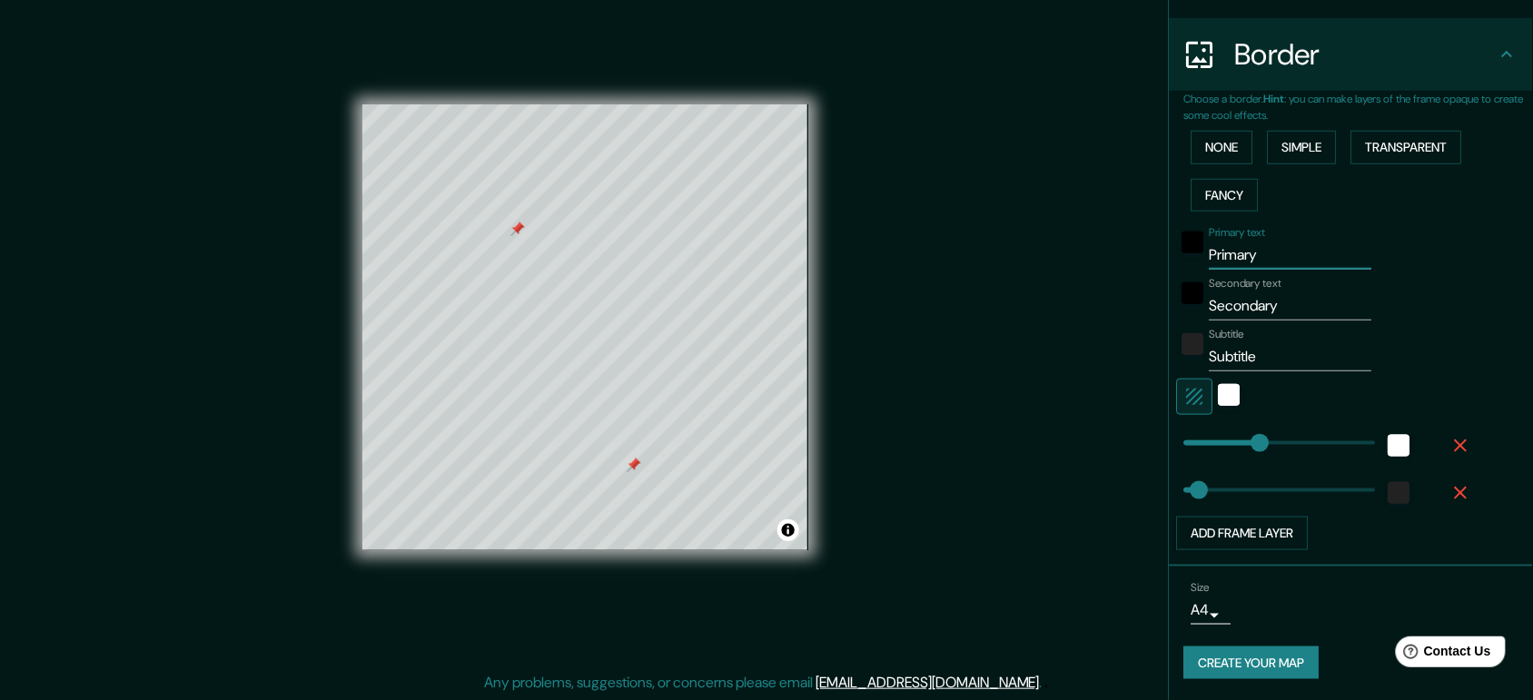
click at [1249, 255] on input "Primary" at bounding box center [1291, 255] width 163 height 29
type input "39"
type input "E"
type input "39"
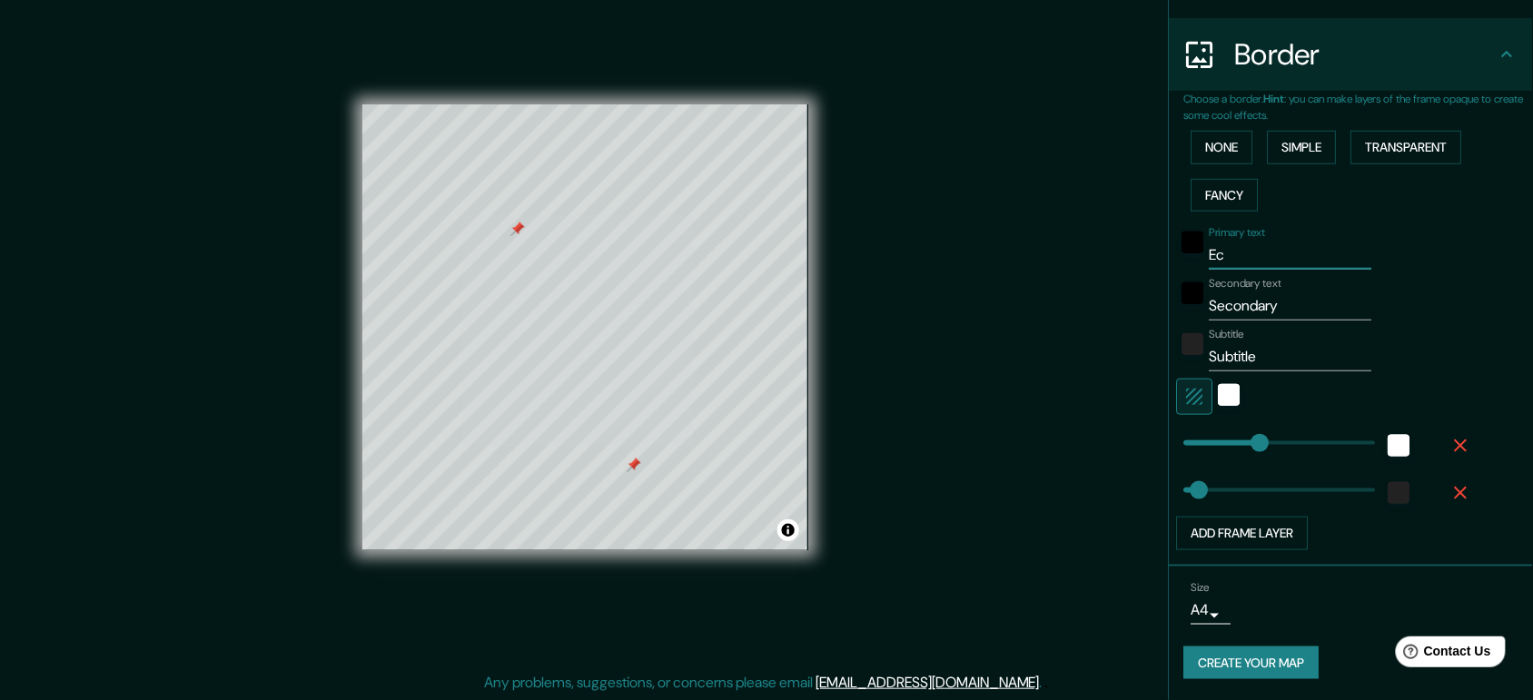
type input "Ecu"
type input "39"
type input "Ecua"
type input "39"
type input "Ecuad"
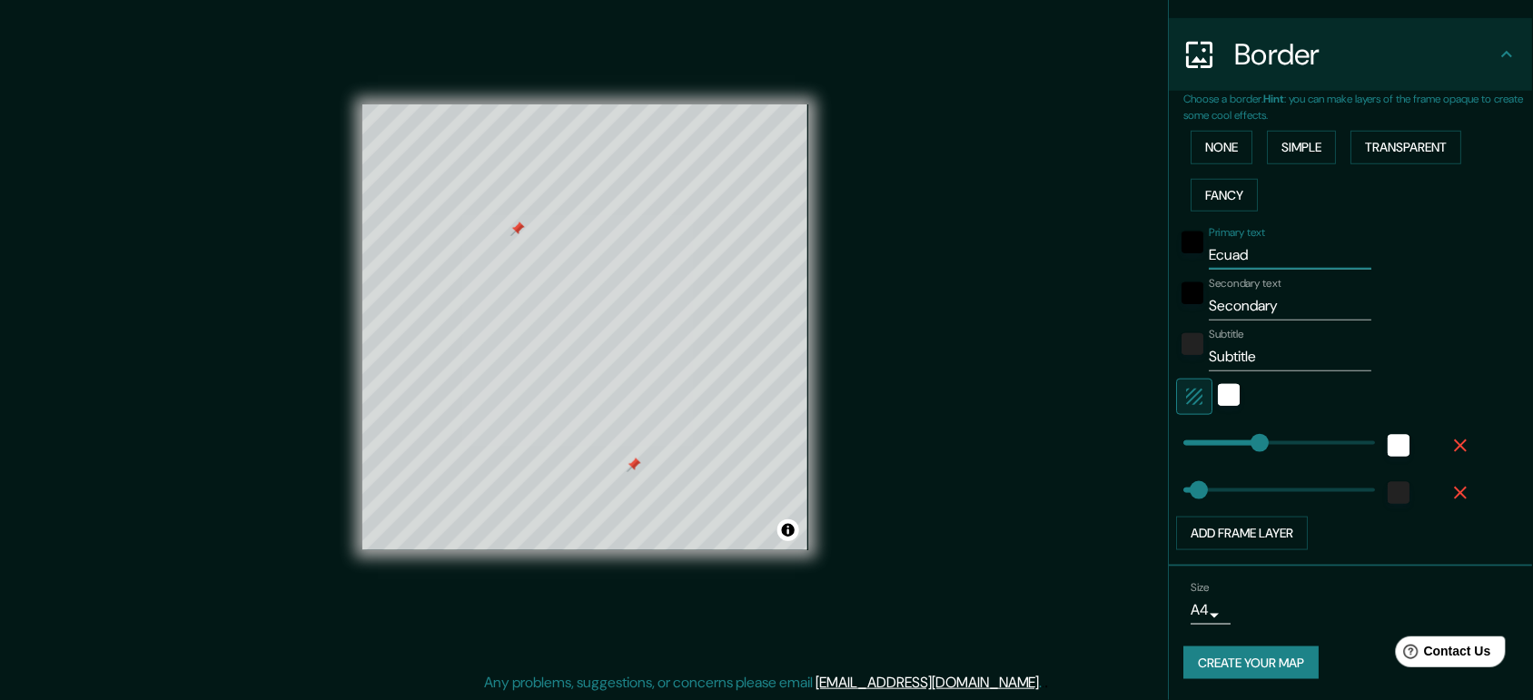
type input "39"
type input "Ecuado"
type input "39"
type input "[GEOGRAPHIC_DATA]"
type input "39"
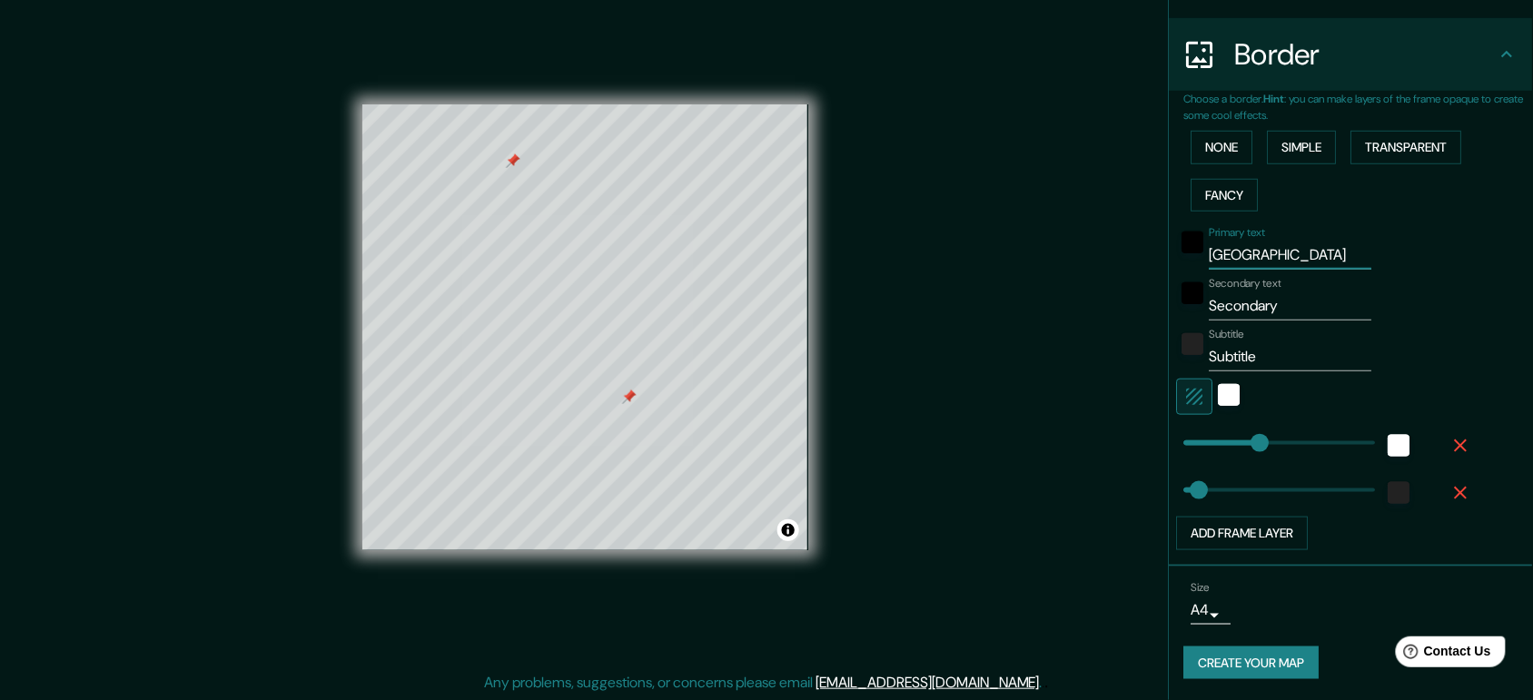
drag, startPoint x: 630, startPoint y: 468, endPoint x: 630, endPoint y: 388, distance: 79.9
click at [629, 391] on div at bounding box center [629, 397] width 15 height 15
click at [633, 392] on div at bounding box center [633, 388] width 15 height 15
type input "[GEOGRAPHIC_DATA]"
type input "39"
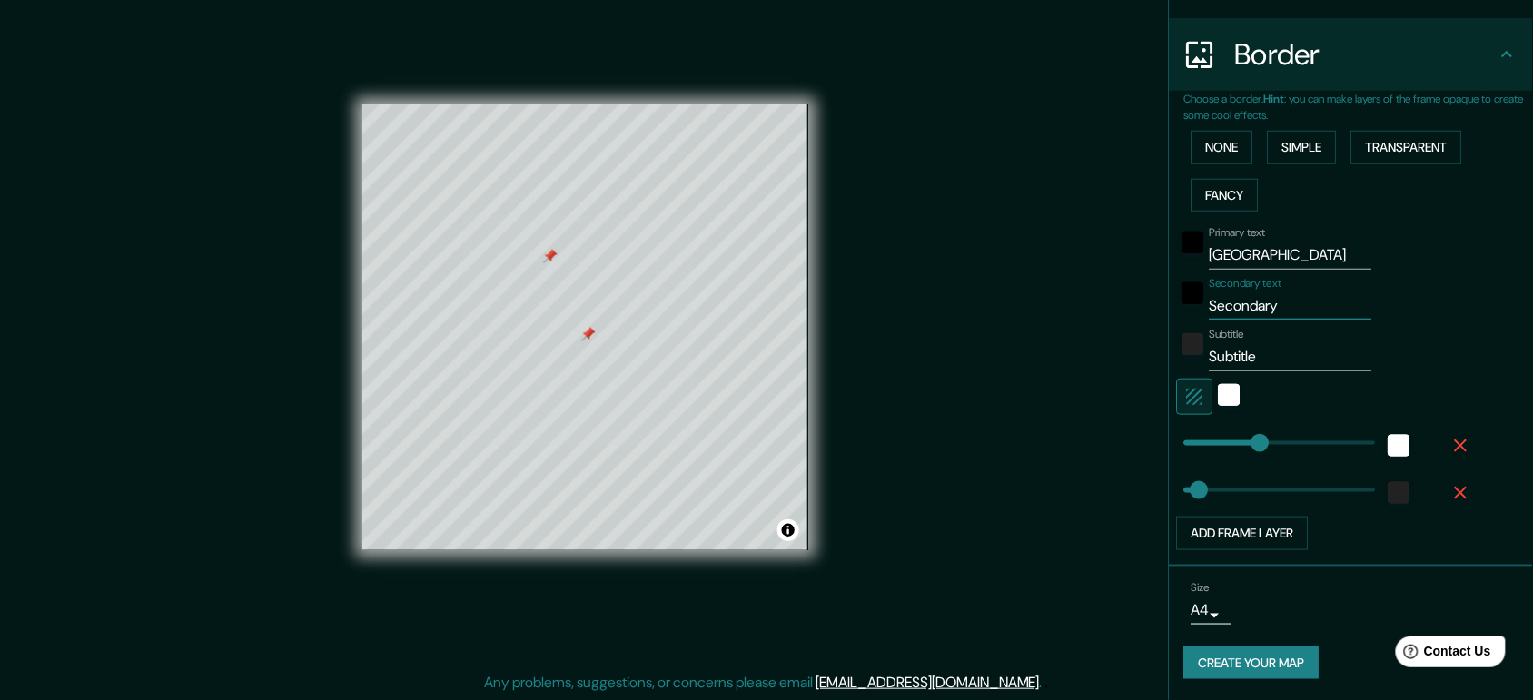
click at [1254, 300] on input "Secondary" at bounding box center [1291, 306] width 163 height 29
click at [1293, 298] on input "Secondary" at bounding box center [1291, 306] width 163 height 29
type input "Secondar"
type input "39"
type input "Seconda"
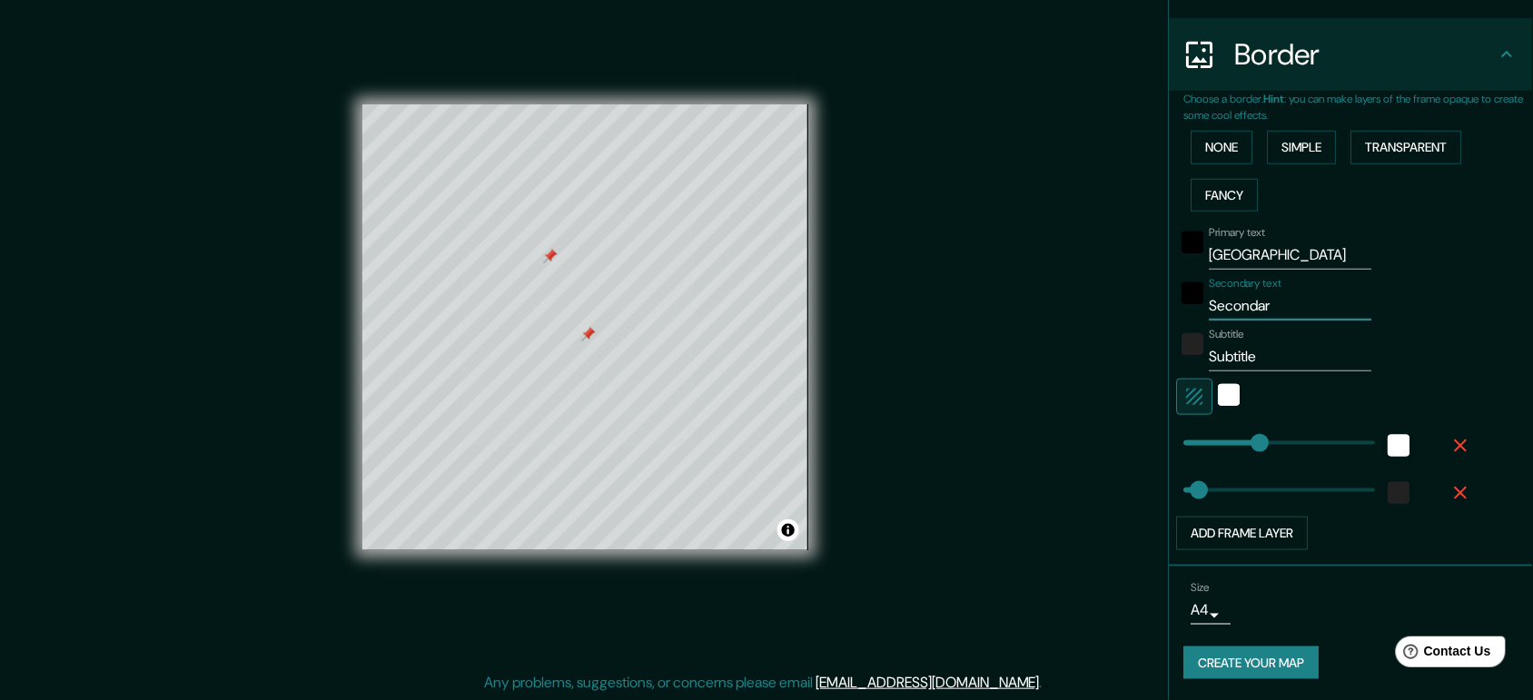
type input "39"
type input "Second"
type input "39"
type input "S"
type input "39"
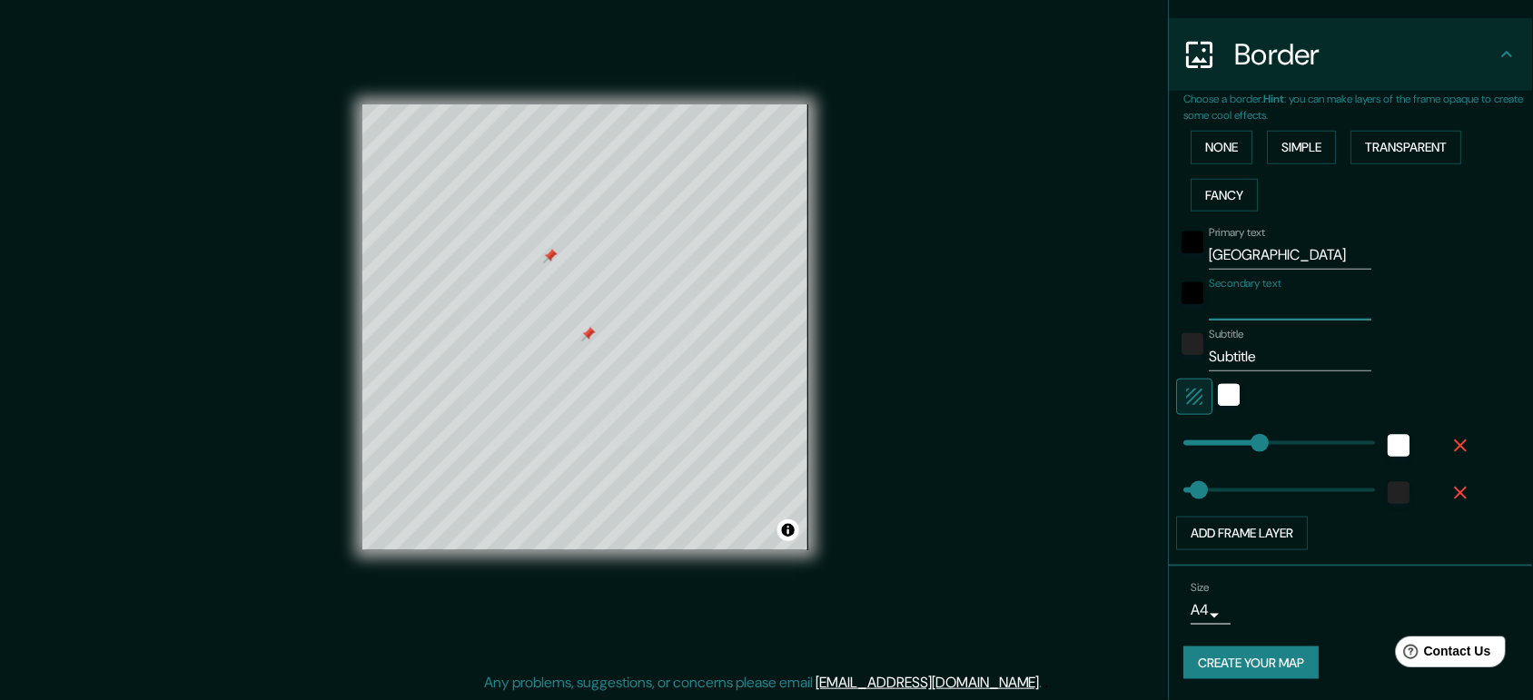
type input "39"
type input "M"
type input "39"
type input "Machal"
type input "39"
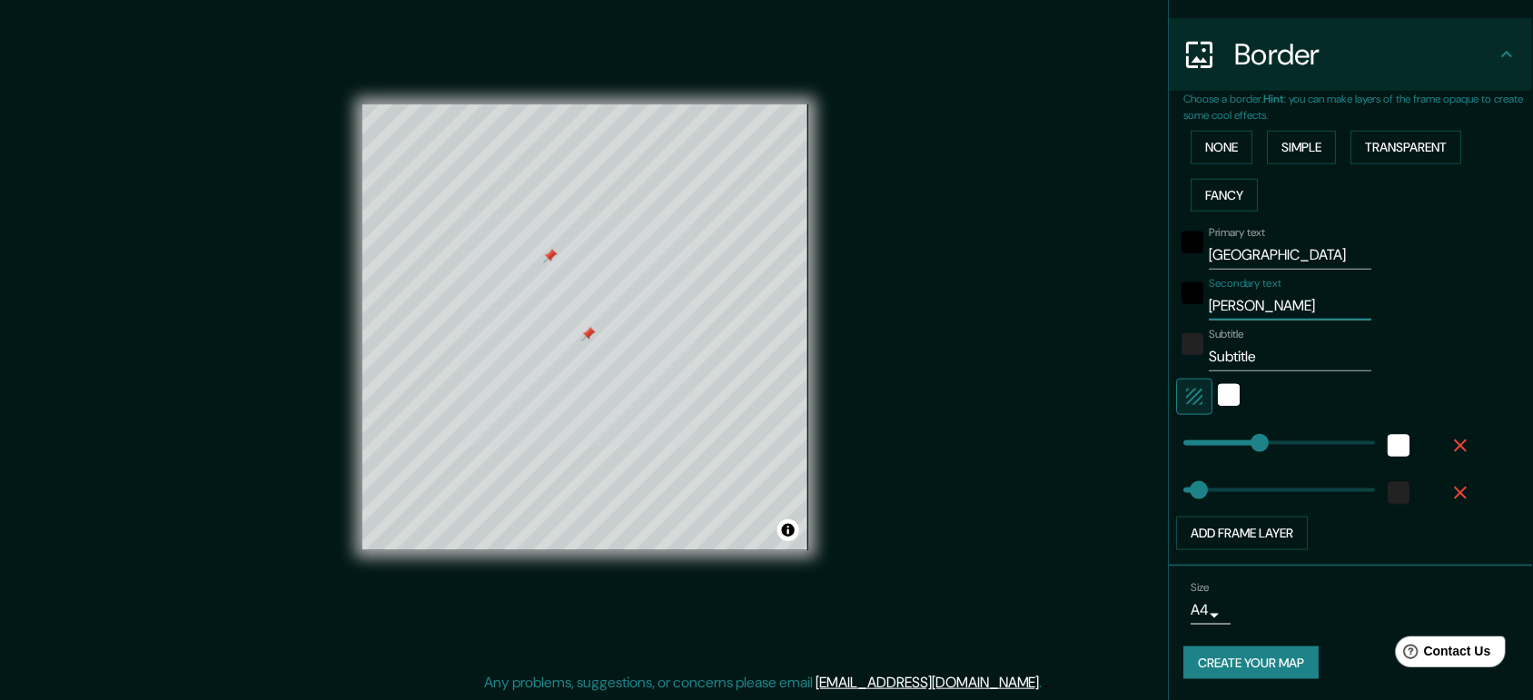
type input "[PERSON_NAME]"
type input "39"
type input "[PERSON_NAME]"
click at [1265, 359] on input "Subtitle" at bounding box center [1291, 356] width 163 height 29
type input "Subtitl"
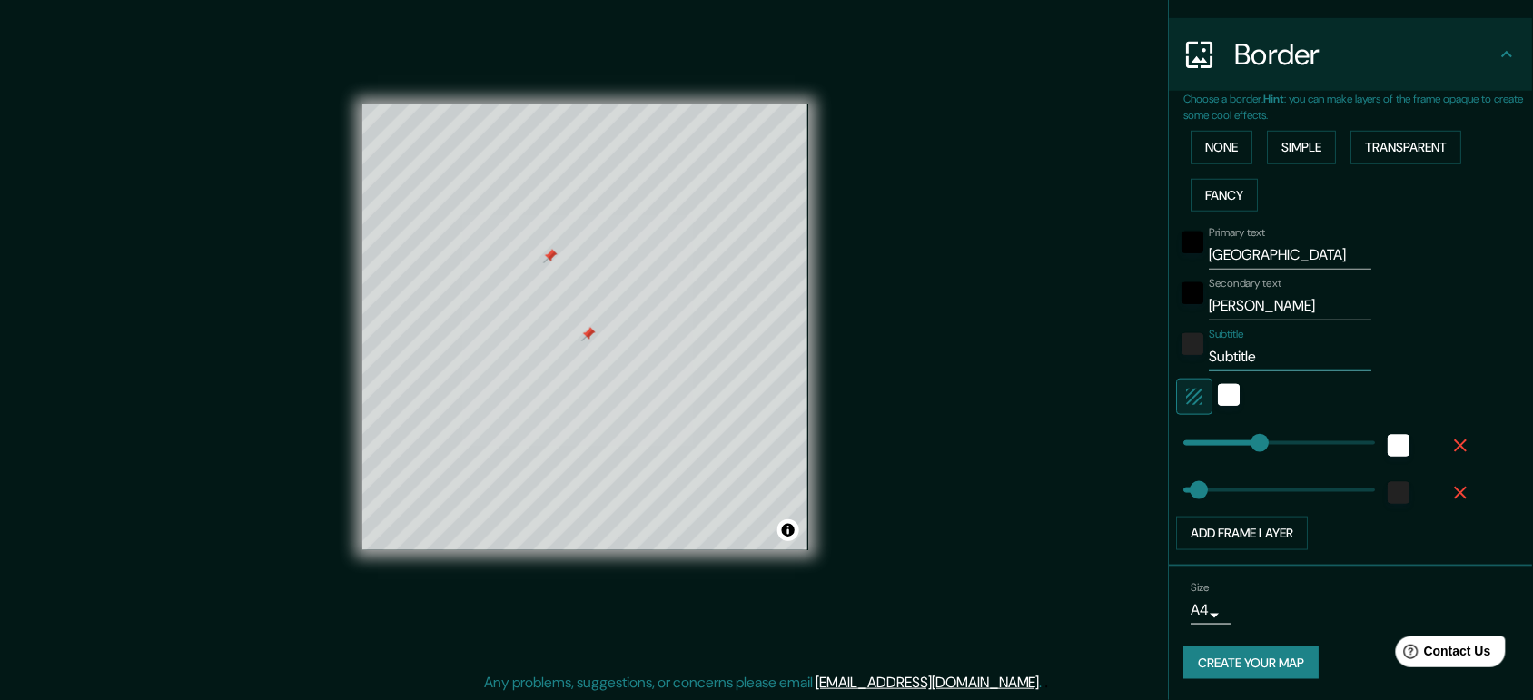
type input "39"
type input "Su"
type input "39"
type input "S"
type input "39"
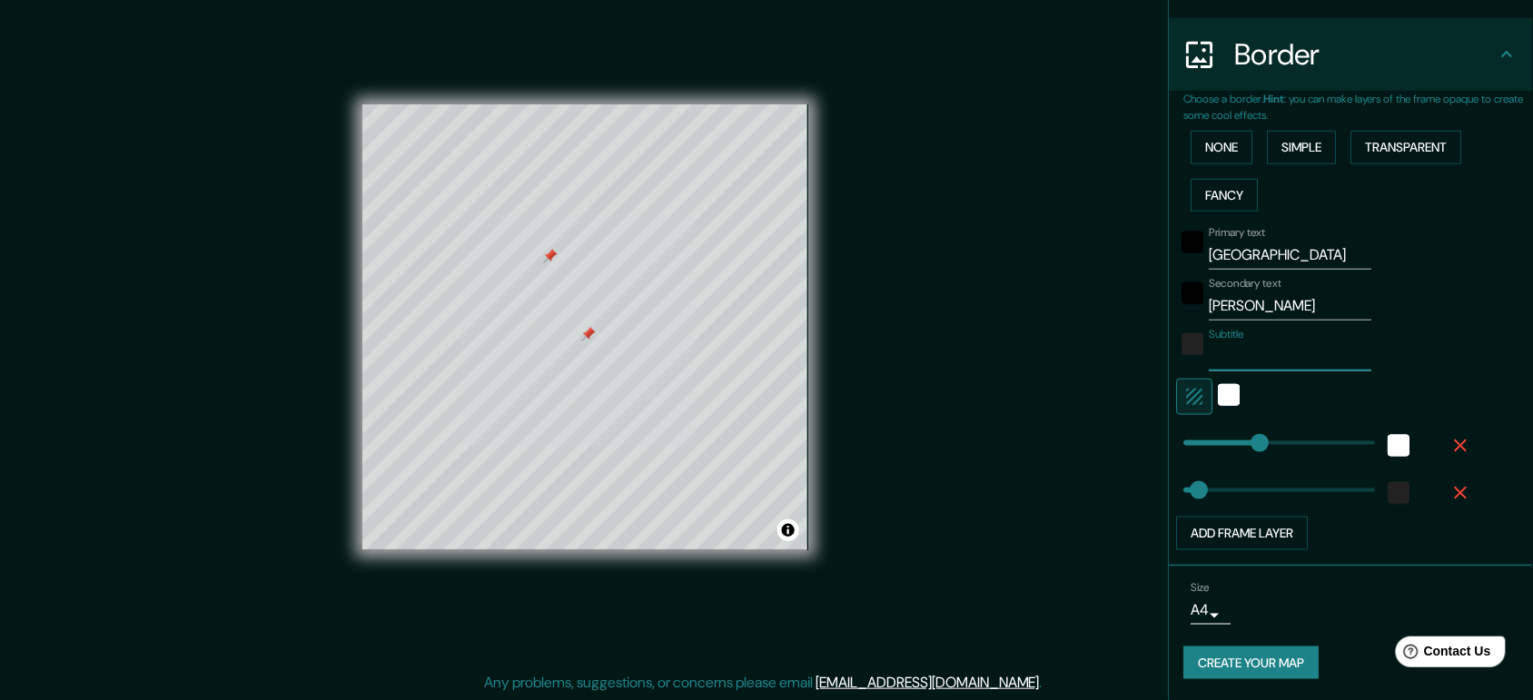
type input "F"
type input "39"
type input "Fe"
type input "39"
type input "Fel"
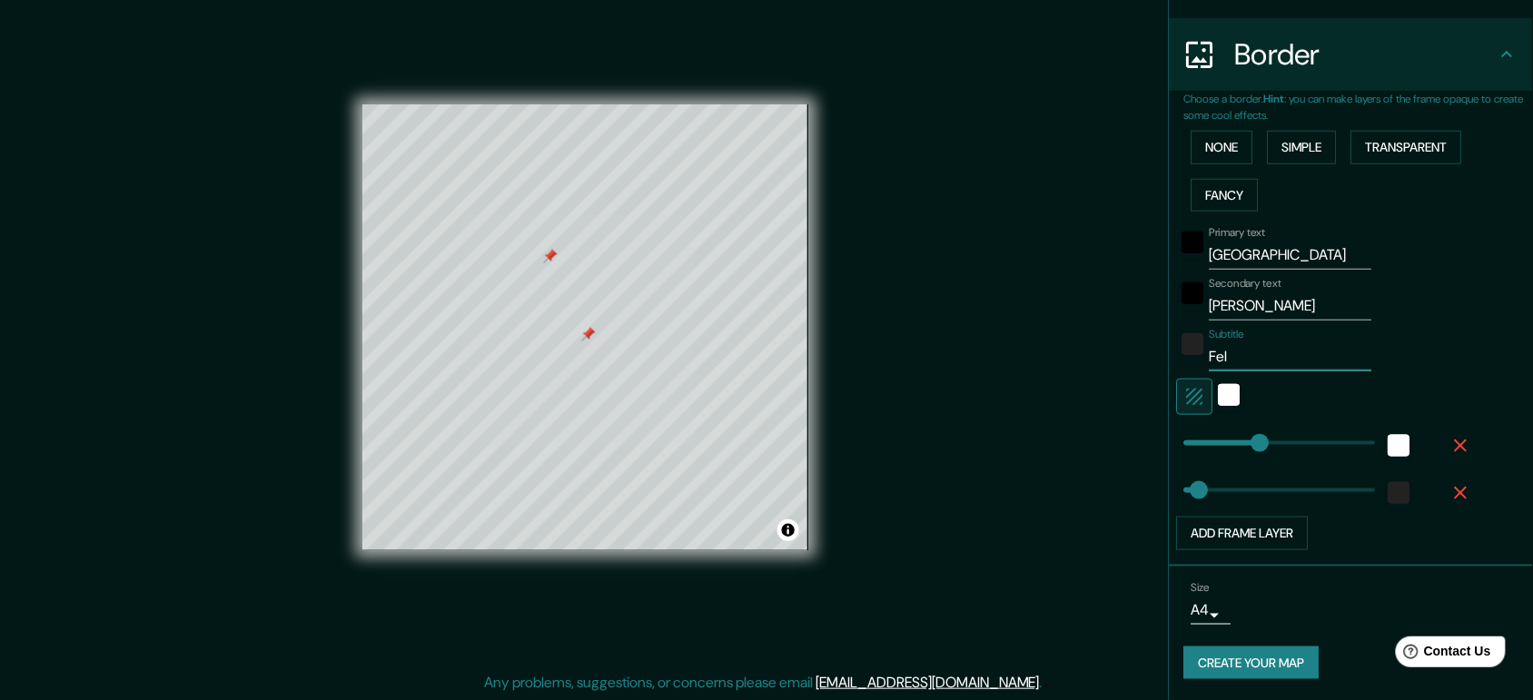
type input "39"
type input "Feluz"
type input "39"
type input "Feluz"
type input "39"
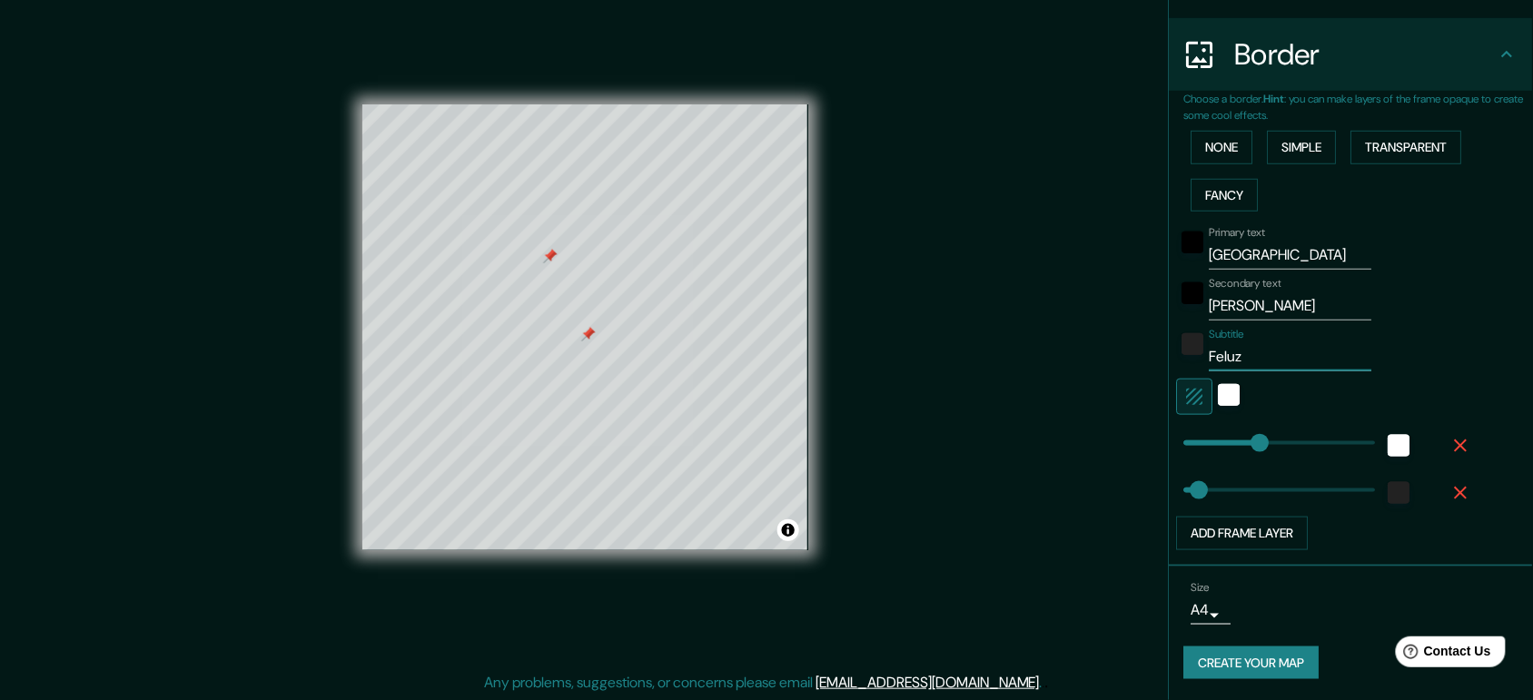
type input "Feluz c"
type input "39"
type input "Feluz"
type input "39"
type input "Feluz"
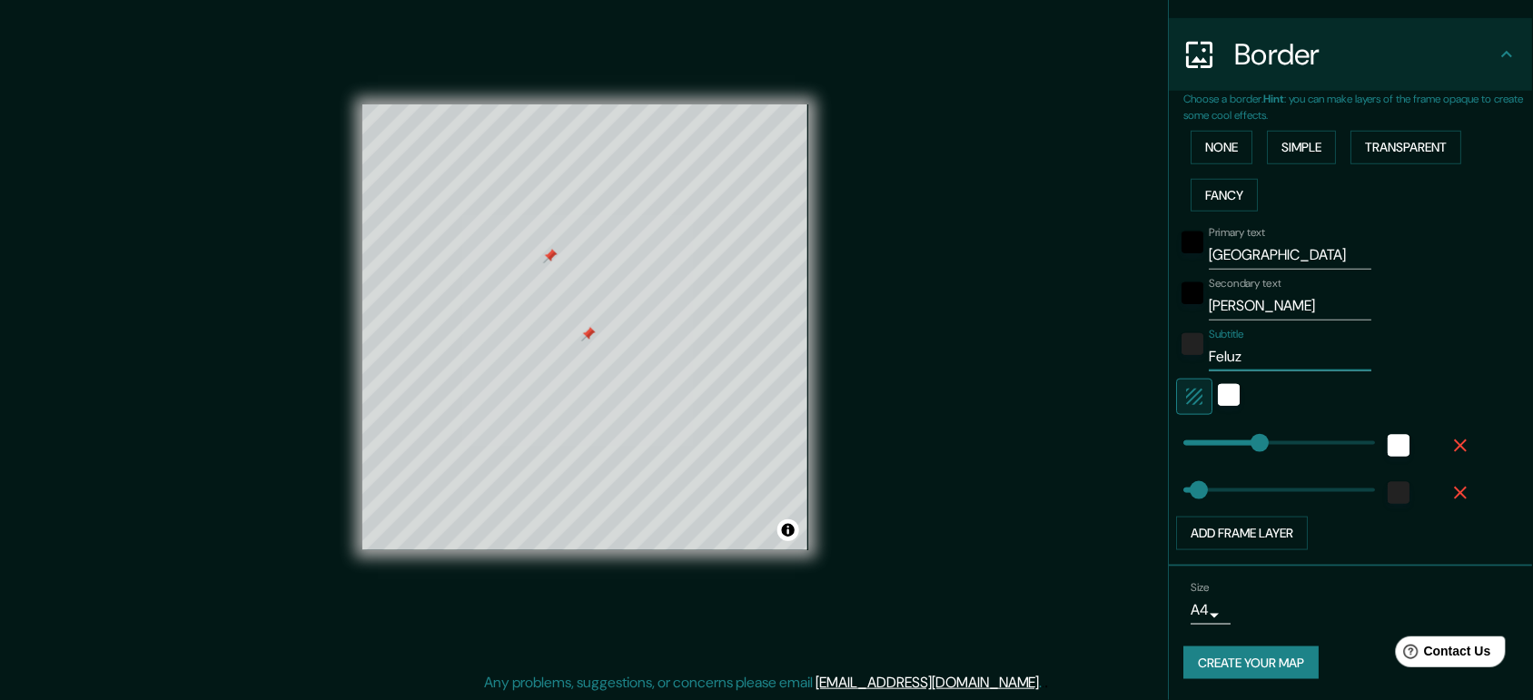
type input "39"
type input "Felu"
type input "39"
type input "Fel"
type input "39"
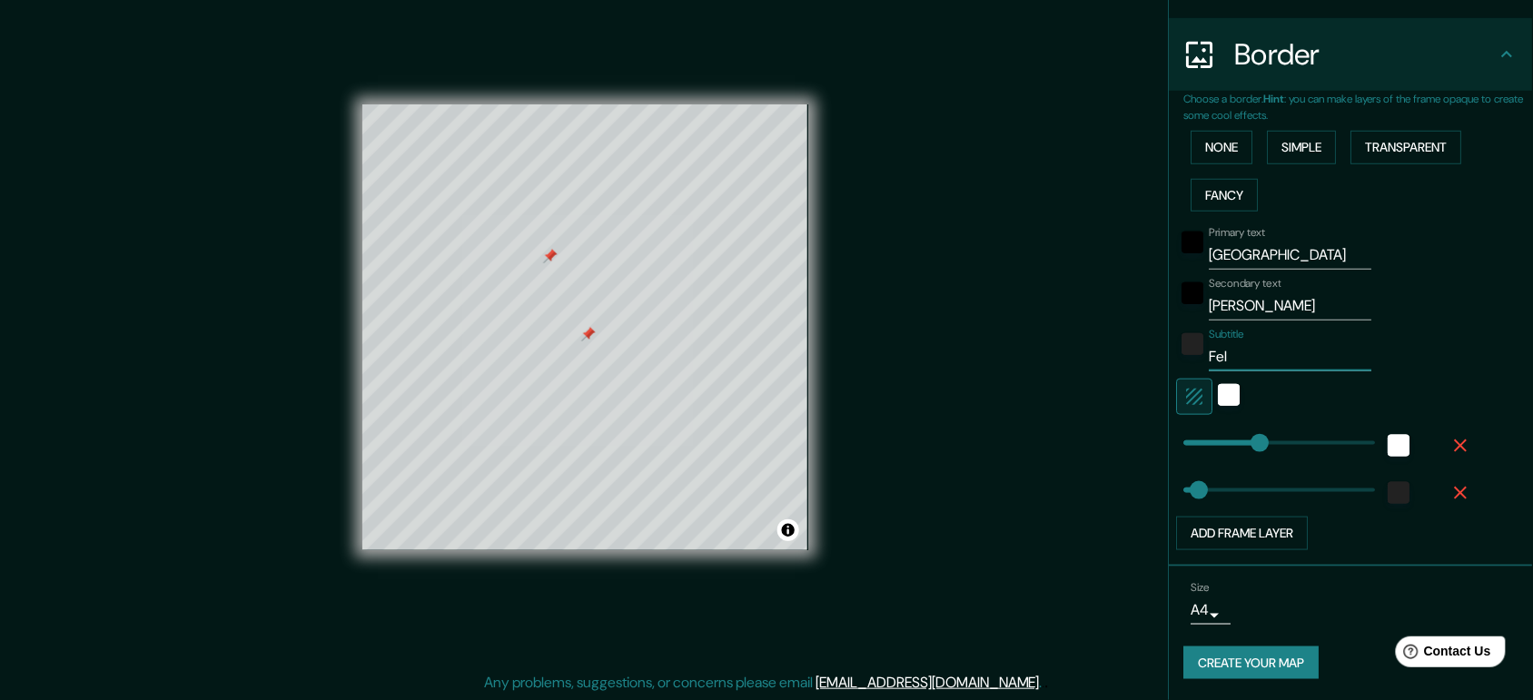
type input "Feli"
type input "39"
type input "Feliz c"
type input "39"
type input "Feliz cum"
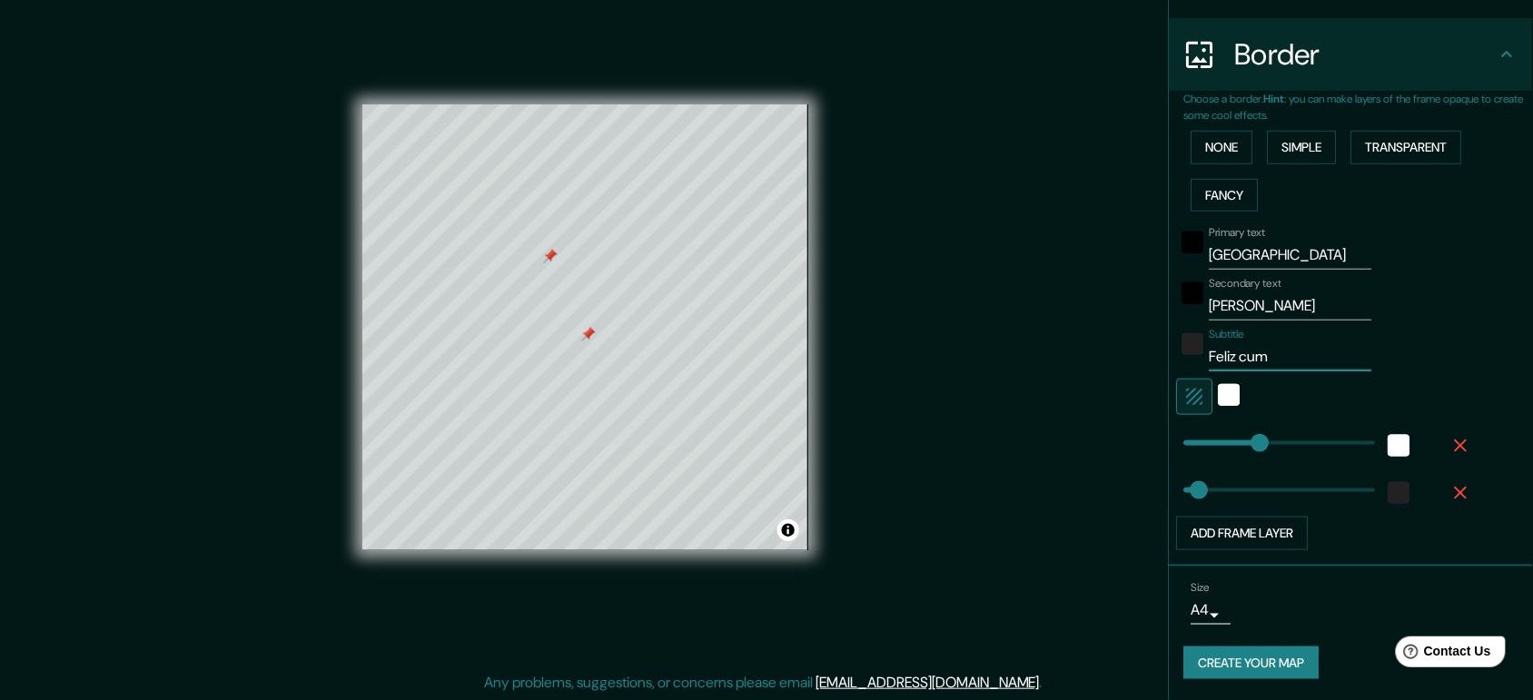
type input "39"
type input "Feliz cump"
type input "39"
type input "Feliz cumpl"
type input "39"
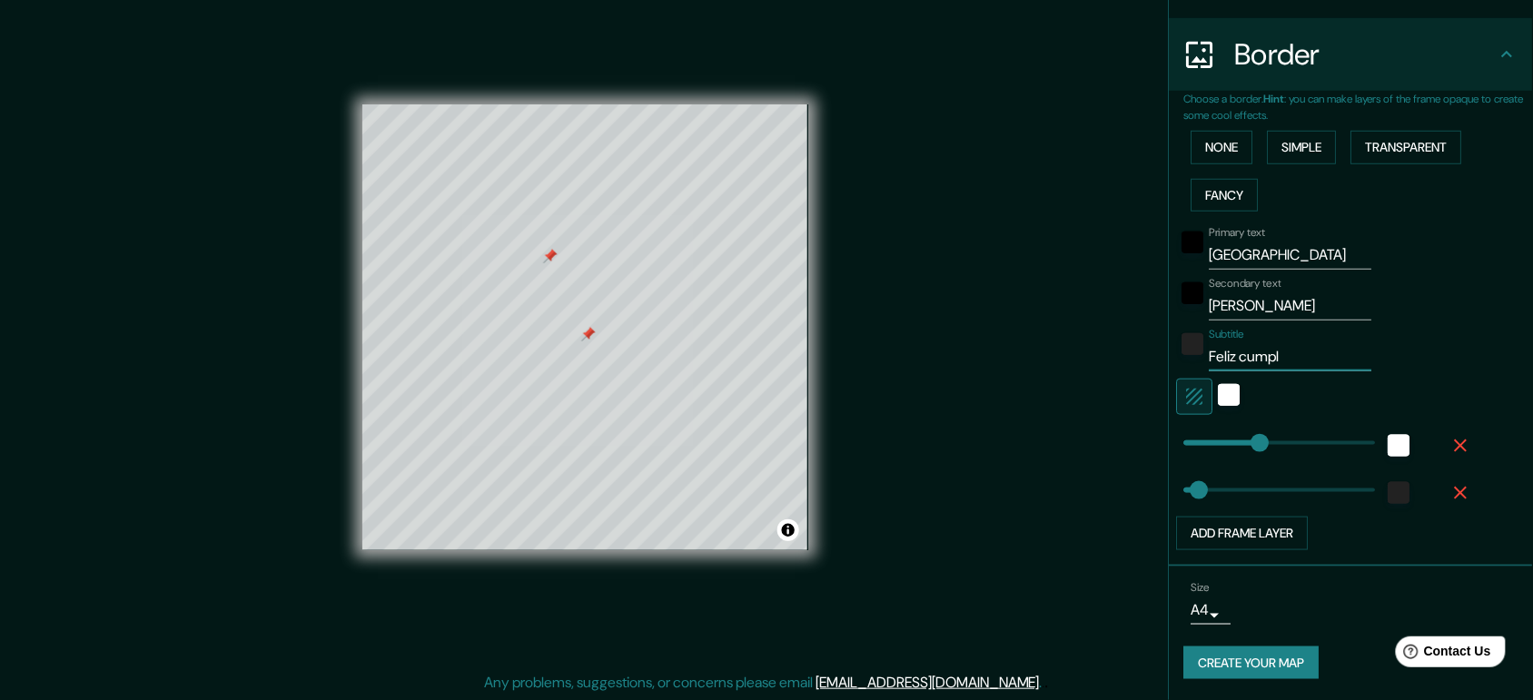
type input "Feliz cumple"
type input "39"
type input "Feliz cumplea"
type input "39"
type input "Feliz cumpleañ"
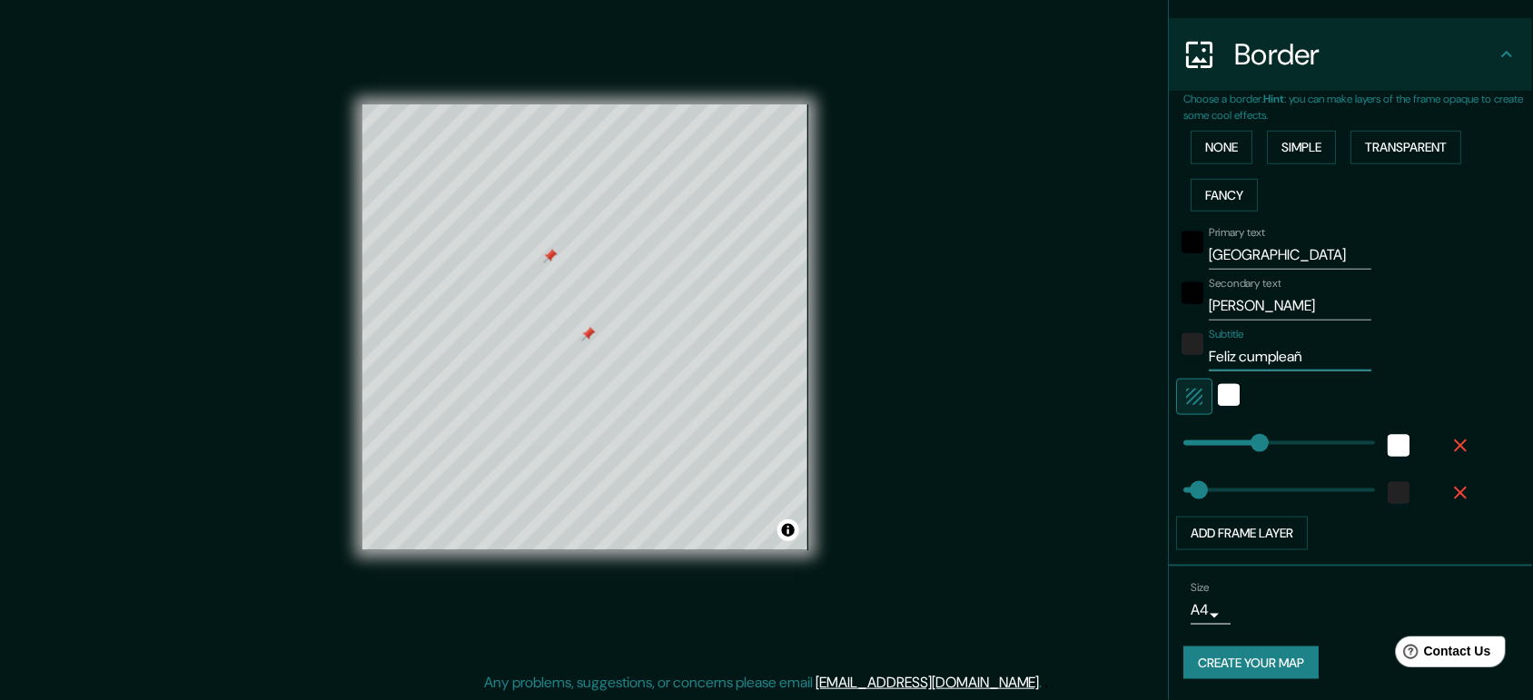
type input "39"
type input "Feliz cumpleaño"
type input "39"
type input "Feliz cumpleaños"
type input "39"
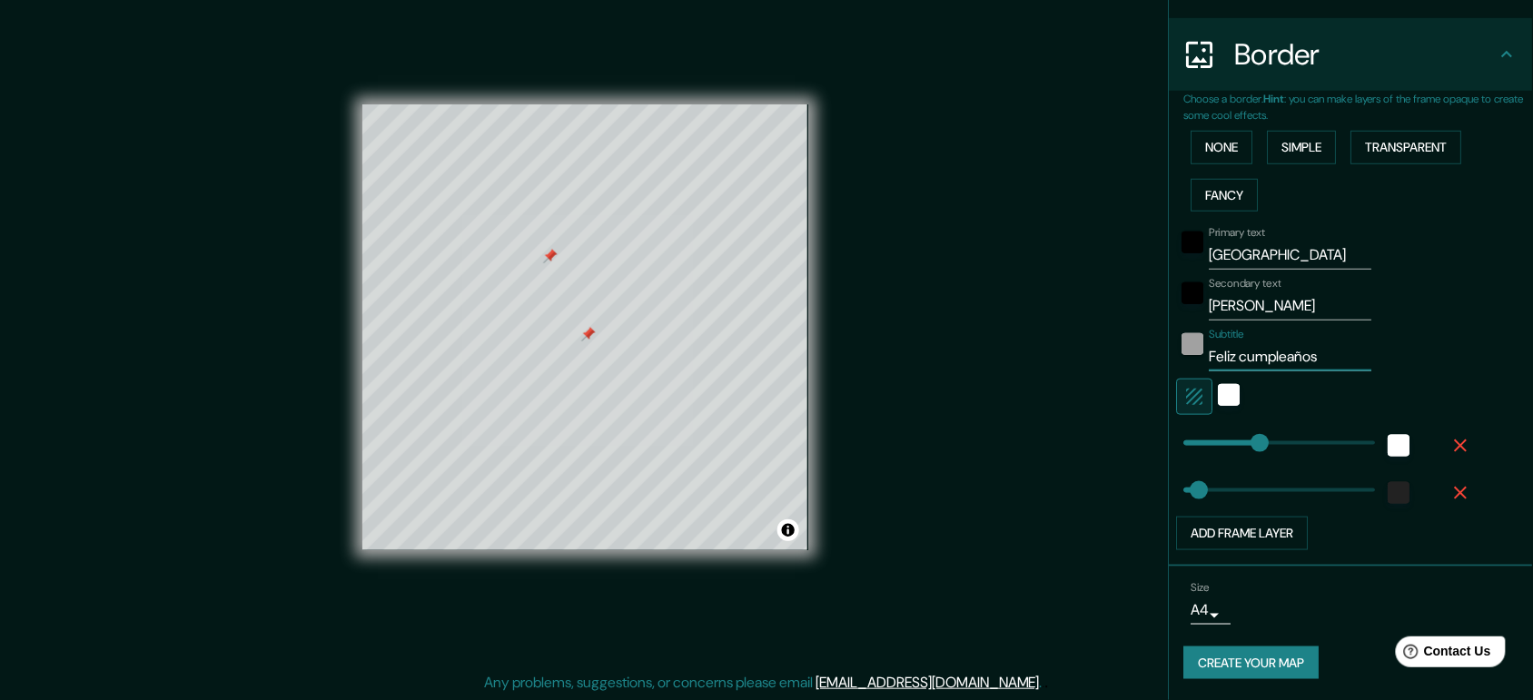
type input "Feliz cumpleaños"
click at [1183, 346] on div "color-222222" at bounding box center [1194, 344] width 22 height 22
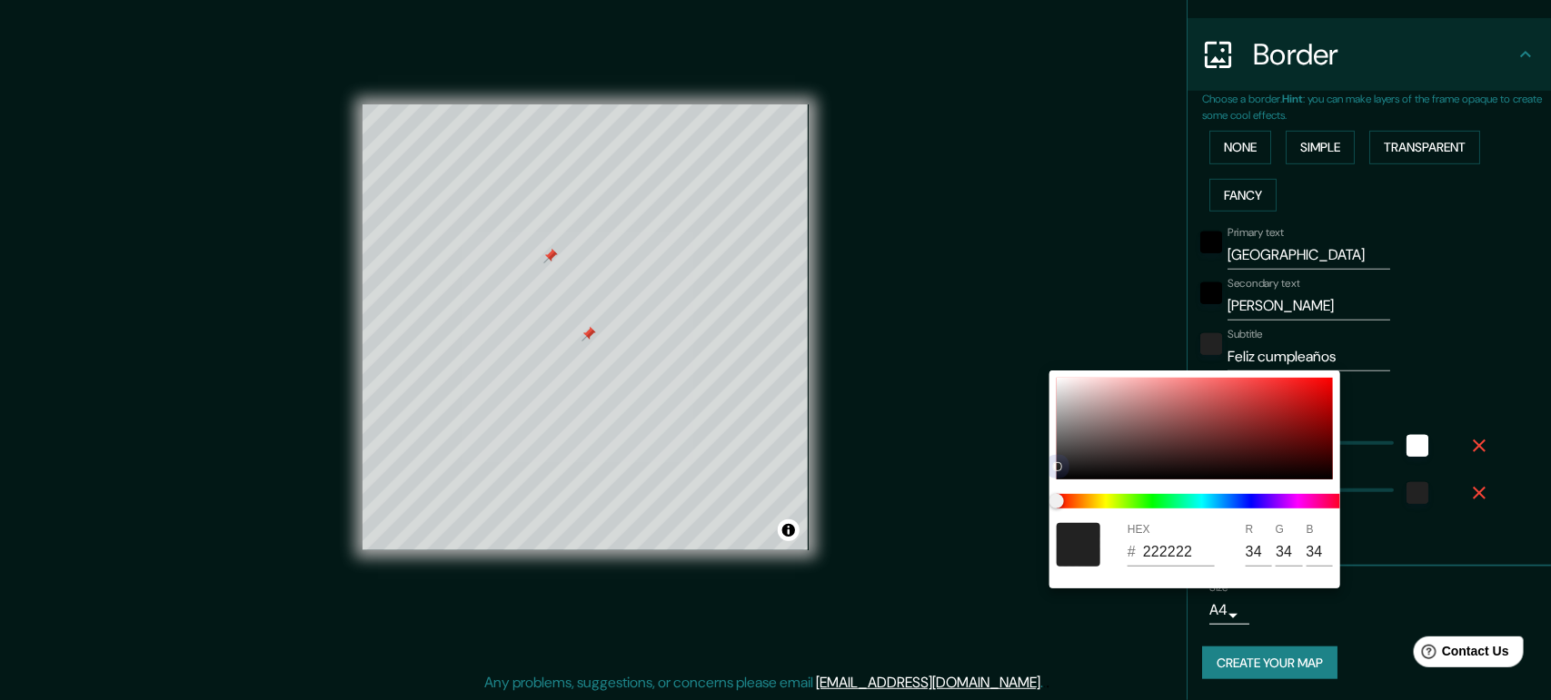
click at [1231, 421] on div at bounding box center [1194, 429] width 276 height 102
type input "39"
type input "923636"
type input "146"
type input "54"
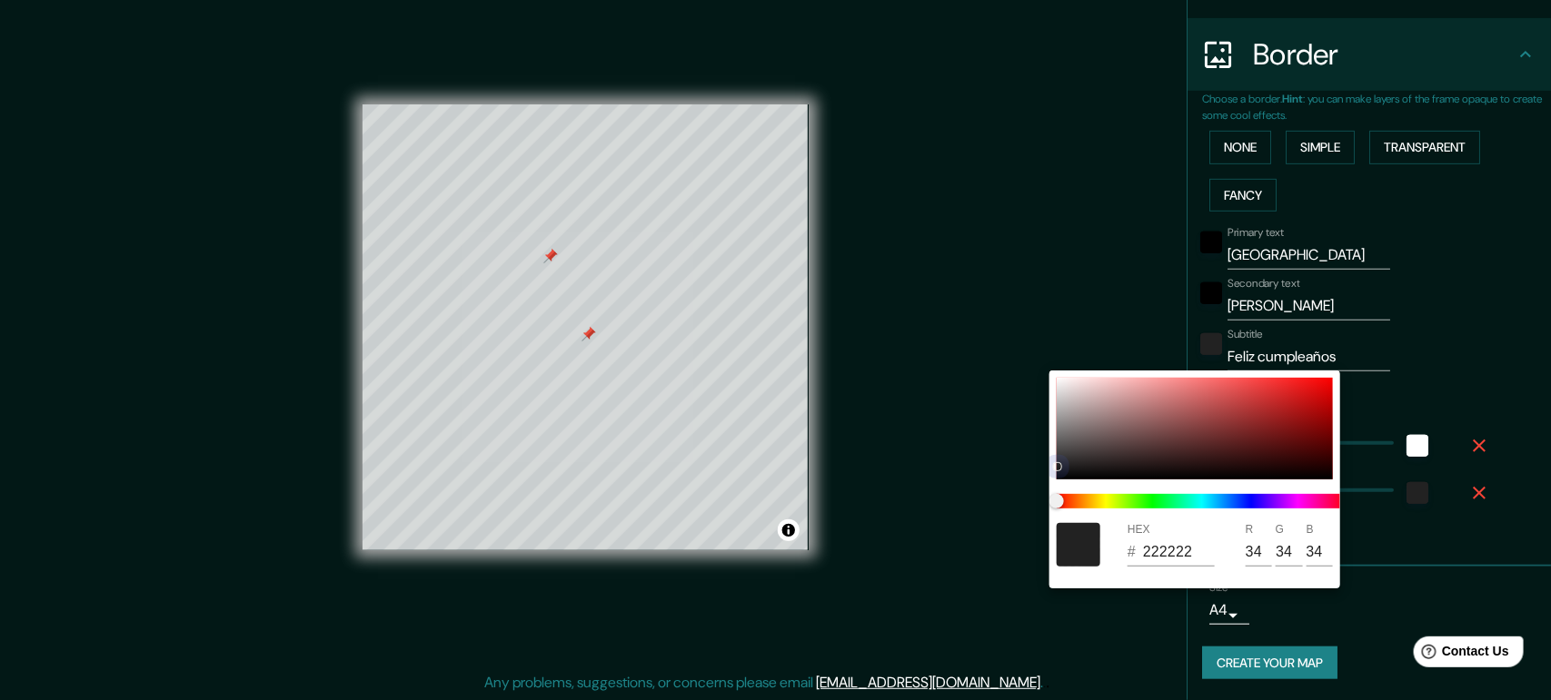
type input "54"
click at [1295, 418] on div at bounding box center [1194, 429] width 276 height 102
type input "39"
type input "9C1515"
type input "156"
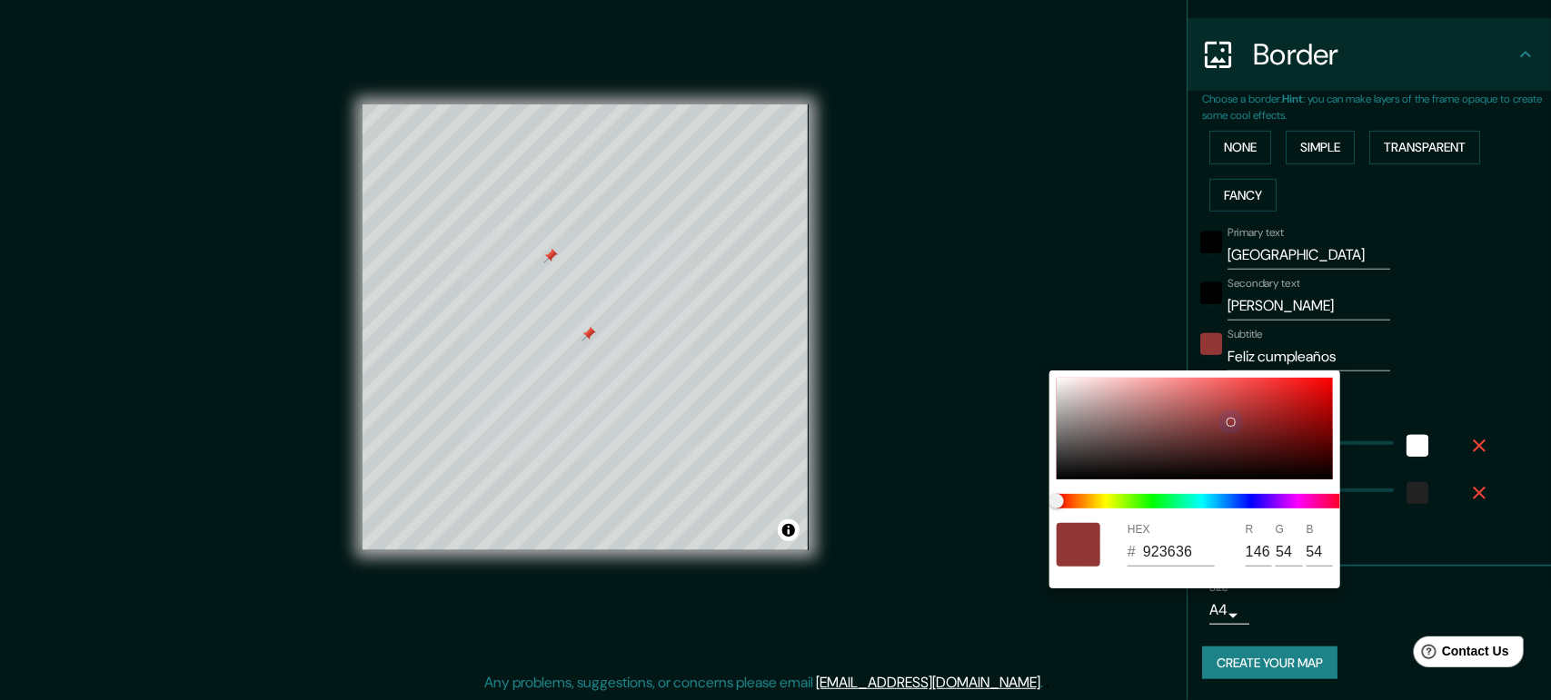
type input "21"
click at [1263, 501] on span at bounding box center [1201, 501] width 291 height 15
type input "39"
type input "36149C"
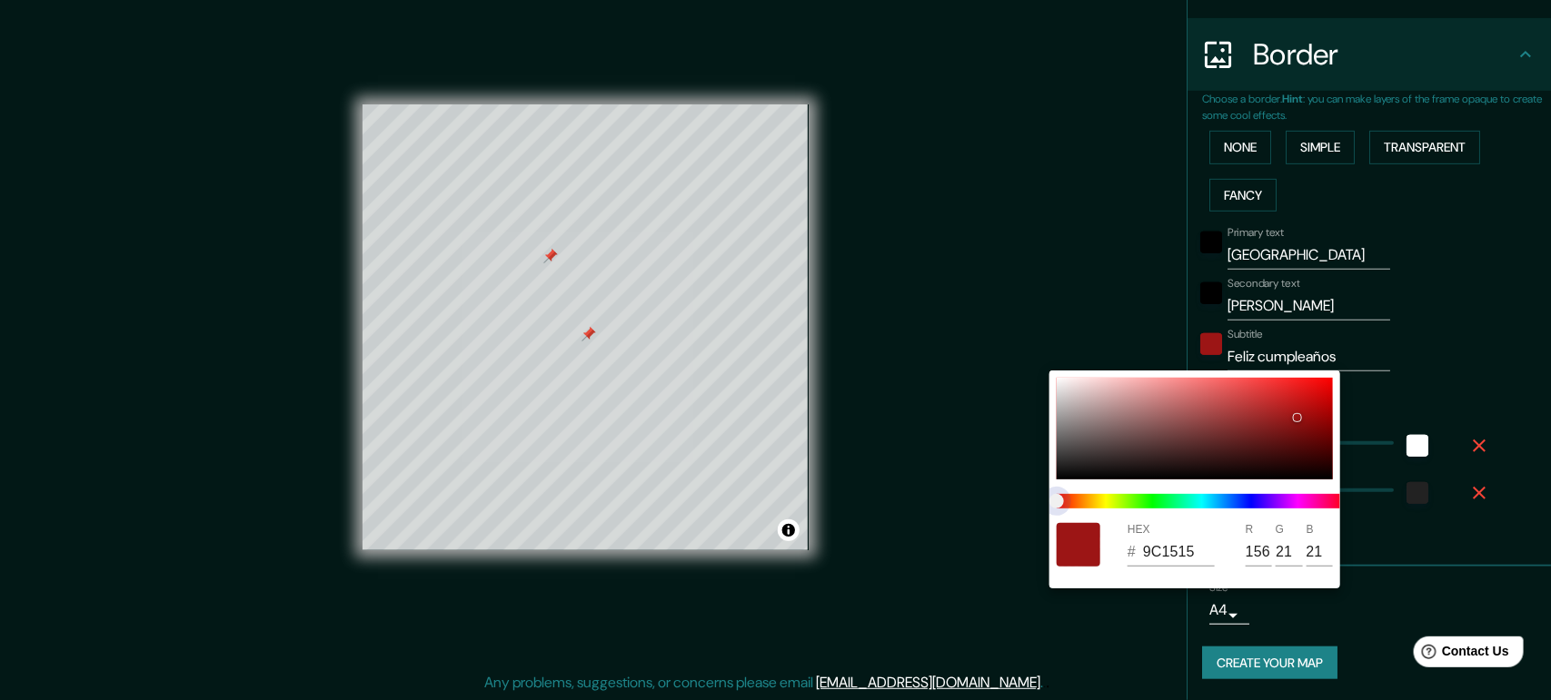
type input "54"
type input "20"
type input "156"
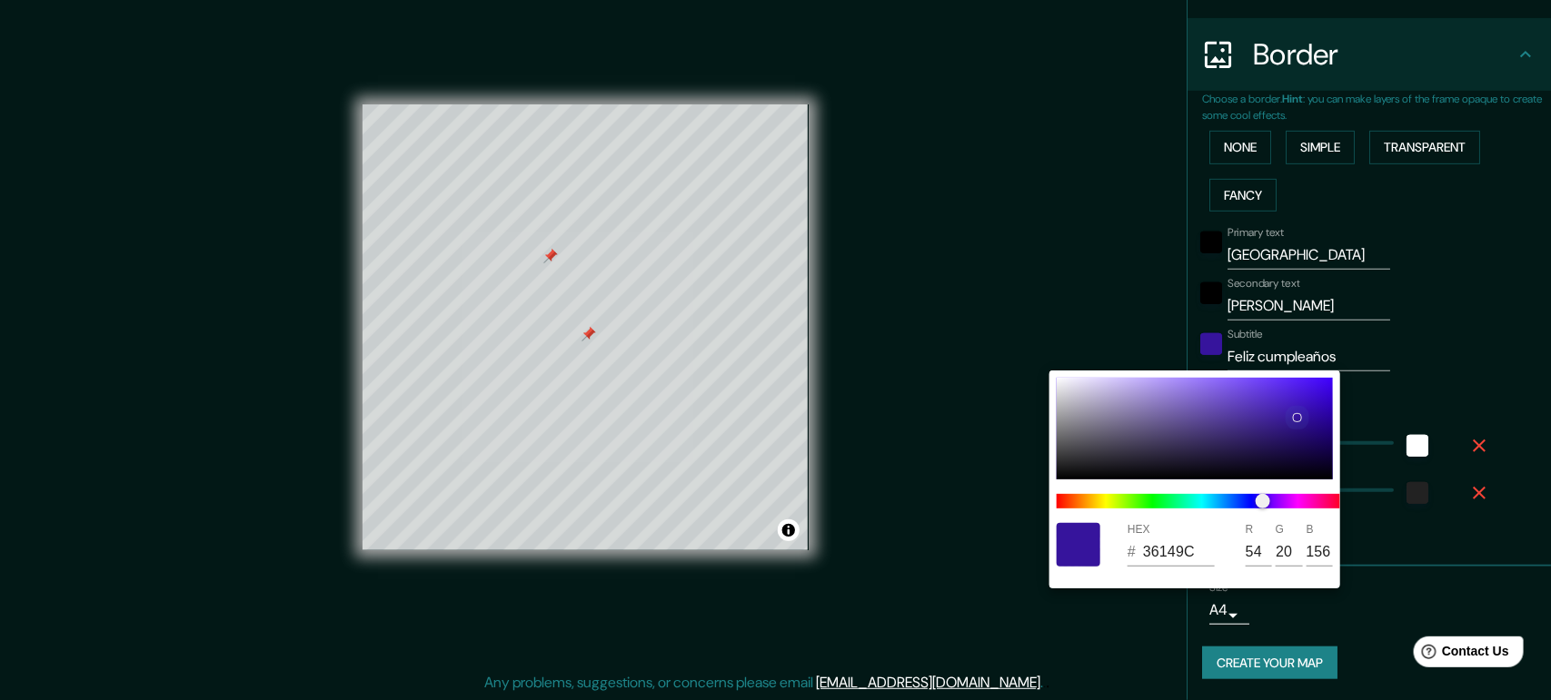
click at [1174, 413] on div at bounding box center [1194, 429] width 276 height 102
type input "39"
type input "7260A7"
type input "114"
type input "96"
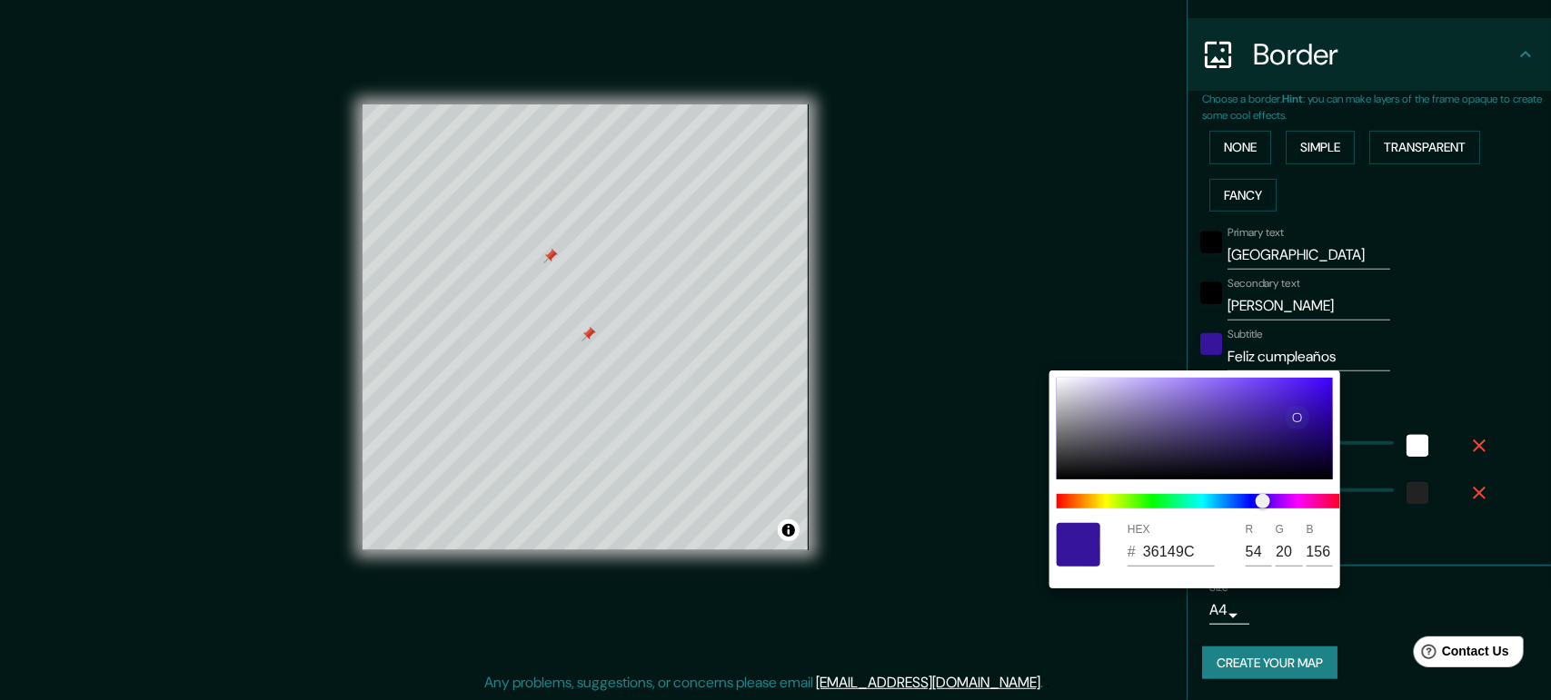
type input "167"
drag, startPoint x: 1210, startPoint y: 414, endPoint x: 1249, endPoint y: 416, distance: 39.1
click at [1214, 416] on div at bounding box center [1194, 429] width 276 height 102
type input "39"
type input "5A449E"
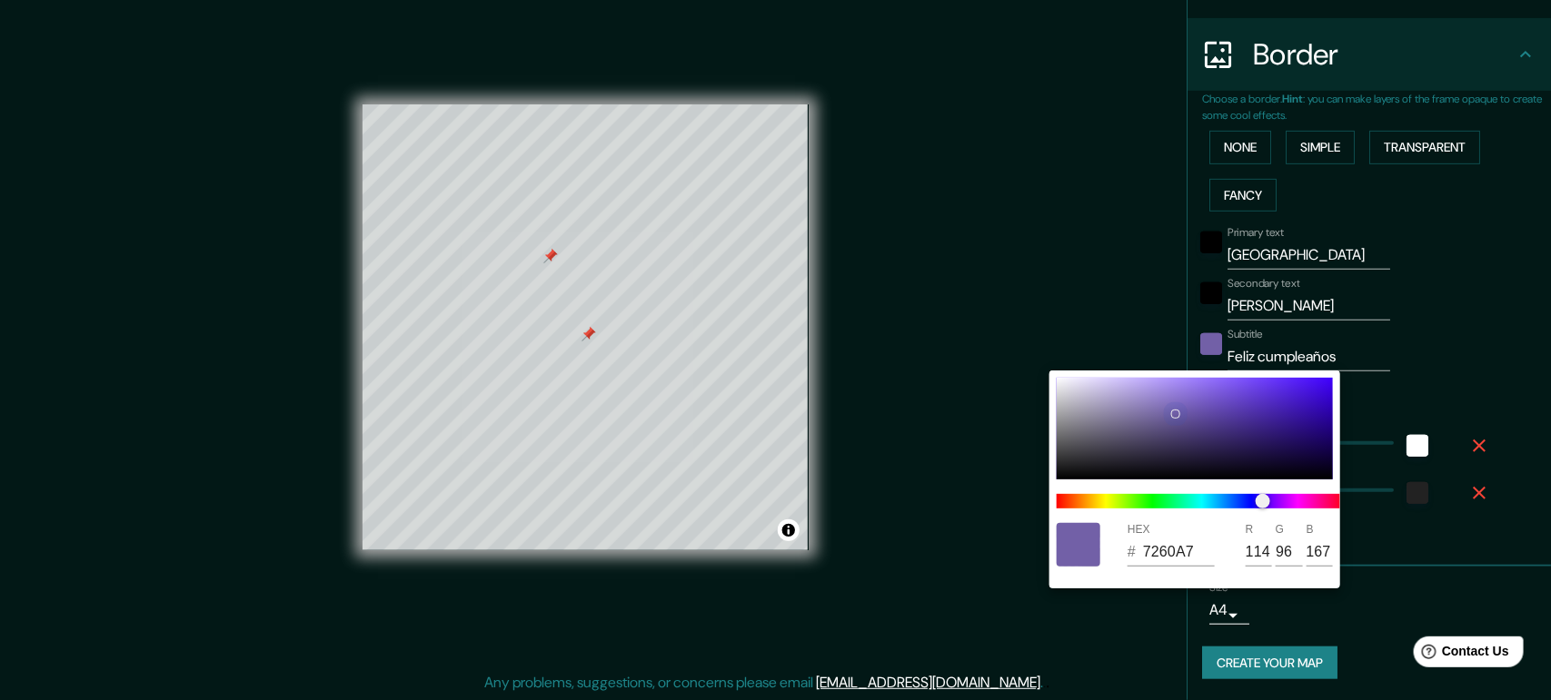
type input "90"
type input "68"
type input "158"
click at [1249, 416] on div at bounding box center [1194, 429] width 276 height 102
type input "39"
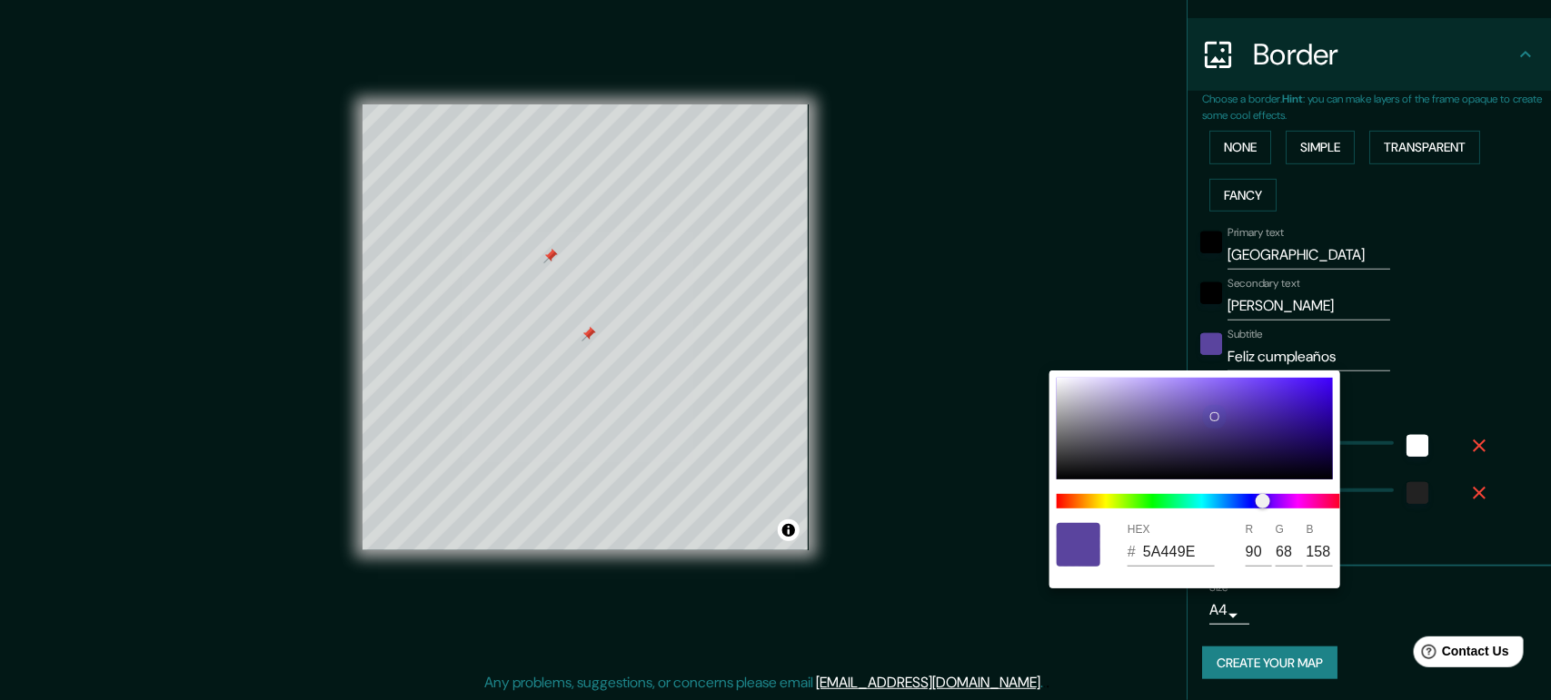
type input "4B2F9E"
type input "75"
type input "47"
click at [1417, 288] on div at bounding box center [775, 350] width 1551 height 700
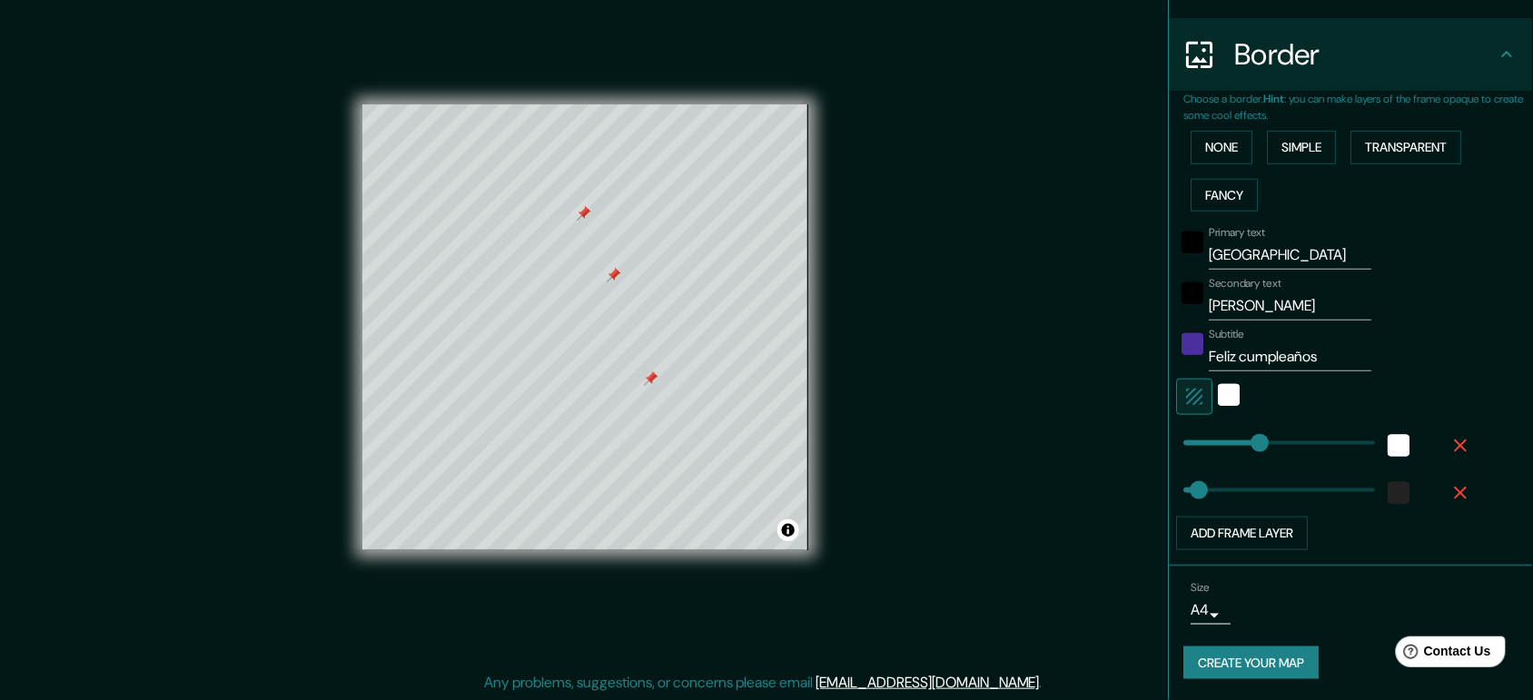
click at [919, 315] on div "Mappin Location Machala, El Oro, Ecuador Pins Style Layout Border Choose a bord…" at bounding box center [766, 343] width 1533 height 718
click at [1218, 542] on button "Add frame layer" at bounding box center [1243, 534] width 132 height 34
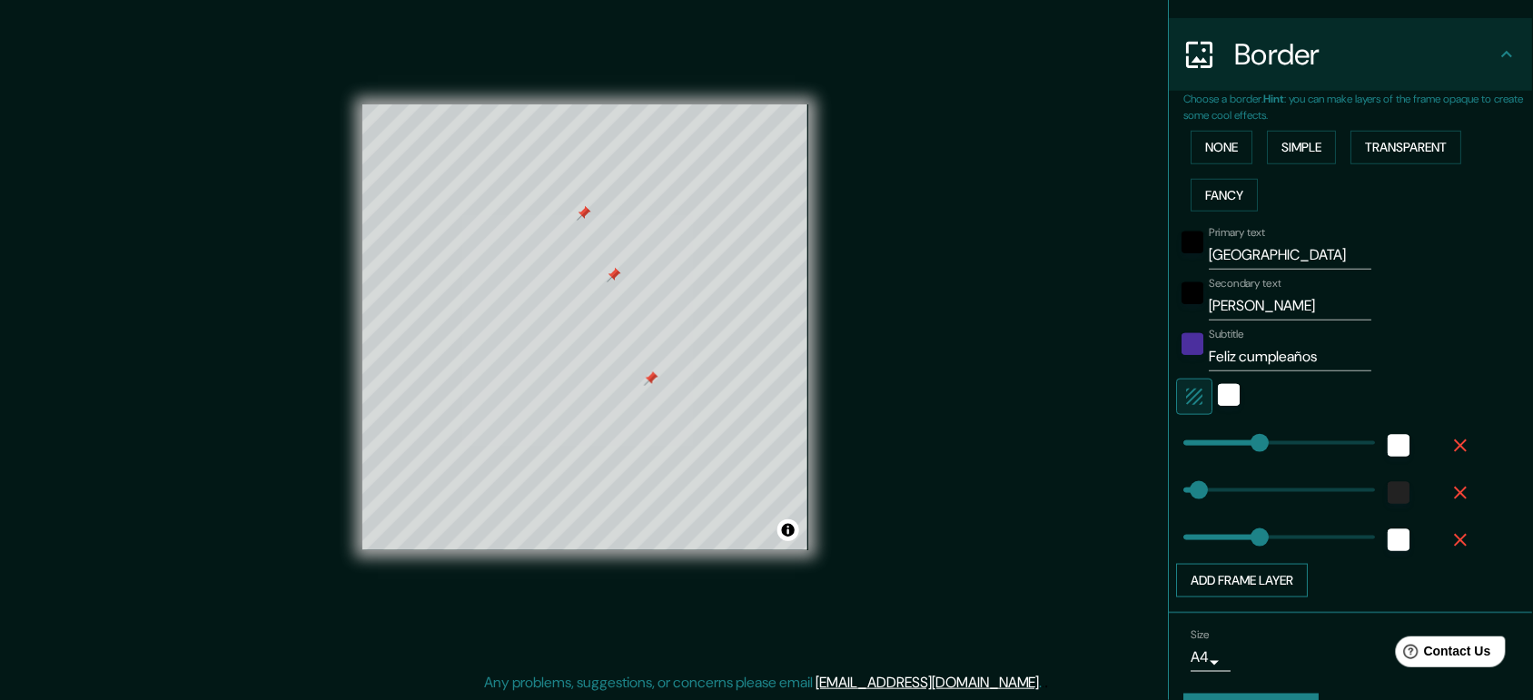
click at [1245, 570] on button "Add frame layer" at bounding box center [1243, 581] width 132 height 34
click at [1234, 618] on button "Add frame layer" at bounding box center [1243, 628] width 132 height 34
click at [1453, 551] on button "button" at bounding box center [1462, 540] width 58 height 33
click at [1451, 555] on button "button" at bounding box center [1462, 540] width 58 height 33
click at [1451, 546] on icon "button" at bounding box center [1462, 541] width 22 height 22
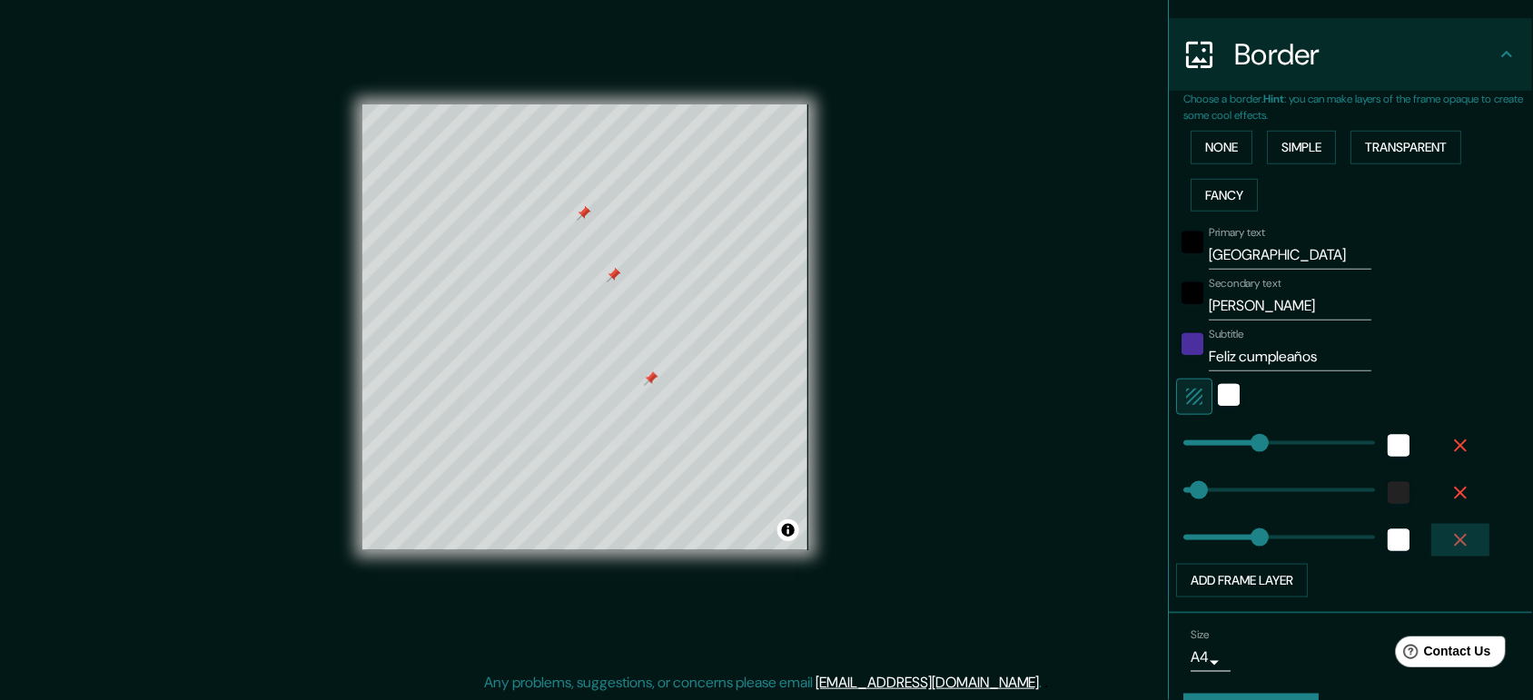
type input "39"
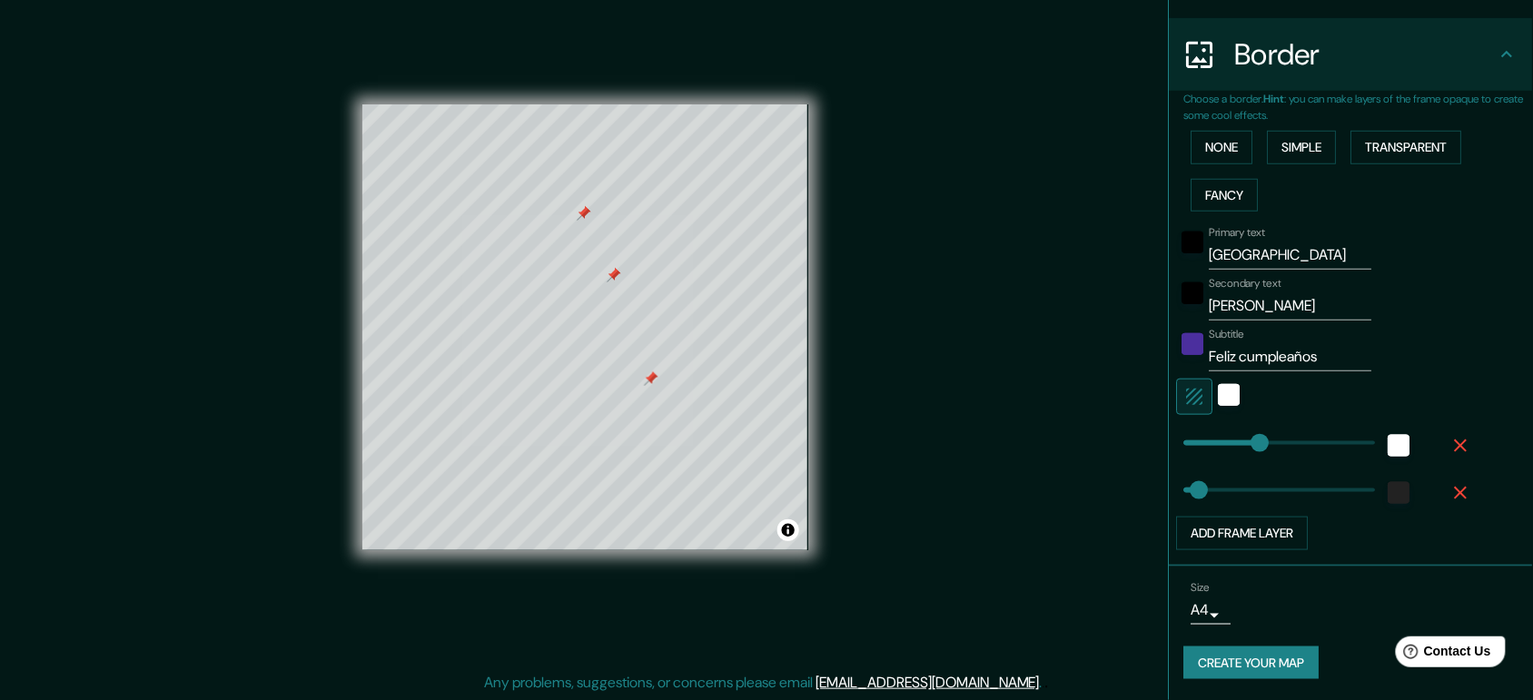
click at [920, 327] on div "Mappin Location Machala, El Oro, Ecuador Pins Style Layout Border Choose a bord…" at bounding box center [766, 343] width 1533 height 718
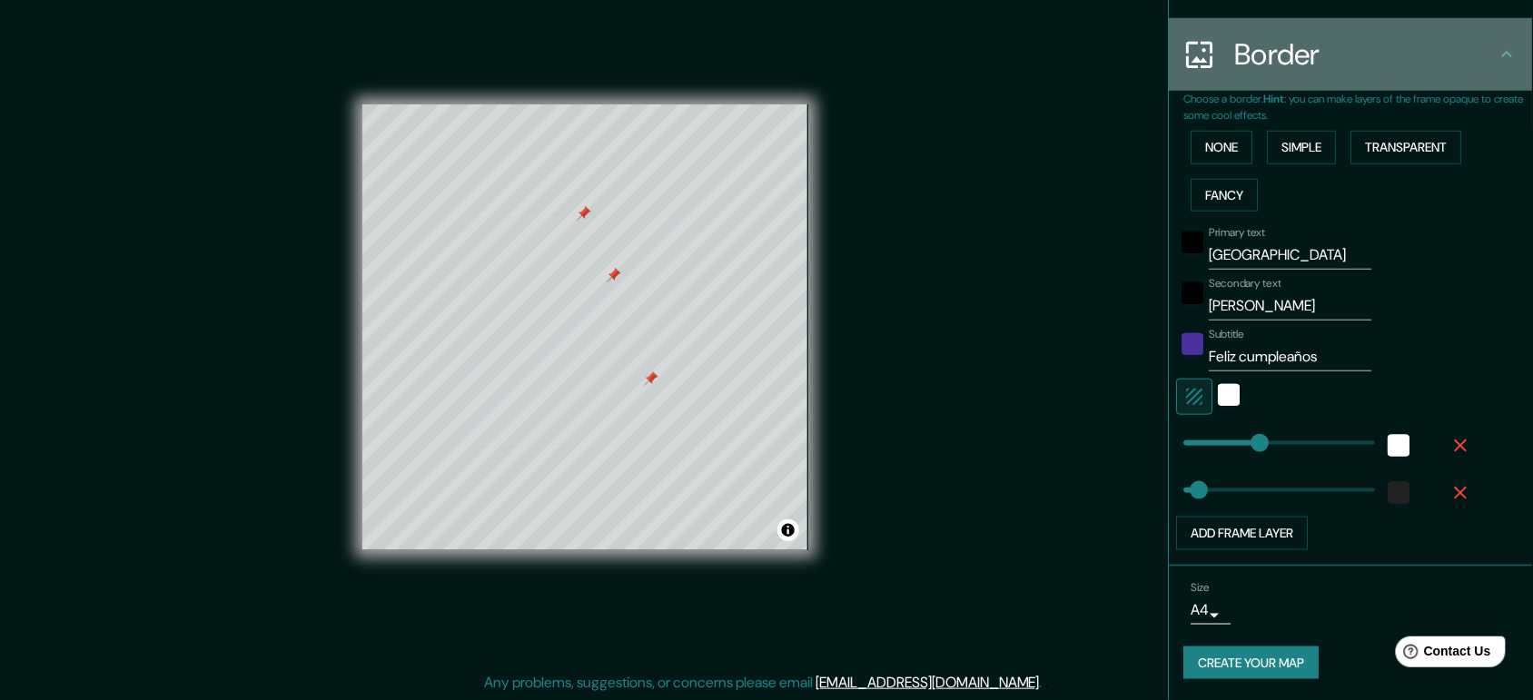
click at [1478, 57] on h4 "Border" at bounding box center [1366, 54] width 262 height 36
click at [1497, 56] on icon at bounding box center [1508, 55] width 22 height 22
click at [1497, 55] on icon at bounding box center [1508, 55] width 22 height 22
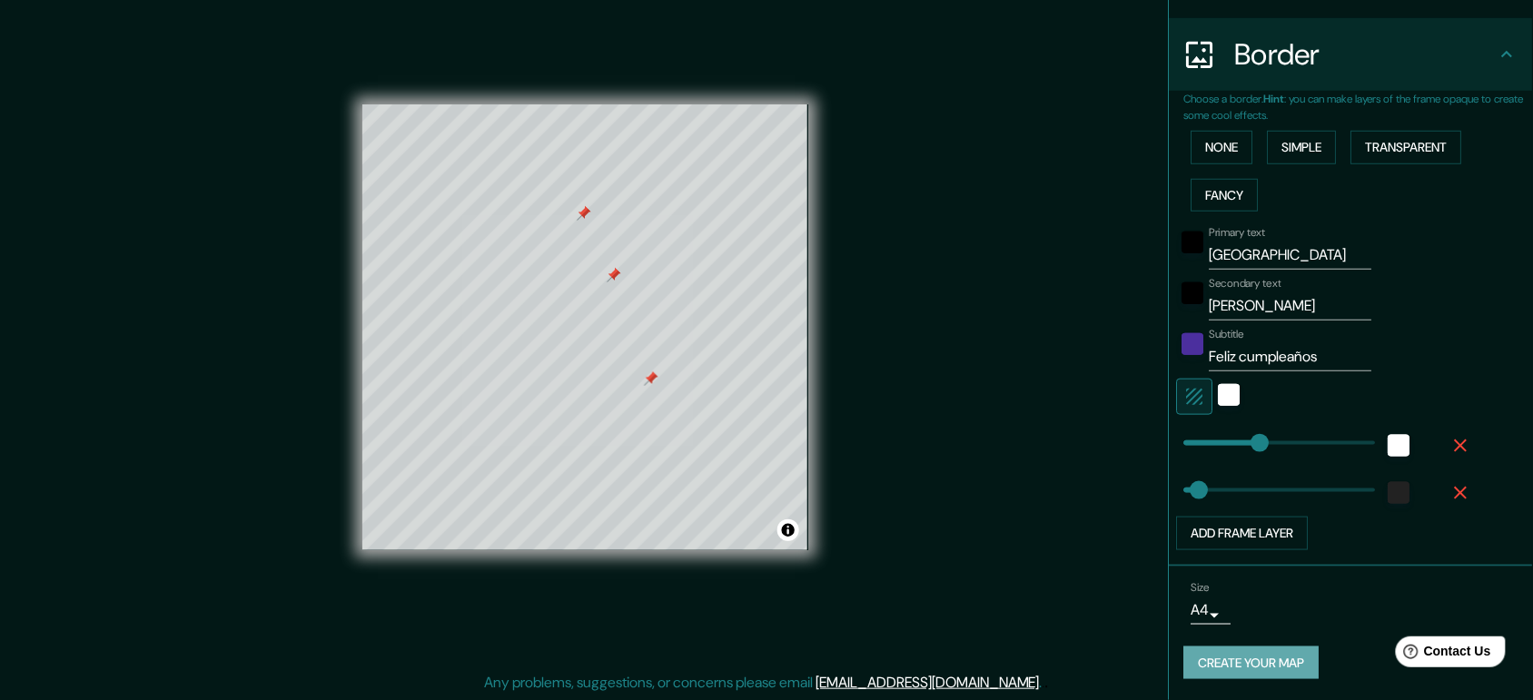
click at [1267, 668] on button "Create your map" at bounding box center [1252, 664] width 135 height 34
